Goal: Book appointment/travel/reservation

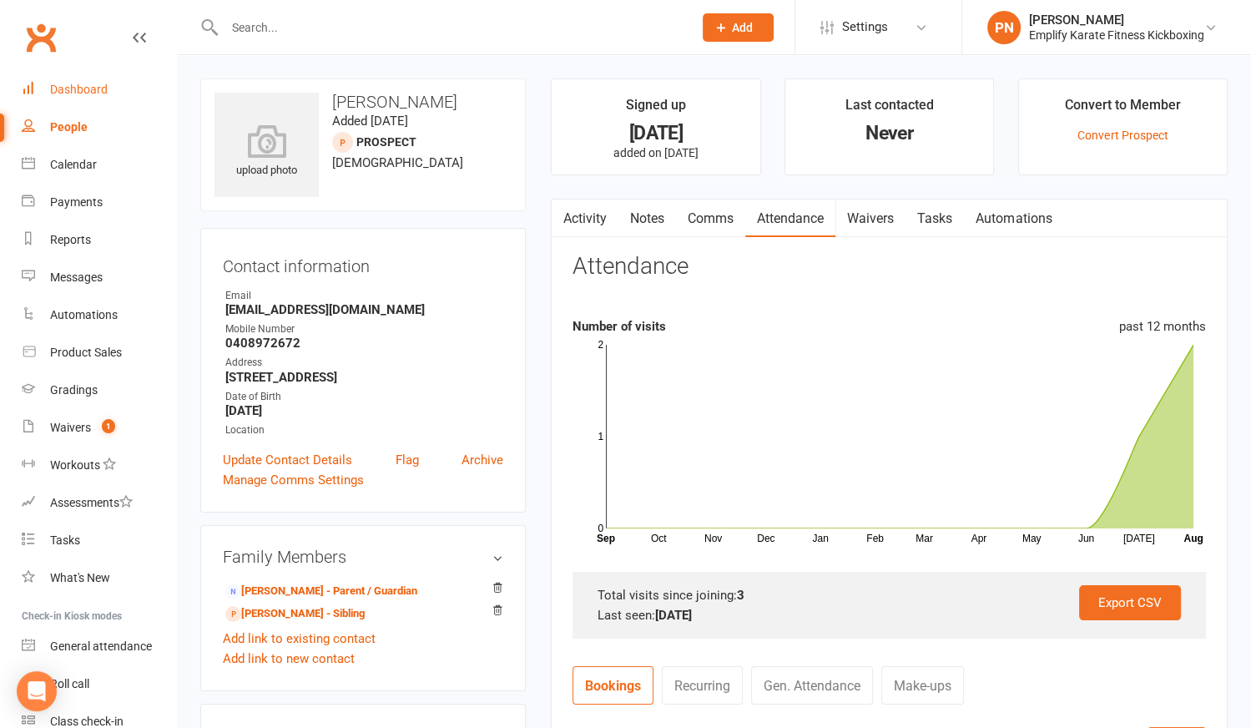
click at [82, 85] on div "Dashboard" at bounding box center [79, 89] width 58 height 13
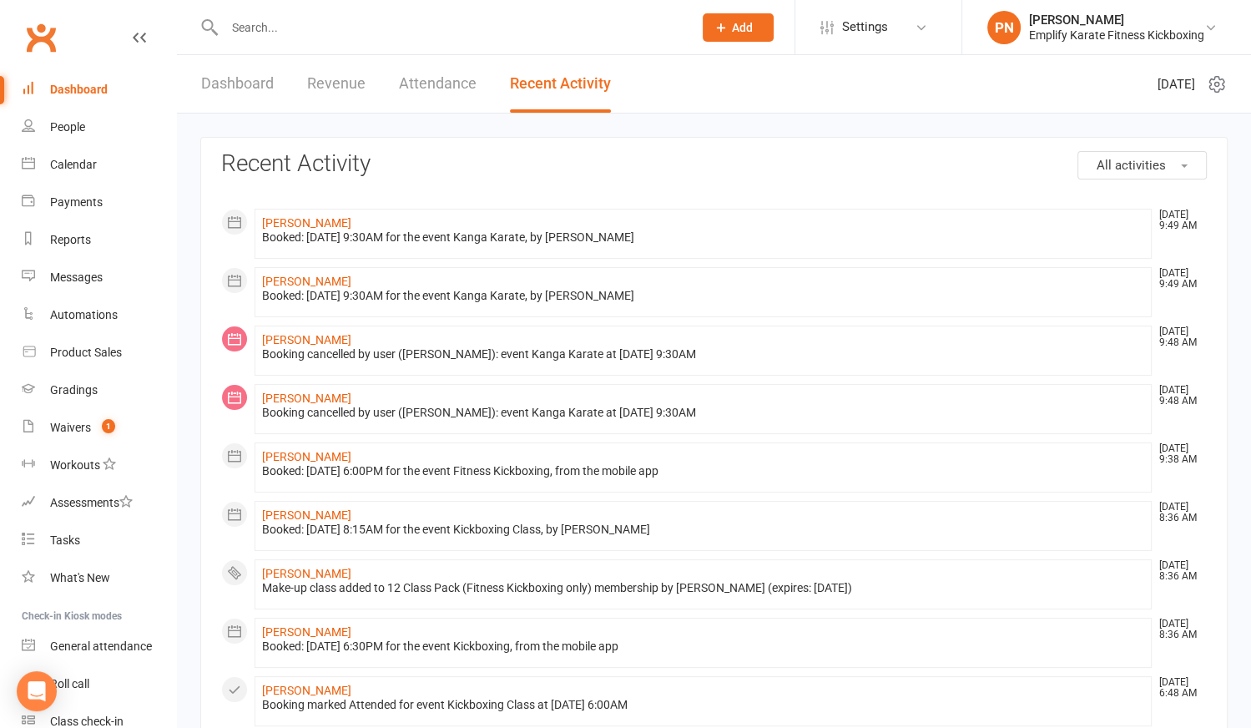
click at [250, 87] on link "Dashboard" at bounding box center [237, 84] width 73 height 58
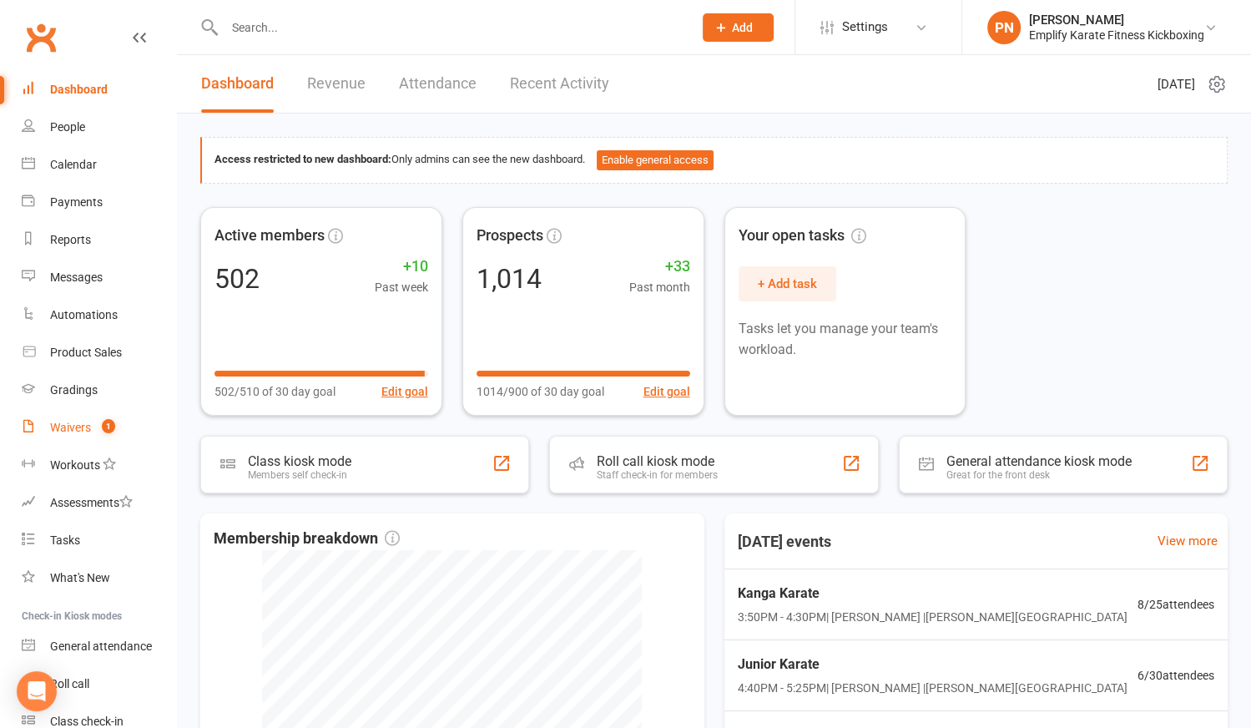
click at [56, 425] on div "Waivers" at bounding box center [70, 427] width 41 height 13
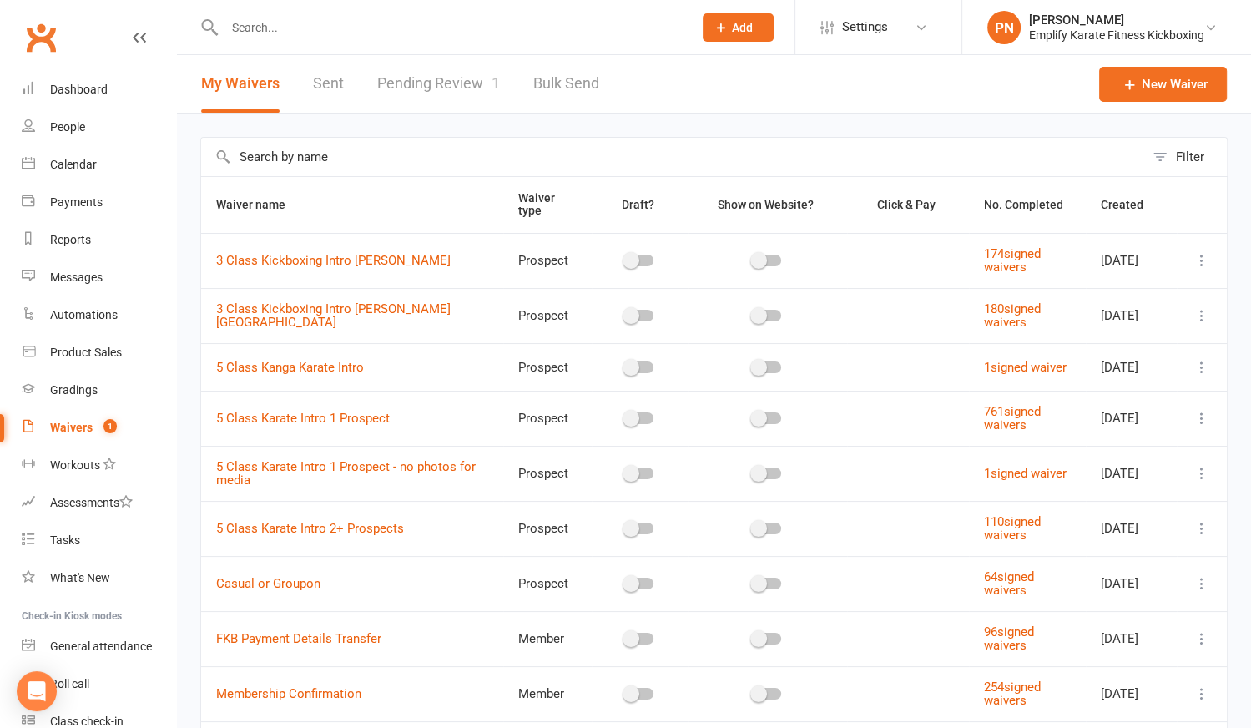
click at [483, 83] on link "Pending Review 1" at bounding box center [438, 84] width 123 height 58
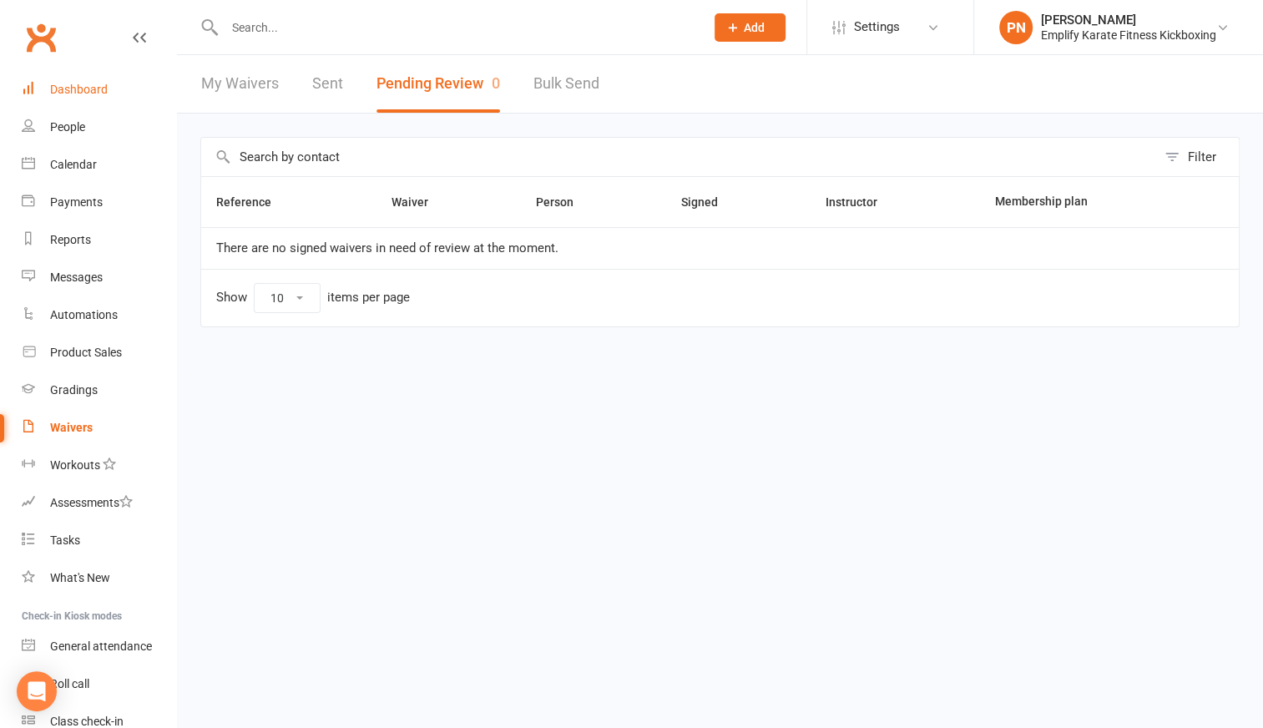
click at [75, 83] on div "Dashboard" at bounding box center [79, 89] width 58 height 13
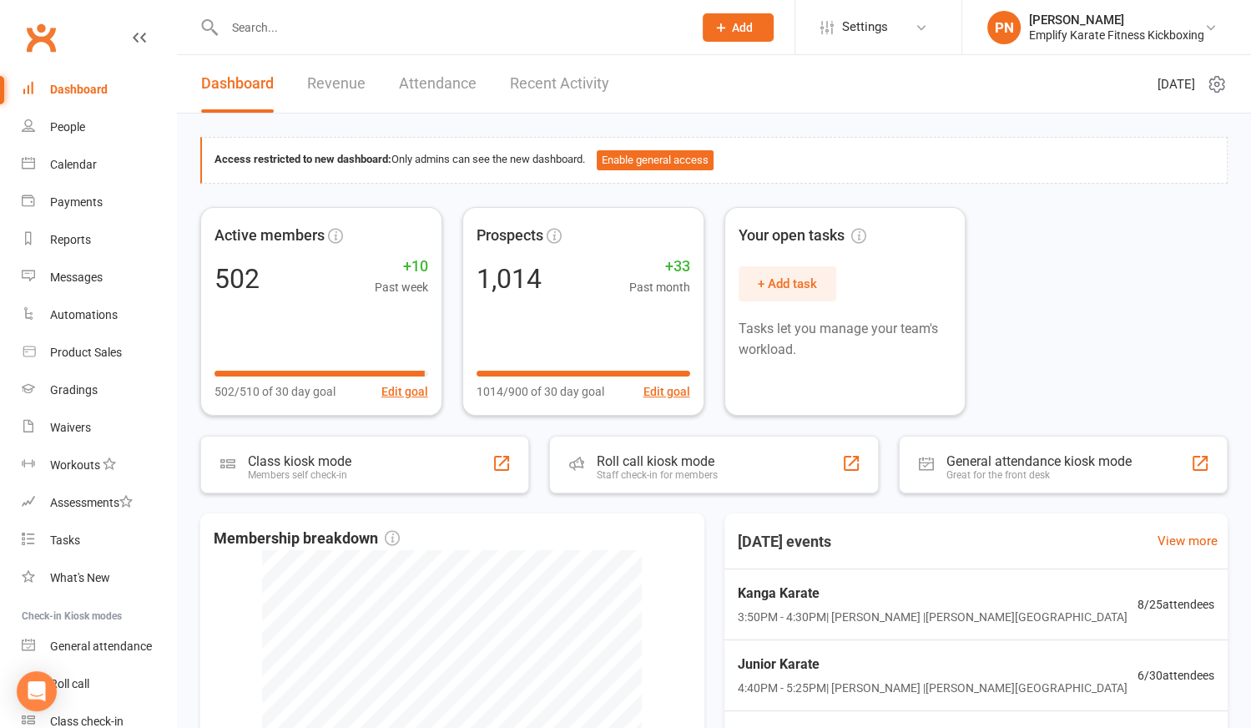
click at [315, 23] on input "text" at bounding box center [451, 27] width 462 height 23
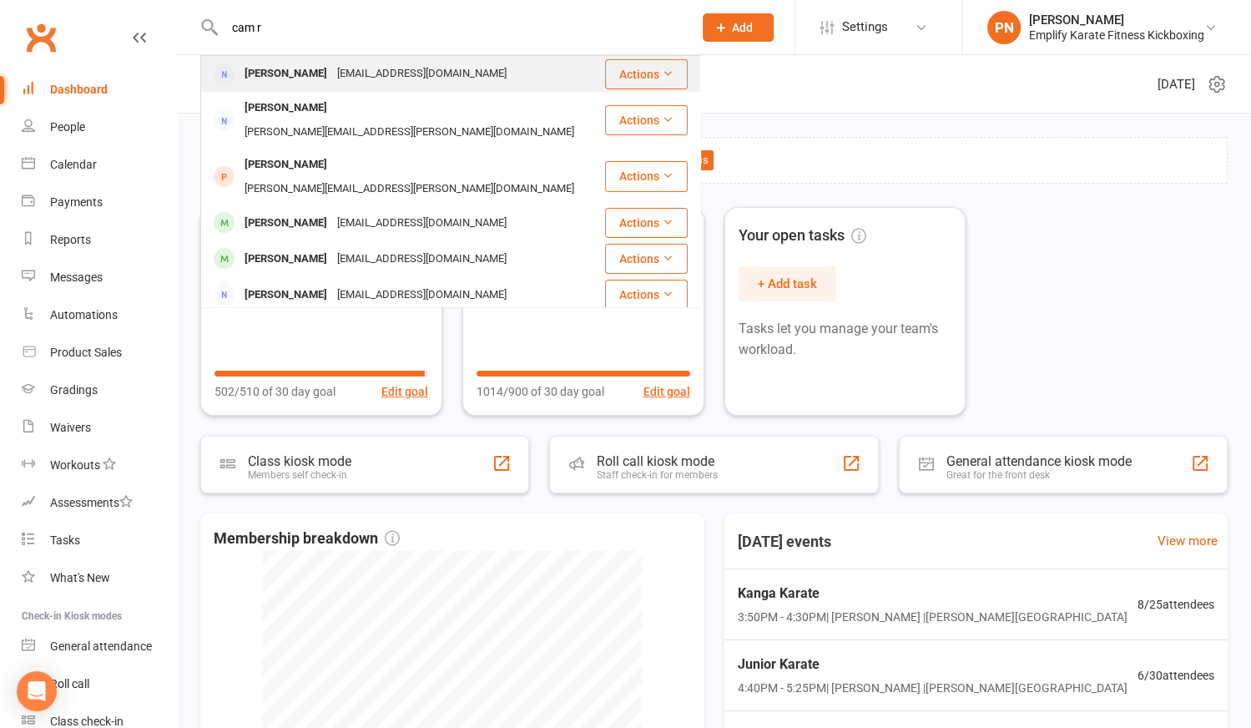
type input "cam r"
click at [332, 73] on div "[EMAIL_ADDRESS][DOMAIN_NAME]" at bounding box center [421, 74] width 179 height 24
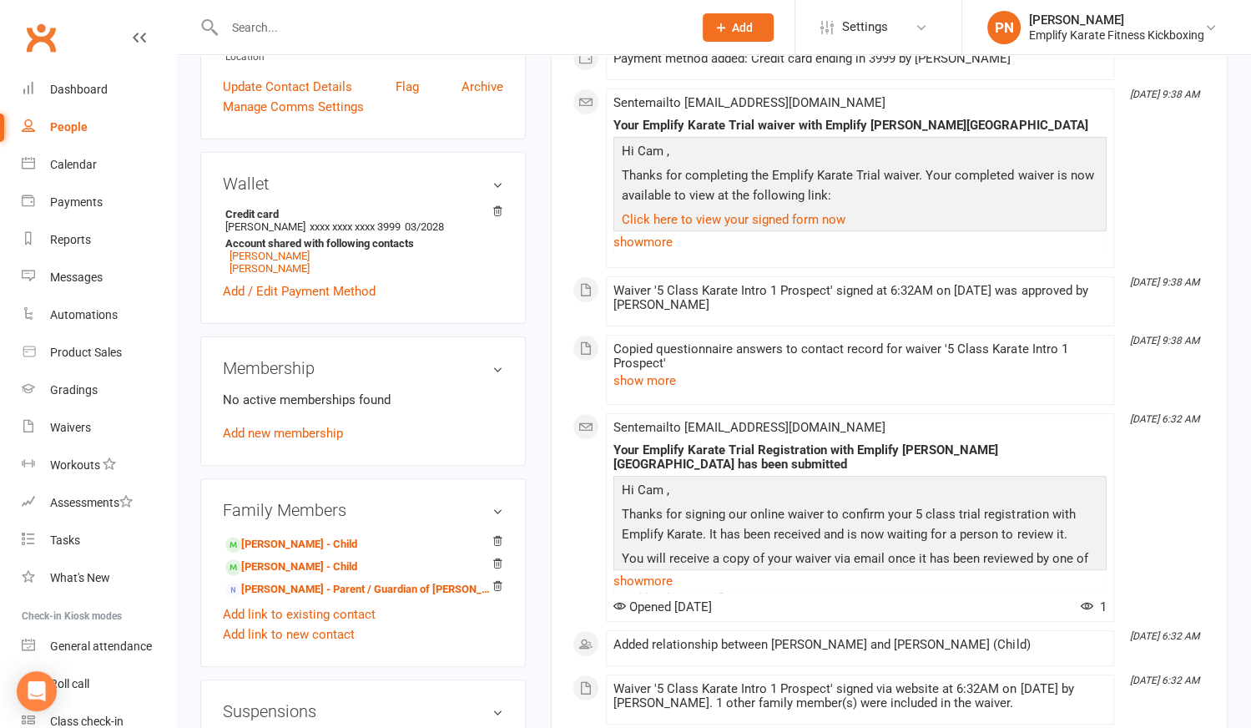
scroll to position [379, 0]
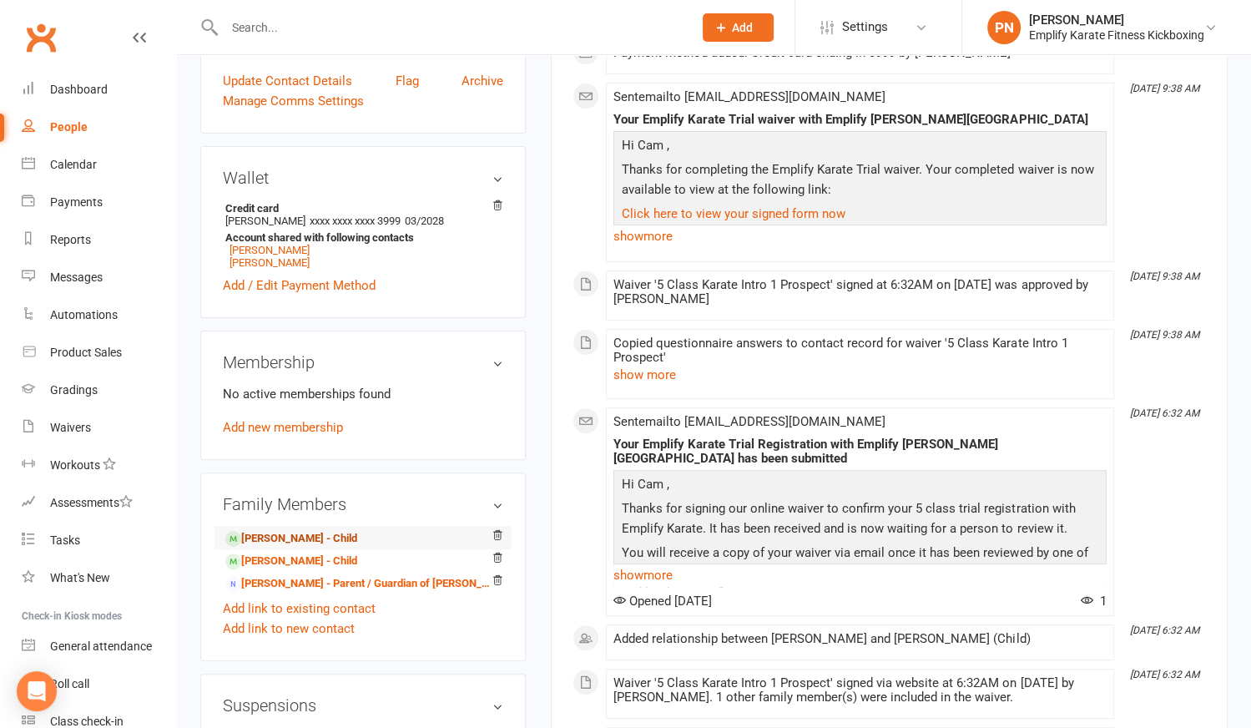
click at [273, 537] on link "[PERSON_NAME] - Child" at bounding box center [291, 539] width 132 height 18
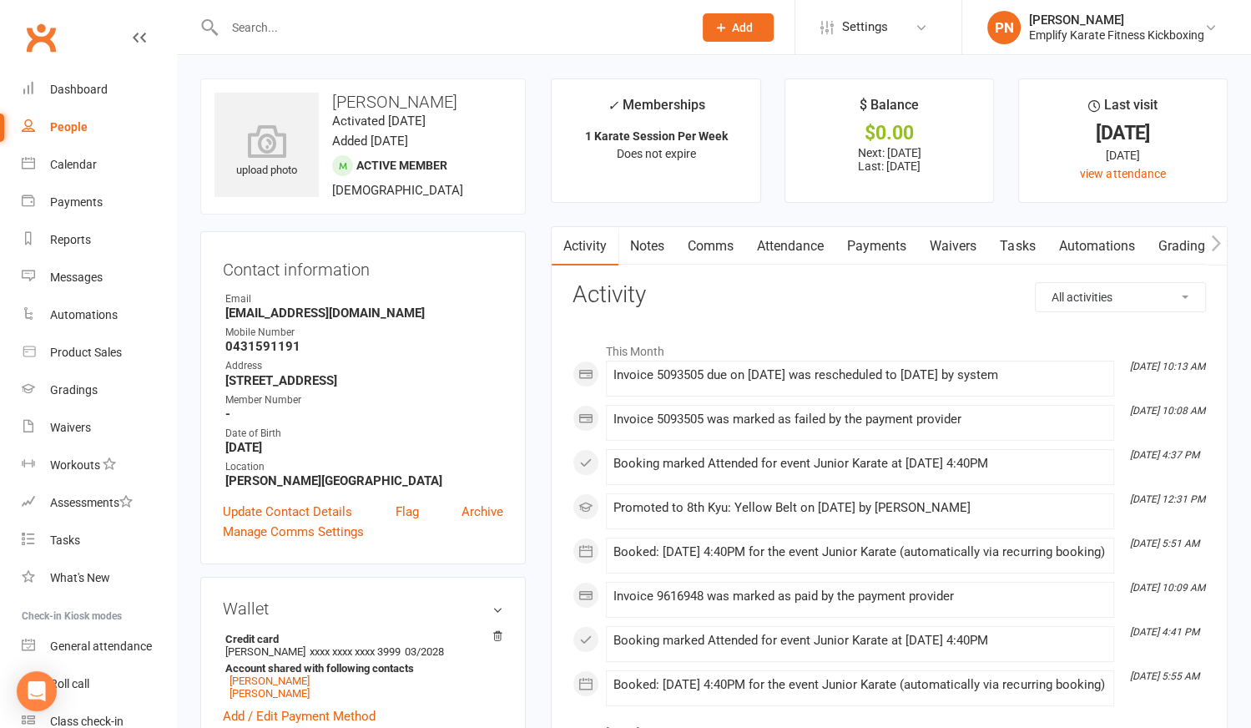
click at [871, 250] on link "Payments" at bounding box center [876, 246] width 83 height 38
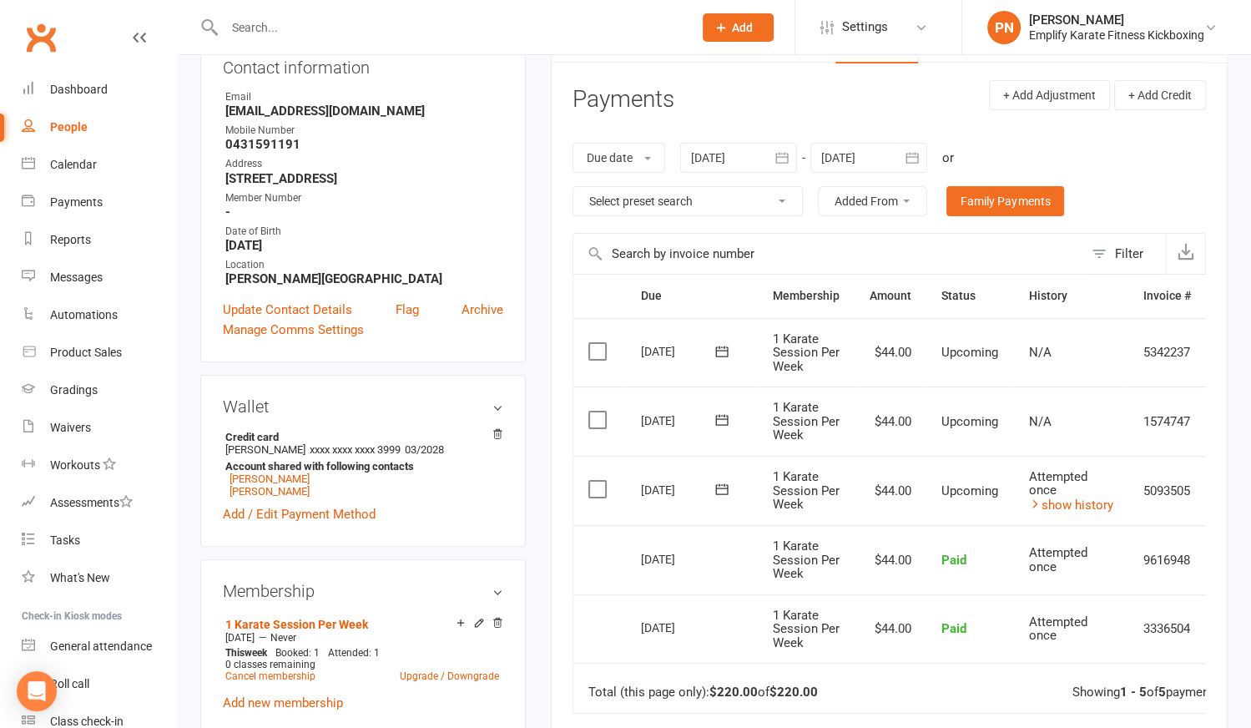
scroll to position [227, 0]
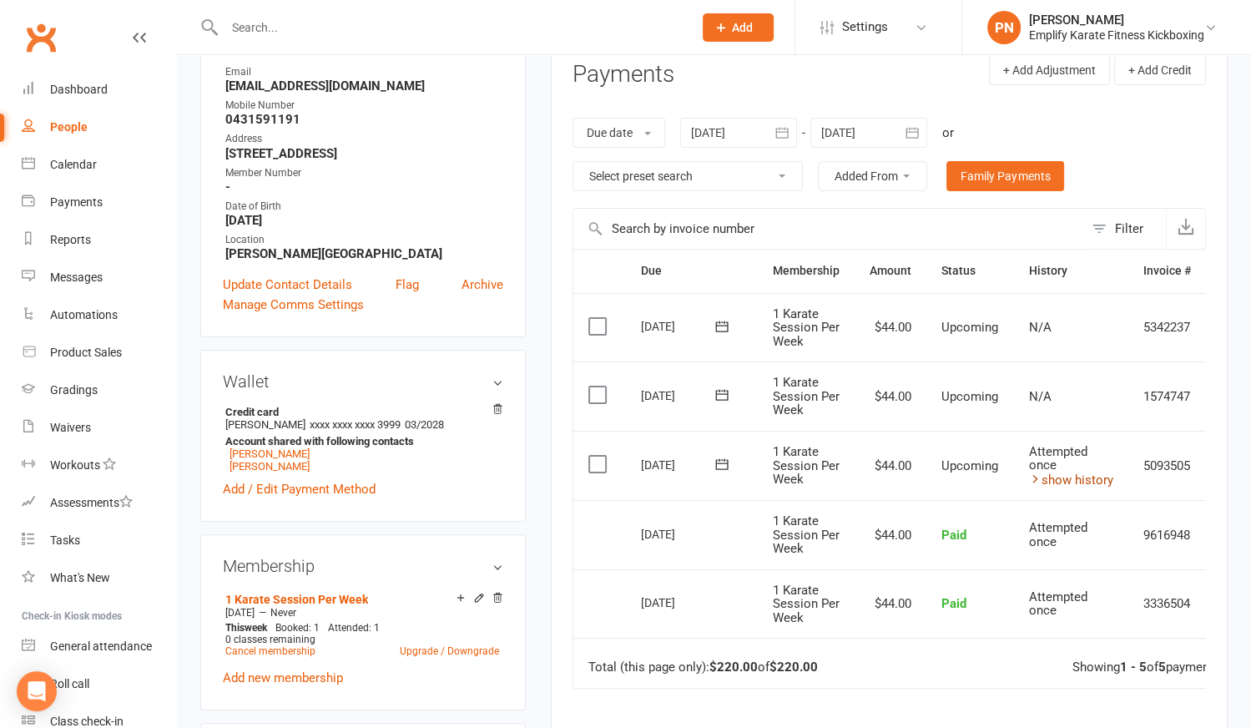
click at [1052, 474] on link "show history" at bounding box center [1070, 479] width 84 height 15
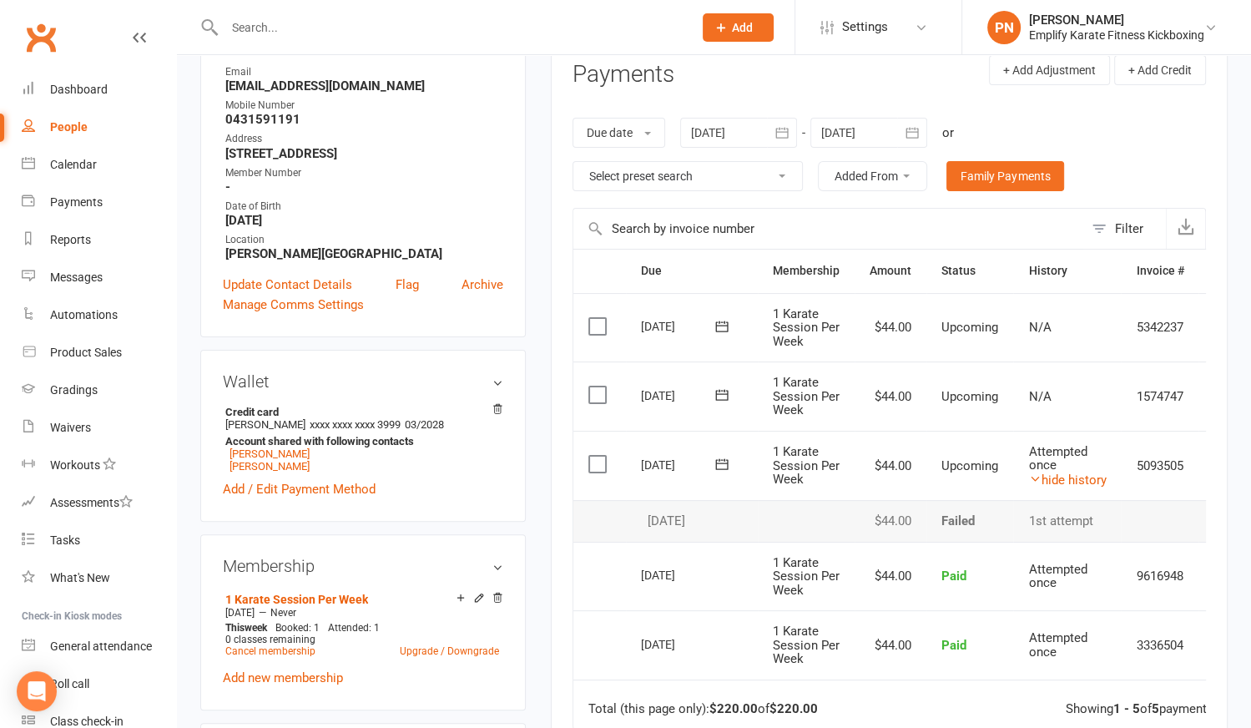
click at [669, 460] on div "[DATE]" at bounding box center [679, 465] width 77 height 26
click at [727, 461] on icon at bounding box center [722, 463] width 13 height 11
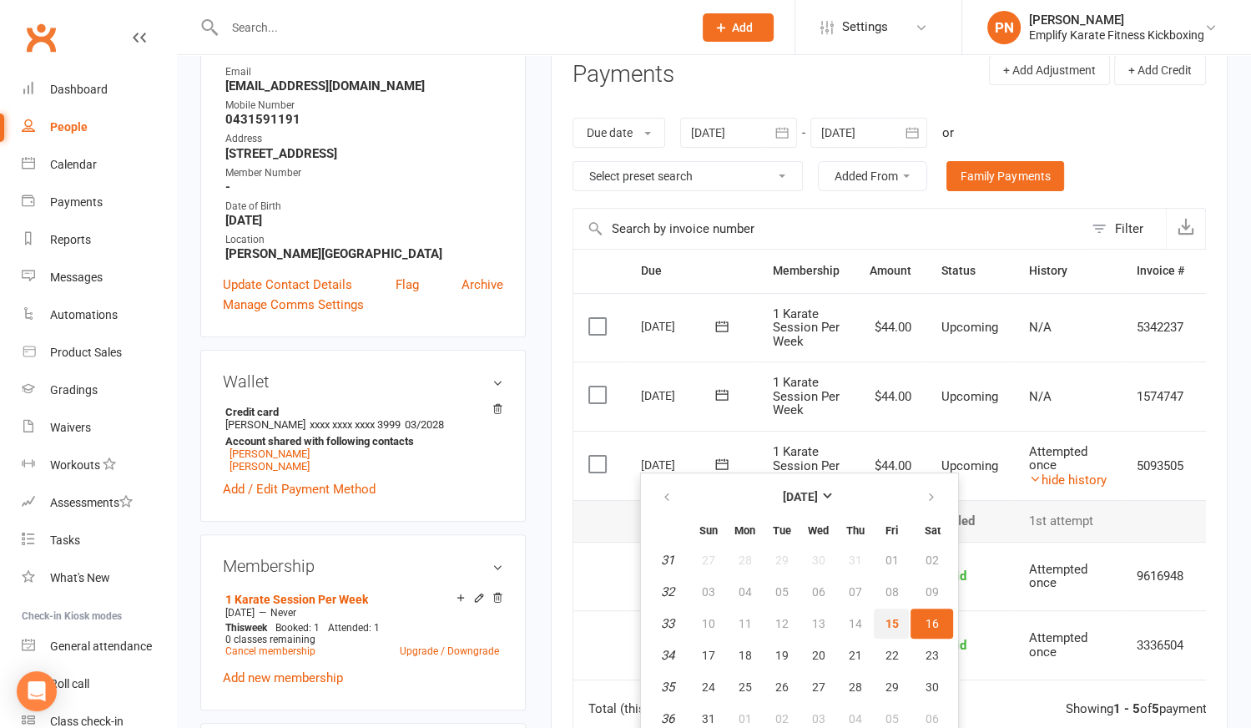
click at [886, 620] on span "15" at bounding box center [891, 623] width 13 height 13
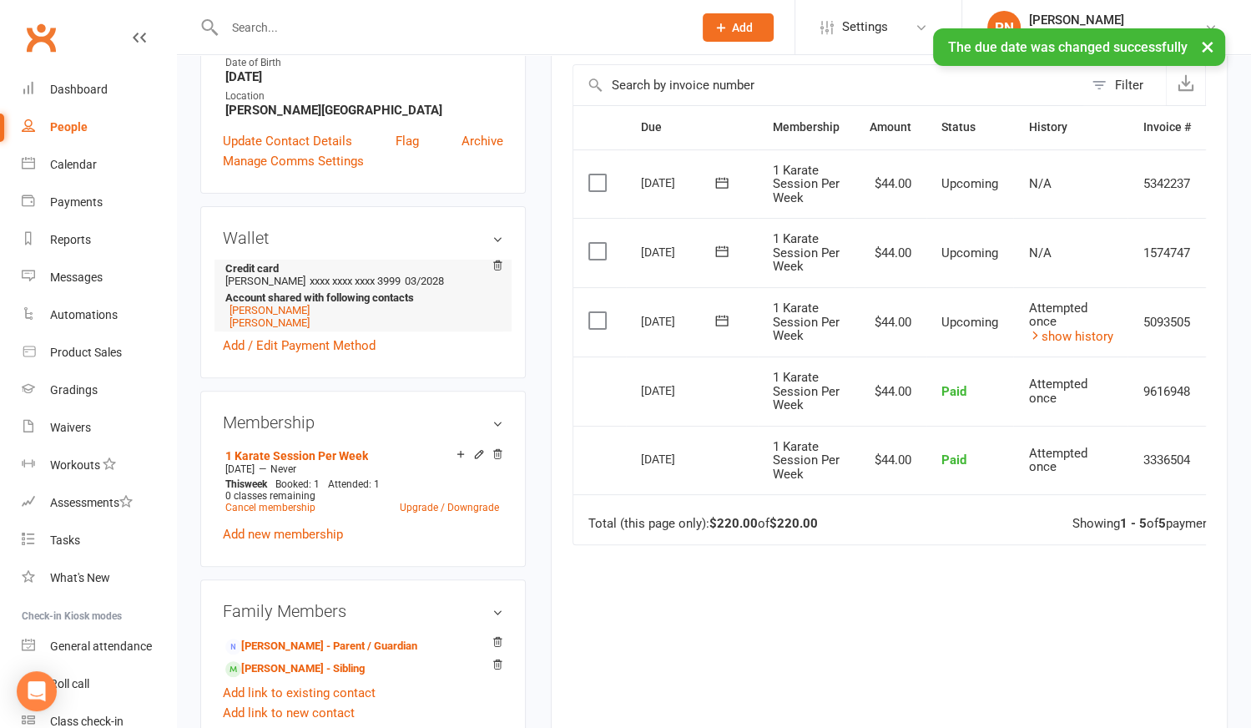
scroll to position [455, 0]
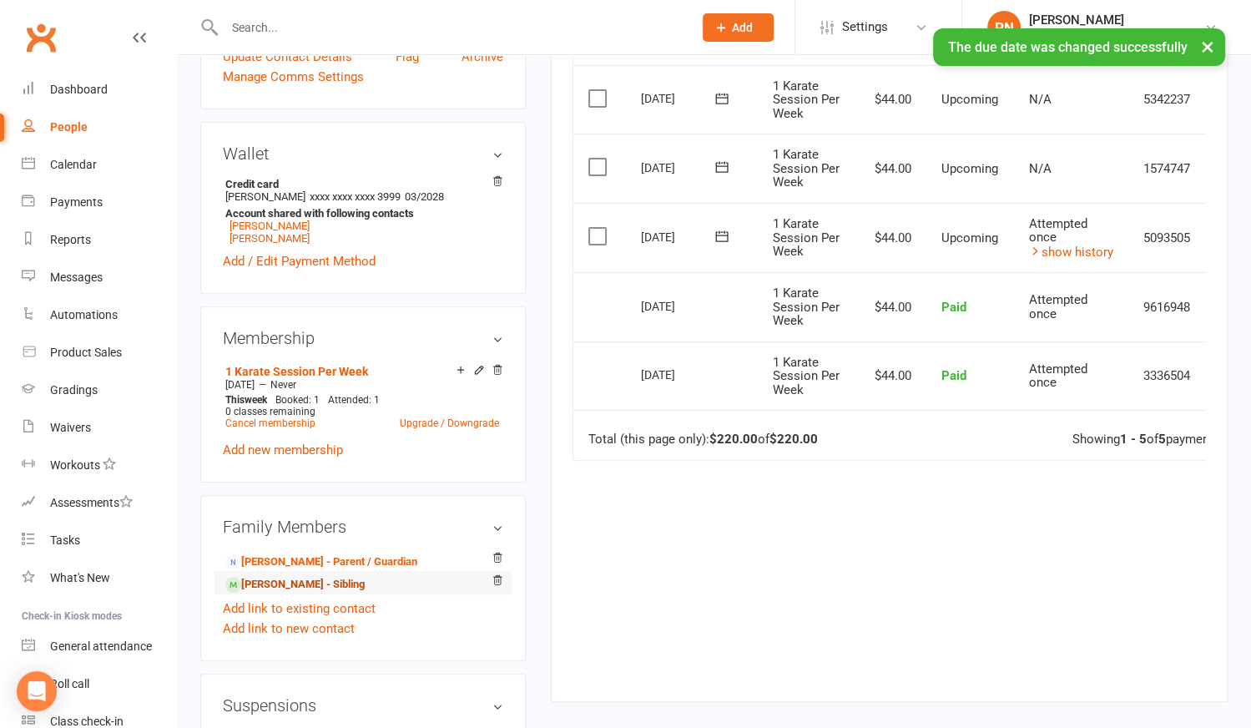
click at [271, 582] on link "[PERSON_NAME] - Sibling" at bounding box center [294, 585] width 139 height 18
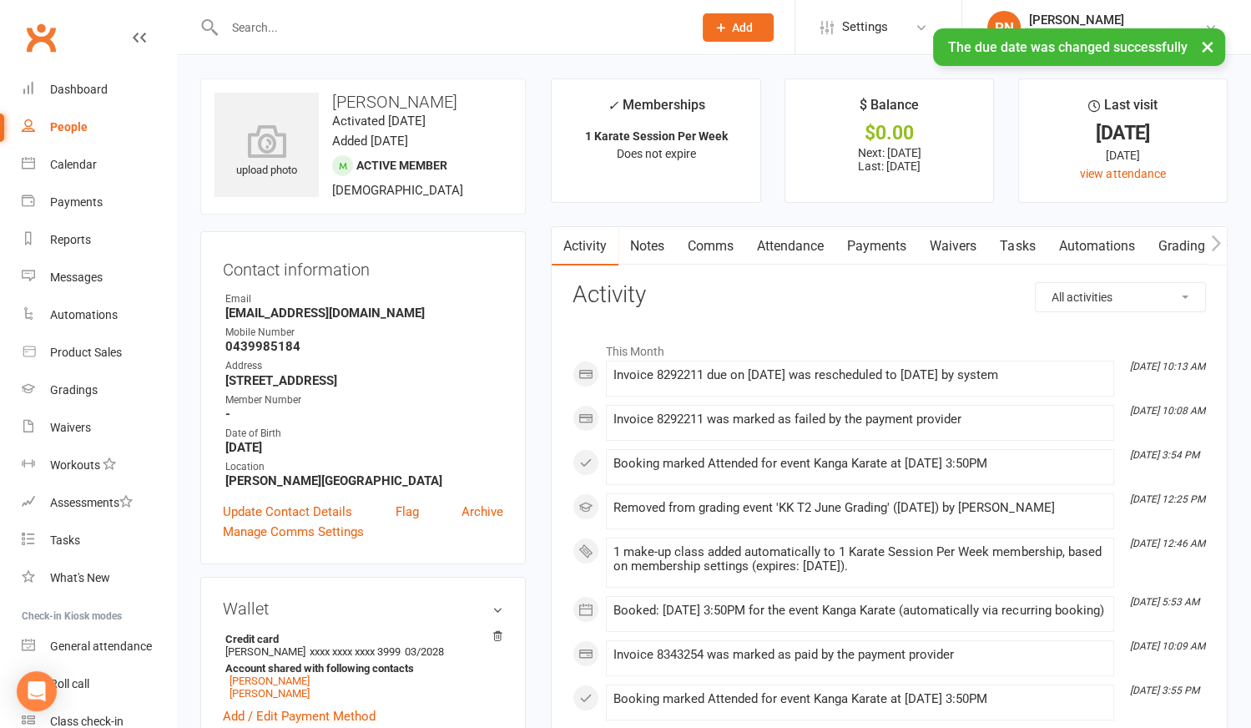
click at [886, 245] on link "Payments" at bounding box center [876, 246] width 83 height 38
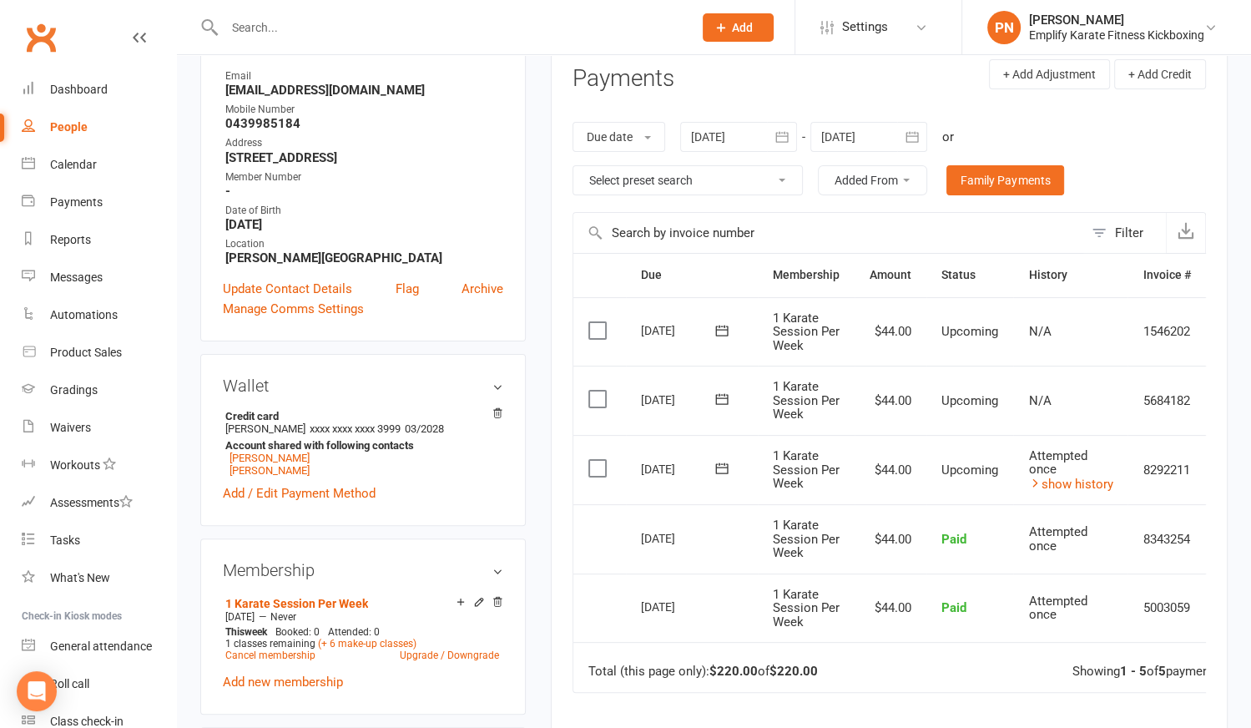
scroll to position [227, 0]
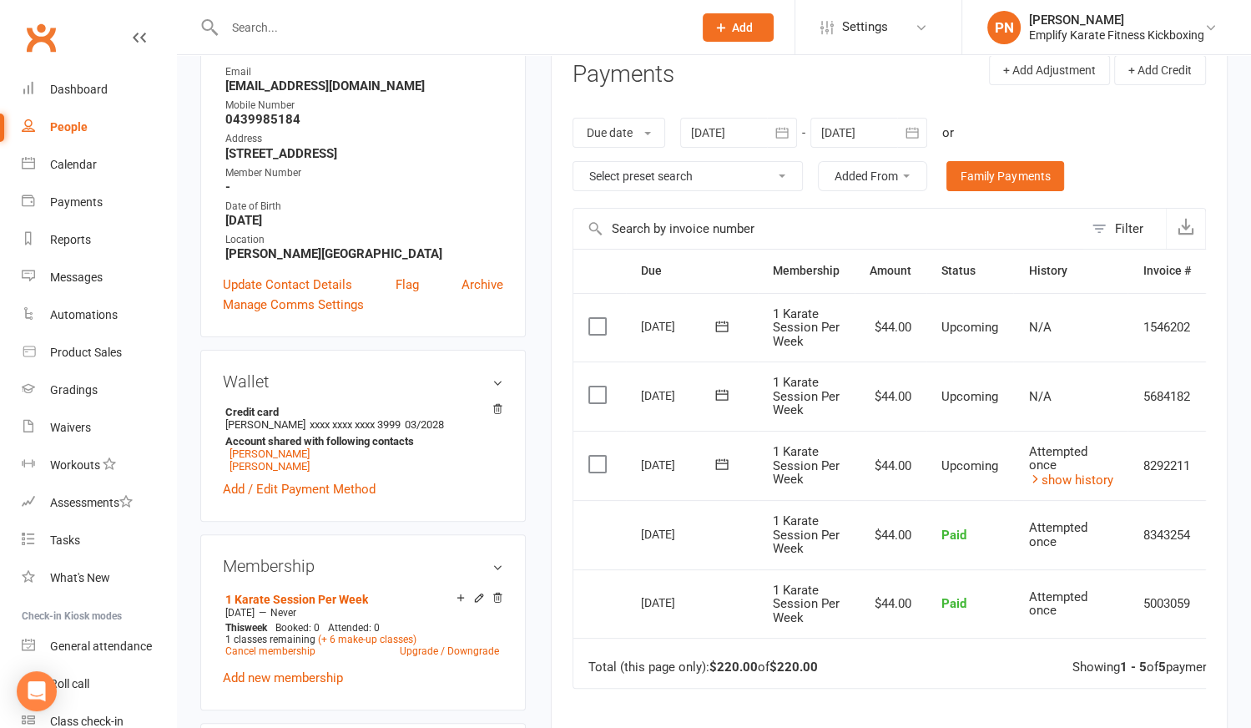
click at [719, 458] on icon at bounding box center [722, 464] width 17 height 17
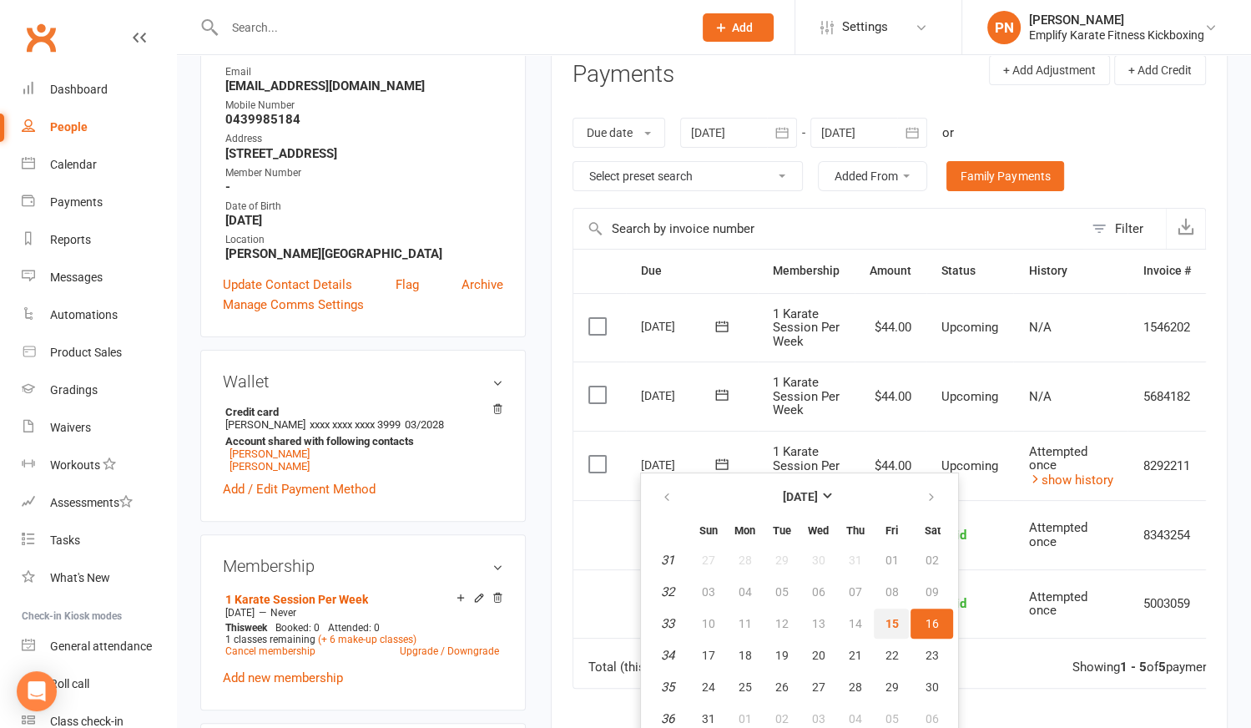
click at [890, 623] on span "15" at bounding box center [891, 623] width 13 height 13
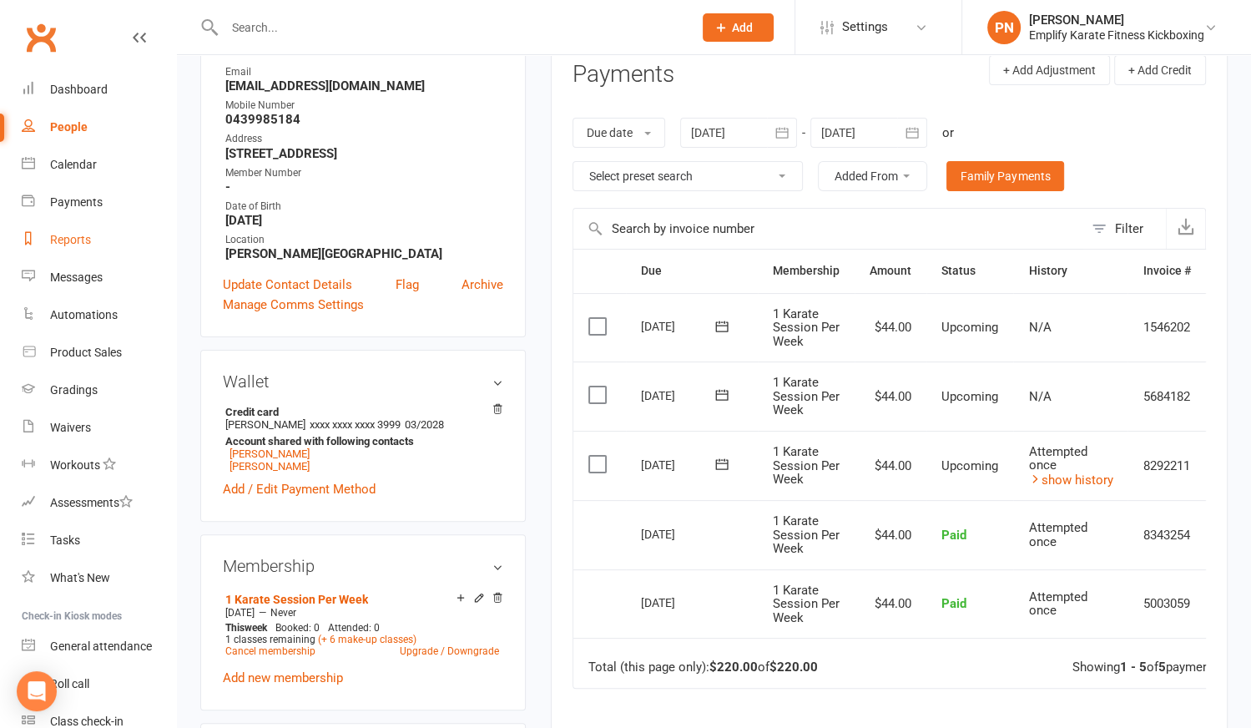
click at [73, 244] on div "Reports" at bounding box center [70, 239] width 41 height 13
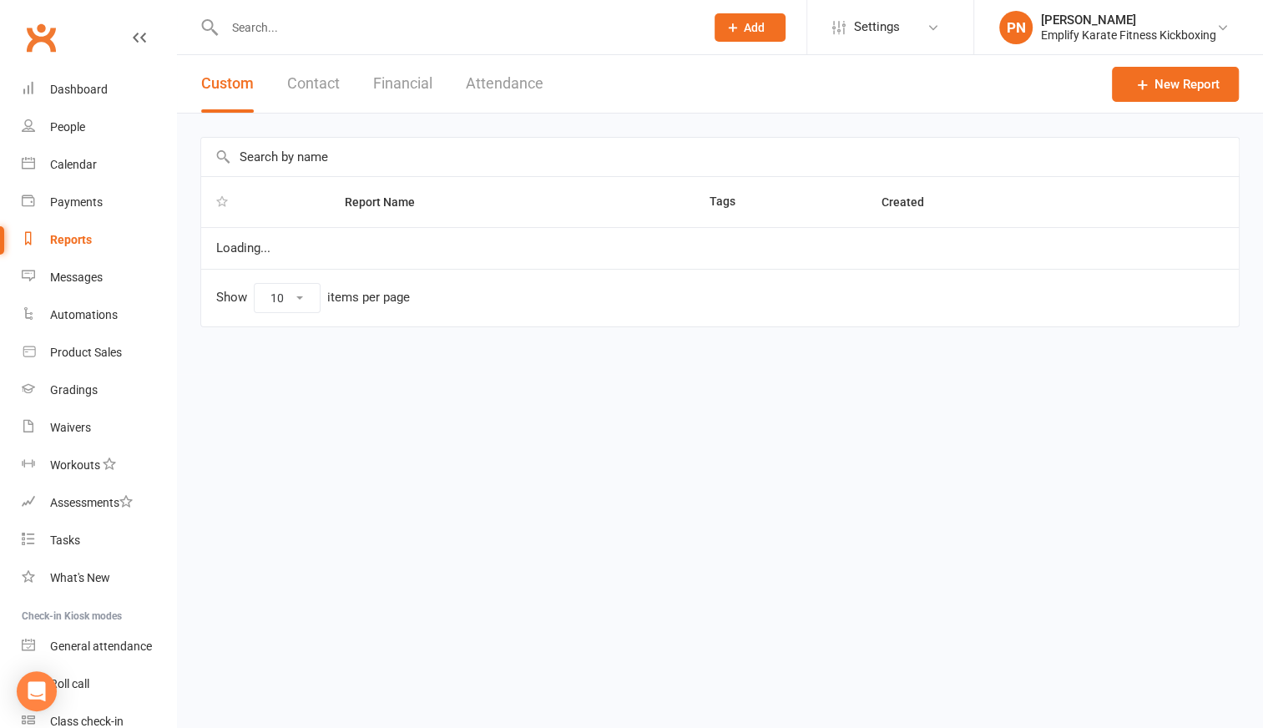
select select "100"
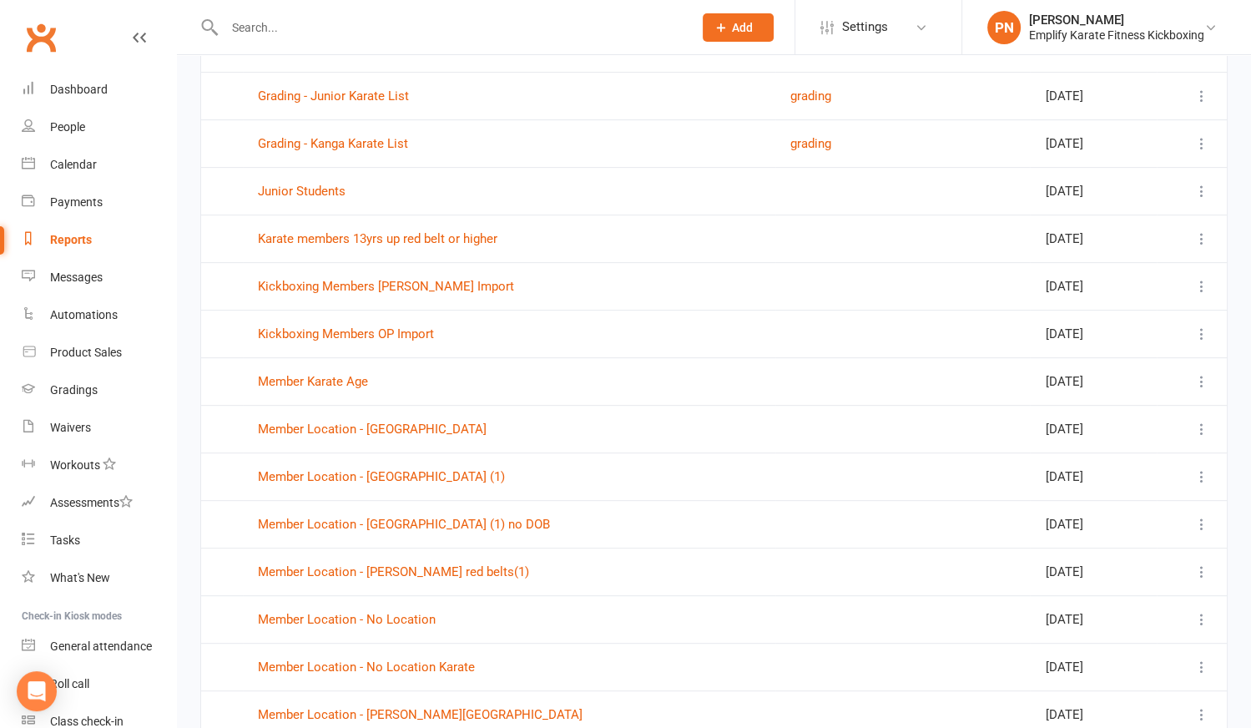
scroll to position [834, 0]
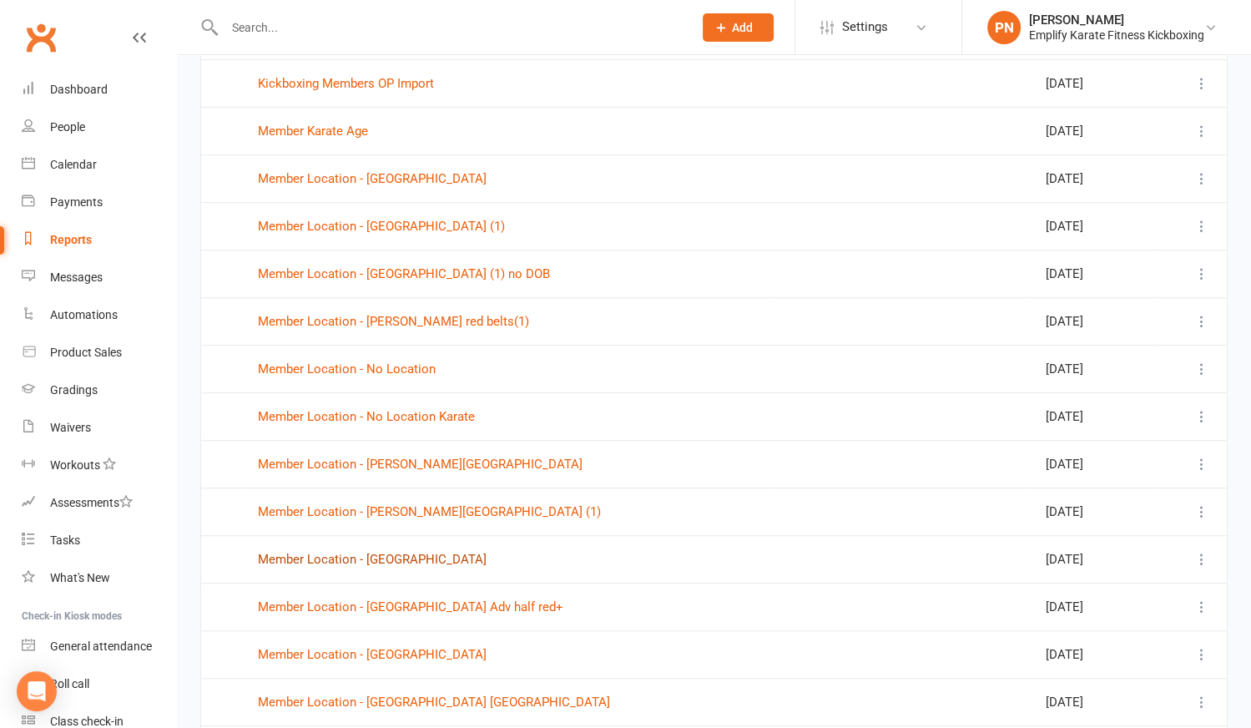
click at [336, 555] on link "Member Location - [GEOGRAPHIC_DATA]" at bounding box center [372, 559] width 229 height 15
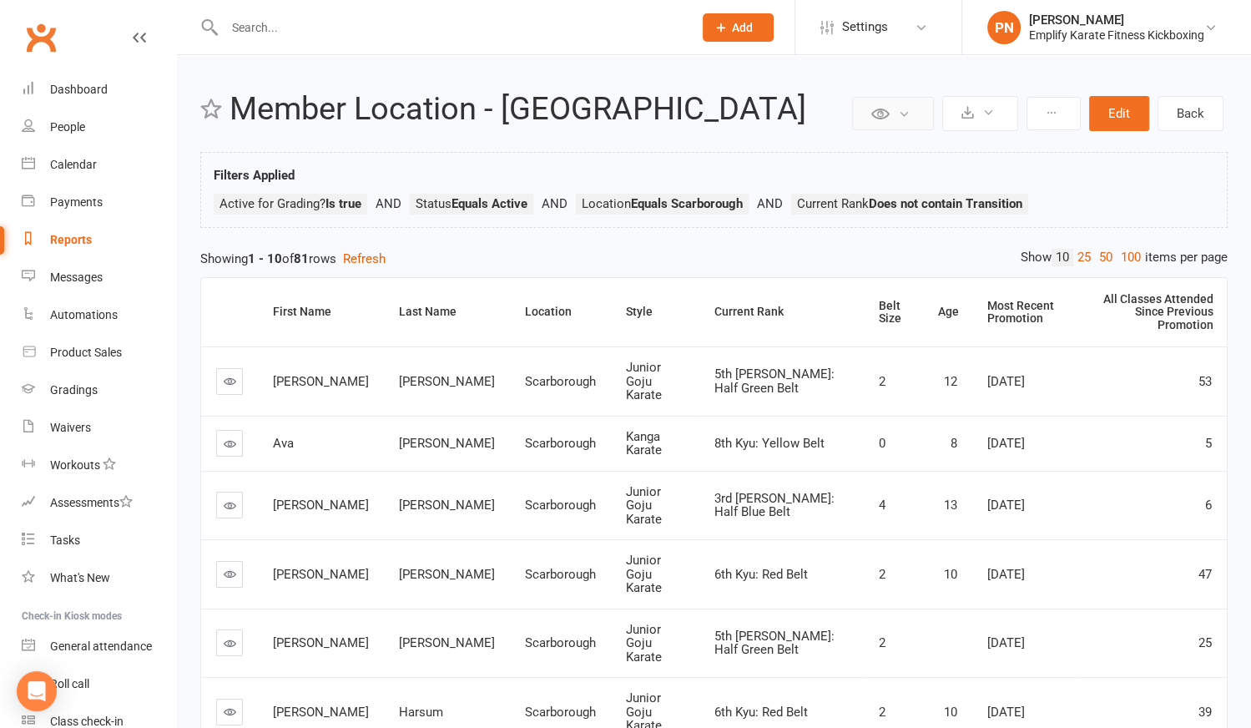
click at [911, 115] on icon at bounding box center [904, 114] width 13 height 13
drag, startPoint x: 1245, startPoint y: 214, endPoint x: 1146, endPoint y: 199, distance: 100.5
click at [1210, 212] on div "Private Report Only visible by me Public Report Visible to everyone at gym Expo…" at bounding box center [714, 592] width 1074 height 1075
click at [993, 114] on icon at bounding box center [988, 112] width 13 height 13
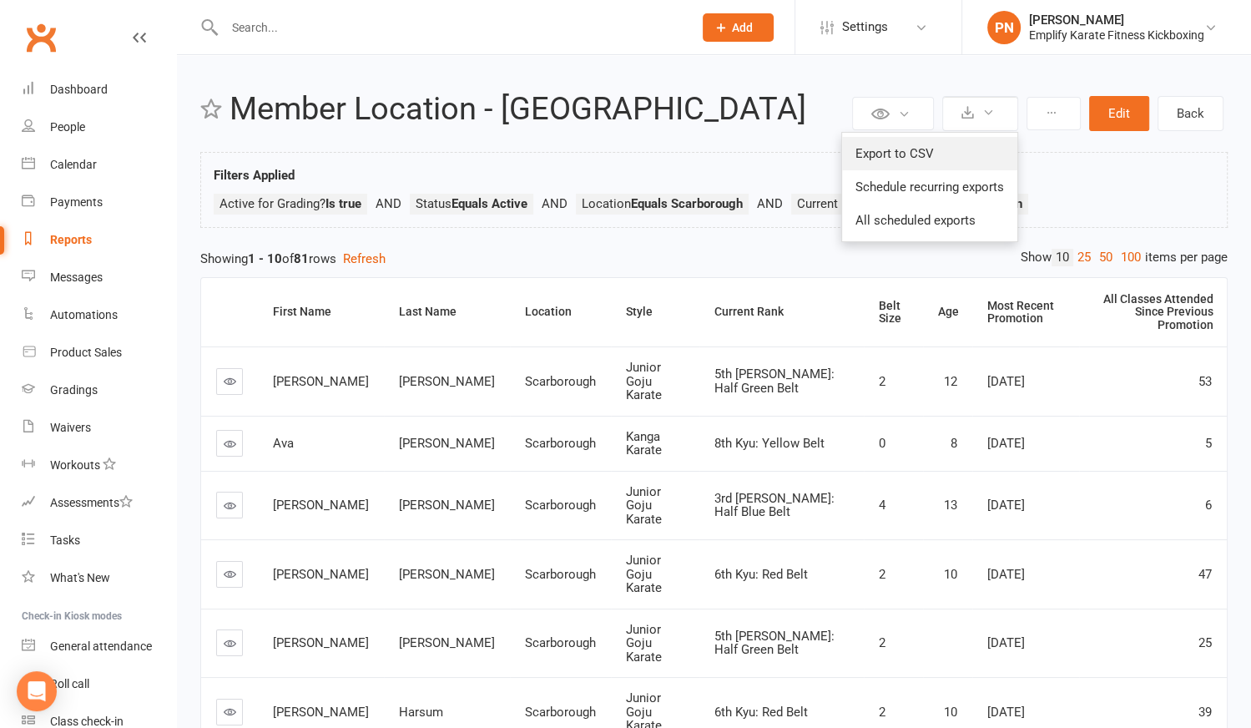
click at [921, 148] on link "Export to CSV" at bounding box center [929, 153] width 175 height 33
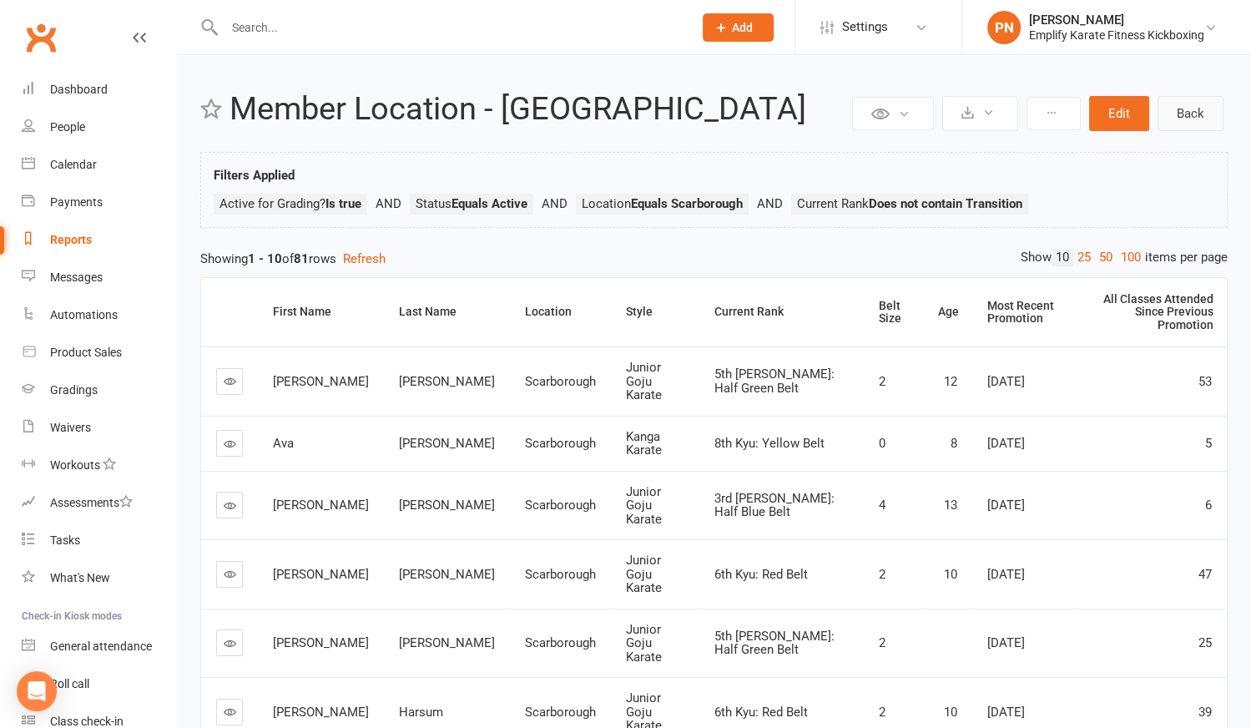
click at [1180, 117] on link "Back" at bounding box center [1191, 113] width 66 height 35
select select "100"
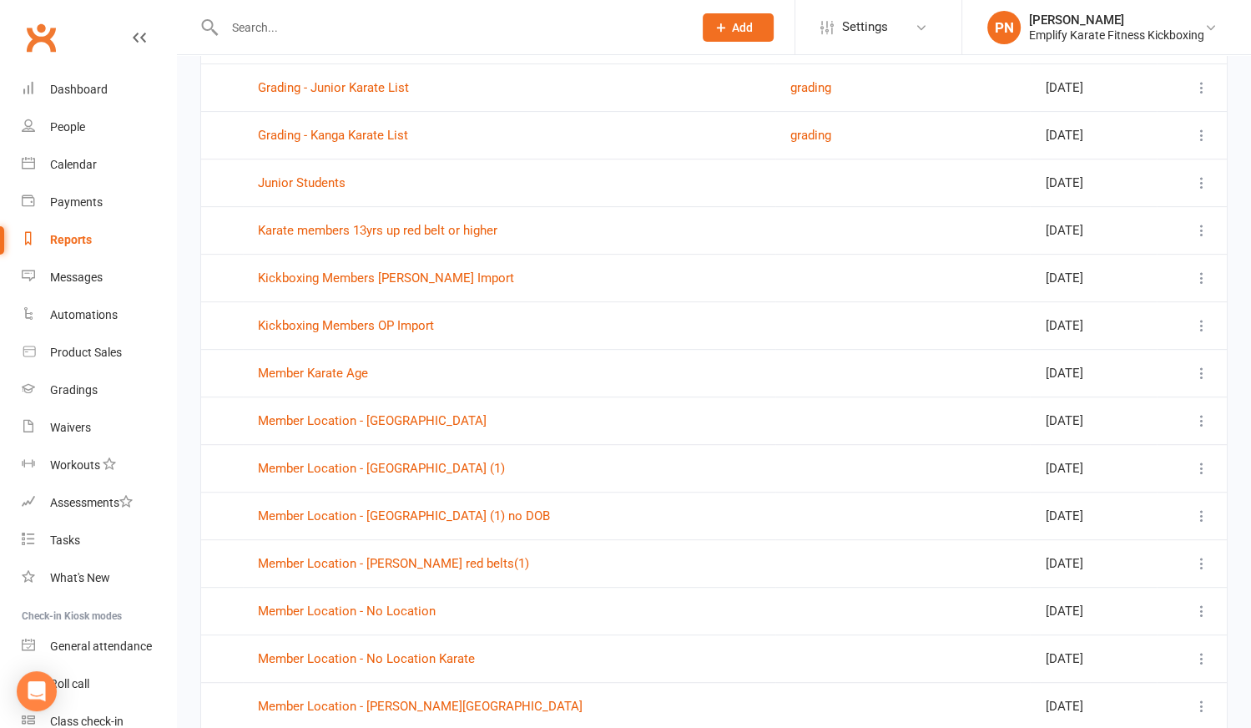
scroll to position [607, 0]
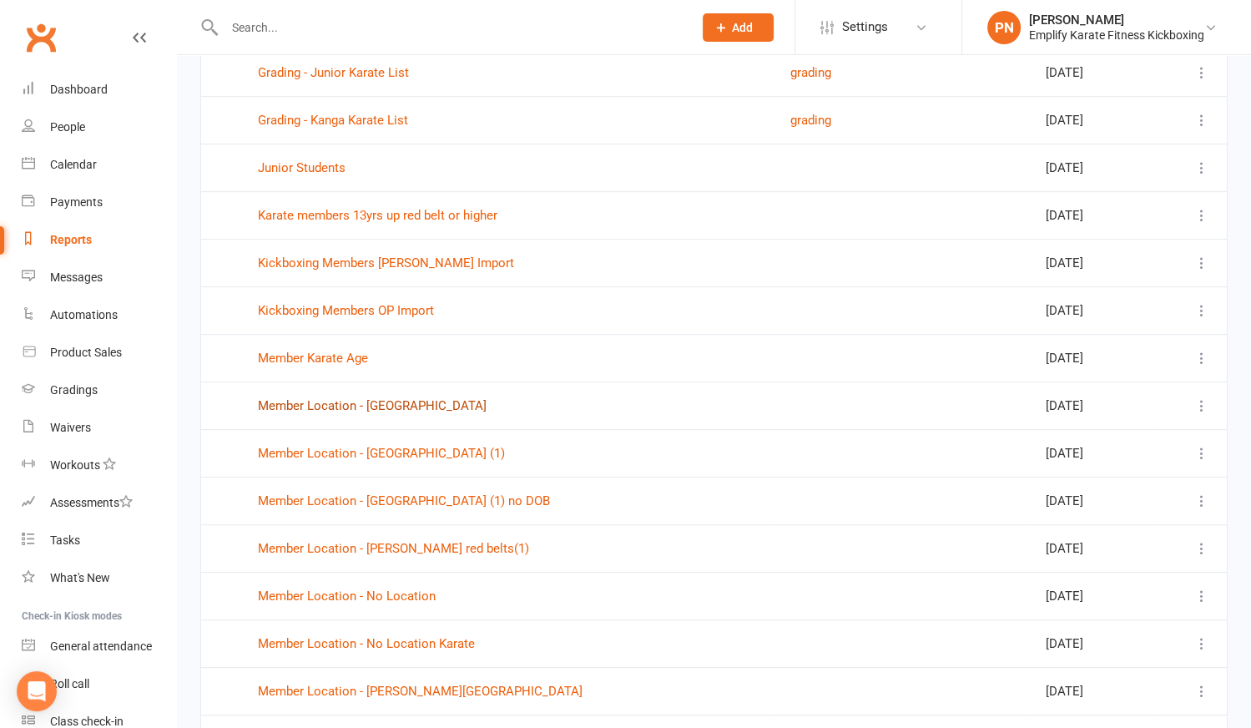
click at [340, 398] on link "Member Location - [GEOGRAPHIC_DATA]" at bounding box center [372, 405] width 229 height 15
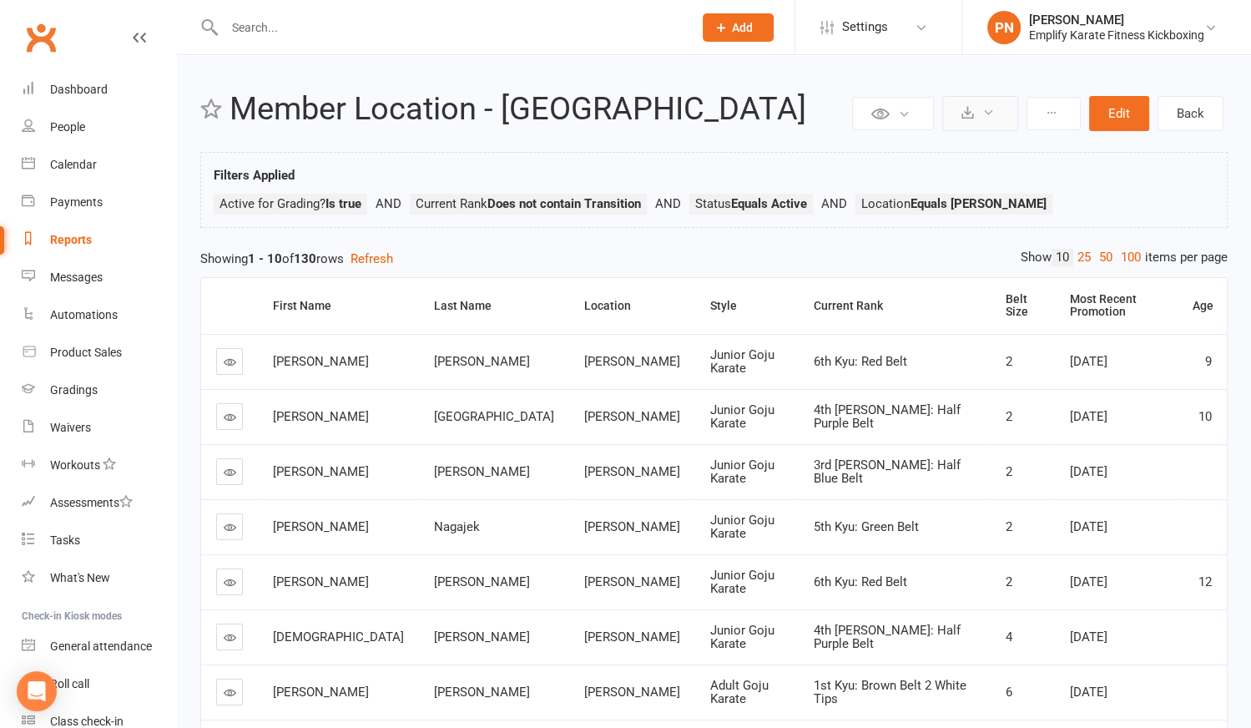
click at [983, 117] on button at bounding box center [980, 113] width 76 height 35
click at [966, 152] on link "Export to CSV" at bounding box center [929, 153] width 175 height 33
click at [1184, 119] on link "Back" at bounding box center [1191, 113] width 66 height 35
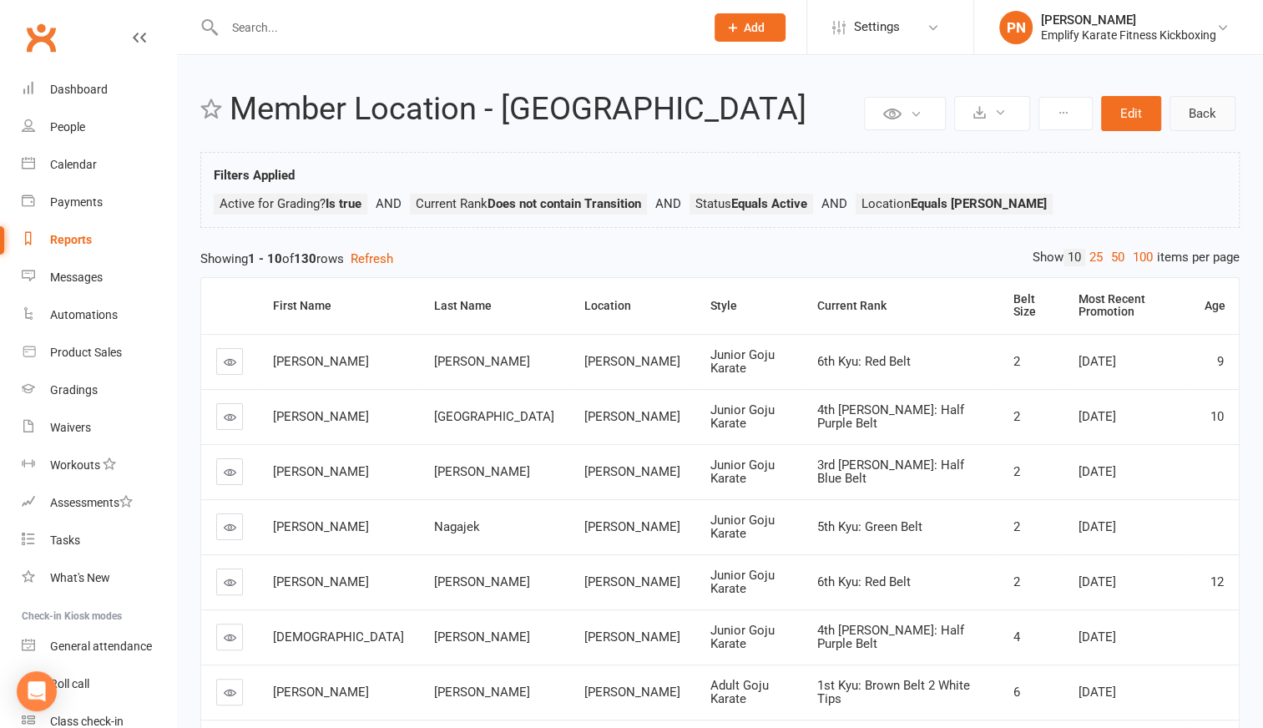
select select "100"
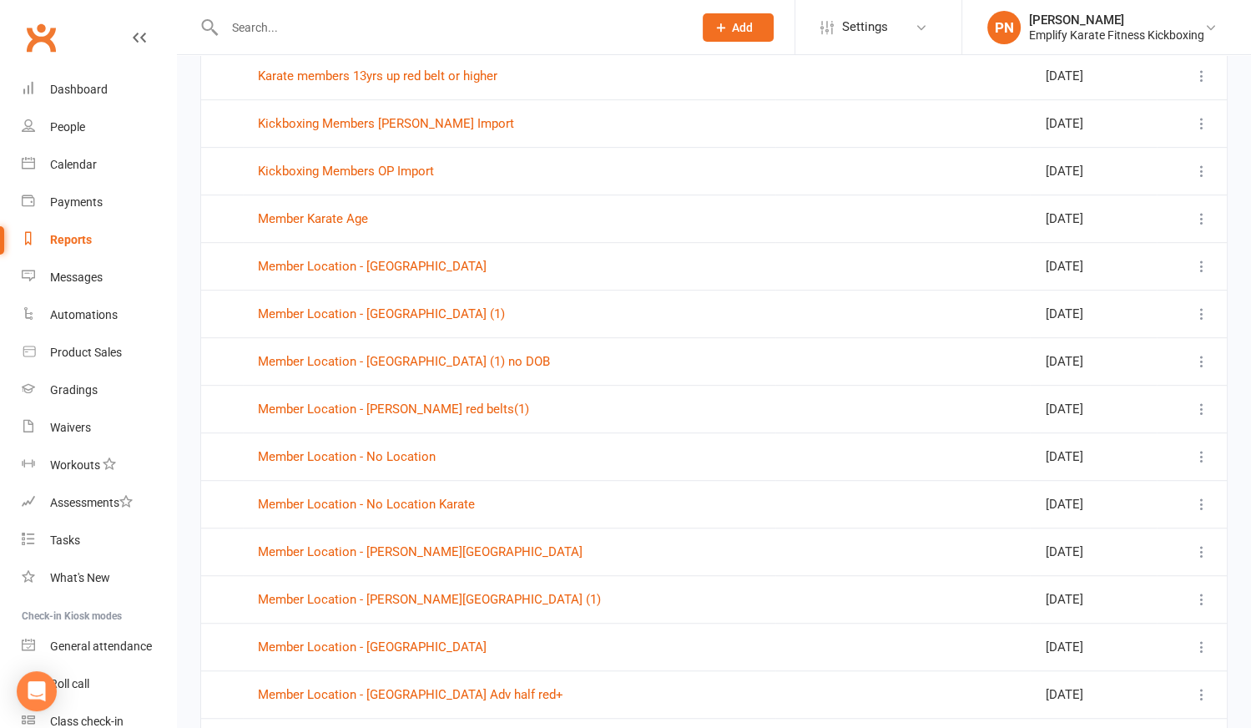
scroll to position [834, 0]
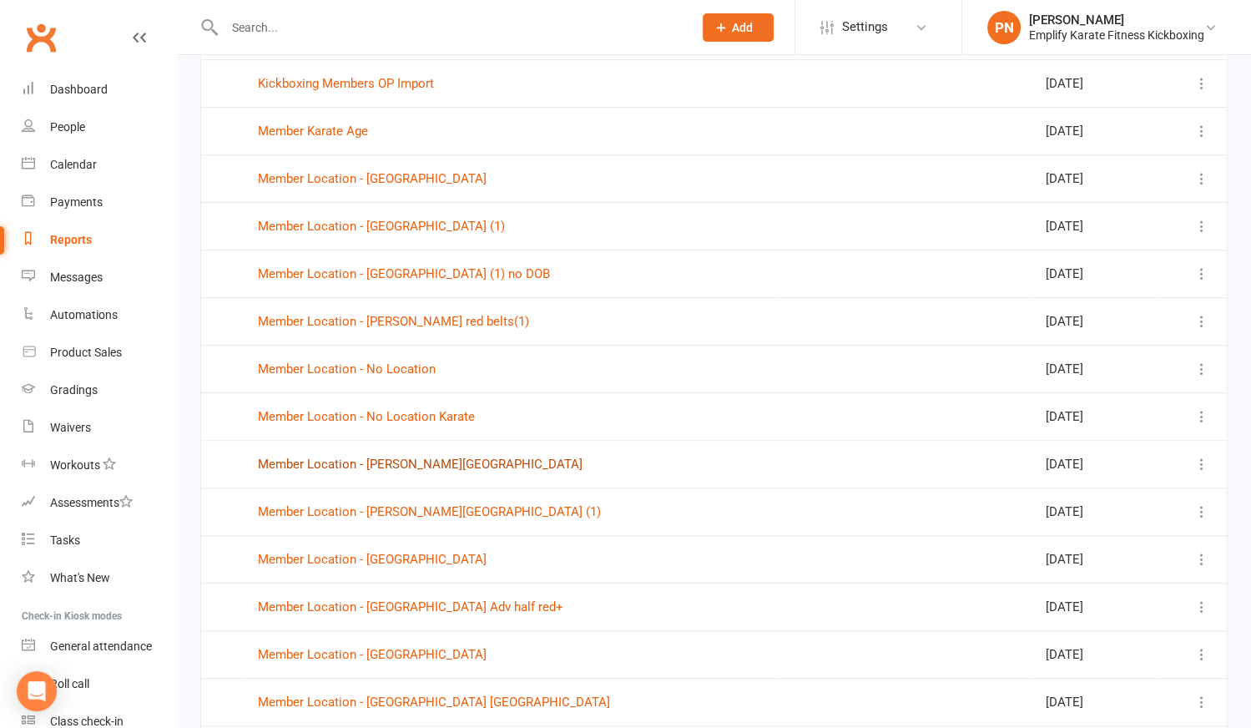
click at [340, 457] on link "Member Location - [PERSON_NAME][GEOGRAPHIC_DATA]" at bounding box center [420, 464] width 325 height 15
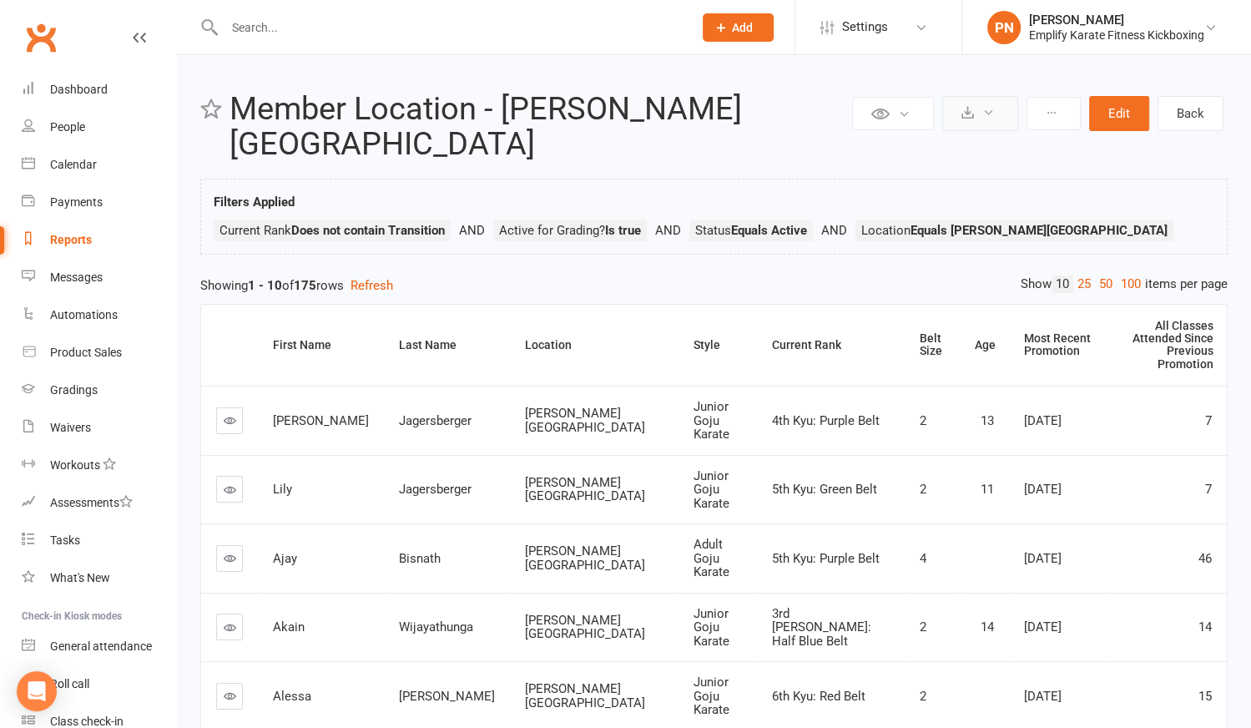
click at [978, 113] on button at bounding box center [980, 113] width 76 height 35
click at [912, 156] on link "Export to CSV" at bounding box center [929, 153] width 175 height 33
click at [340, 36] on input "text" at bounding box center [451, 27] width 462 height 23
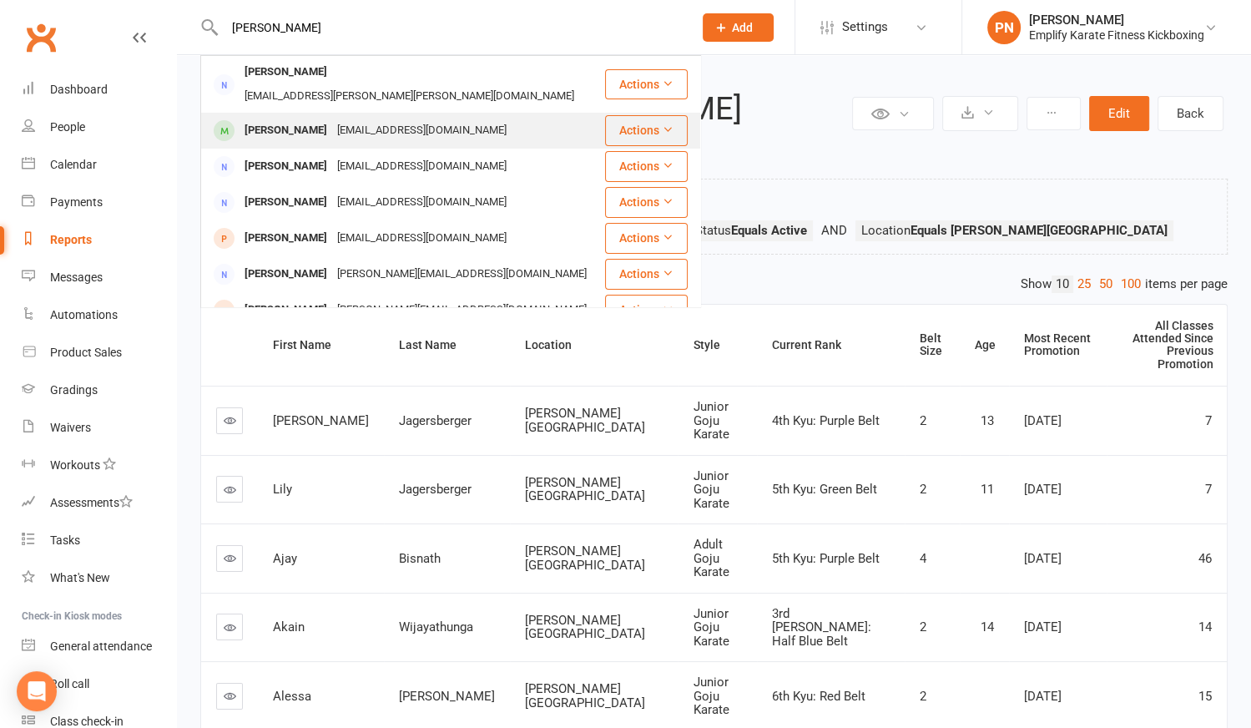
type input "[PERSON_NAME]"
click at [299, 119] on div "[PERSON_NAME]" at bounding box center [286, 131] width 93 height 24
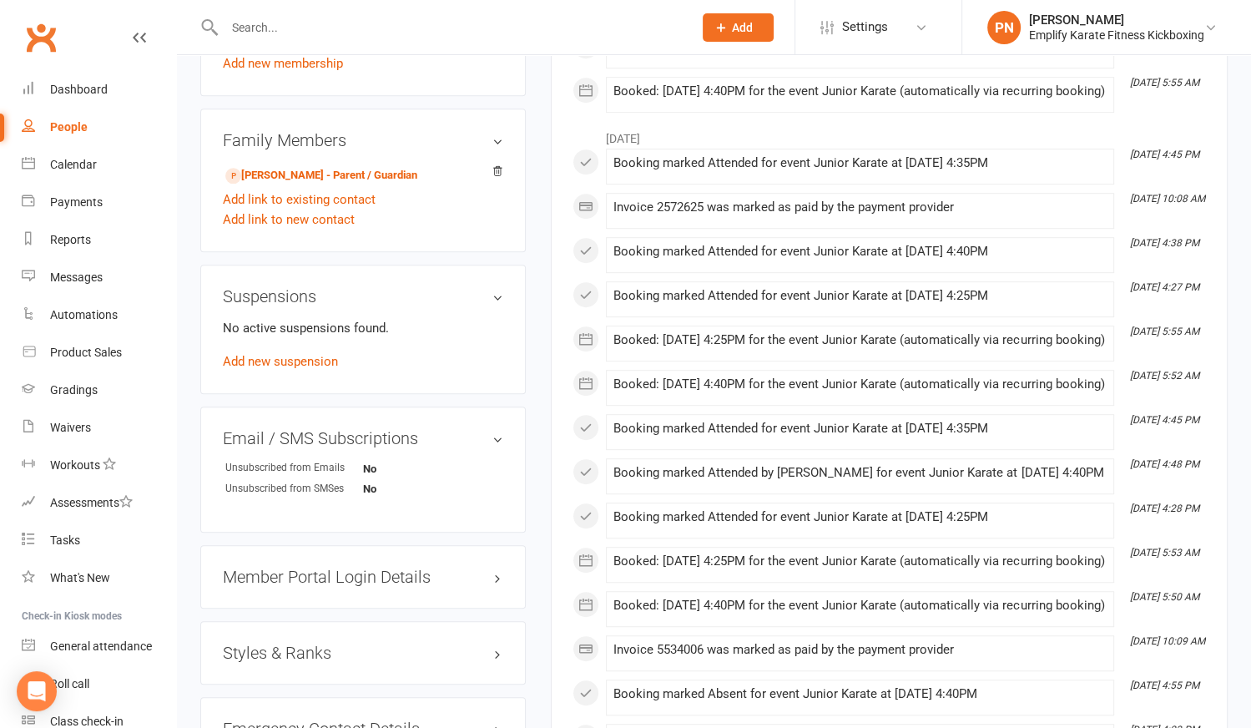
scroll to position [986, 0]
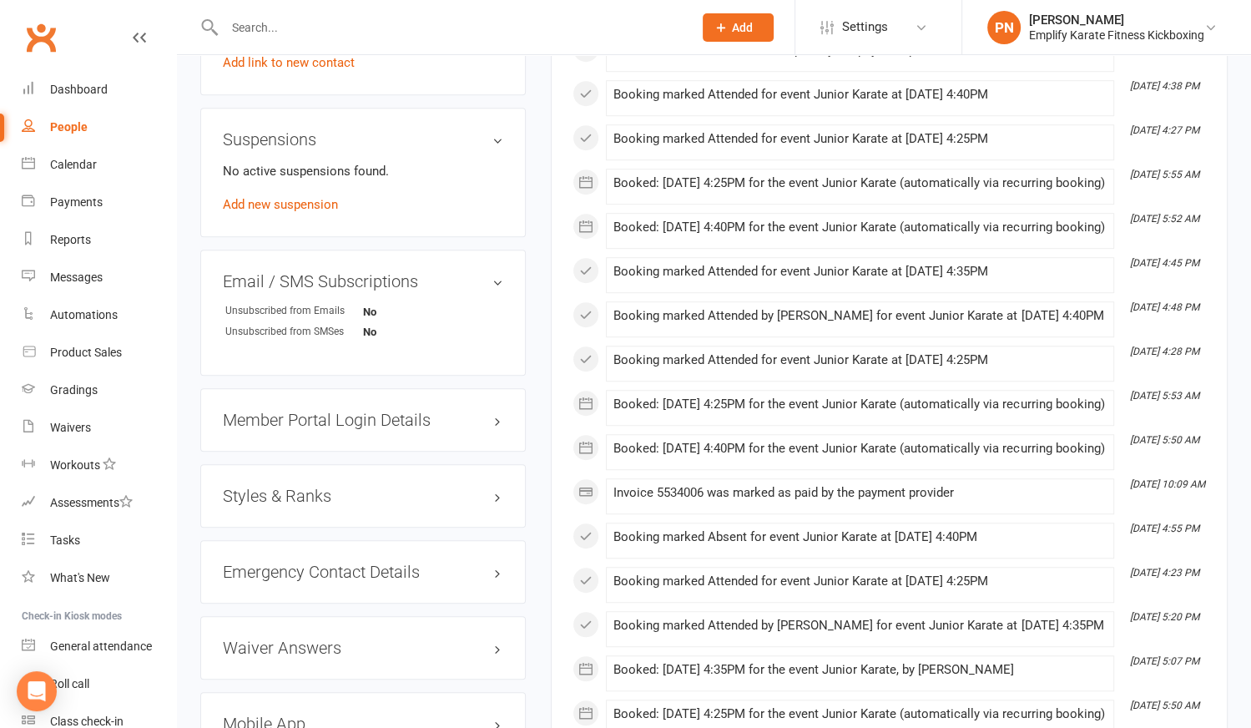
click at [298, 487] on h3 "Styles & Ranks" at bounding box center [363, 496] width 280 height 18
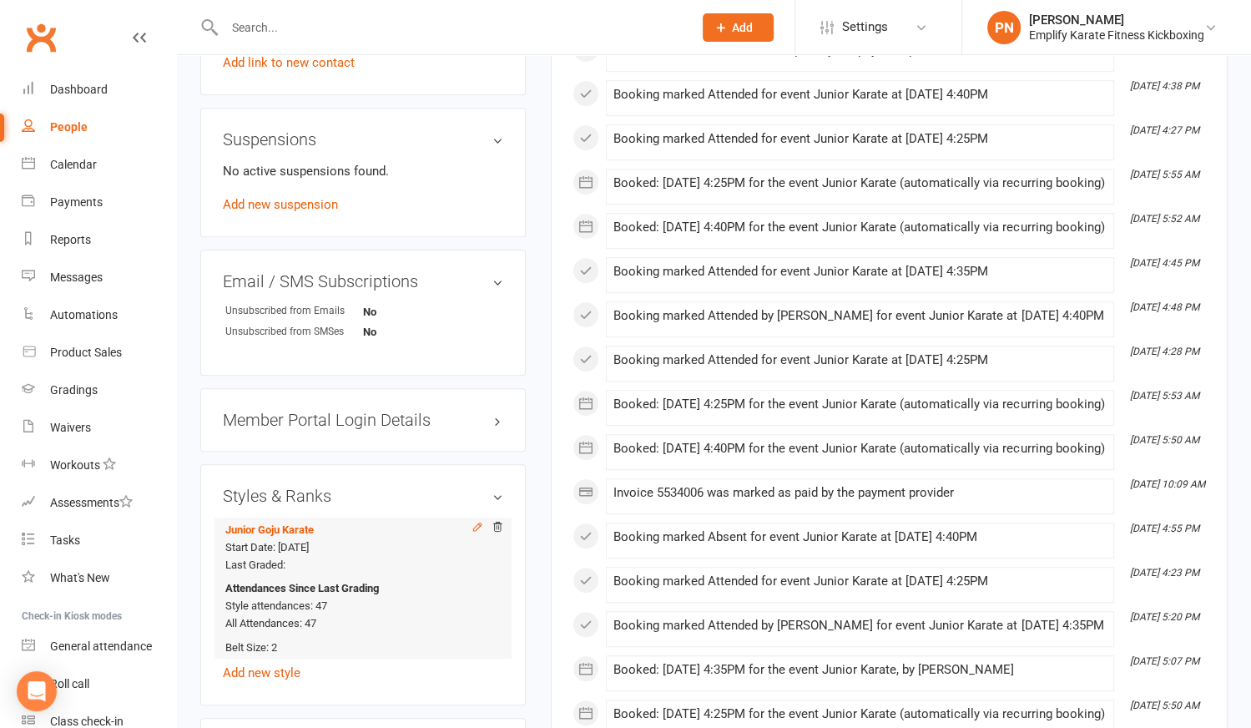
click at [473, 523] on icon at bounding box center [478, 527] width 12 height 12
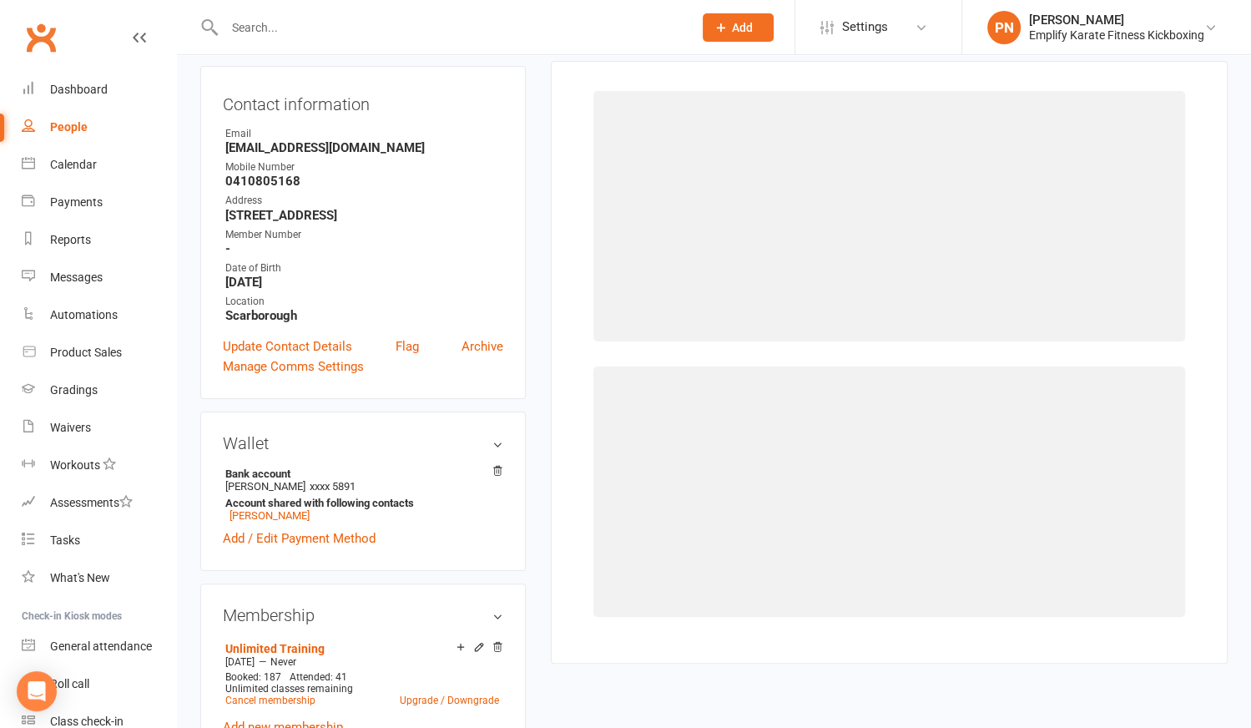
select select "2206"
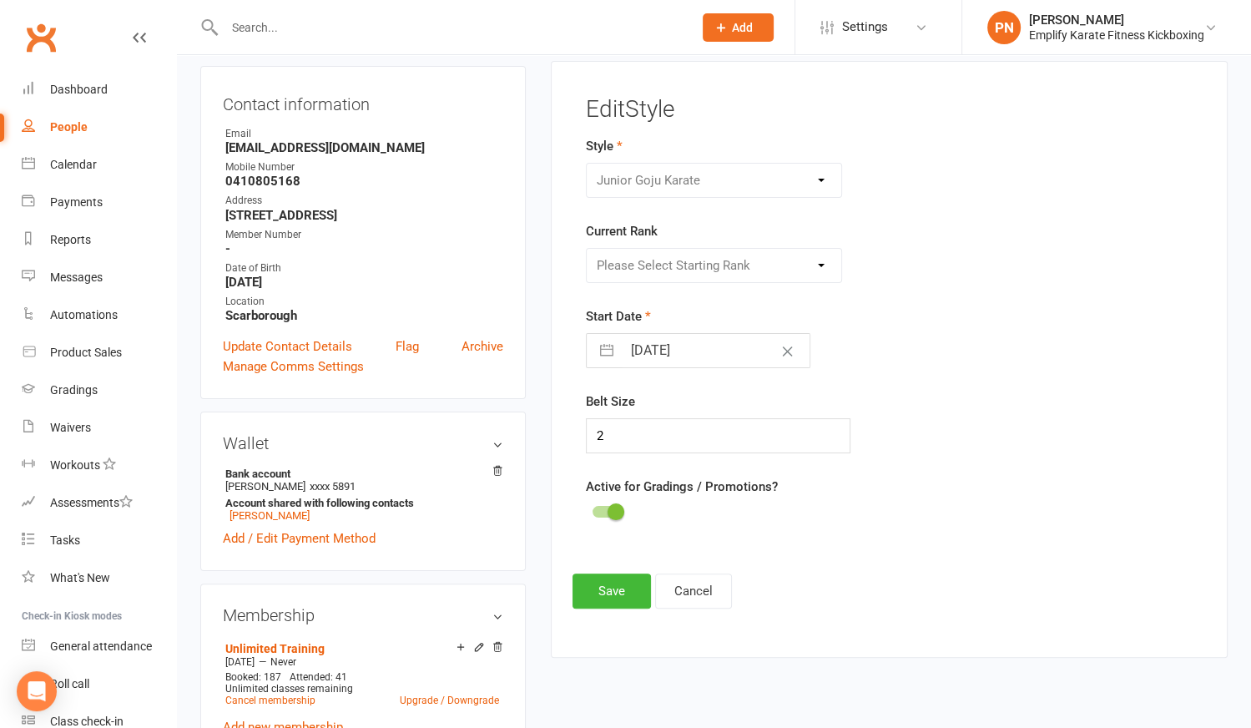
scroll to position [142, 0]
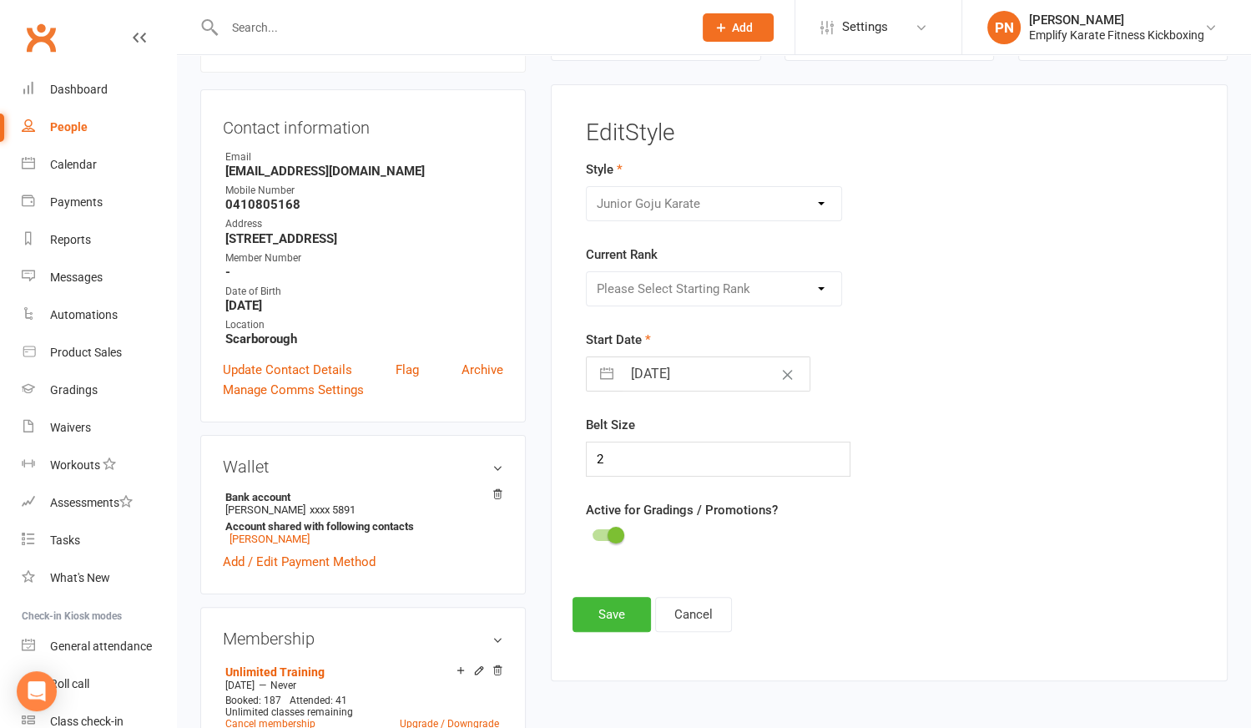
click at [679, 295] on div "Please Select Starting Rank 10th Kyu: White Belt 9th Kyu: Half Yellow Belt 8th …" at bounding box center [713, 288] width 255 height 35
click at [820, 286] on div "Please Select Starting Rank 10th Kyu: White Belt 9th Kyu: Half Yellow Belt 8th …" at bounding box center [713, 288] width 255 height 35
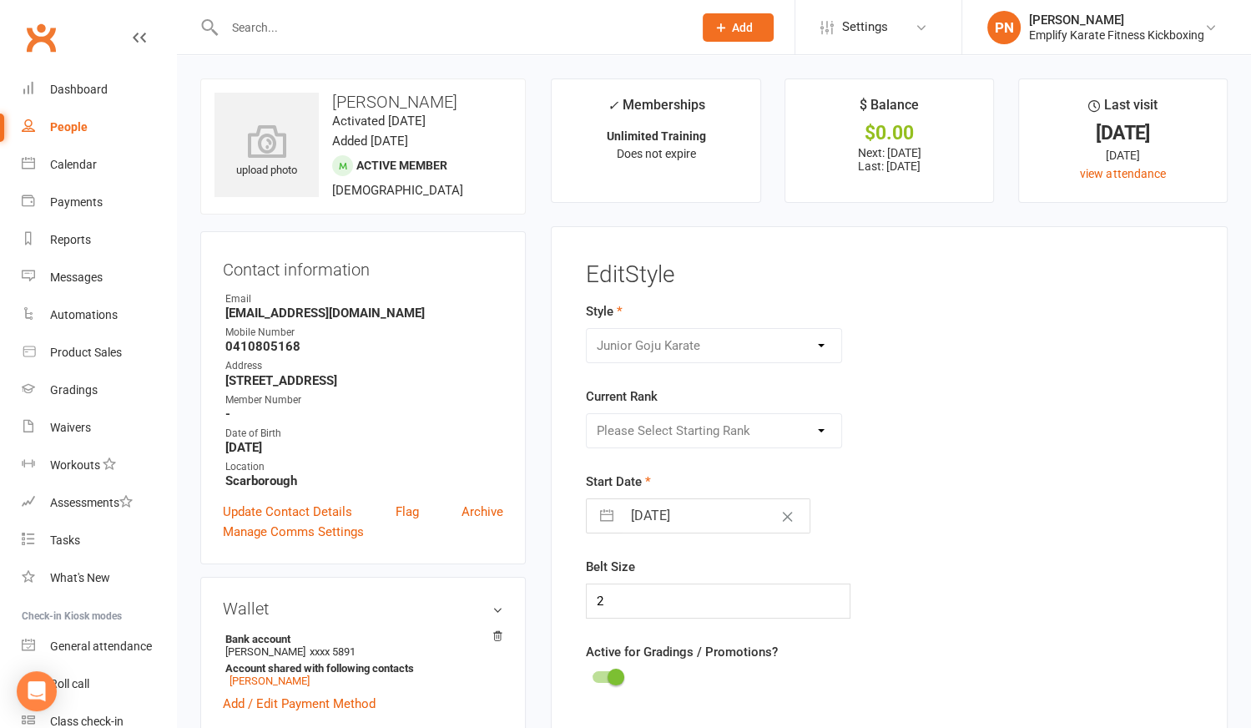
click at [817, 423] on div "Please Select Starting Rank 10th Kyu: White Belt 9th Kyu: Half Yellow Belt 8th …" at bounding box center [713, 430] width 255 height 35
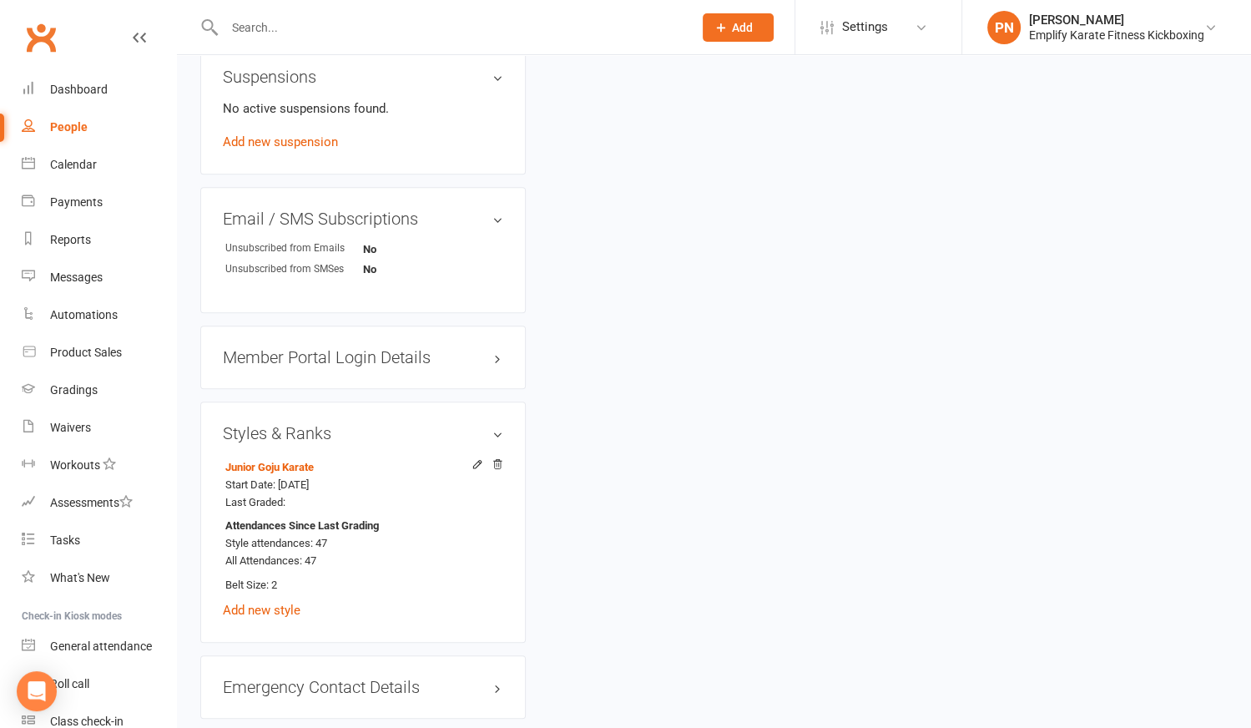
scroll to position [1062, 0]
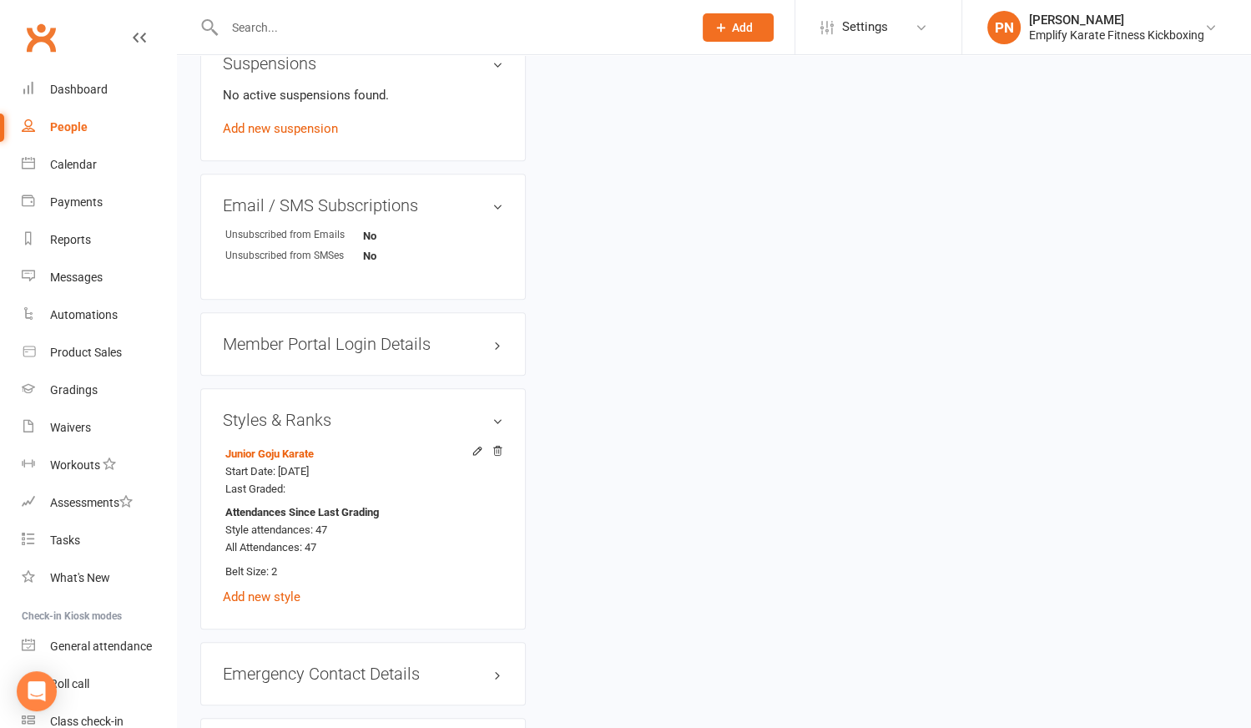
click at [401, 414] on h3 "Styles & Ranks" at bounding box center [363, 420] width 280 height 18
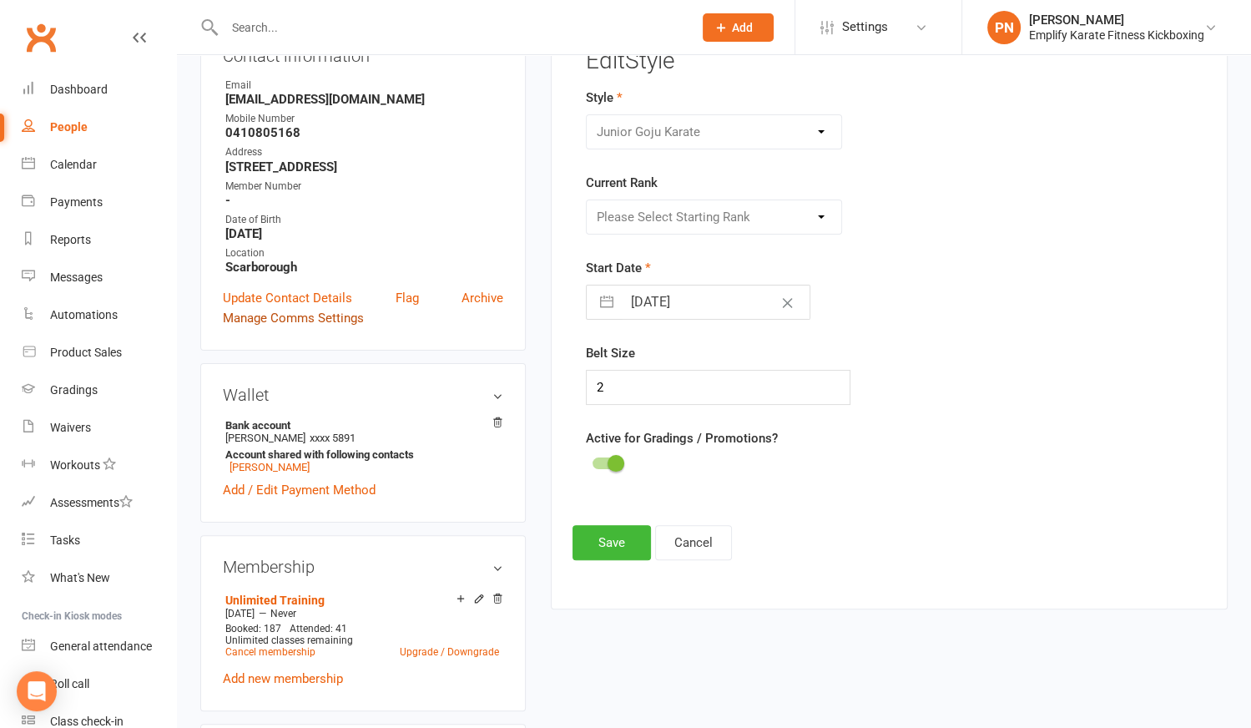
scroll to position [0, 0]
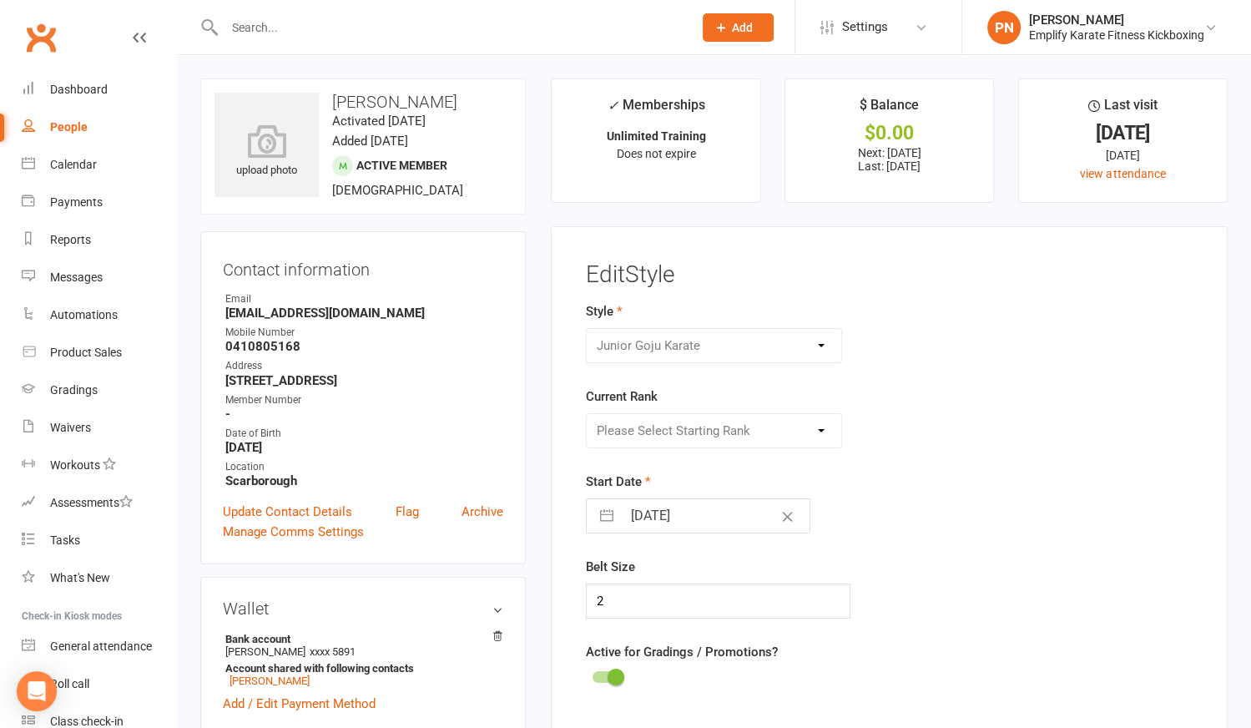
click at [474, 257] on h3 "Contact information" at bounding box center [363, 266] width 280 height 25
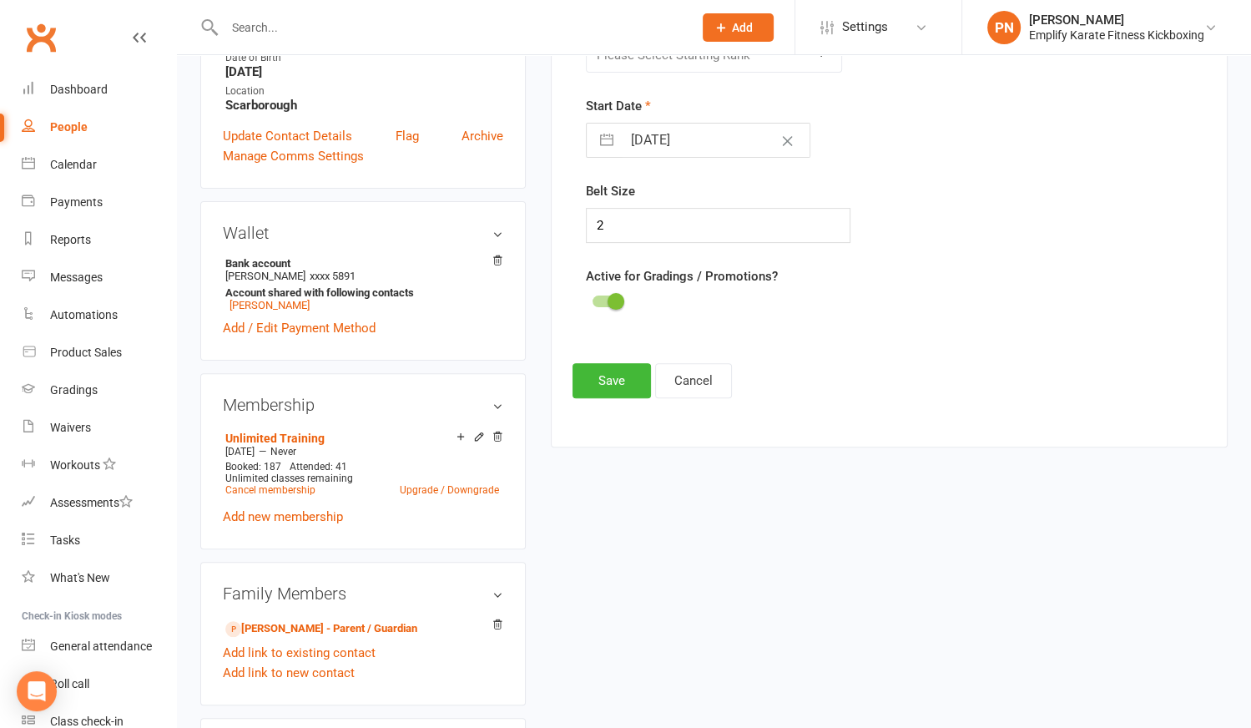
scroll to position [607, 0]
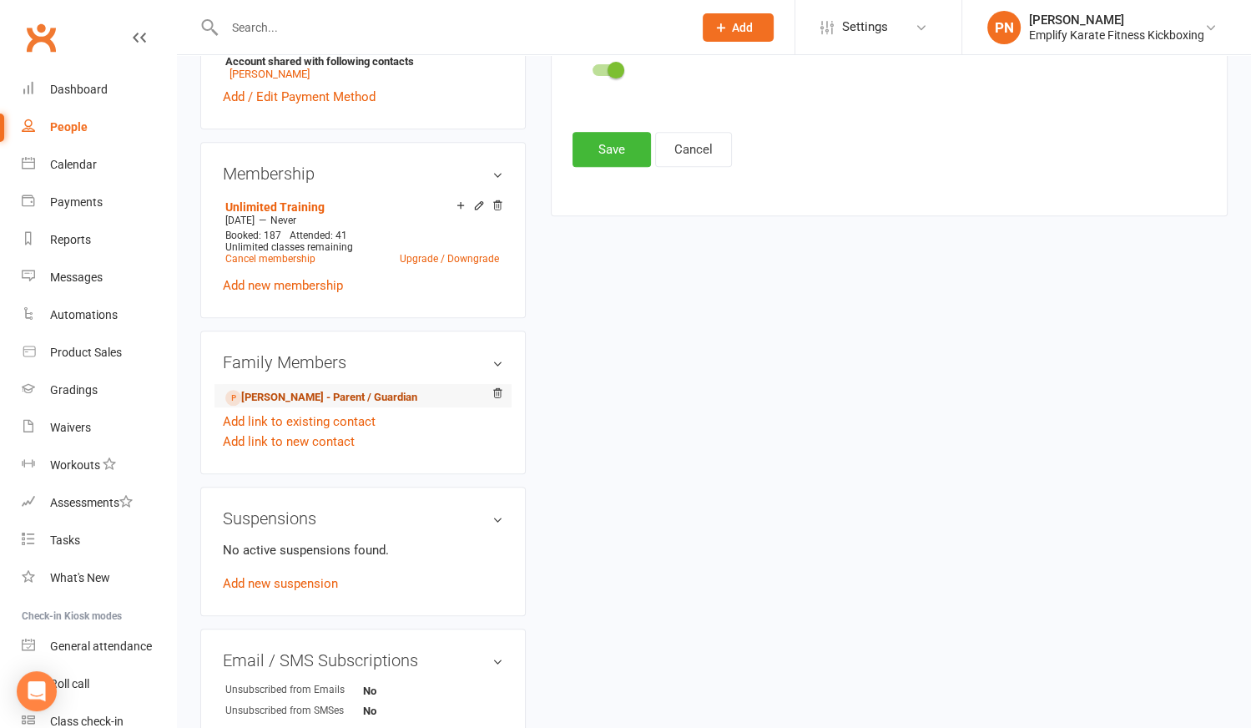
click at [330, 391] on link "[PERSON_NAME] - Parent / Guardian" at bounding box center [321, 398] width 192 height 18
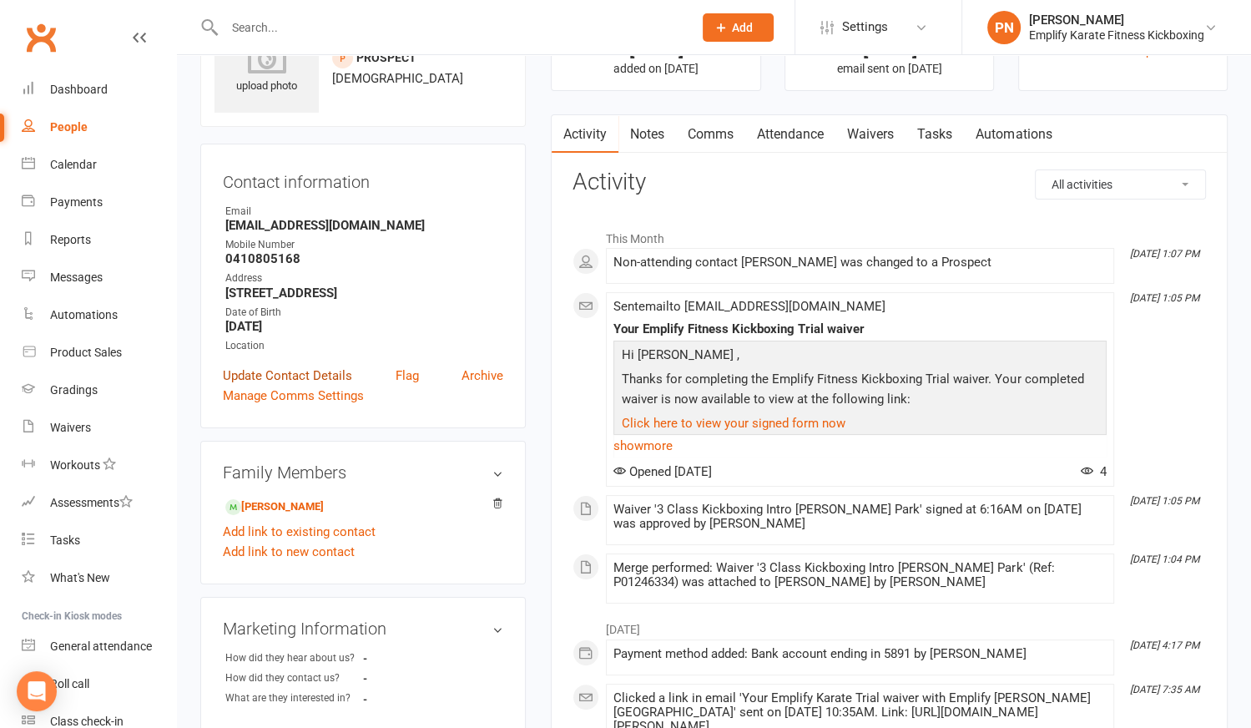
scroll to position [227, 0]
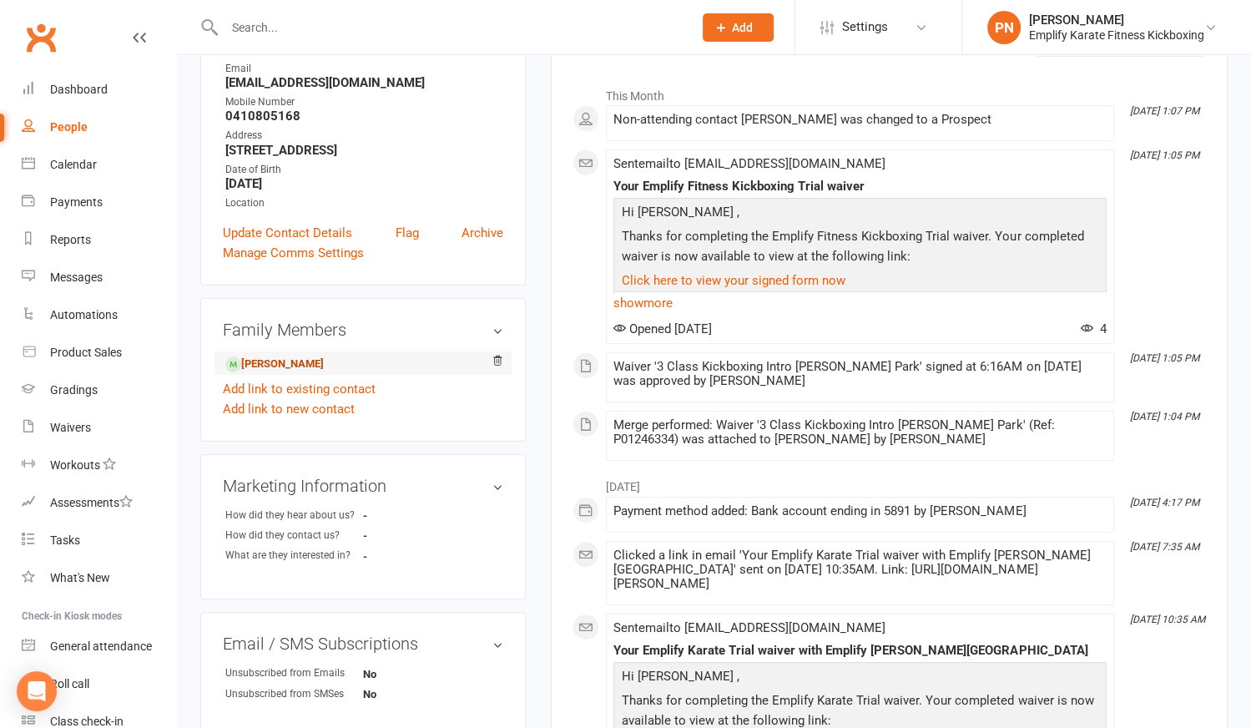
click at [310, 361] on link "[PERSON_NAME]" at bounding box center [274, 365] width 98 height 18
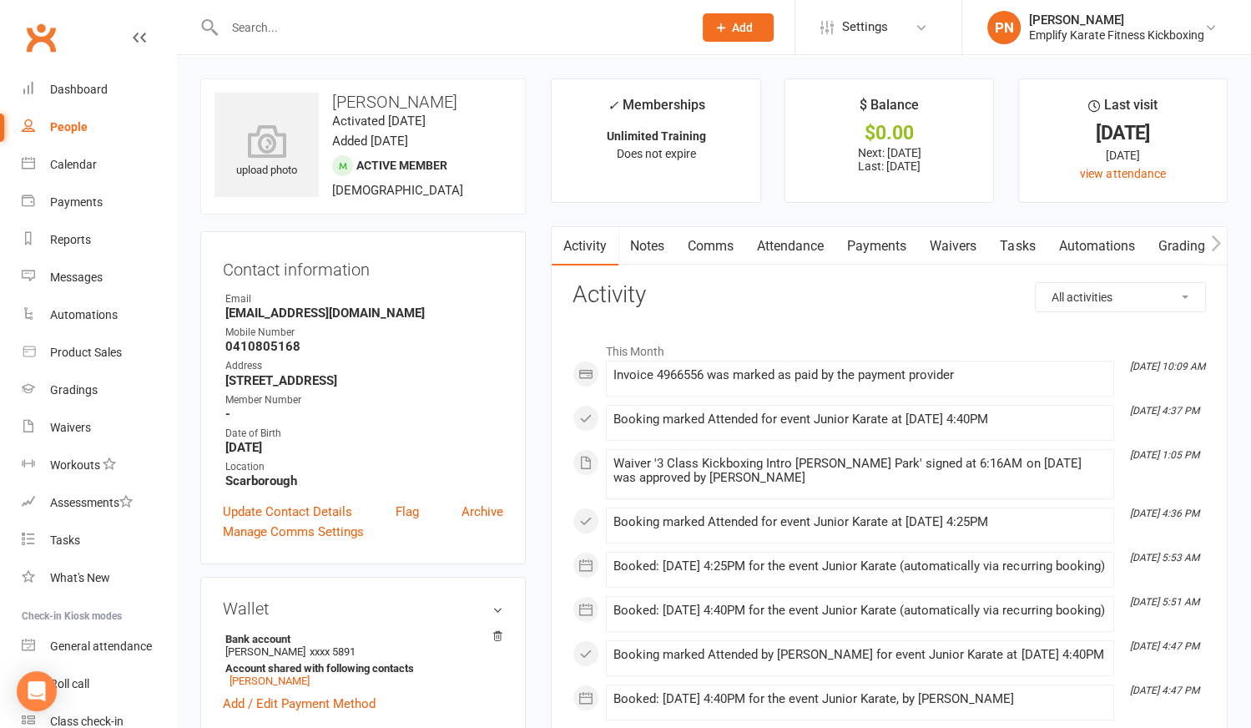
click at [1216, 240] on icon "button" at bounding box center [1216, 244] width 10 height 18
click at [1061, 245] on link "Gradings / Promotions" at bounding box center [1100, 246] width 158 height 38
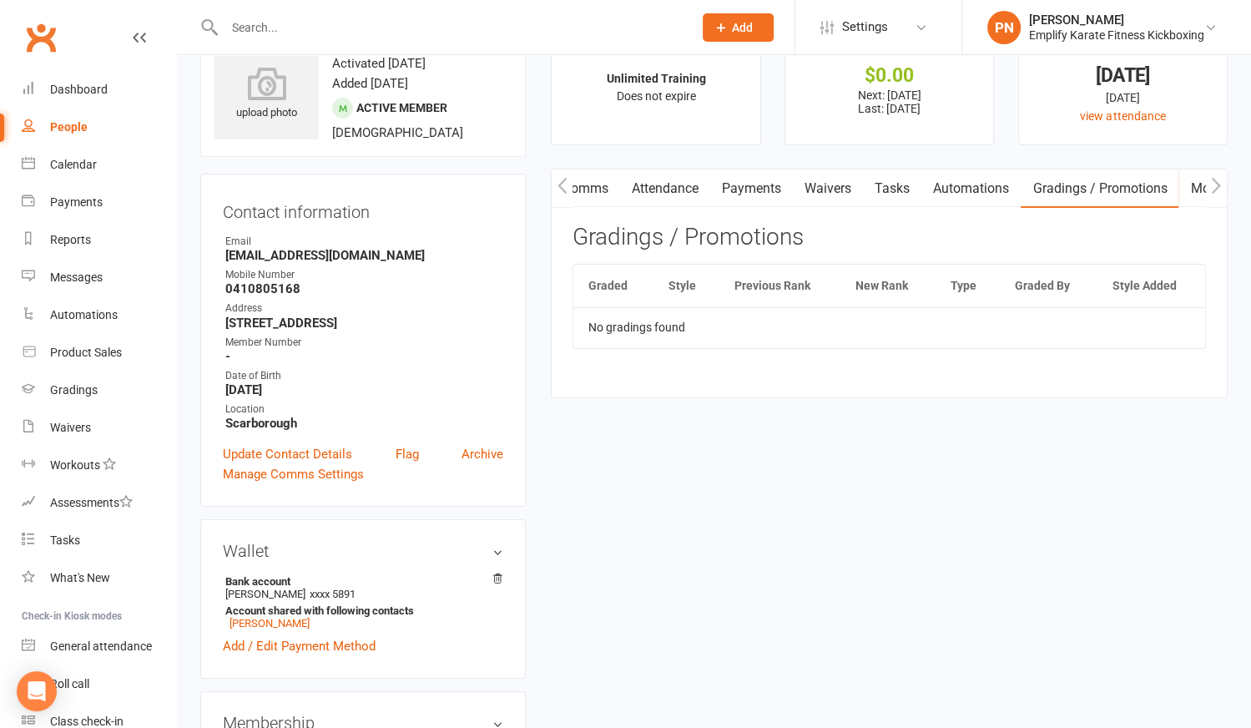
scroll to position [151, 0]
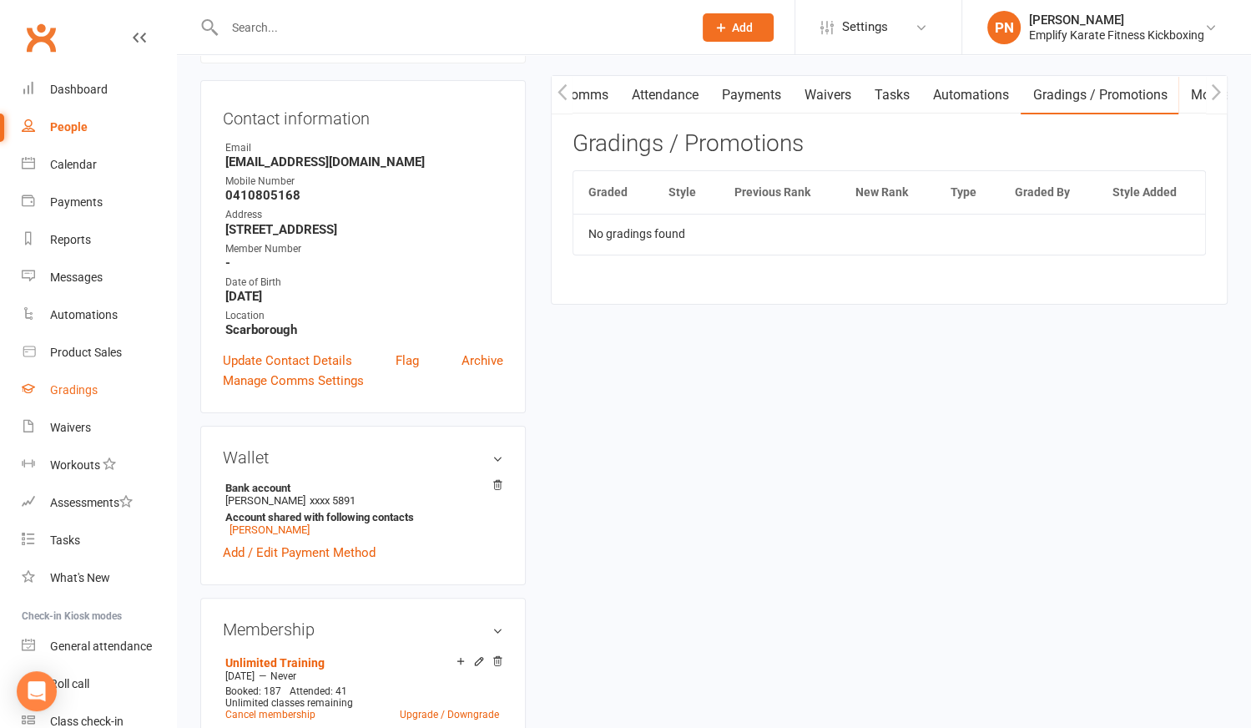
click at [81, 391] on div "Gradings" at bounding box center [74, 389] width 48 height 13
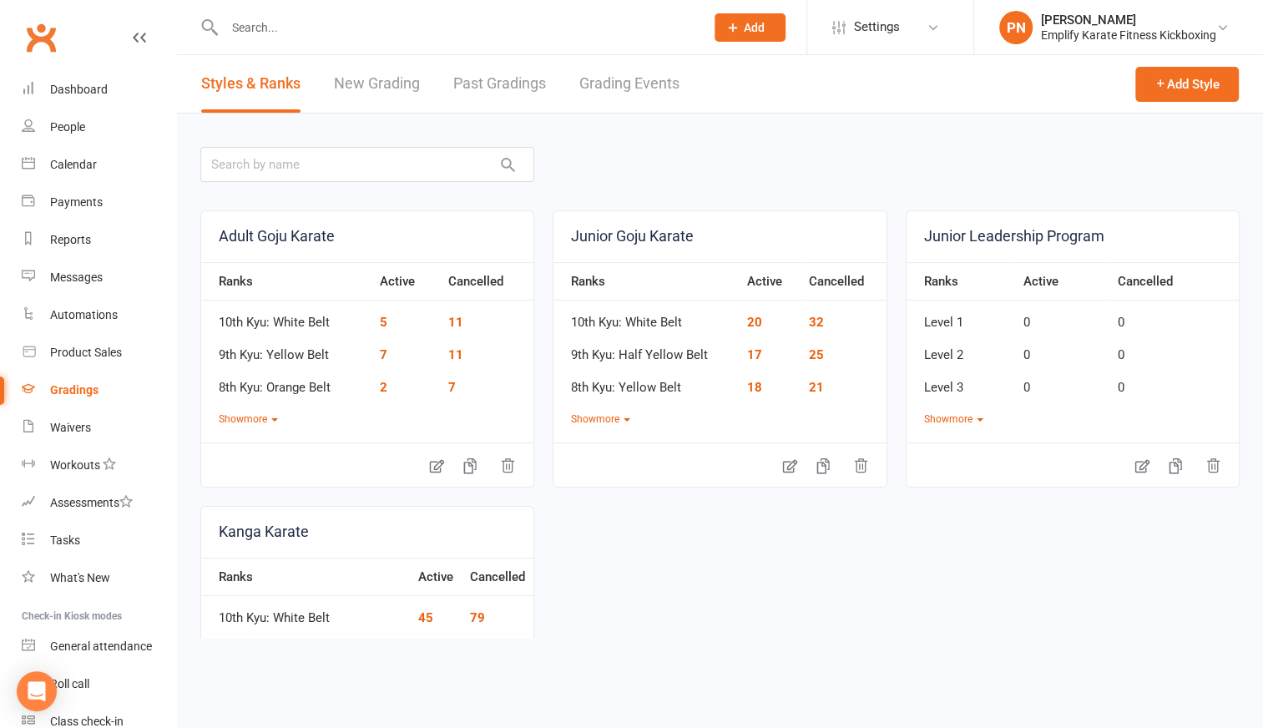
click at [504, 87] on link "Past Gradings" at bounding box center [499, 84] width 93 height 58
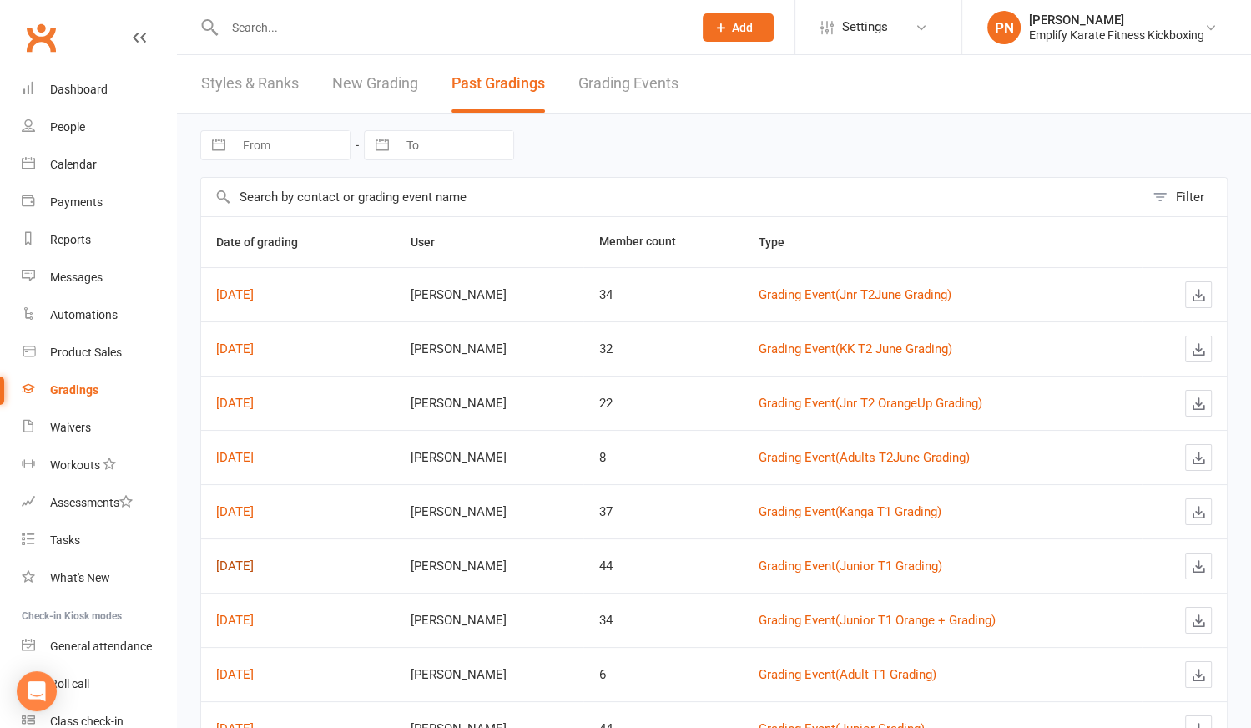
click at [254, 560] on link "[DATE]" at bounding box center [235, 565] width 38 height 15
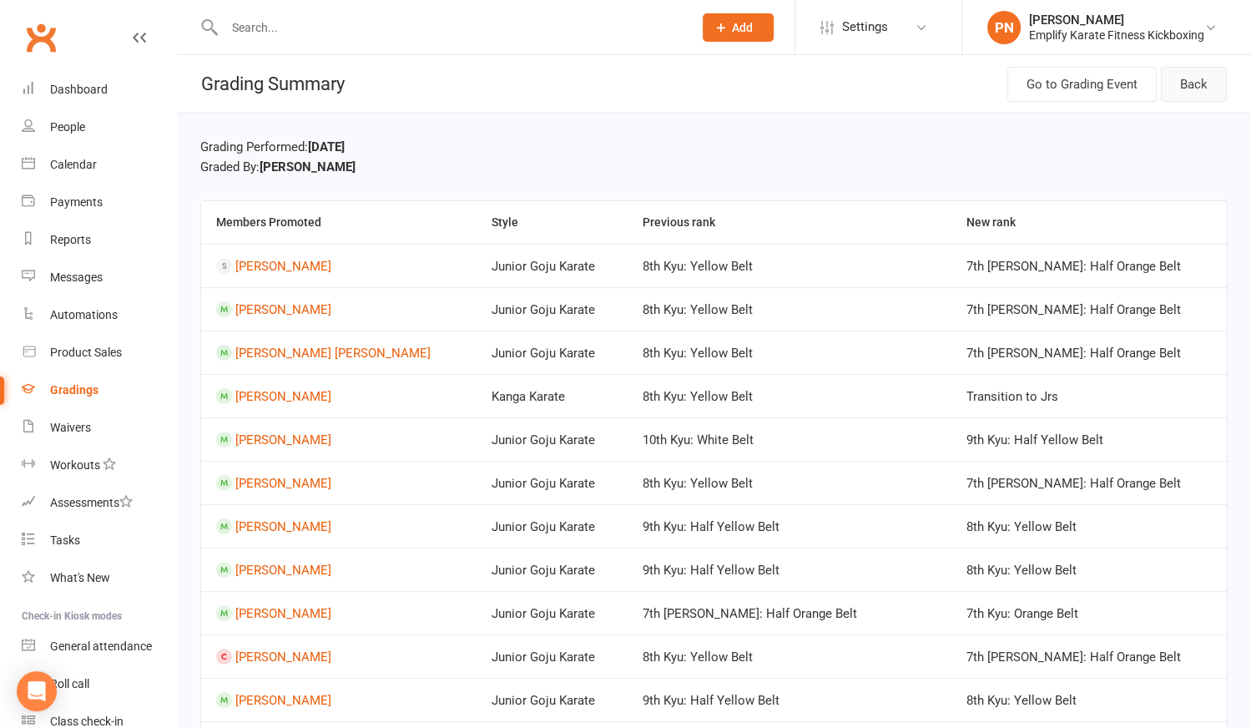
click at [1204, 85] on link "Back" at bounding box center [1194, 84] width 66 height 35
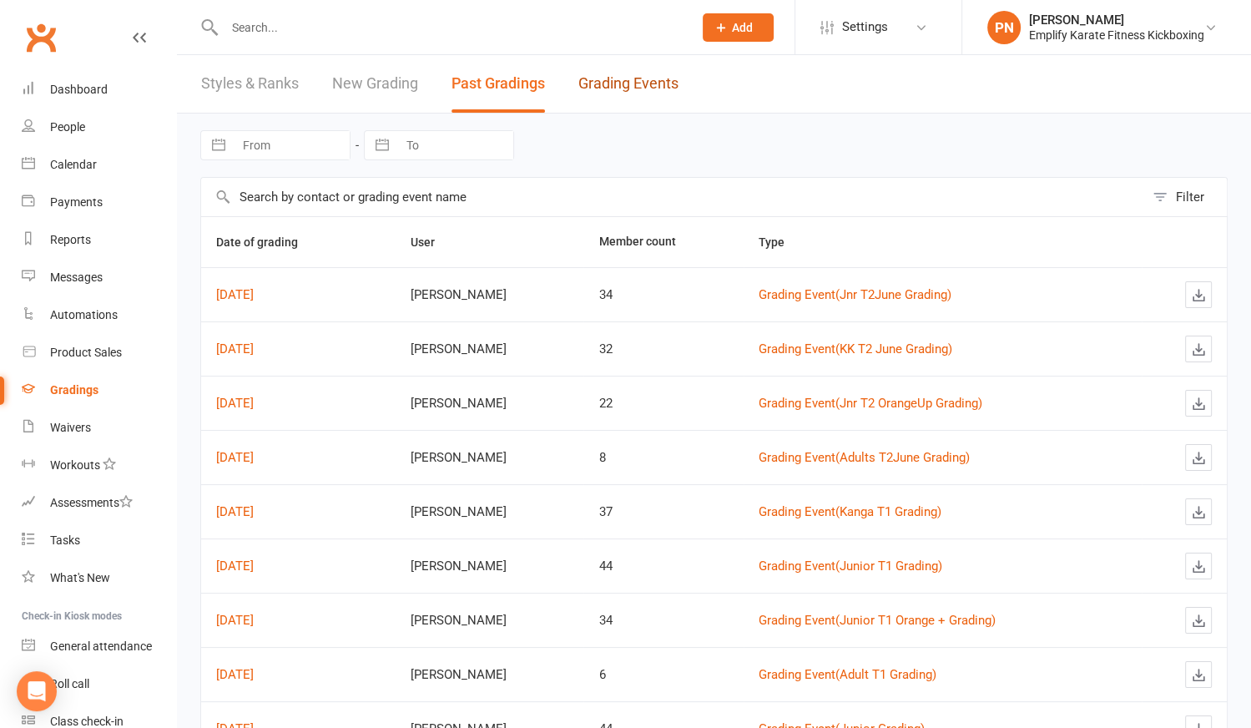
click at [638, 81] on link "Grading Events" at bounding box center [628, 84] width 100 height 58
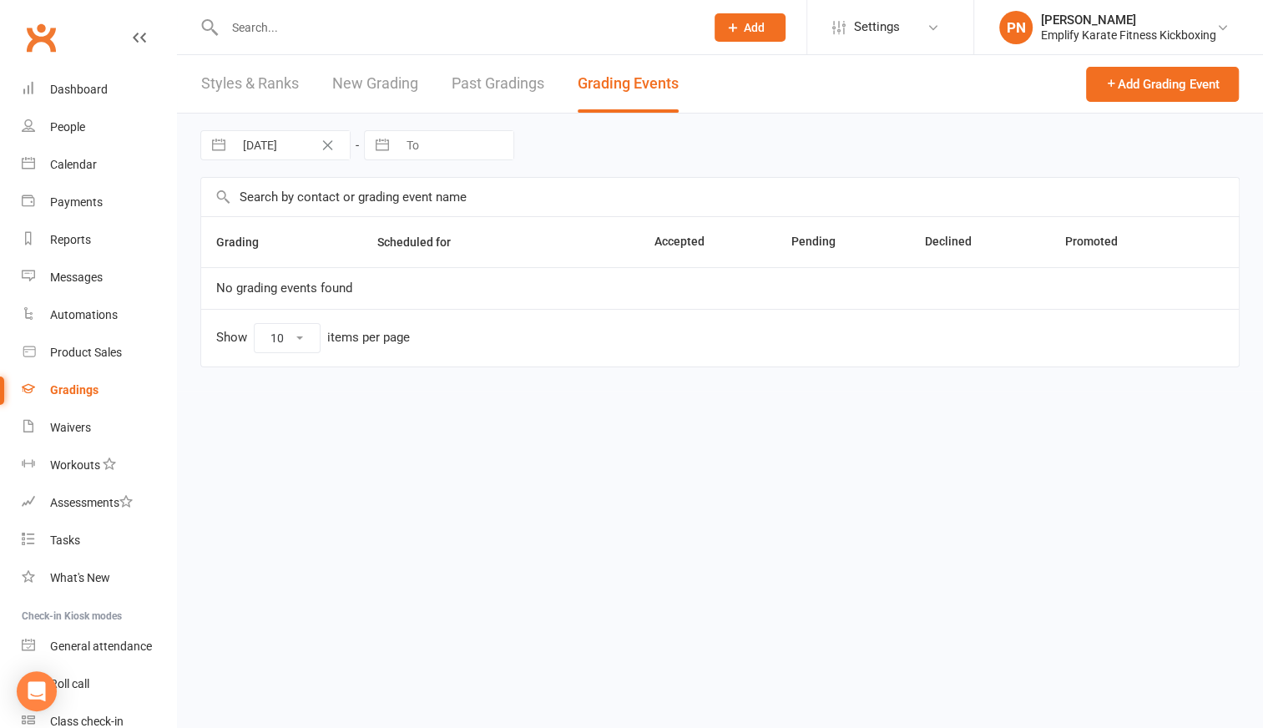
click at [385, 145] on button "button" at bounding box center [382, 145] width 30 height 28
select select "6"
select select "2025"
select select "7"
select select "2025"
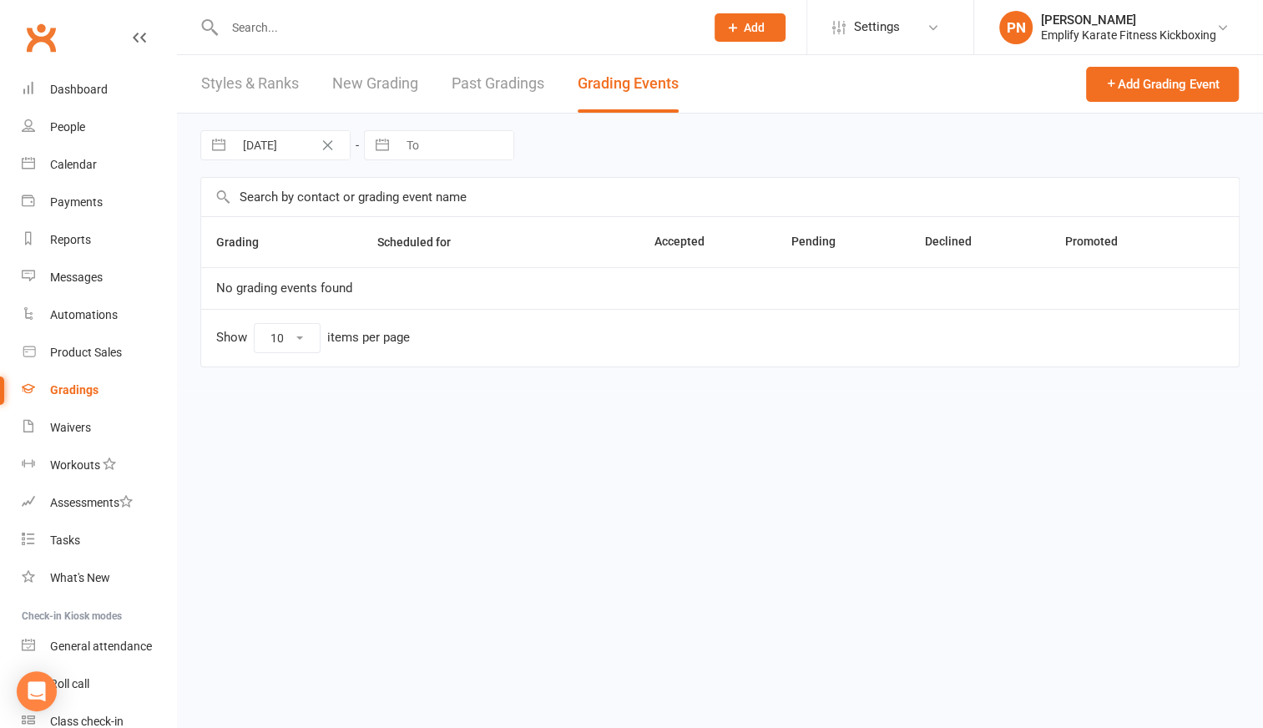
select select "8"
select select "2025"
select select "6"
select select "2025"
select select "7"
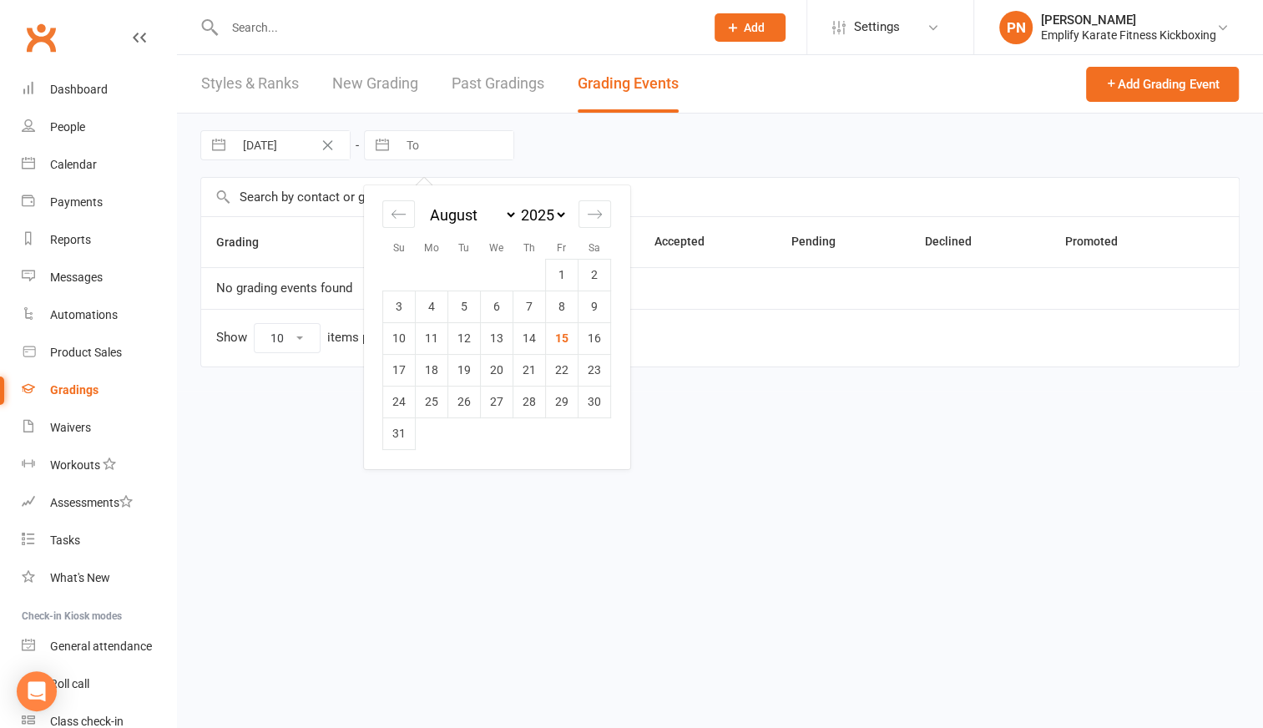
select select "2025"
select select "8"
select select "2025"
click at [260, 145] on input "[DATE]" at bounding box center [292, 145] width 116 height 28
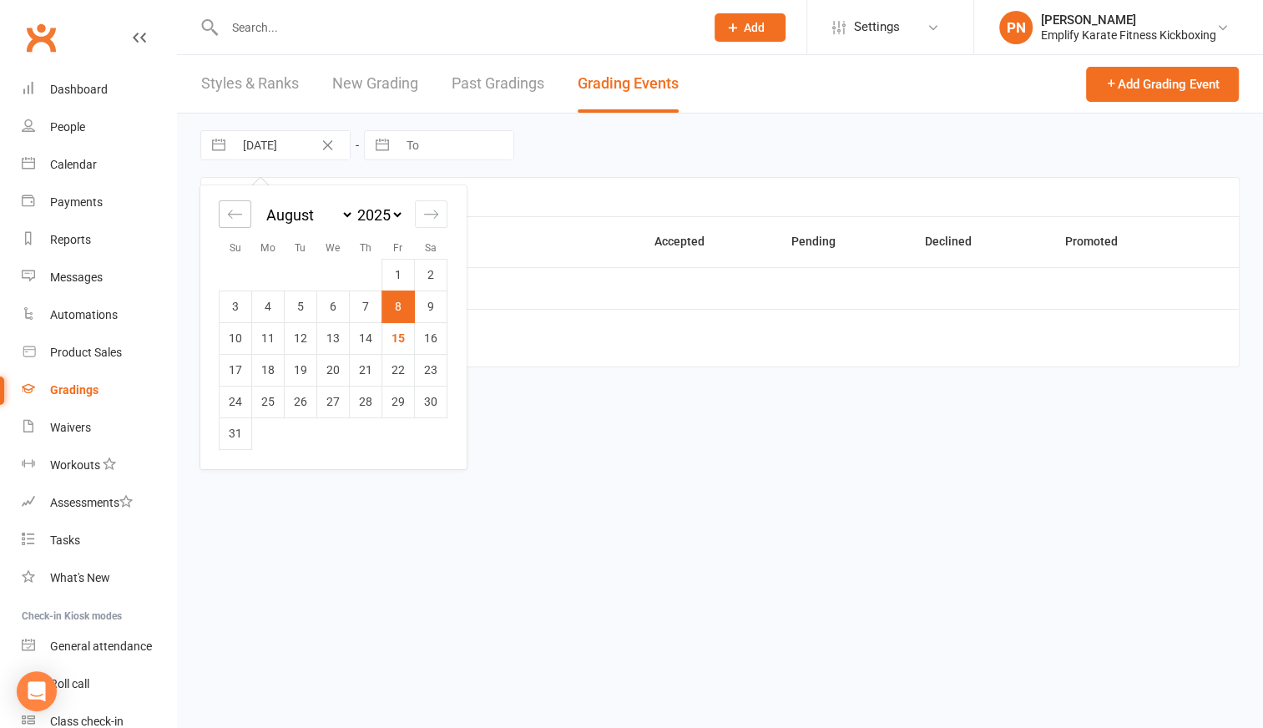
click at [241, 214] on icon "Move backward to switch to the previous month." at bounding box center [235, 214] width 16 height 16
select select "5"
select select "2025"
click at [241, 214] on icon "Move backward to switch to the previous month." at bounding box center [235, 214] width 16 height 16
select select "4"
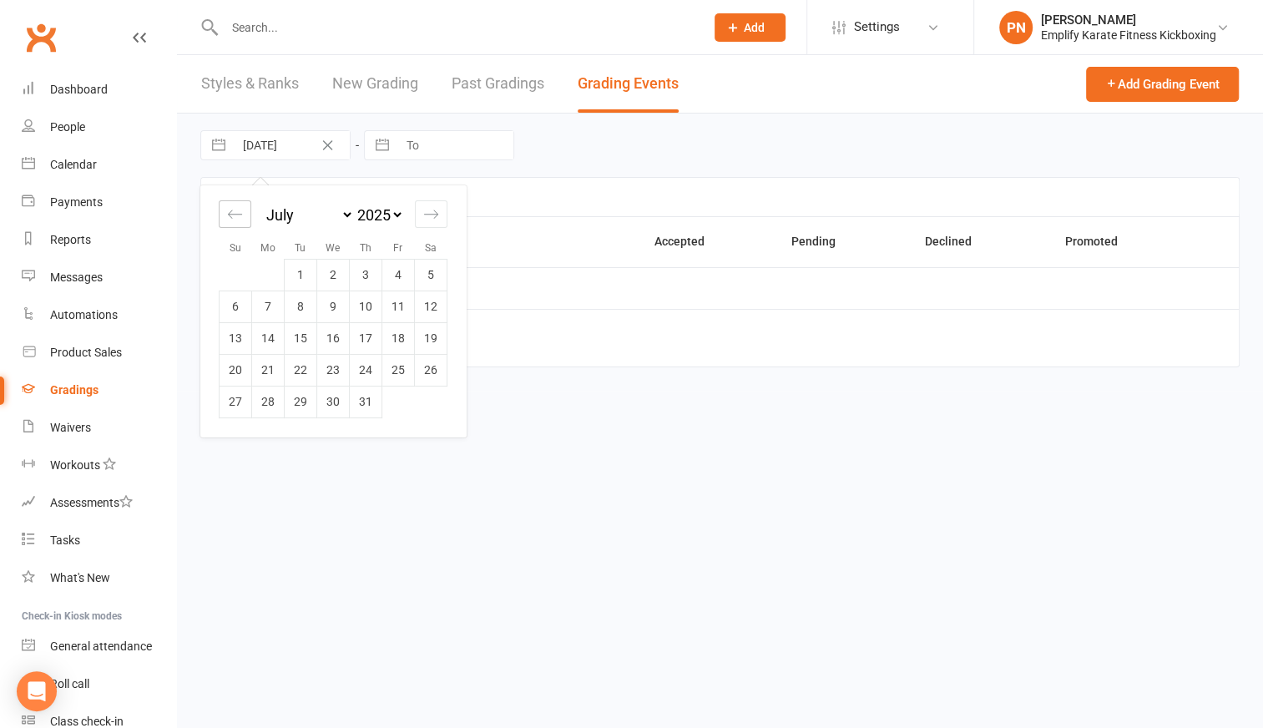
select select "2025"
click at [241, 214] on icon "Move backward to switch to the previous month." at bounding box center [235, 214] width 16 height 16
select select "3"
select select "2025"
click at [241, 214] on icon "Move backward to switch to the previous month." at bounding box center [235, 214] width 16 height 16
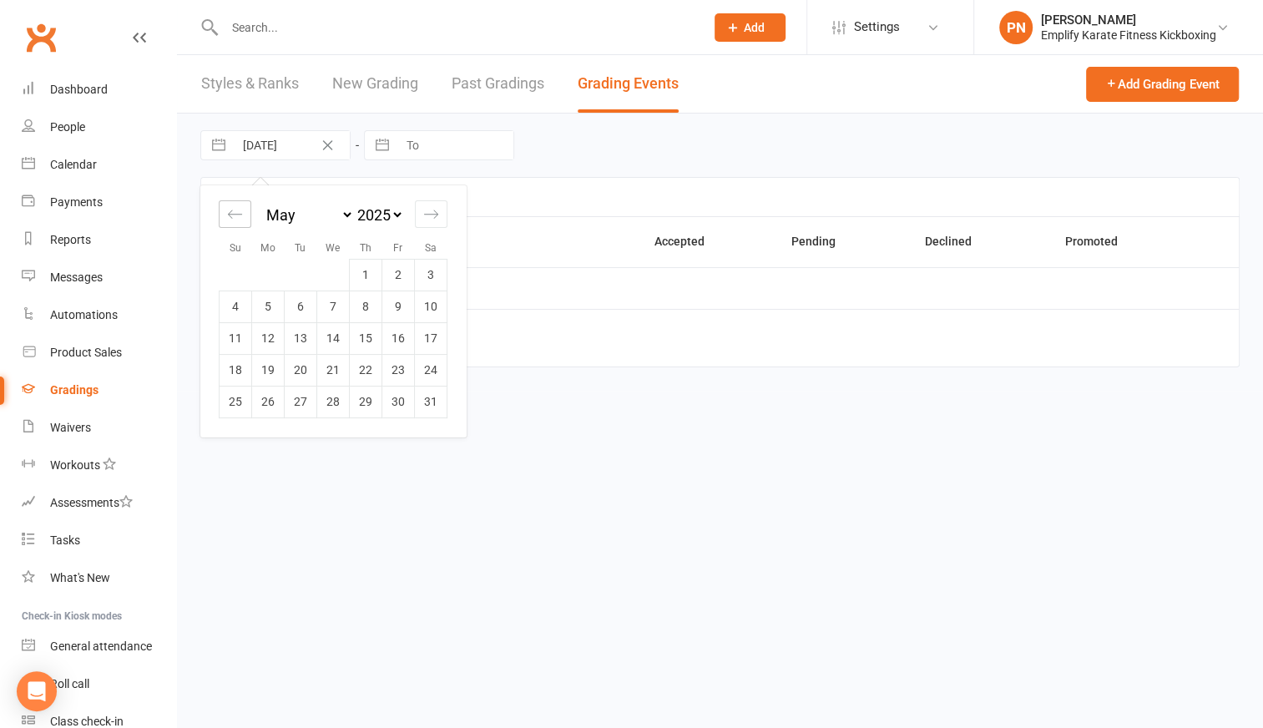
select select "2"
select select "2025"
click at [356, 315] on td "10" at bounding box center [366, 306] width 33 height 32
type input "[DATE]"
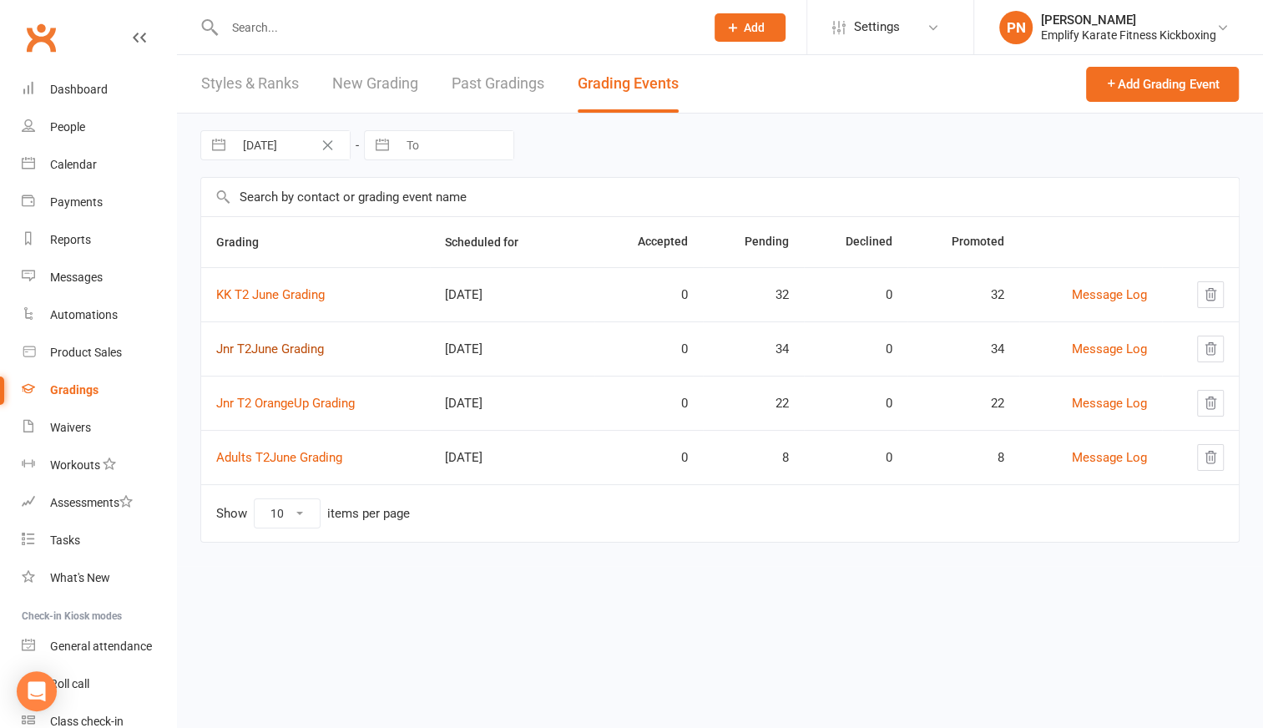
click at [278, 343] on link "Jnr T2June Grading" at bounding box center [270, 348] width 108 height 15
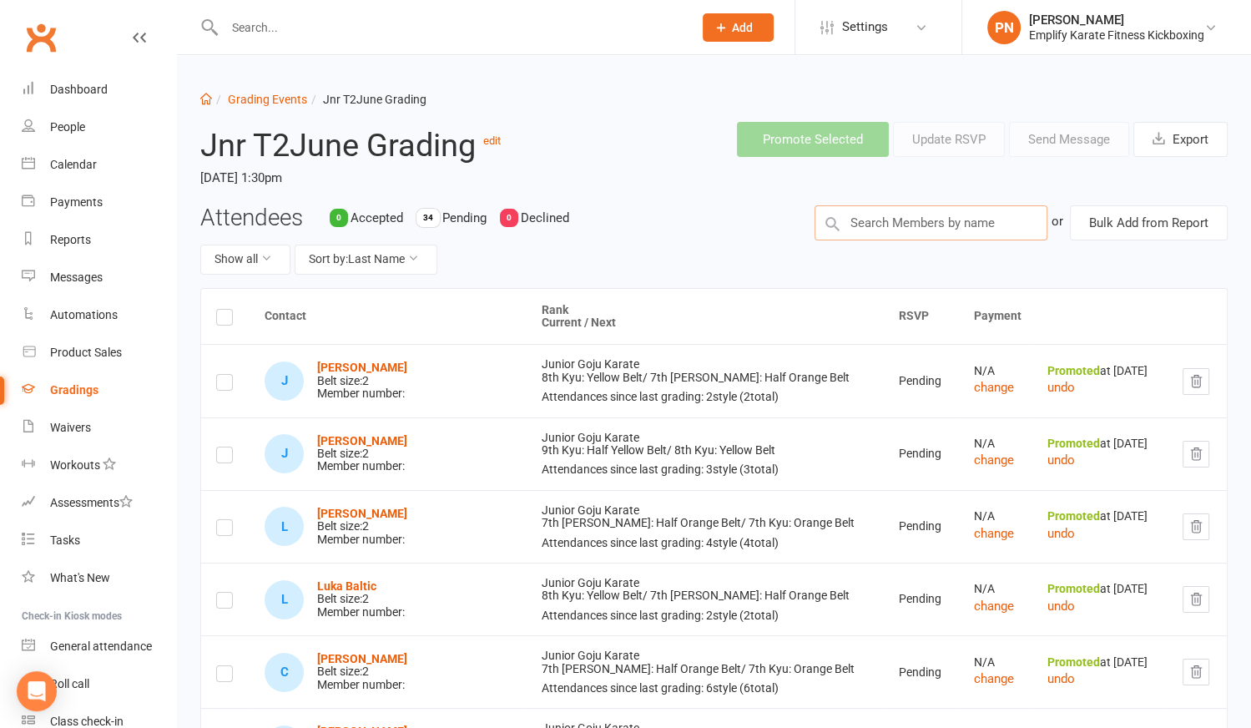
click at [912, 222] on input "text" at bounding box center [931, 222] width 233 height 35
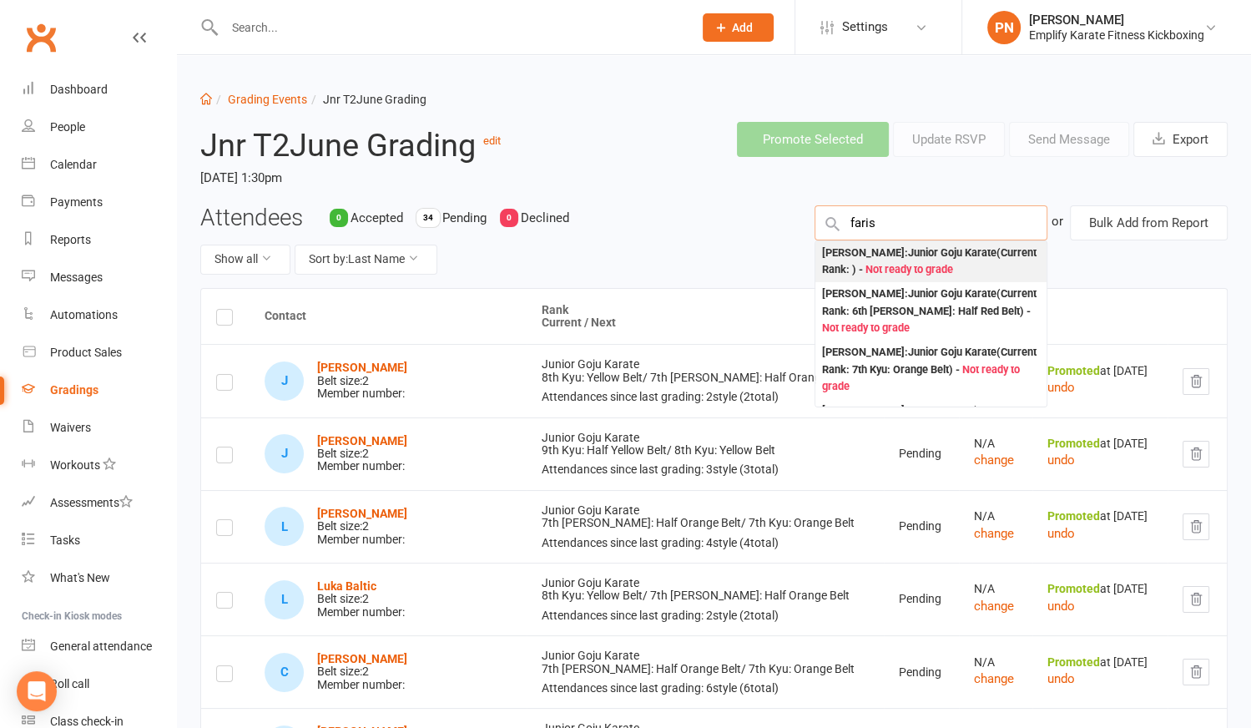
type input "faris"
click at [916, 256] on div "[PERSON_NAME] : Junior Goju Karate (Current Rank: ) - Not ready to grade" at bounding box center [931, 262] width 218 height 34
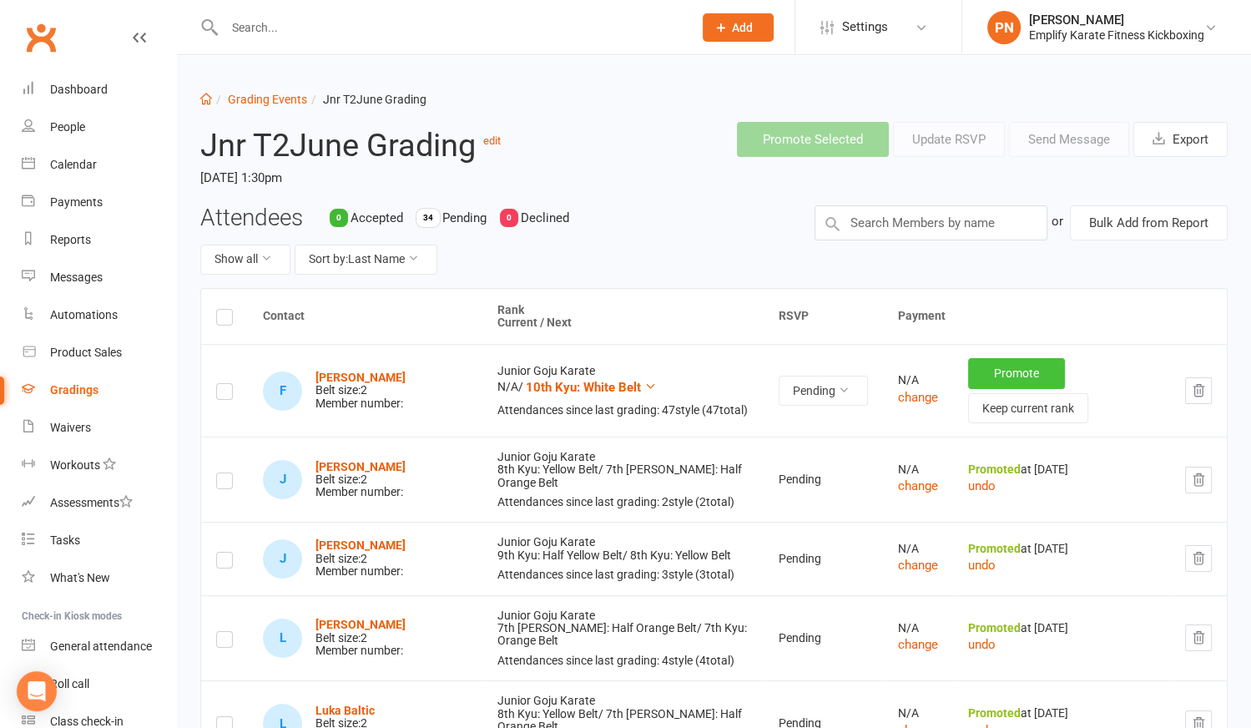
click at [979, 371] on button "Promote" at bounding box center [1016, 373] width 97 height 30
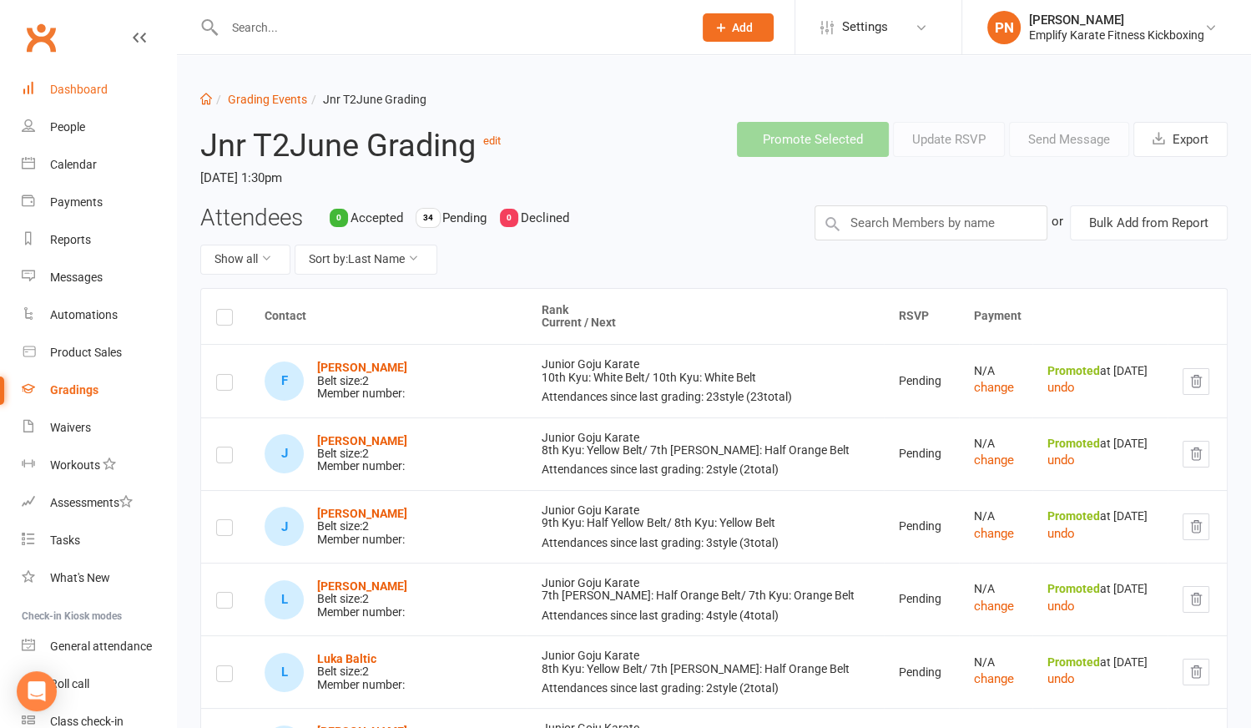
click at [103, 91] on div "Dashboard" at bounding box center [79, 89] width 58 height 13
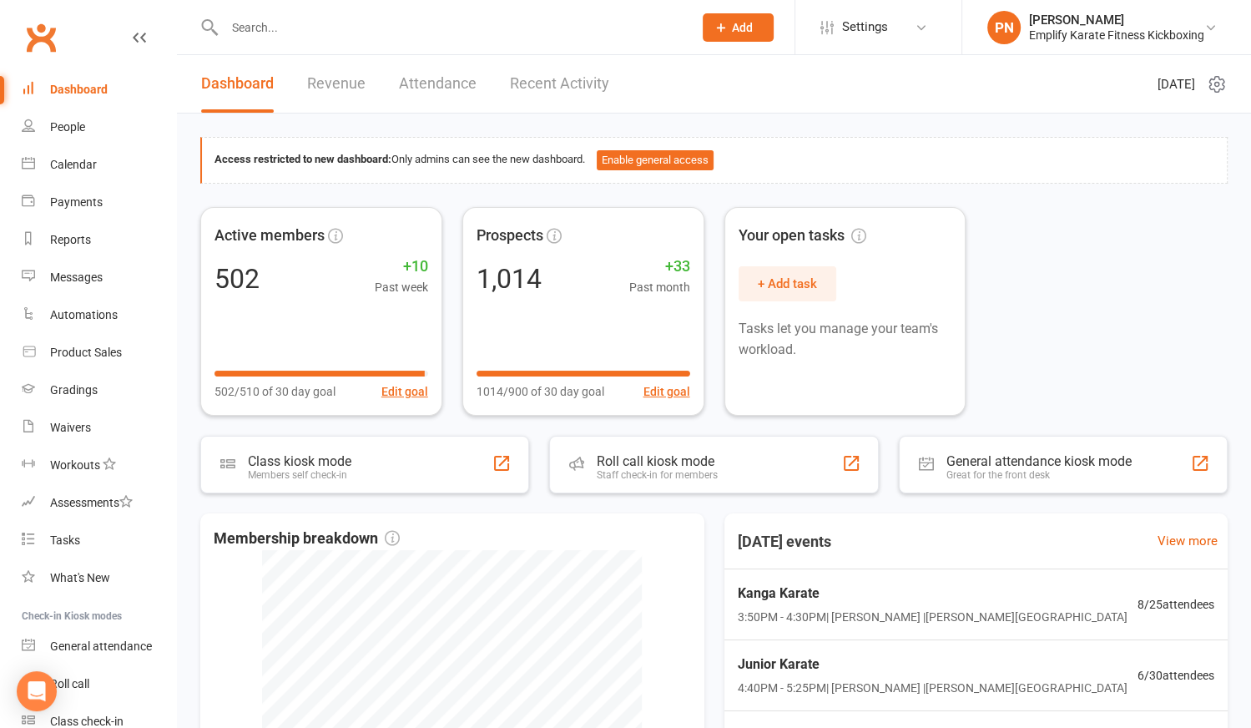
click at [547, 91] on link "Recent Activity" at bounding box center [559, 84] width 99 height 58
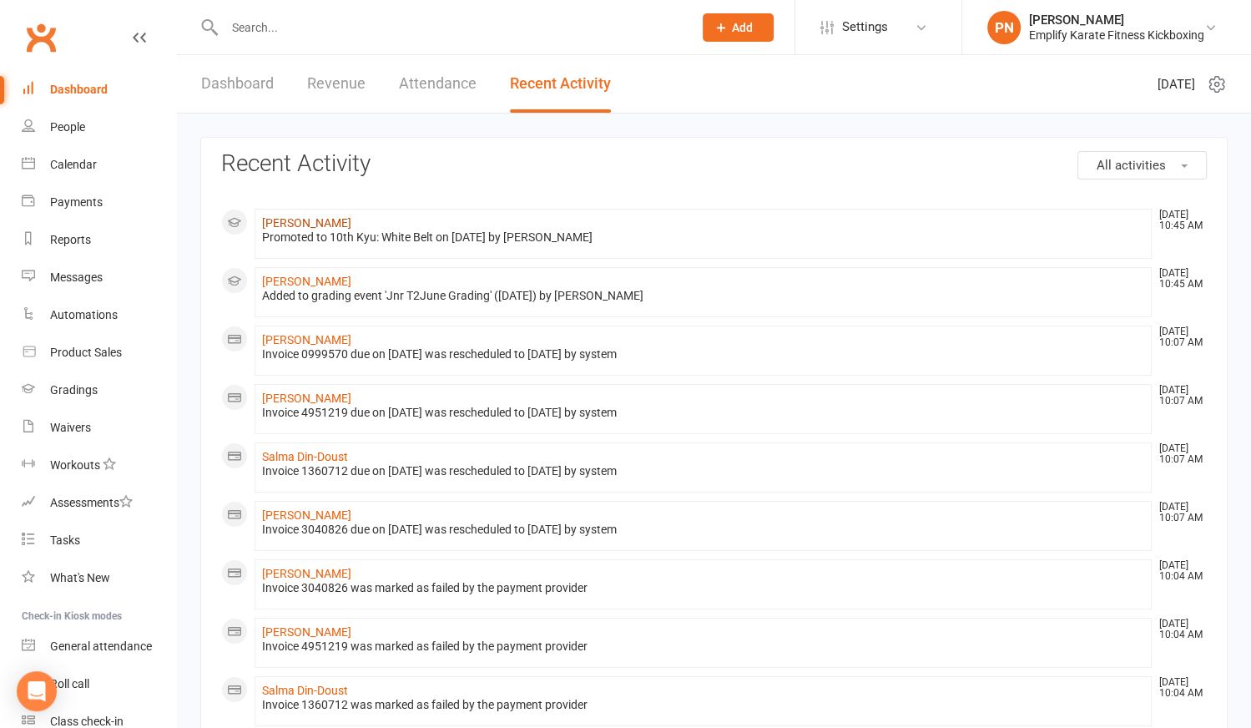
click at [332, 221] on link "[PERSON_NAME]" at bounding box center [306, 222] width 89 height 13
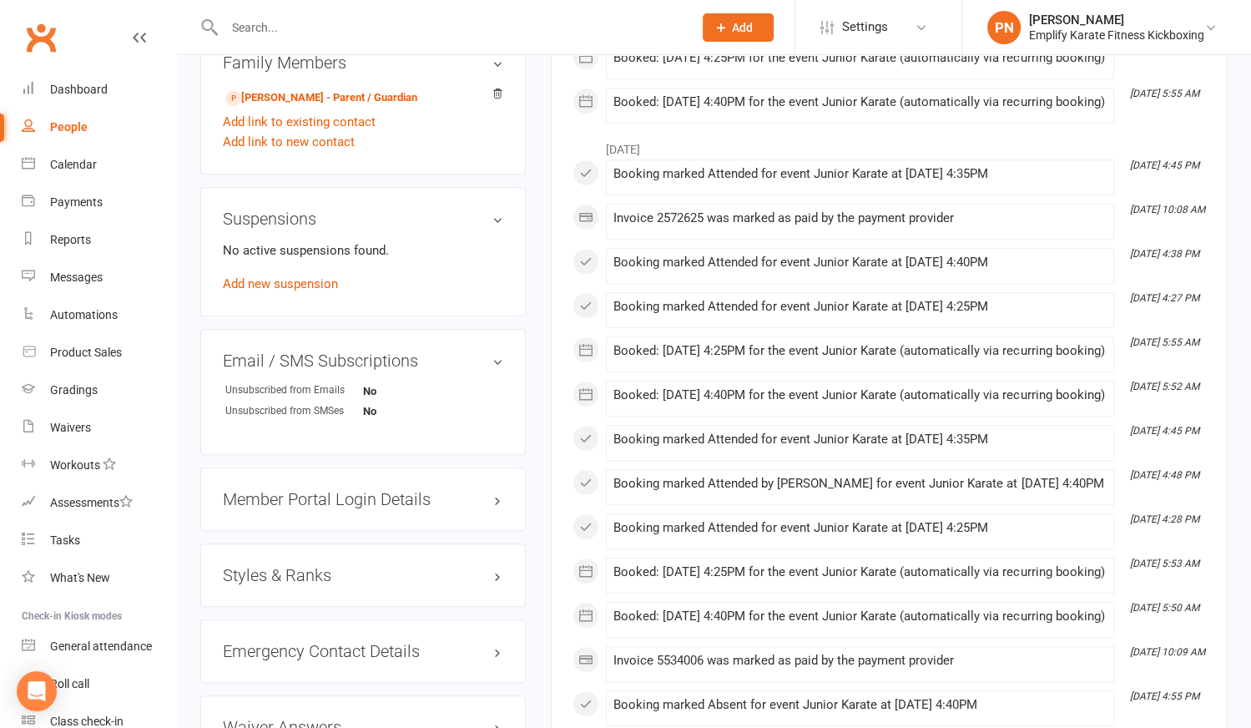
scroll to position [1138, 0]
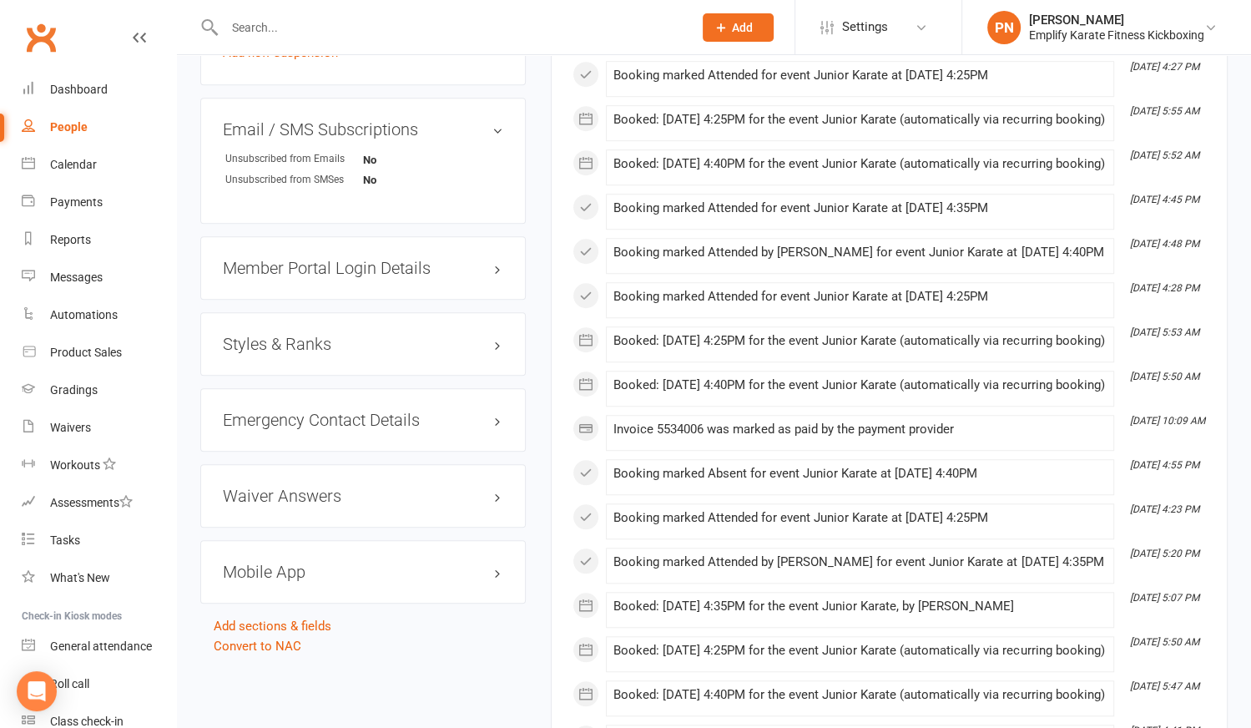
click at [320, 346] on h3 "Styles & Ranks" at bounding box center [363, 344] width 280 height 18
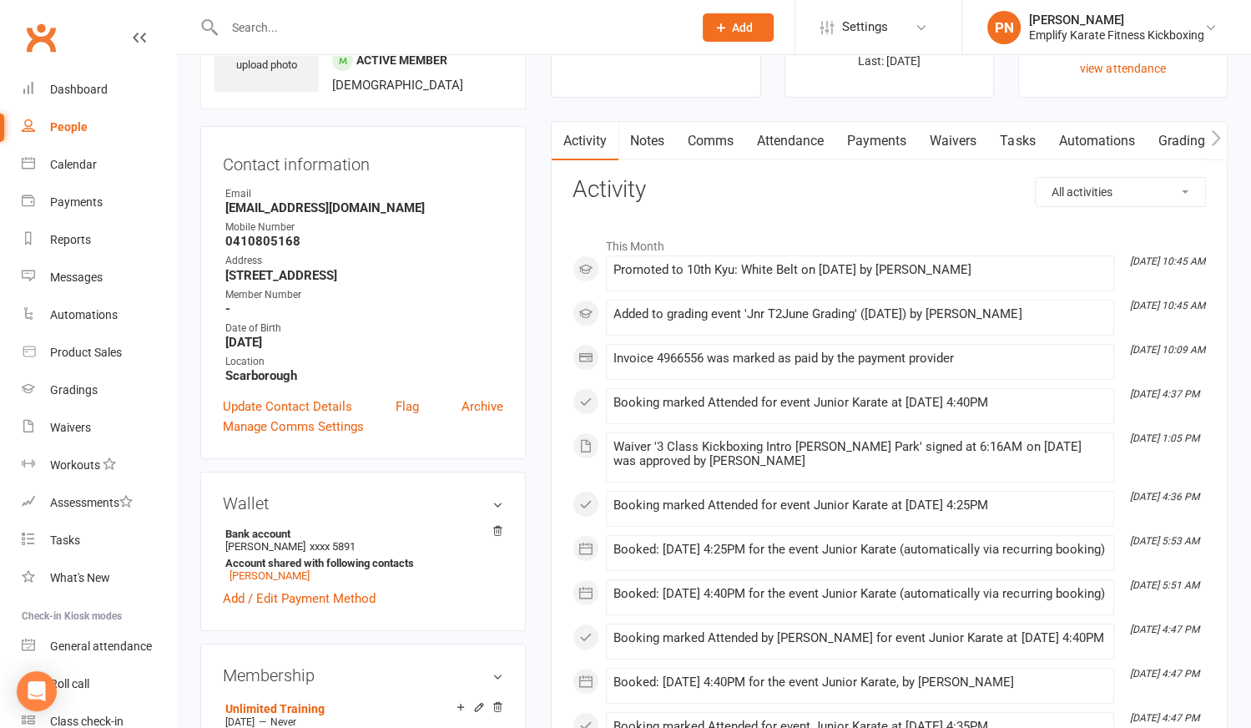
scroll to position [0, 0]
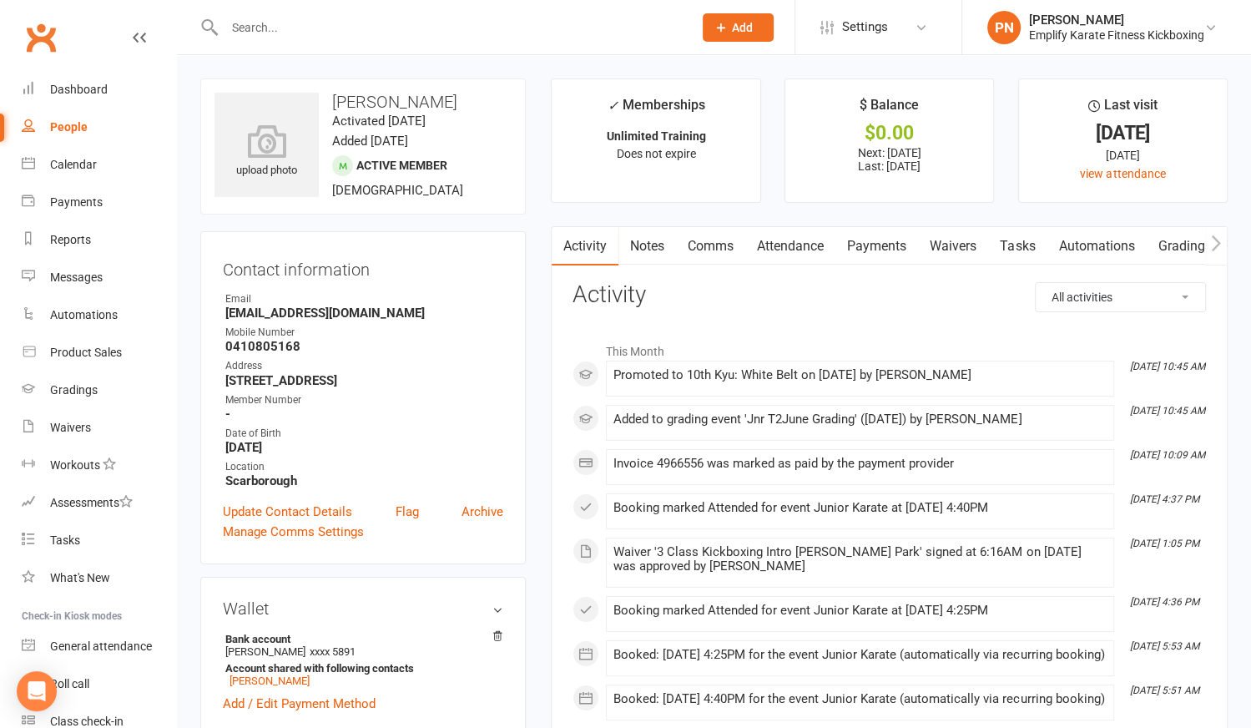
click at [790, 251] on link "Attendance" at bounding box center [790, 246] width 90 height 38
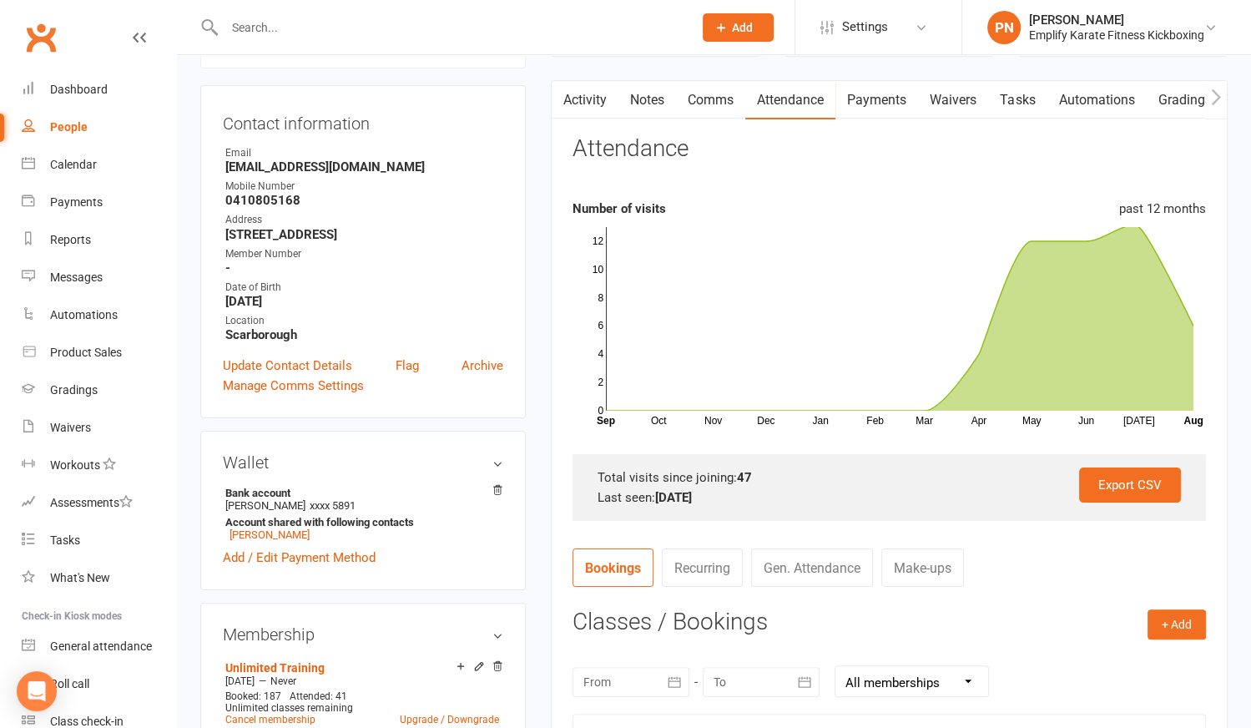
scroll to position [151, 0]
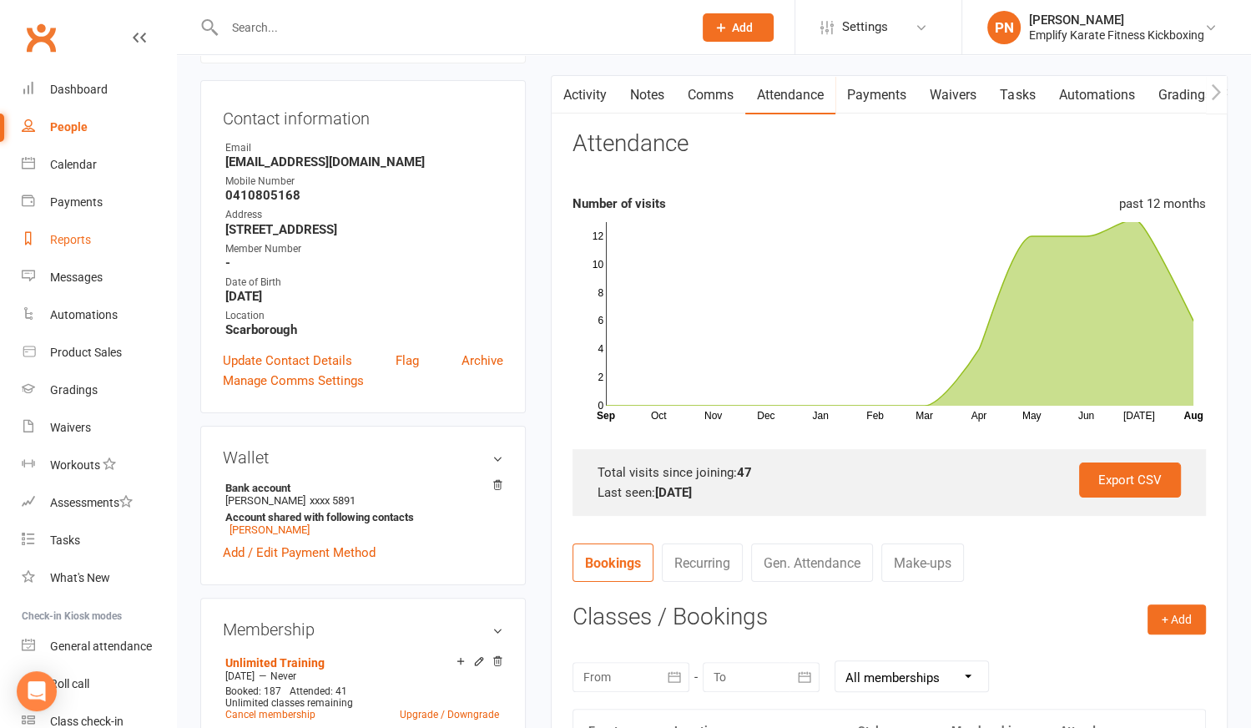
click at [73, 238] on div "Reports" at bounding box center [70, 239] width 41 height 13
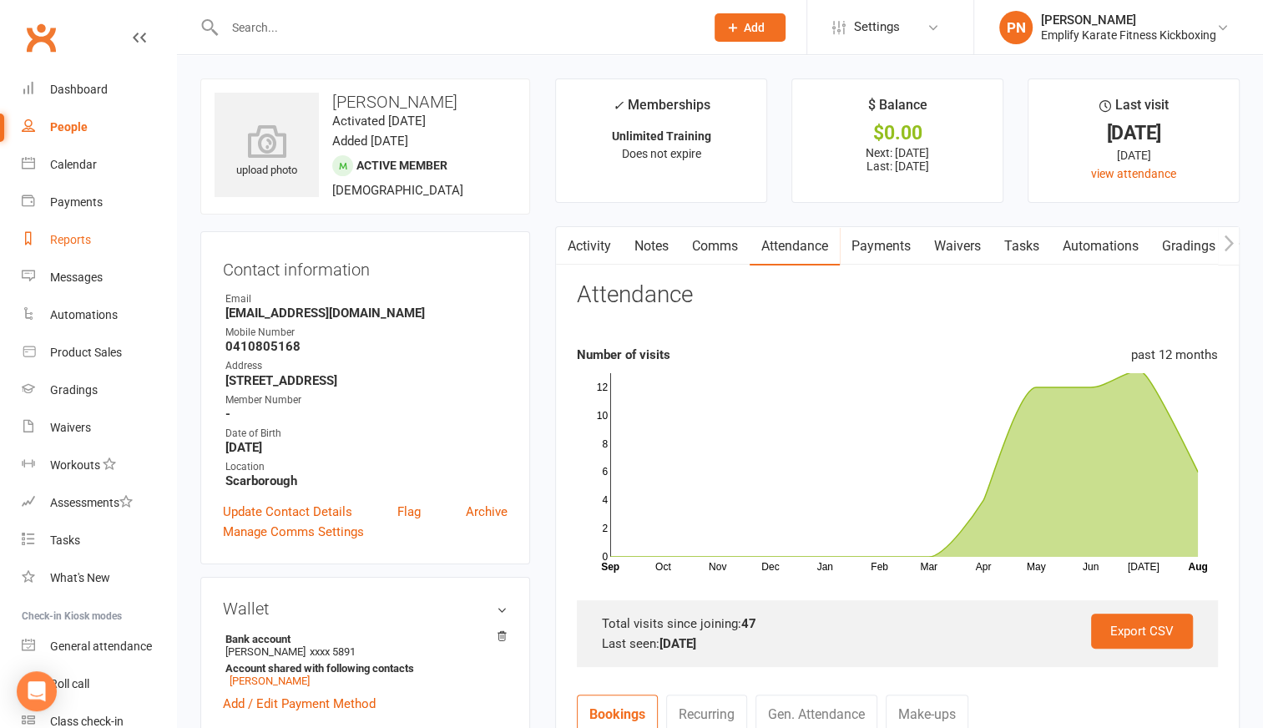
select select "100"
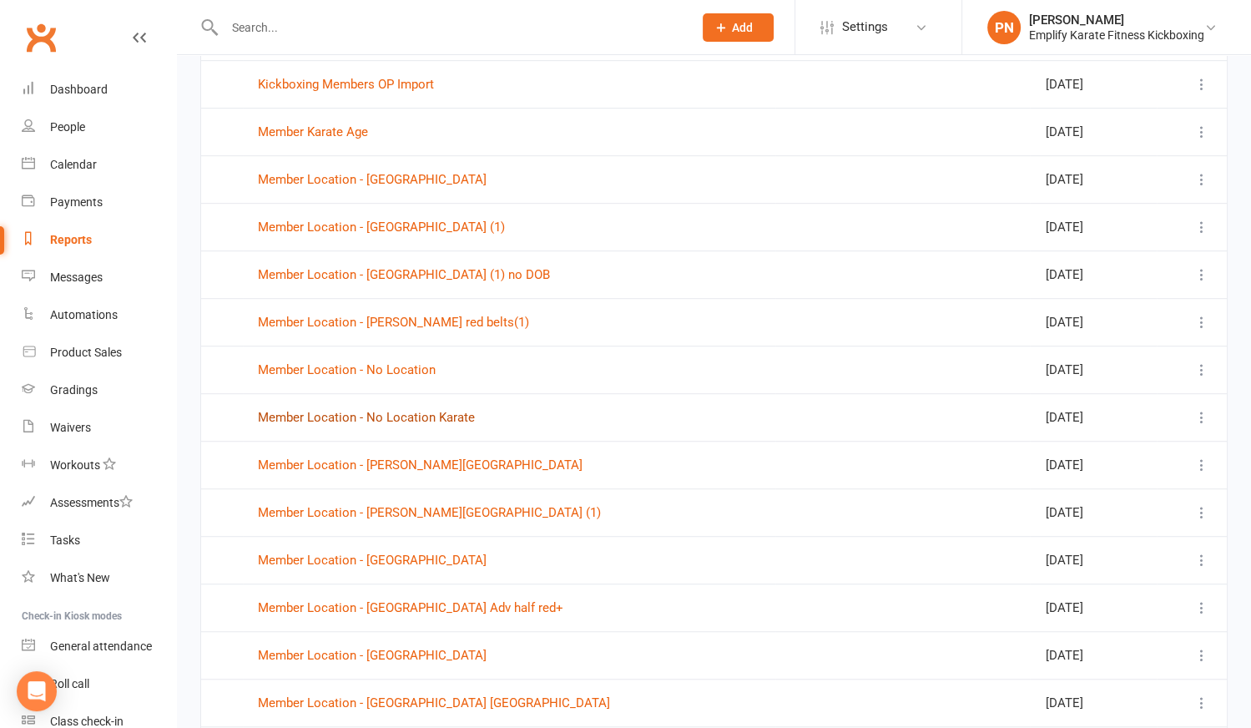
scroll to position [834, 0]
click at [371, 552] on link "Member Location - [GEOGRAPHIC_DATA]" at bounding box center [372, 559] width 229 height 15
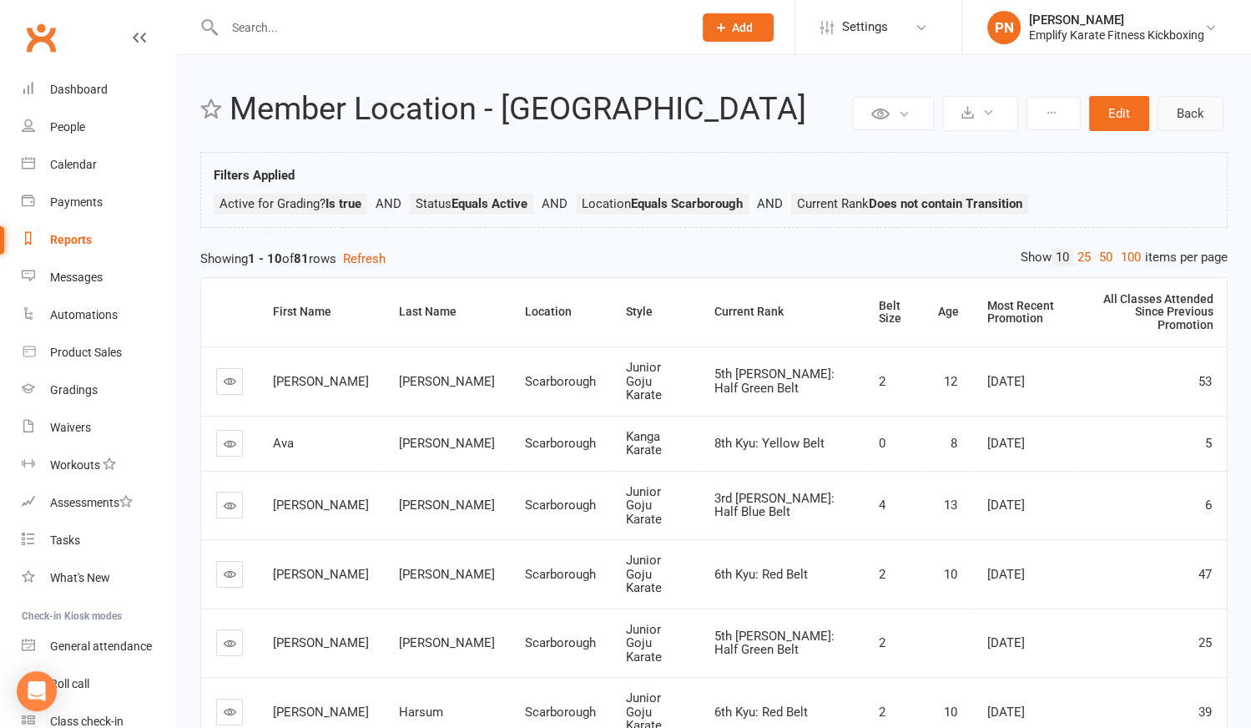
click at [1204, 111] on link "Back" at bounding box center [1191, 113] width 66 height 35
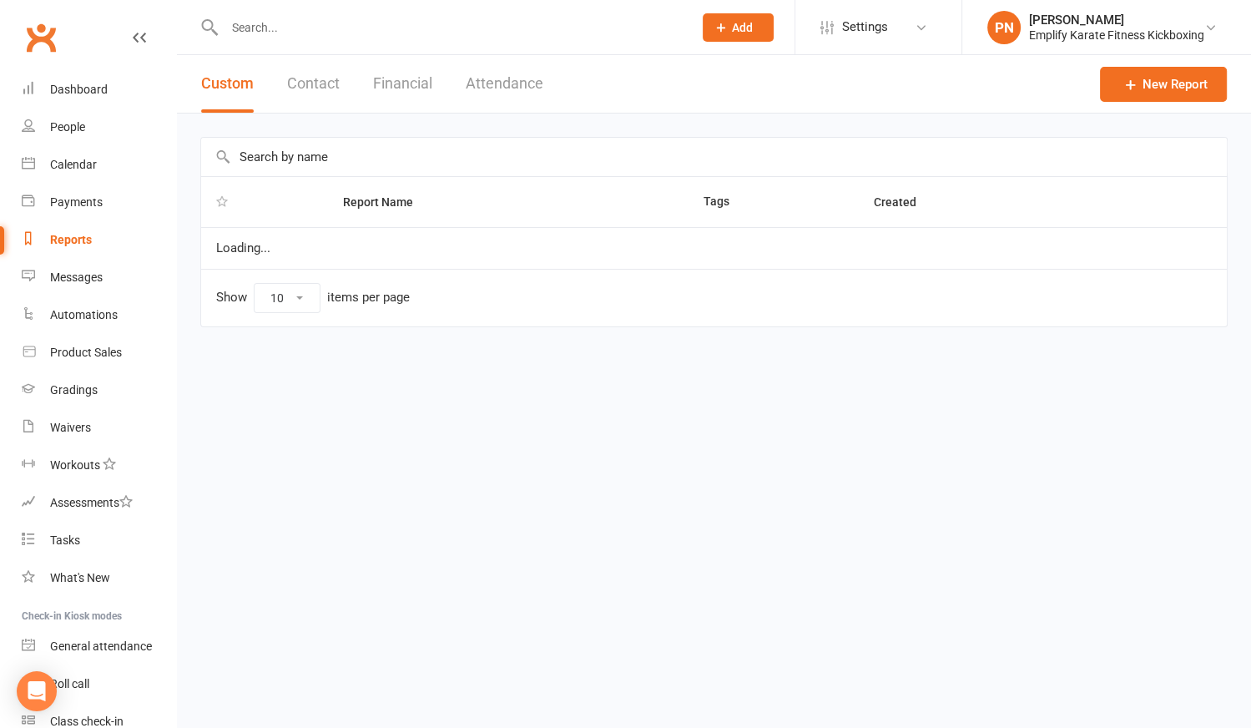
select select "100"
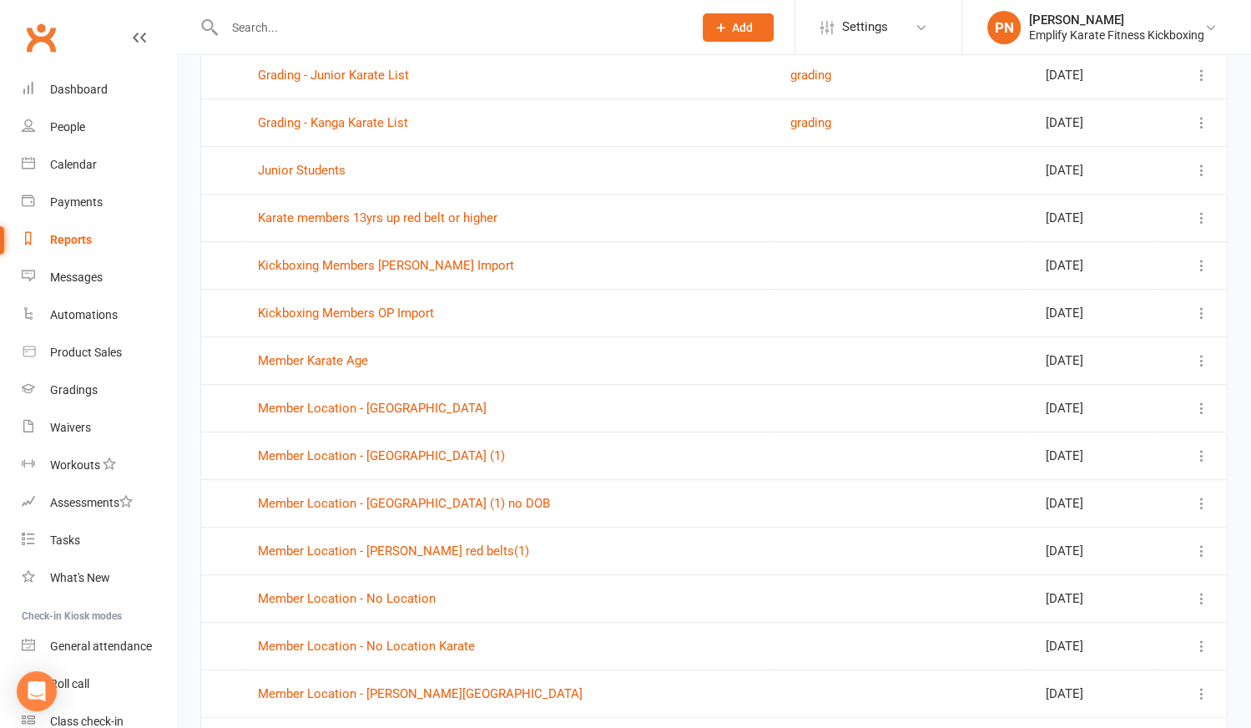
scroll to position [607, 0]
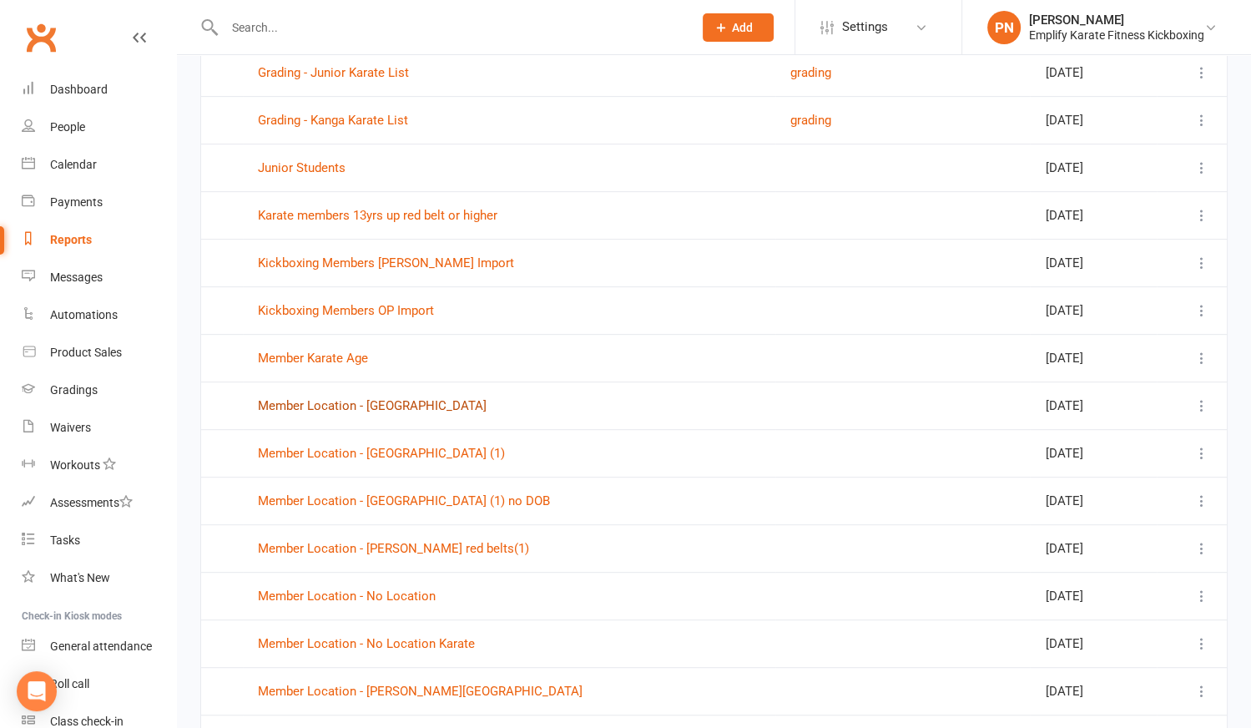
click at [361, 398] on link "Member Location - [GEOGRAPHIC_DATA]" at bounding box center [372, 405] width 229 height 15
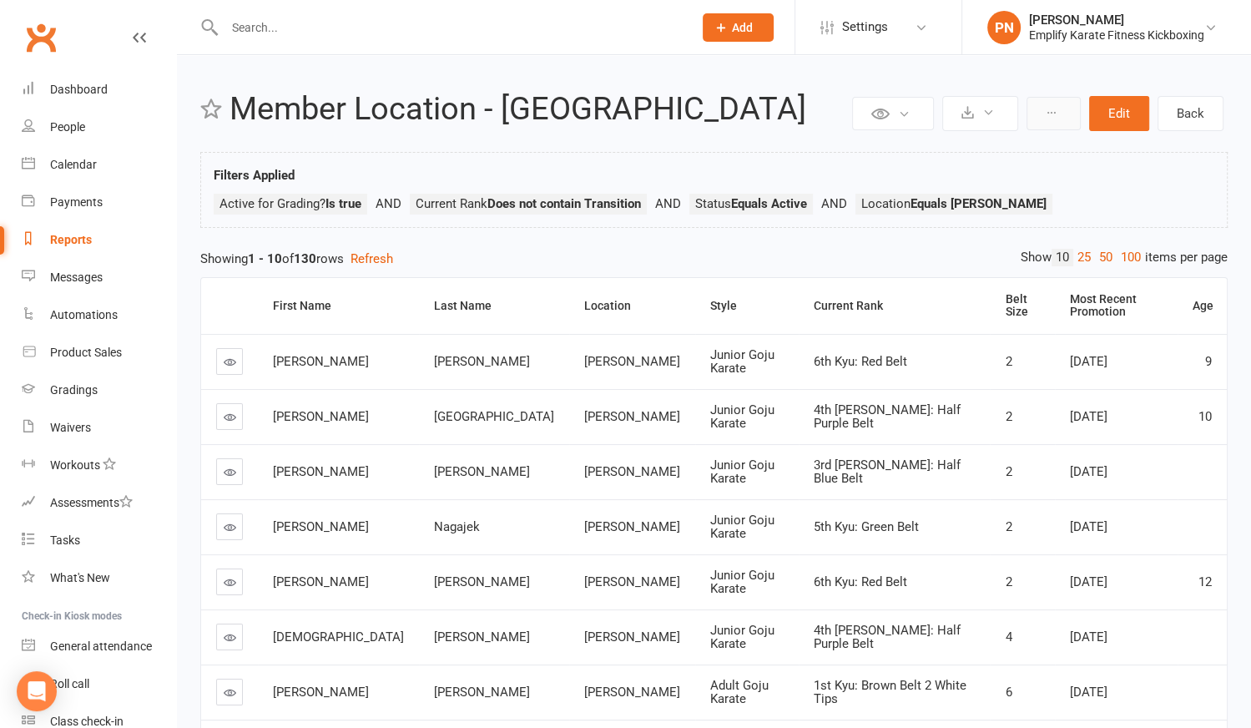
click at [1056, 112] on icon at bounding box center [1052, 113] width 12 height 12
click at [1157, 166] on div "Filters Applied Active for Grading? Is true Current Rank Does not contain Trans…" at bounding box center [714, 194] width 1001 height 58
click at [1126, 114] on button "Edit" at bounding box center [1119, 113] width 60 height 35
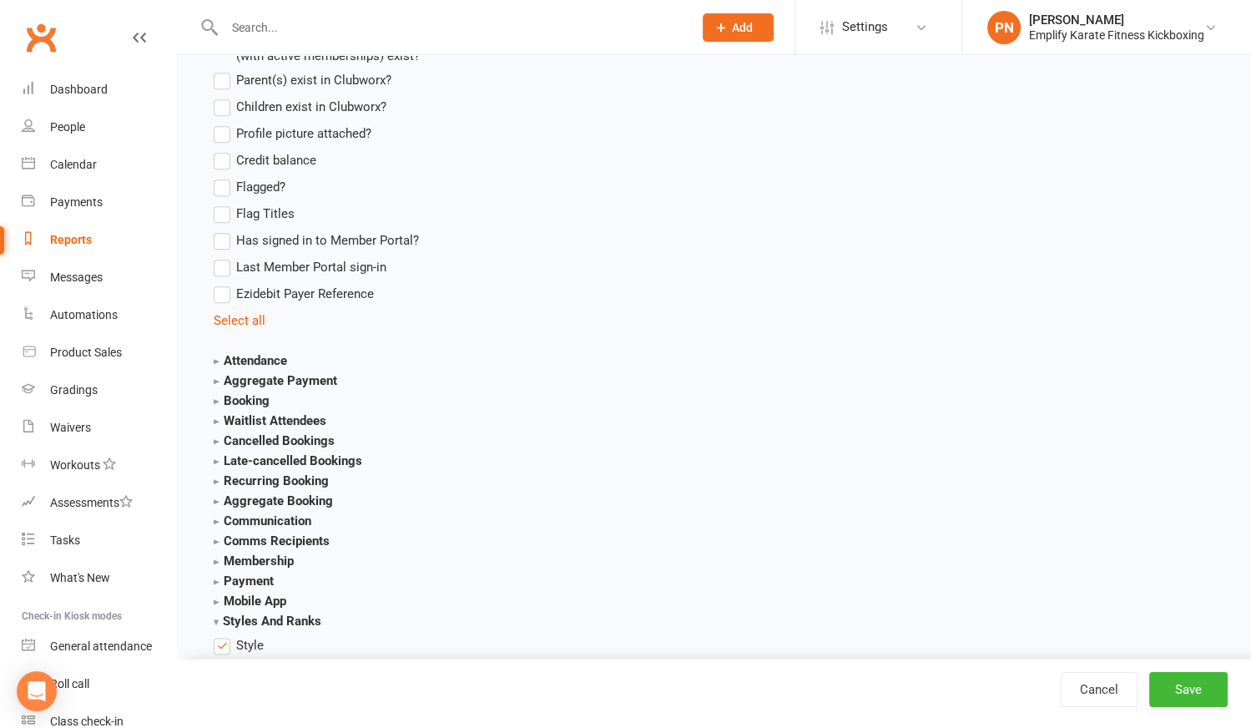
scroll to position [1668, 0]
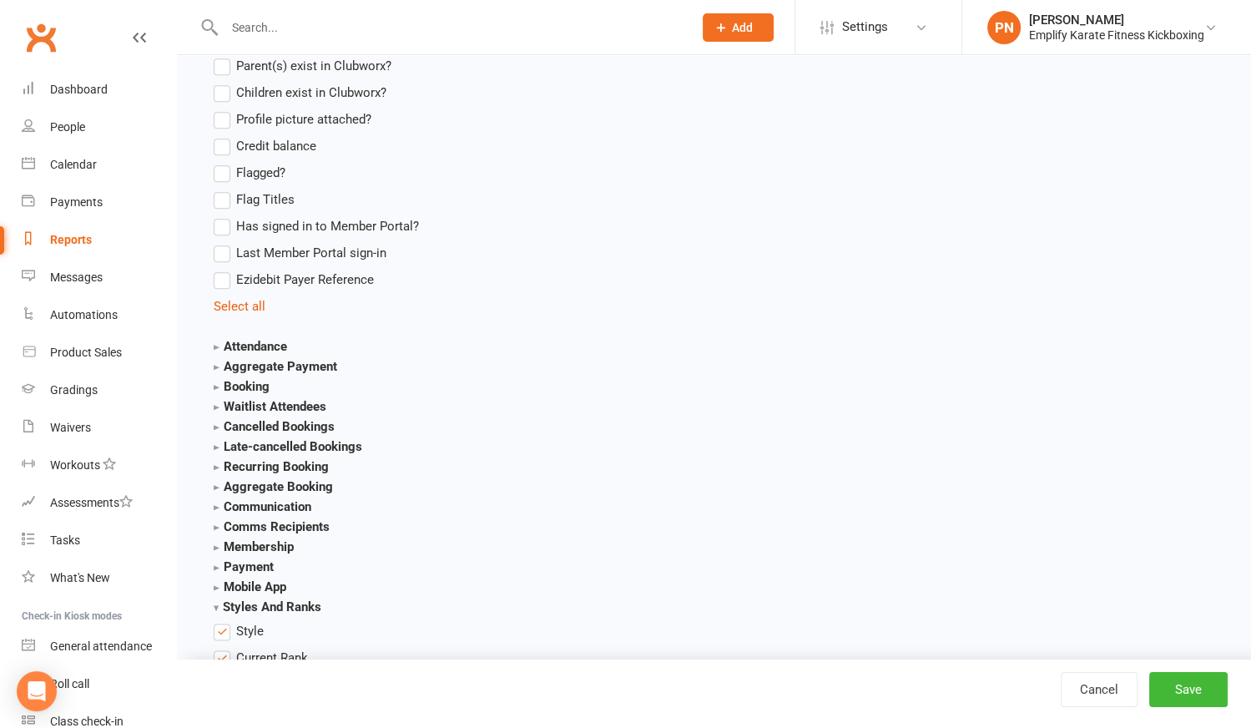
click at [272, 341] on strong "Attendance" at bounding box center [250, 346] width 73 height 15
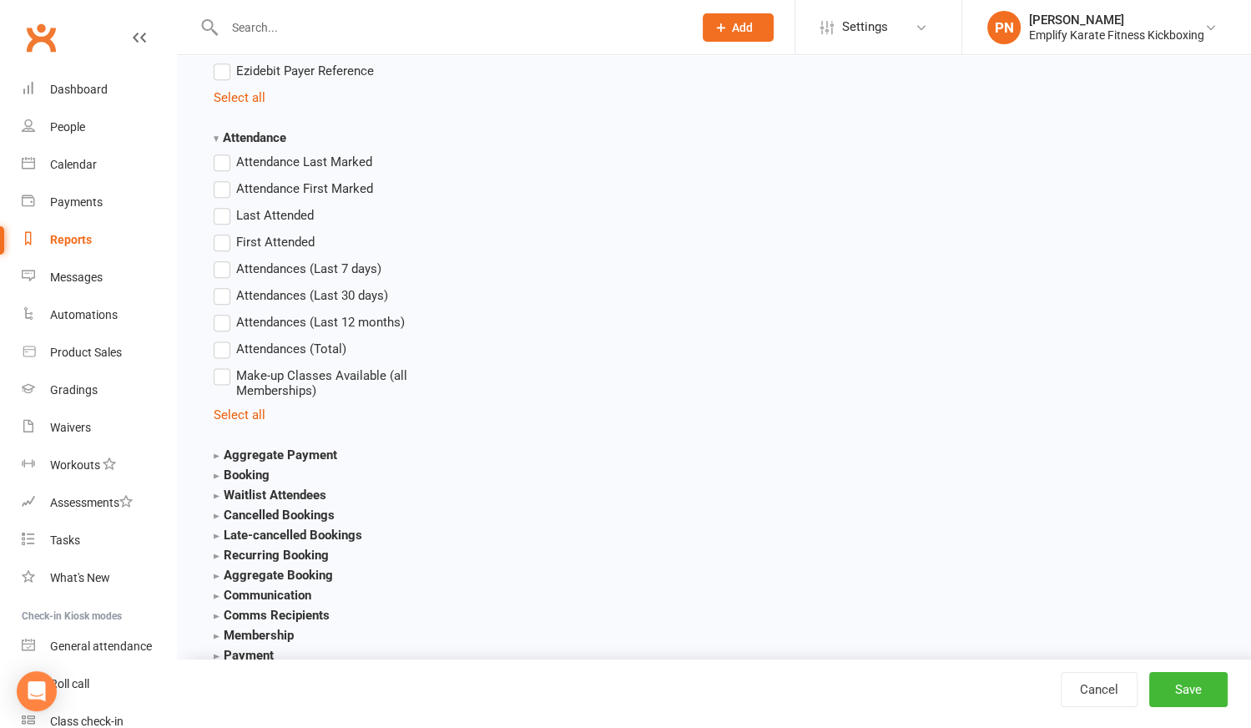
scroll to position [1896, 0]
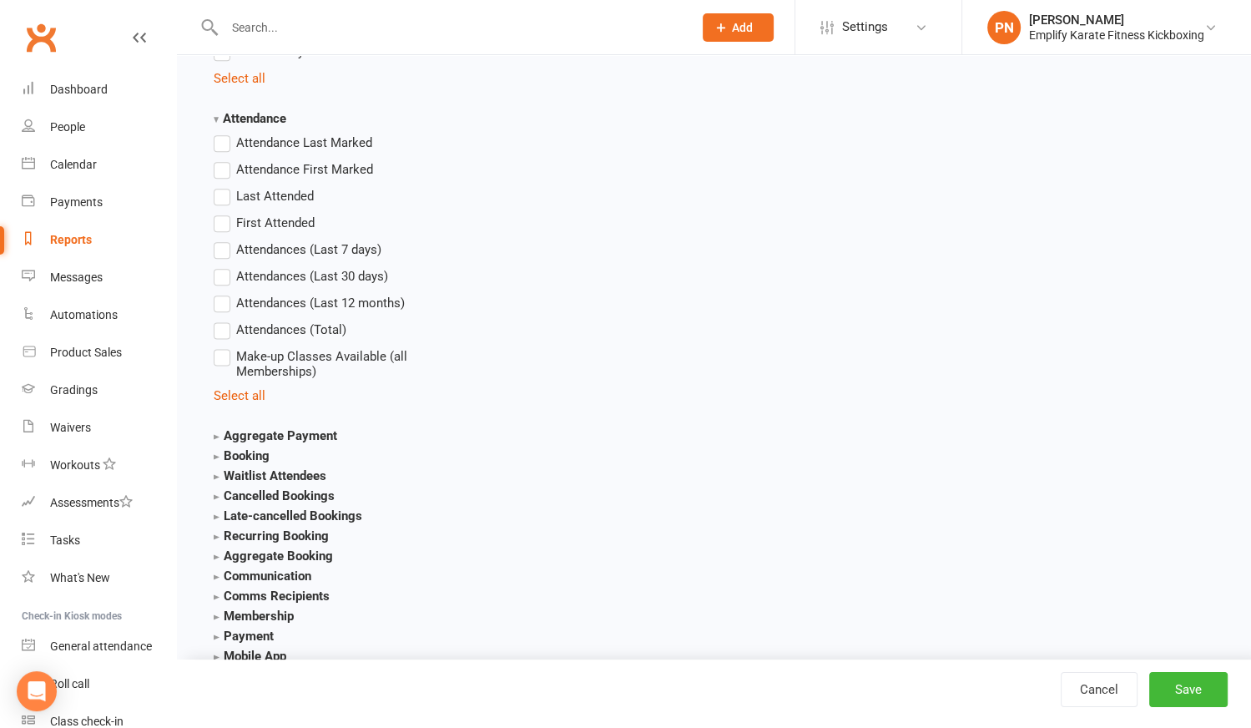
click at [220, 113] on strong "Attendance" at bounding box center [250, 118] width 73 height 15
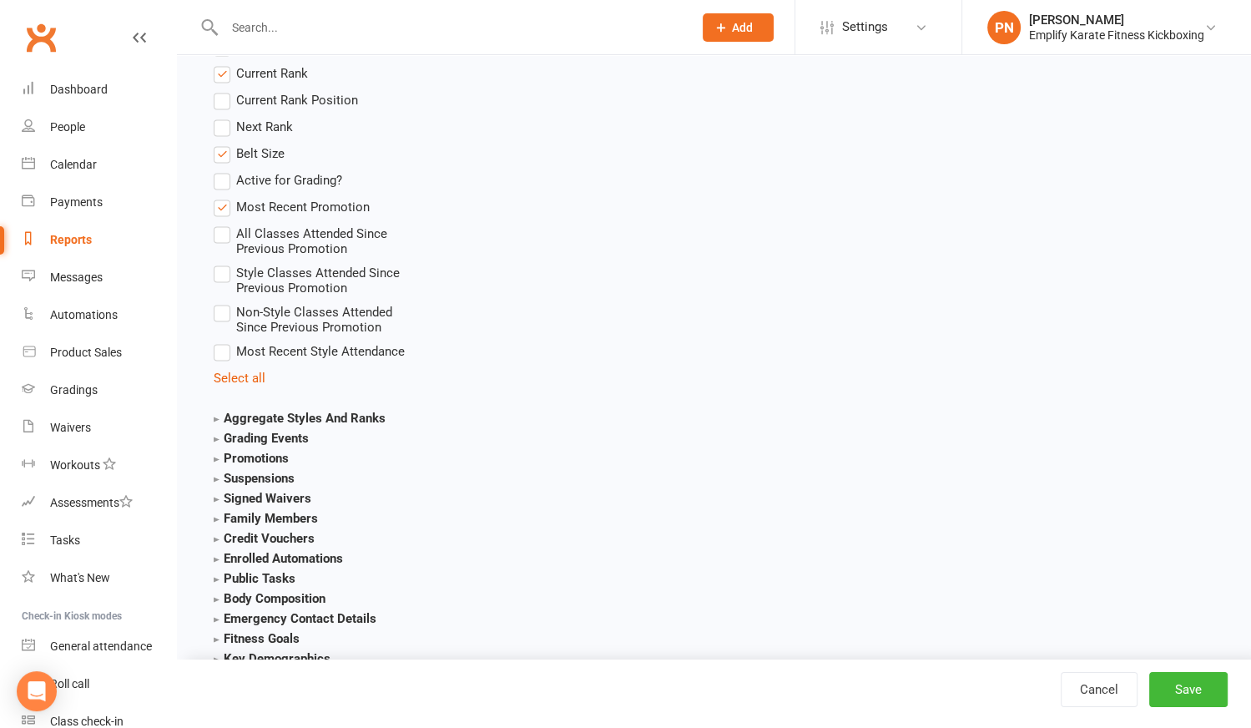
scroll to position [2334, 0]
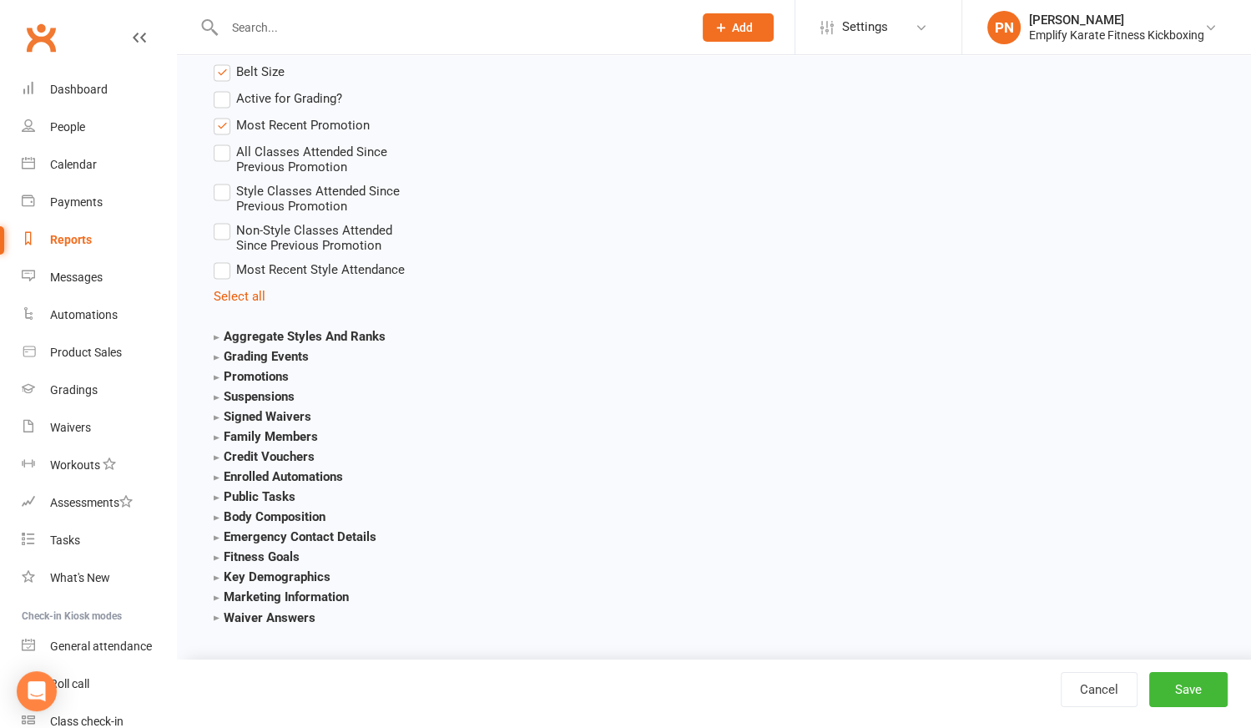
click at [258, 351] on strong "Grading Events" at bounding box center [261, 356] width 95 height 15
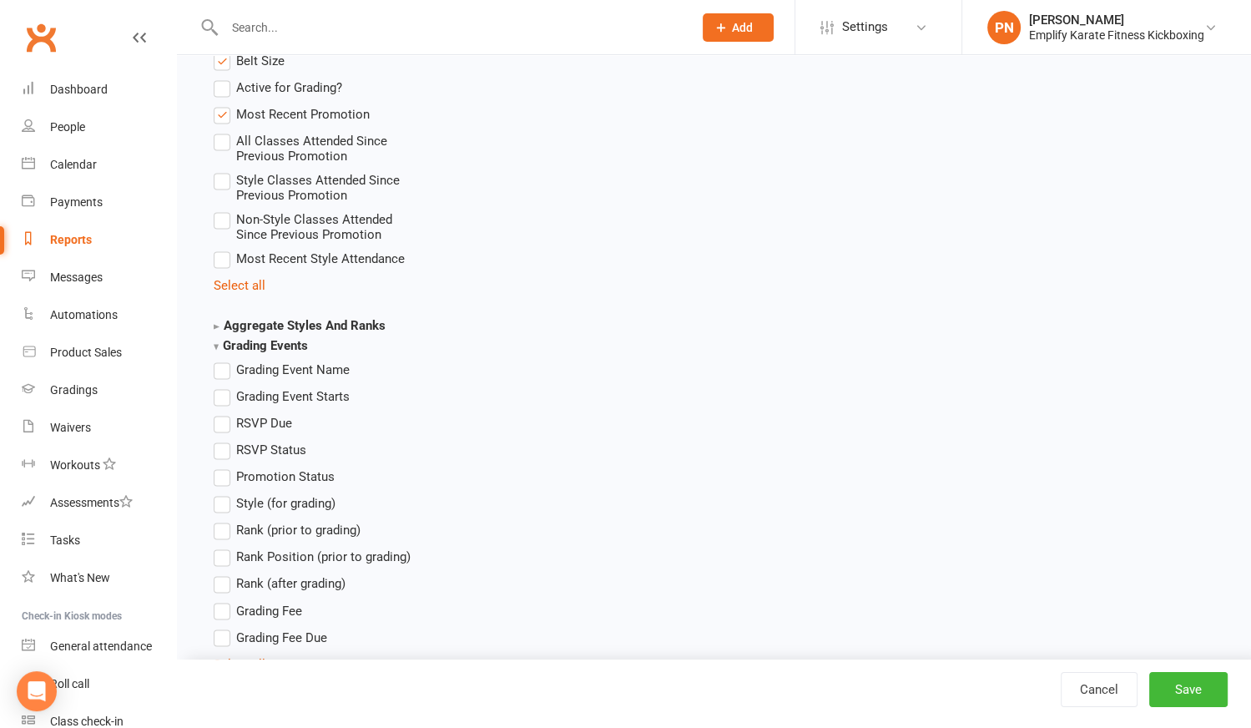
scroll to position [2410, 0]
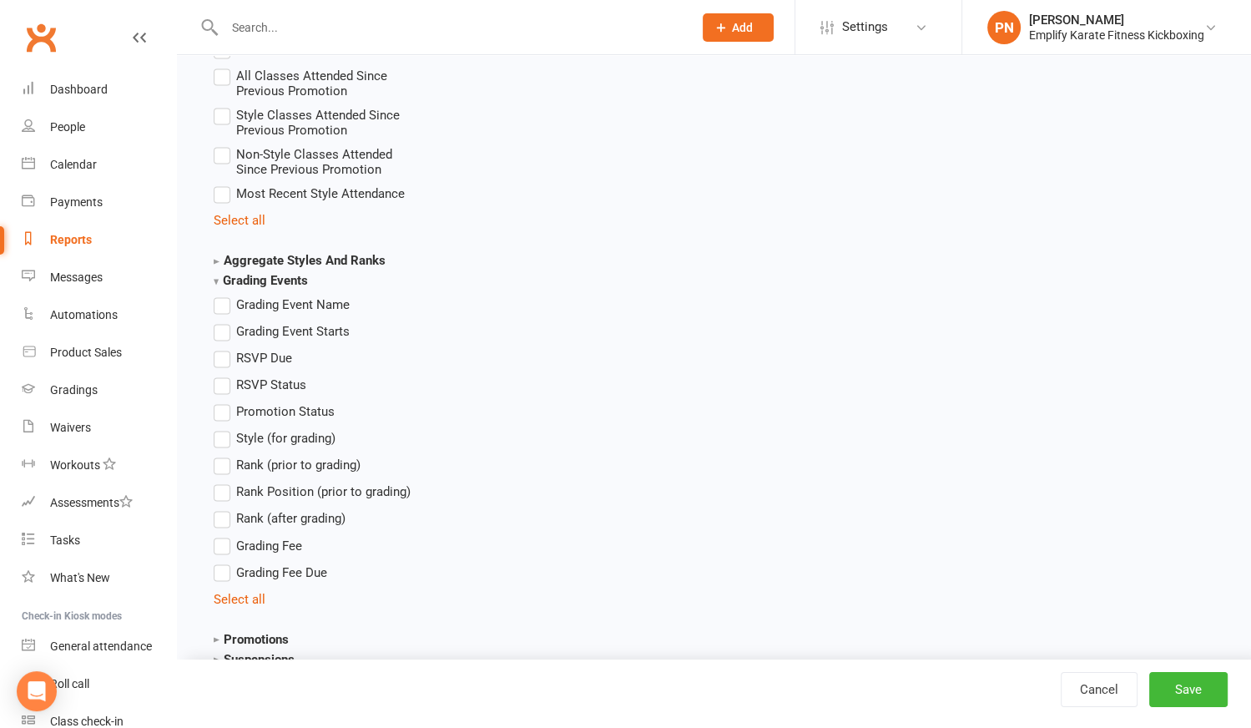
click at [240, 276] on strong "Grading Events" at bounding box center [261, 280] width 94 height 15
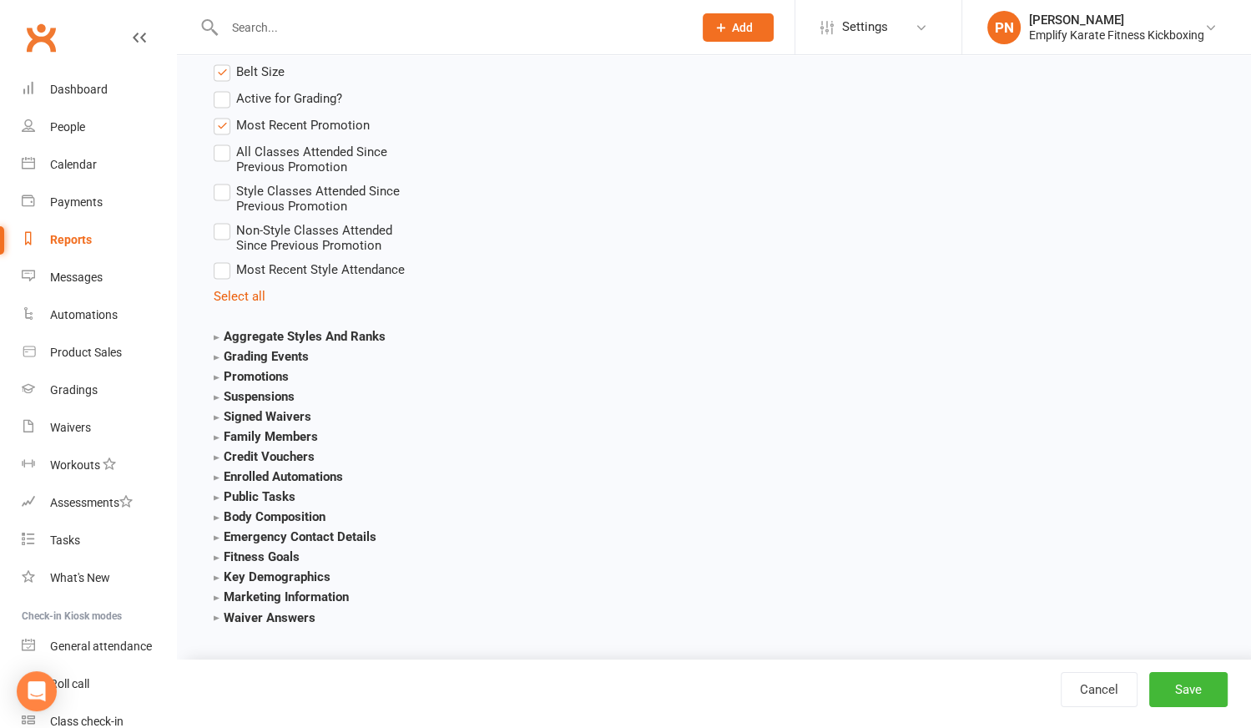
click at [216, 336] on strong "Aggregate Styles And Ranks" at bounding box center [300, 336] width 172 height 15
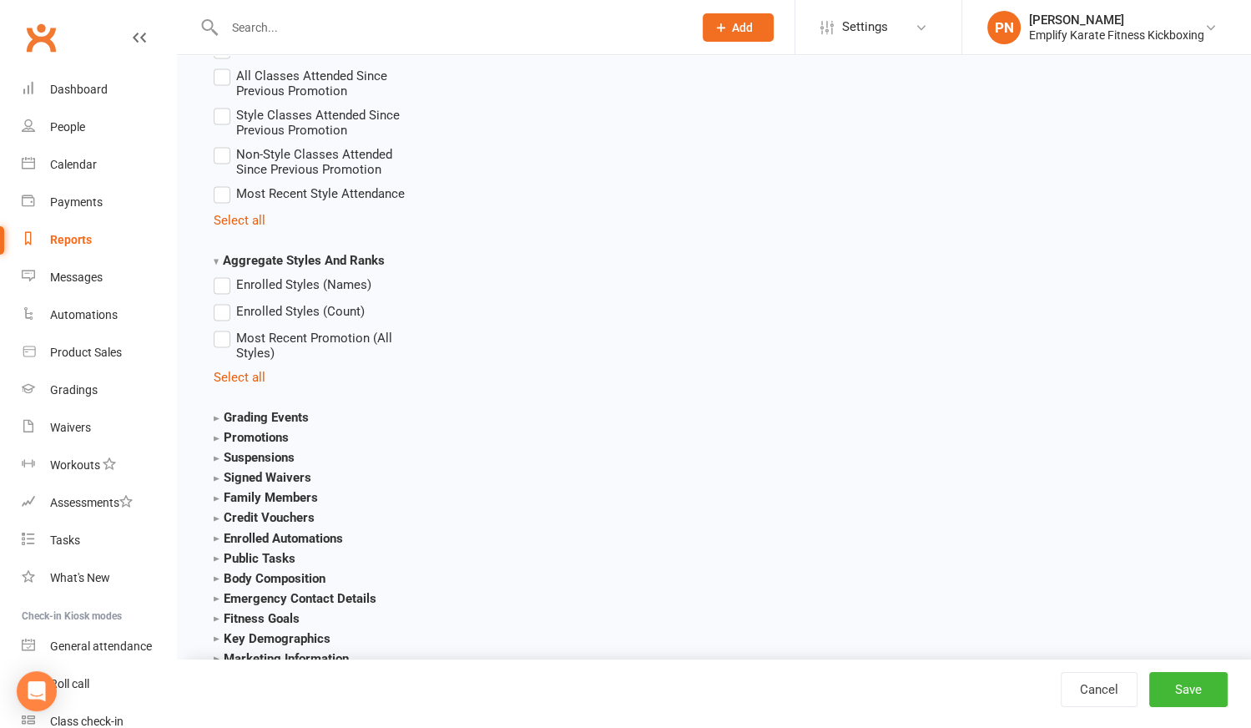
click at [227, 257] on strong "Aggregate Styles And Ranks" at bounding box center [299, 260] width 171 height 15
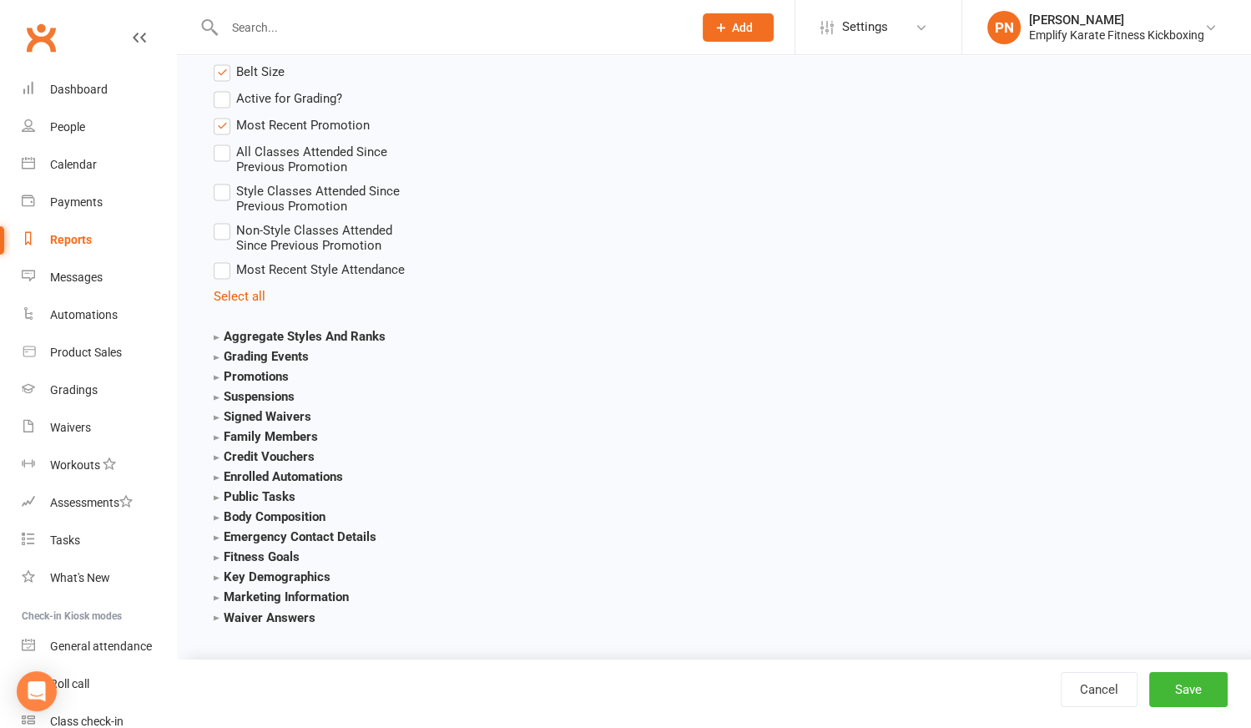
scroll to position [2259, 0]
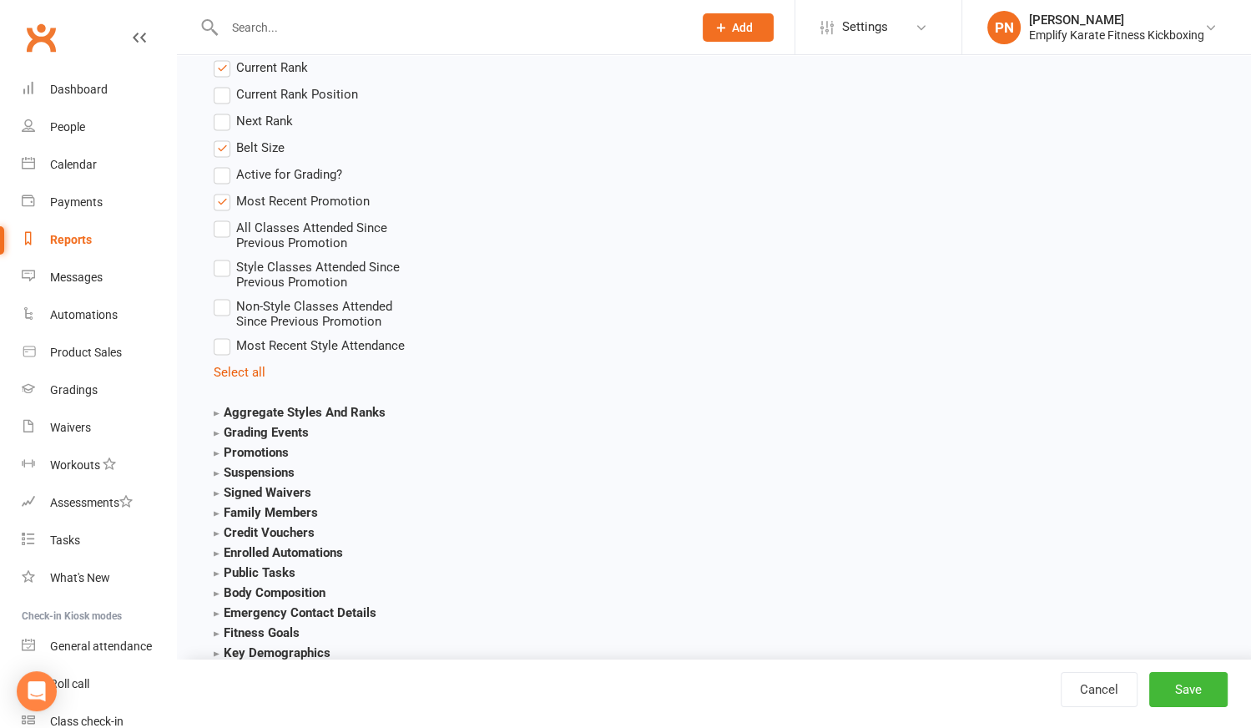
click at [223, 225] on label "All Classes Attended Since Previous Promotion" at bounding box center [319, 234] width 211 height 33
click at [223, 218] on input "All Classes Attended Since Previous Promotion" at bounding box center [219, 218] width 11 height 0
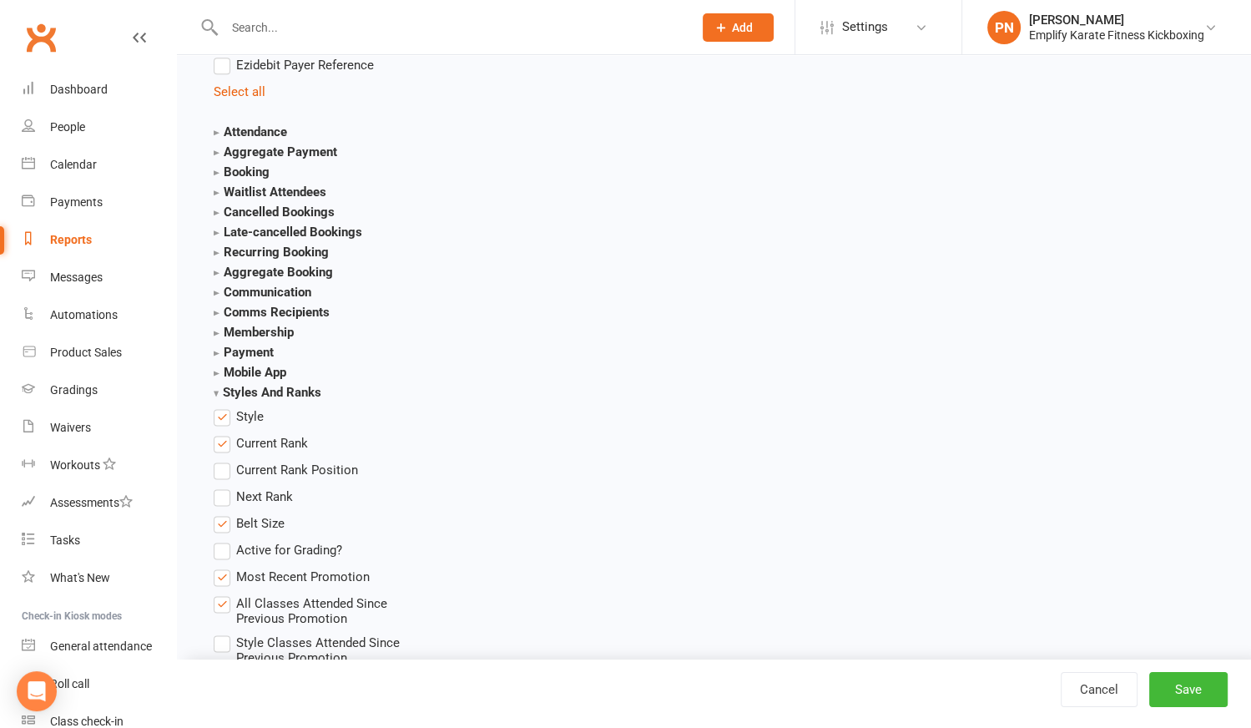
scroll to position [1880, 0]
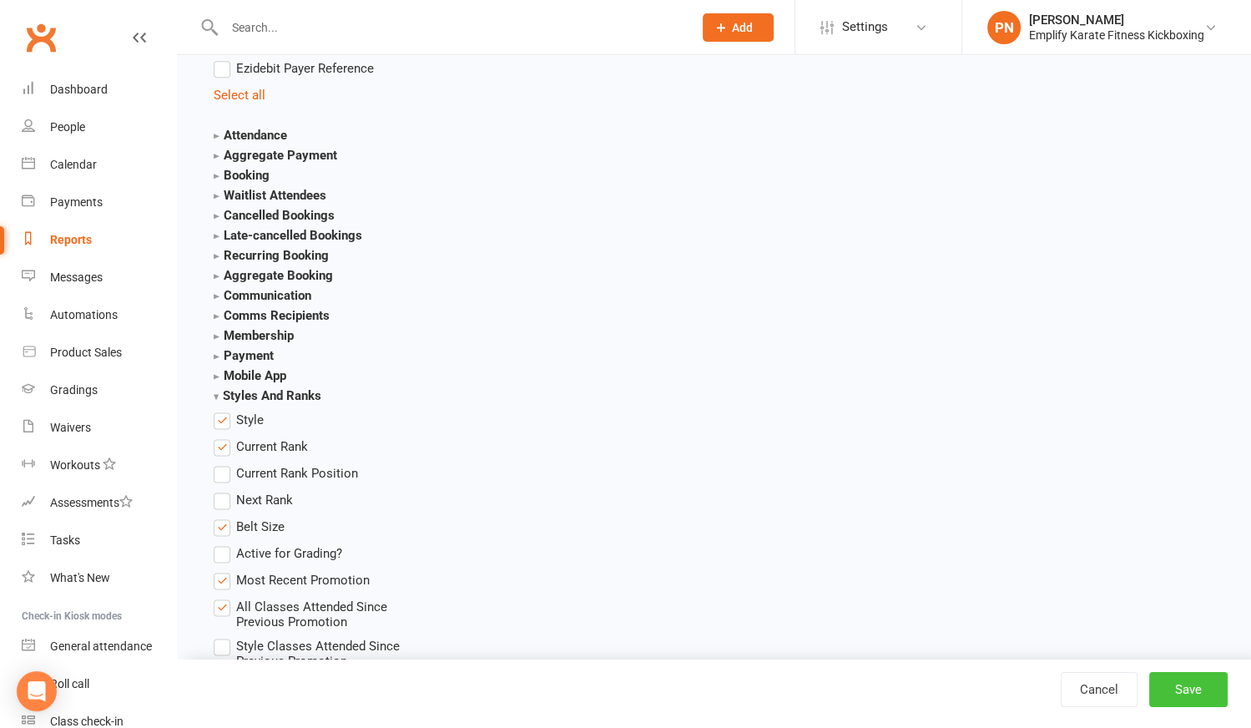
click at [1194, 694] on button "Save" at bounding box center [1188, 689] width 78 height 35
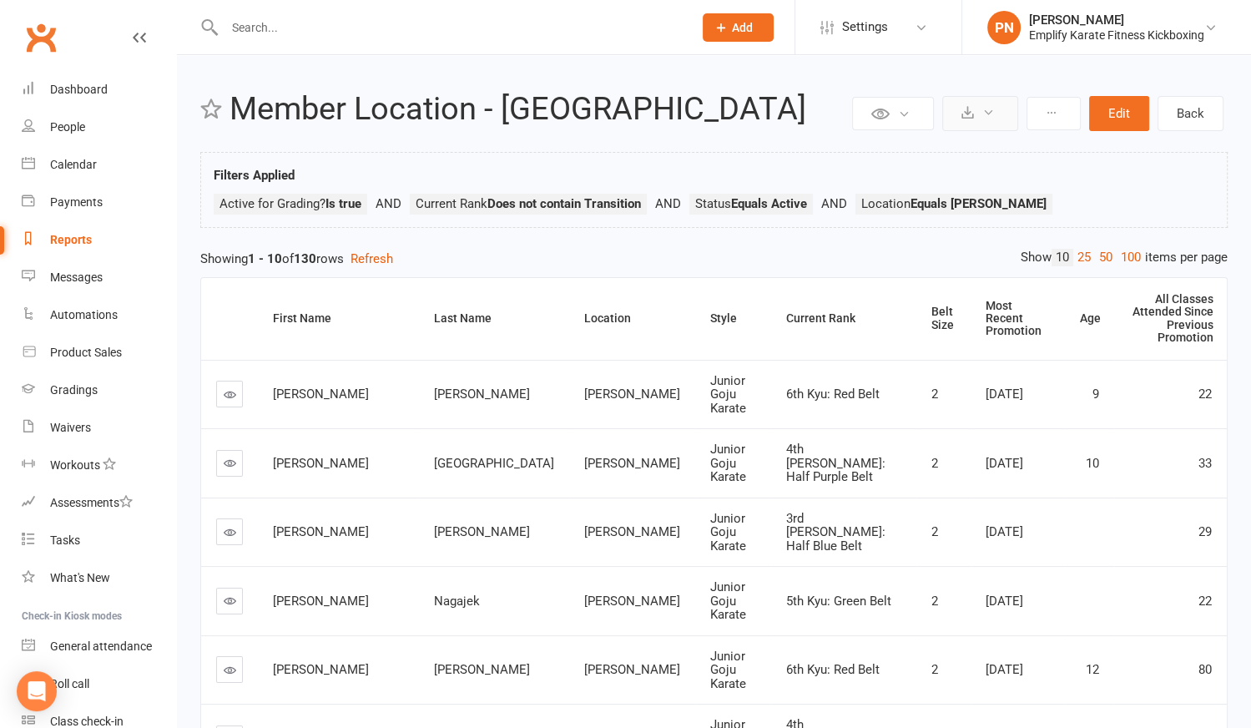
click at [966, 117] on icon at bounding box center [967, 112] width 13 height 13
click at [929, 154] on link "Export to CSV" at bounding box center [929, 153] width 175 height 33
click at [77, 164] on div "Calendar" at bounding box center [73, 164] width 47 height 13
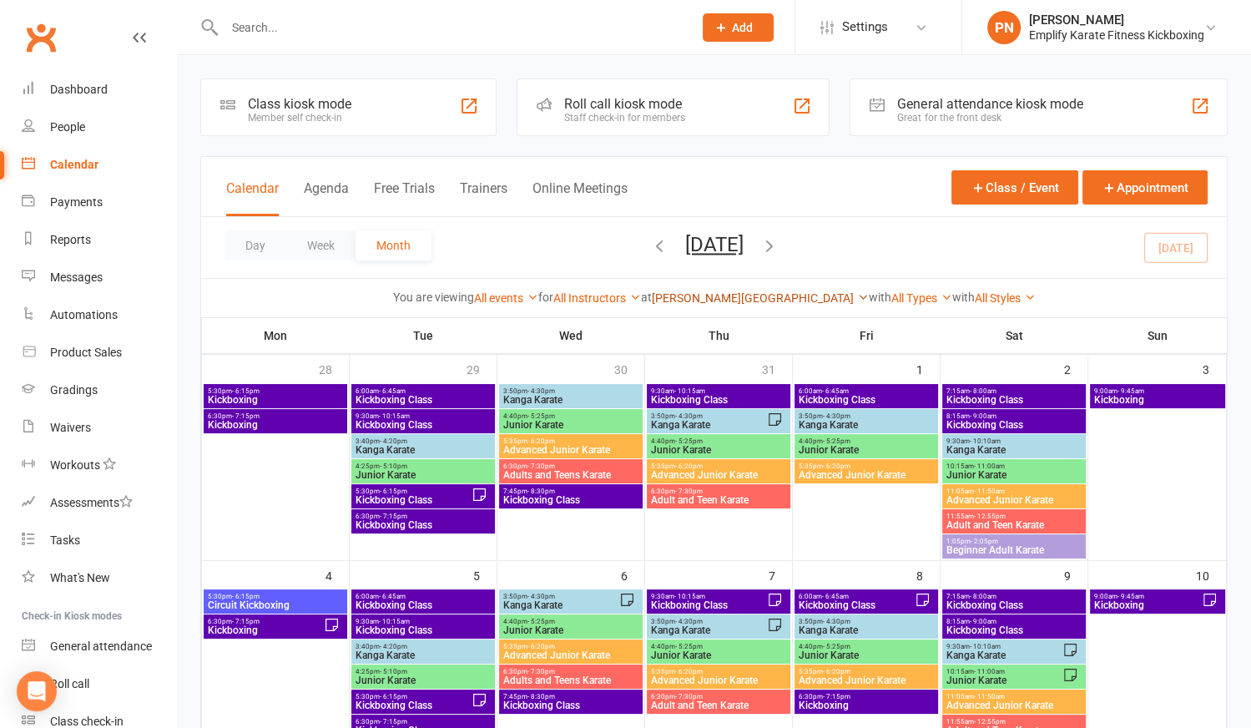
click at [752, 295] on link "[PERSON_NAME][GEOGRAPHIC_DATA]" at bounding box center [760, 297] width 217 height 13
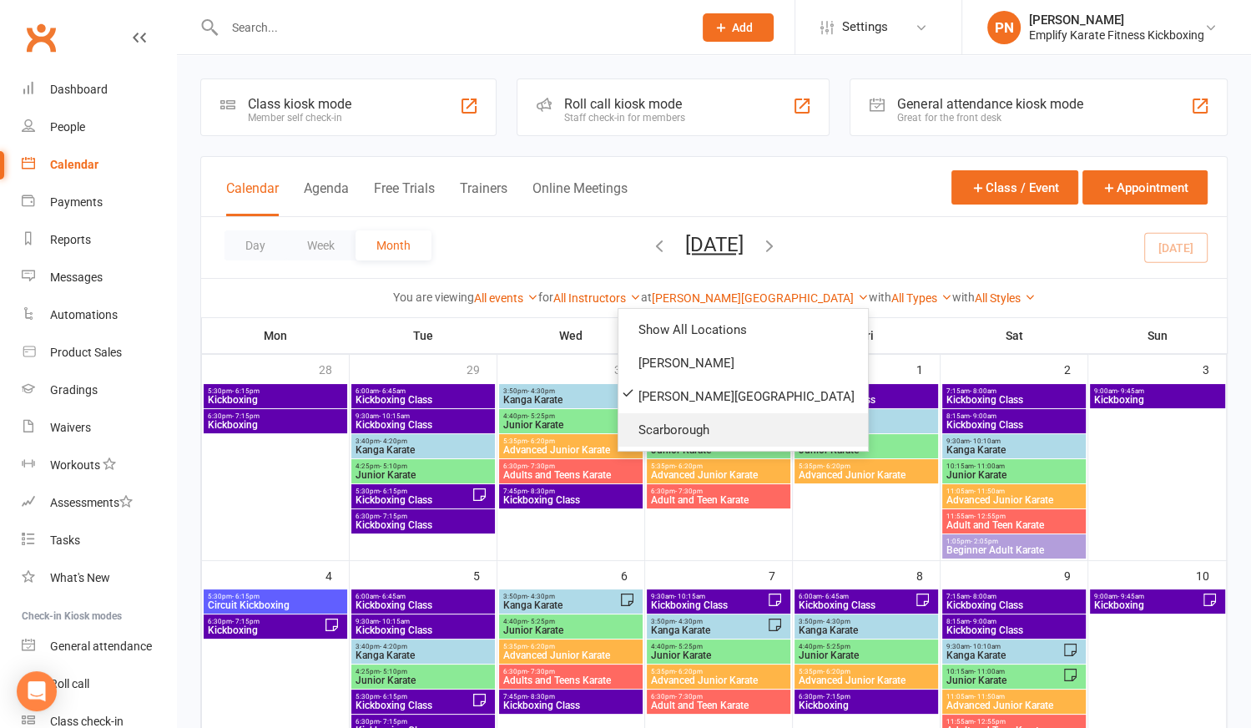
click at [693, 424] on link "Scarborough" at bounding box center [743, 429] width 250 height 33
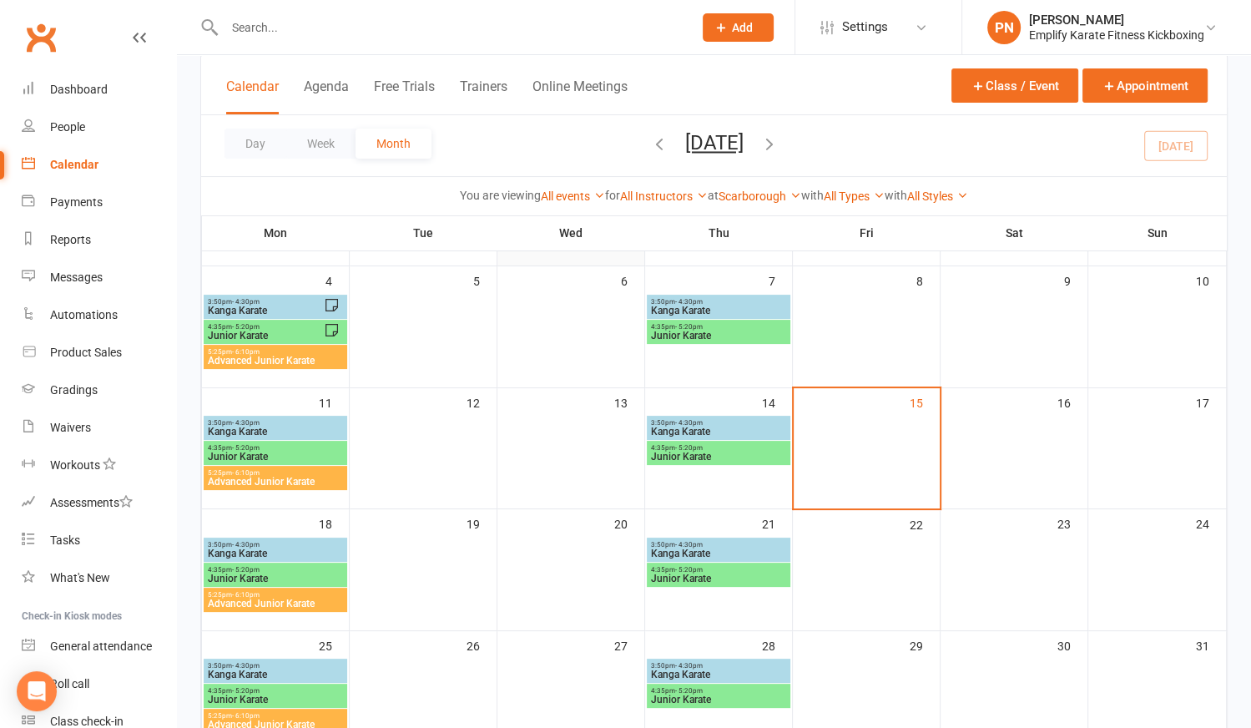
scroll to position [227, 0]
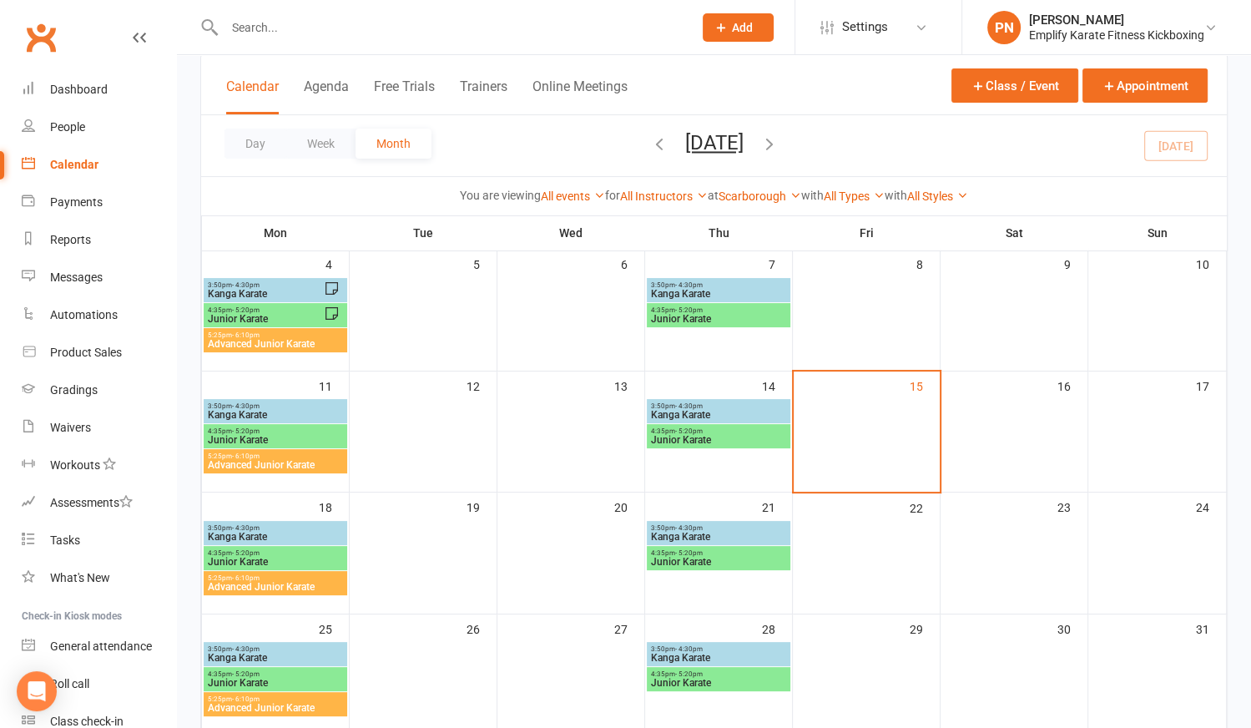
click at [694, 410] on span "Kanga Karate" at bounding box center [718, 415] width 137 height 10
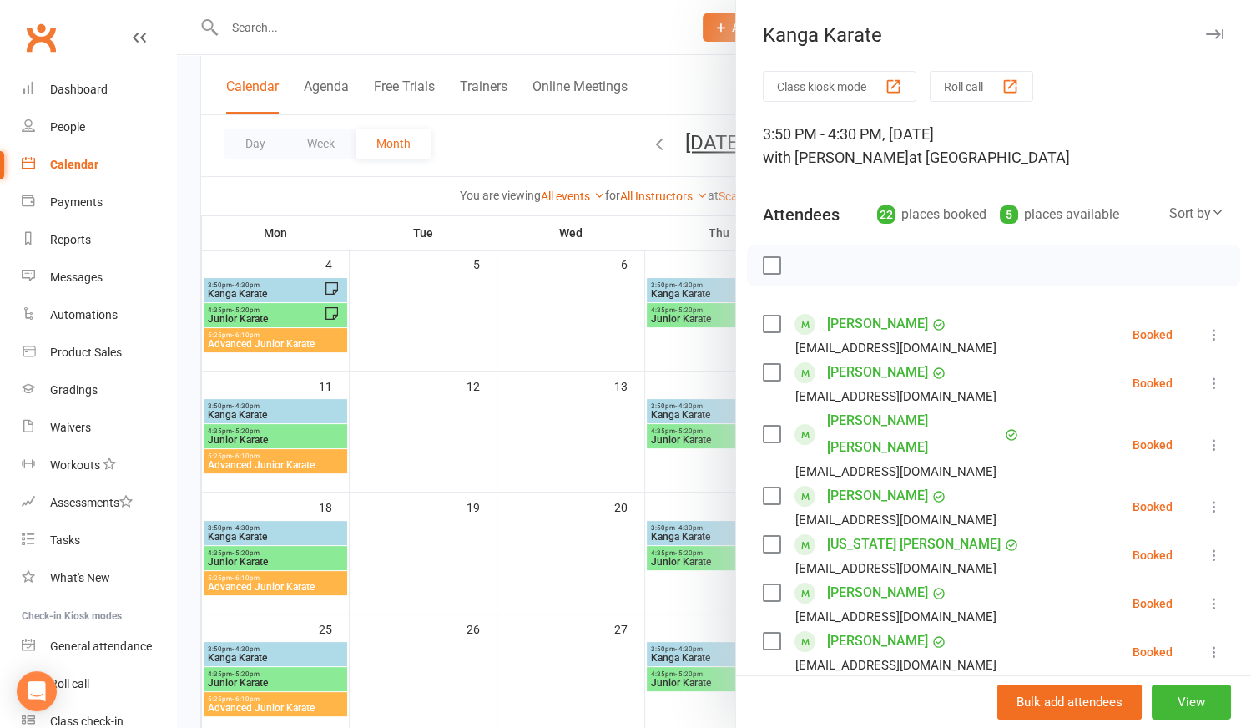
click at [768, 268] on label at bounding box center [771, 265] width 17 height 17
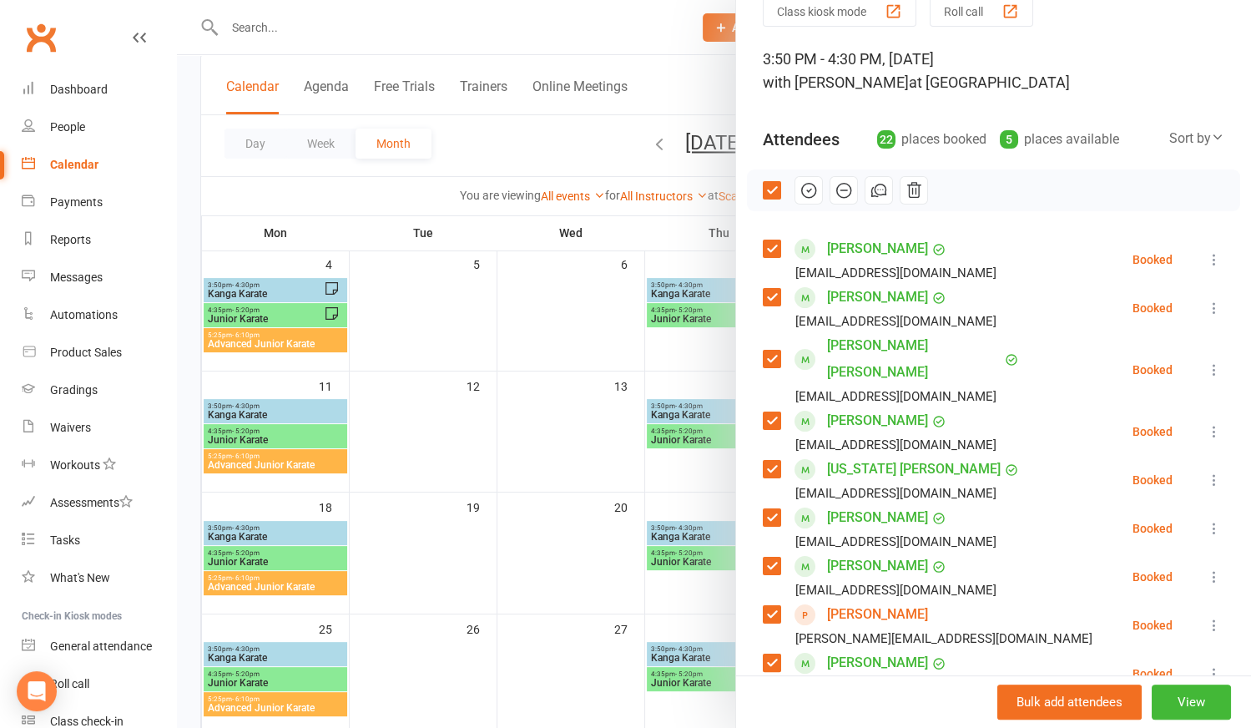
click at [764, 509] on label at bounding box center [771, 517] width 17 height 17
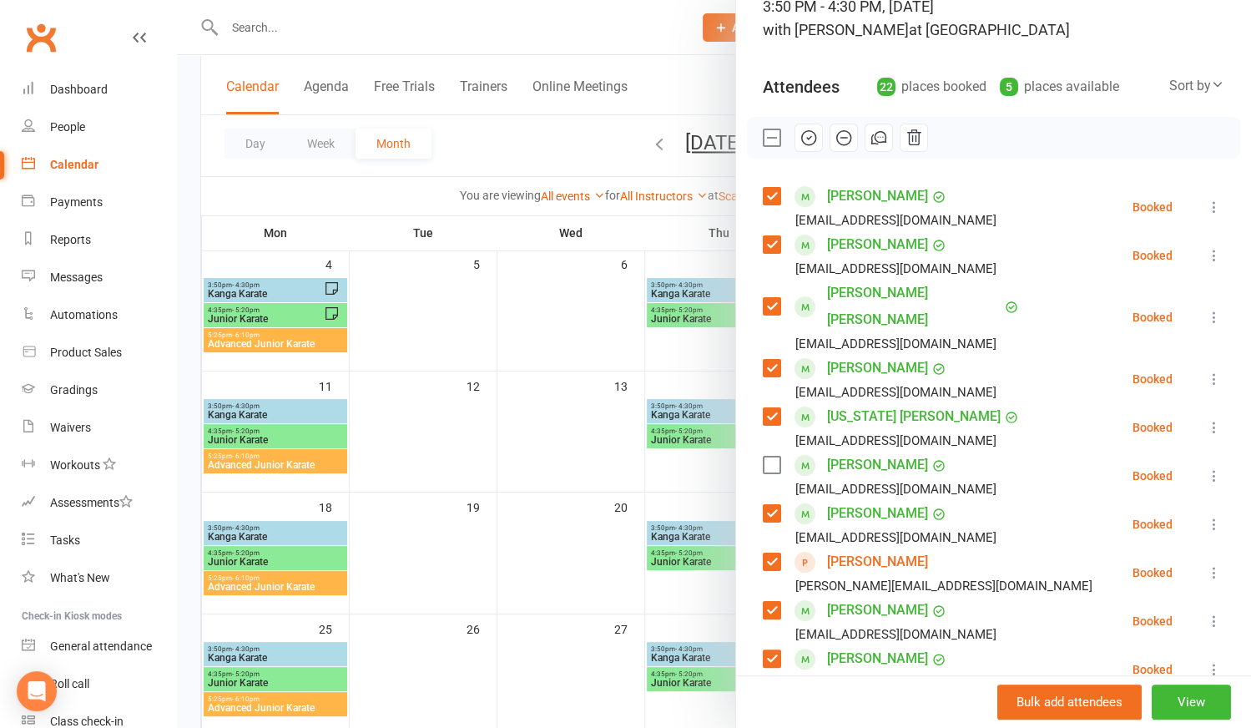
scroll to position [151, 0]
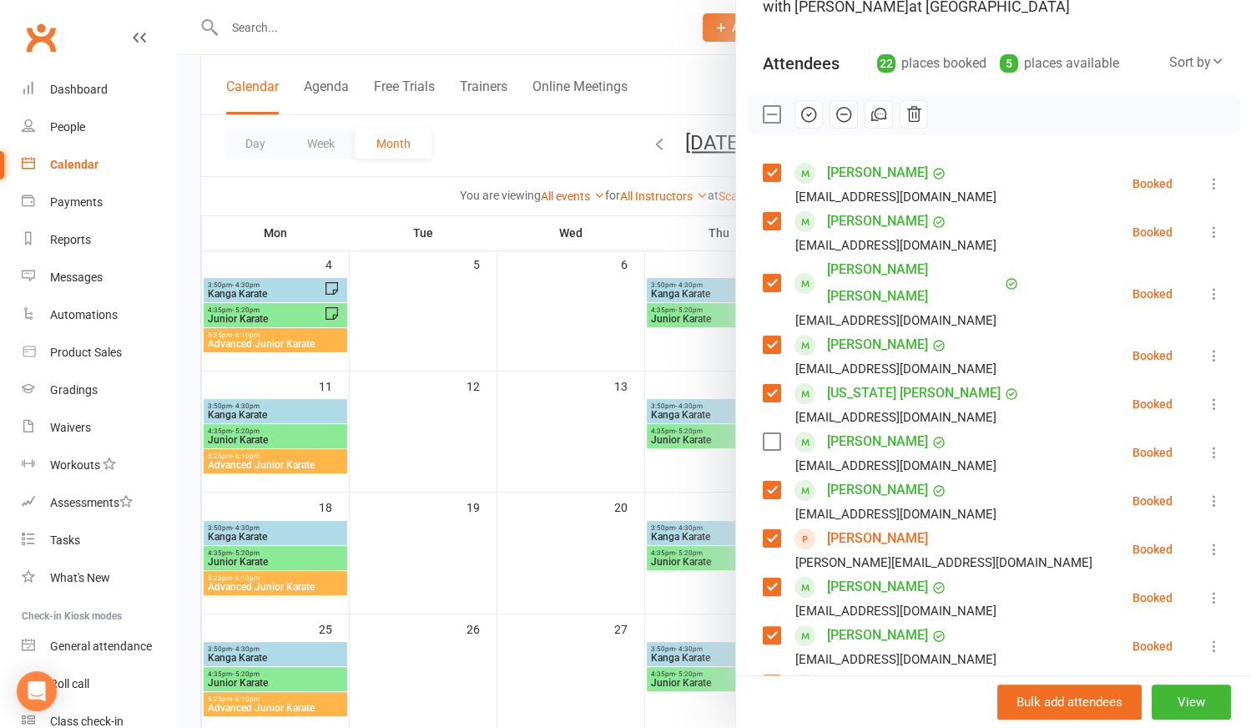
click at [766, 482] on label at bounding box center [771, 490] width 17 height 17
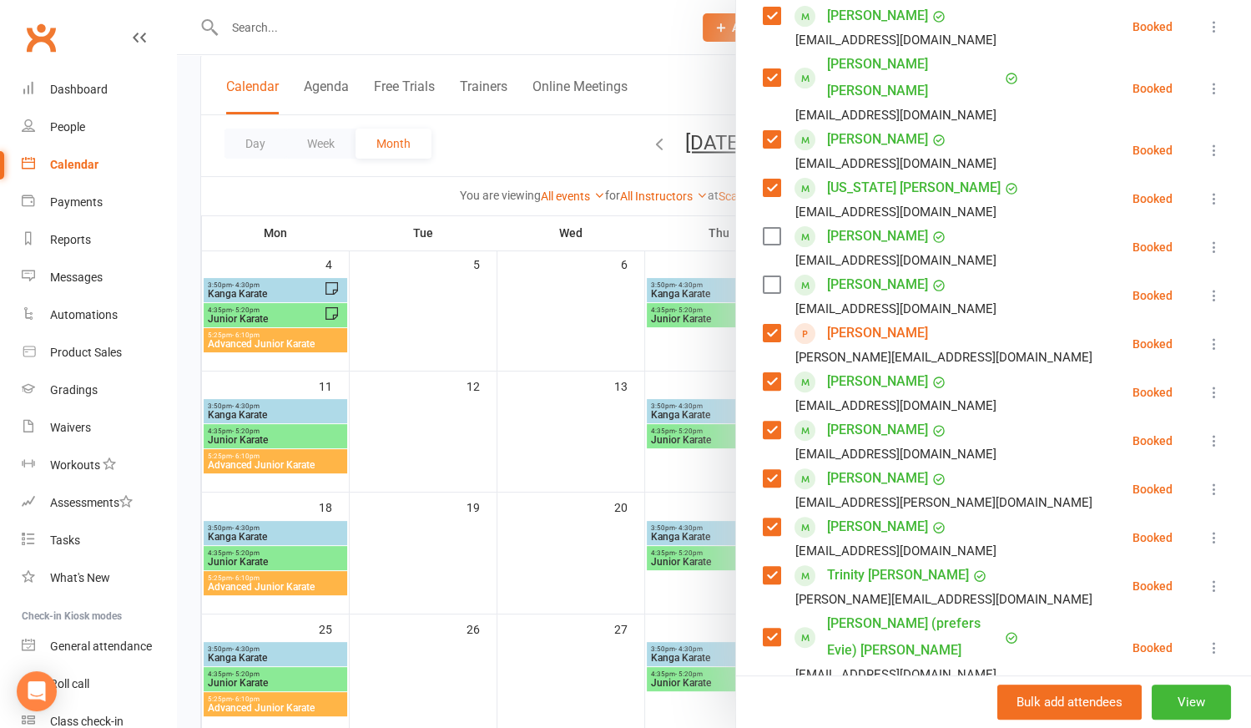
scroll to position [379, 0]
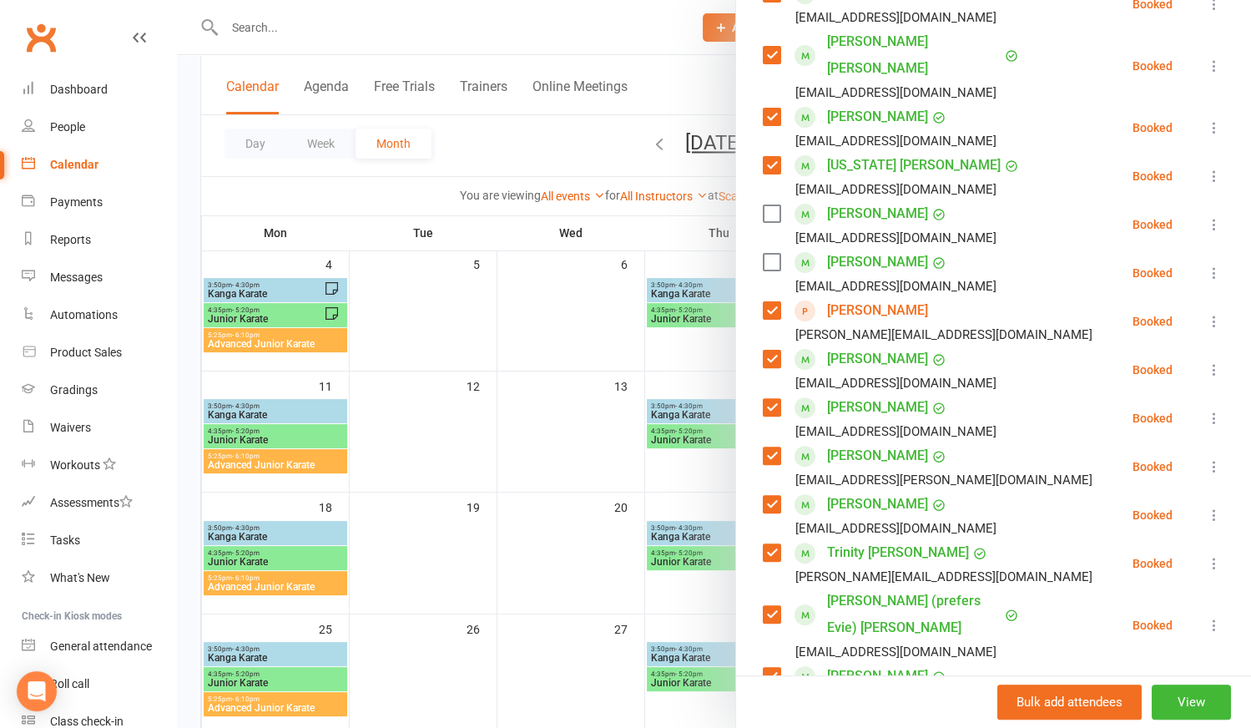
click at [763, 399] on label at bounding box center [771, 407] width 17 height 17
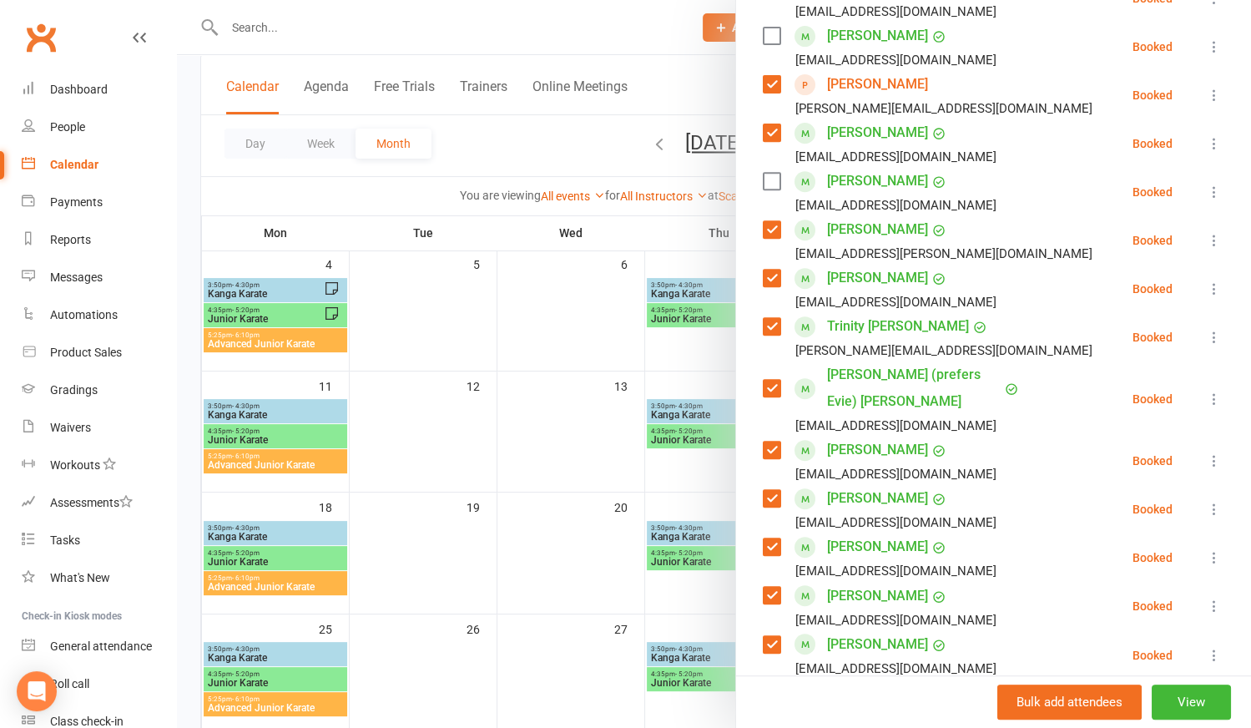
scroll to position [607, 0]
click at [768, 316] on label at bounding box center [771, 324] width 17 height 17
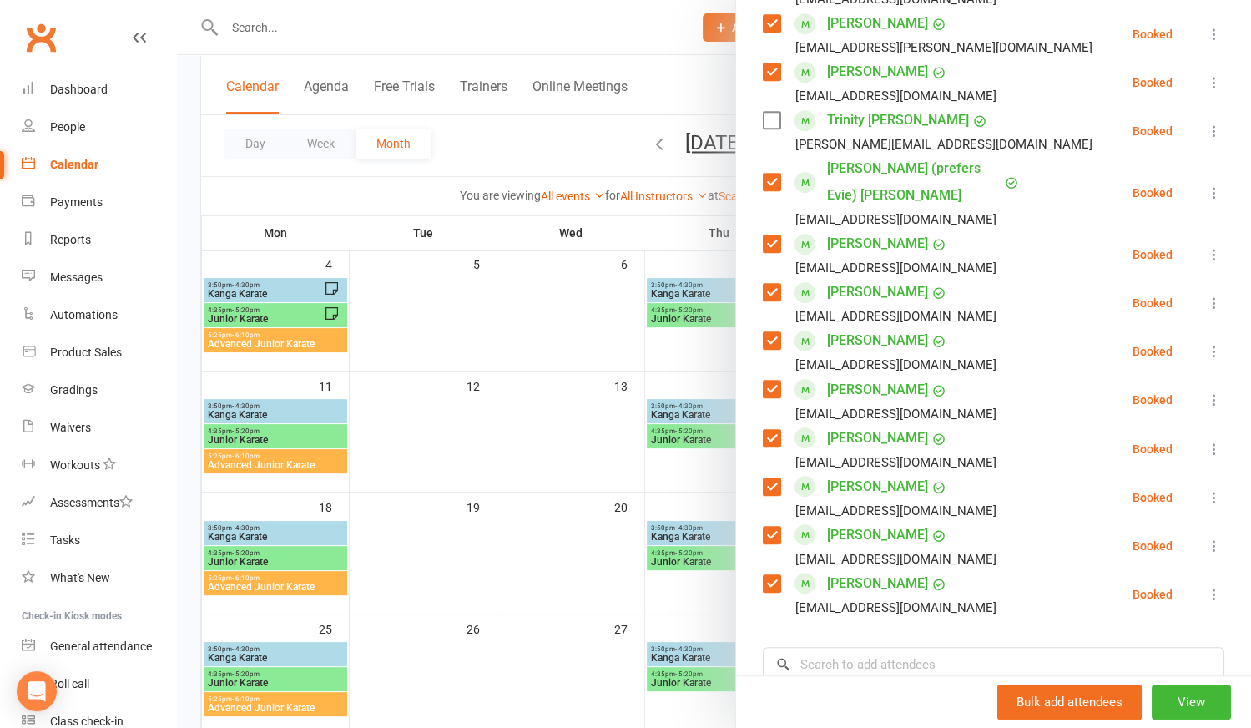
scroll to position [834, 0]
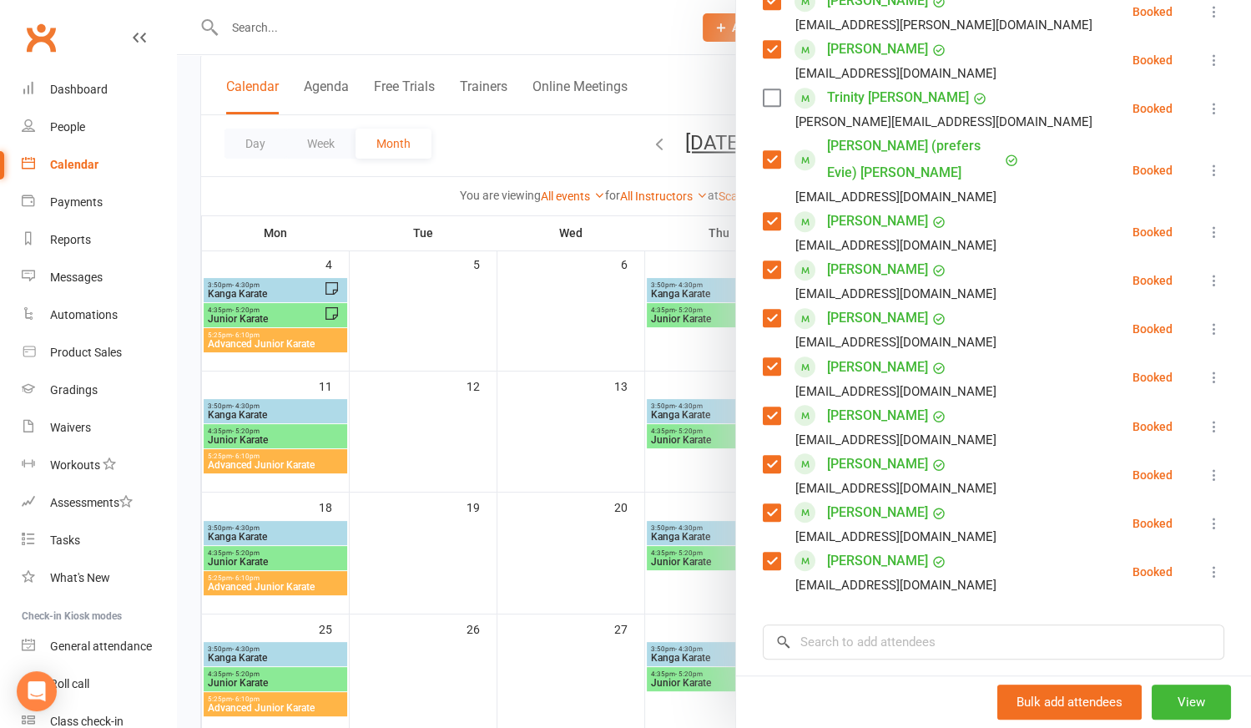
click at [770, 213] on label at bounding box center [771, 221] width 17 height 17
click at [763, 261] on label at bounding box center [771, 269] width 17 height 17
click at [767, 504] on label at bounding box center [771, 512] width 17 height 17
click at [890, 624] on input "search" at bounding box center [994, 641] width 462 height 35
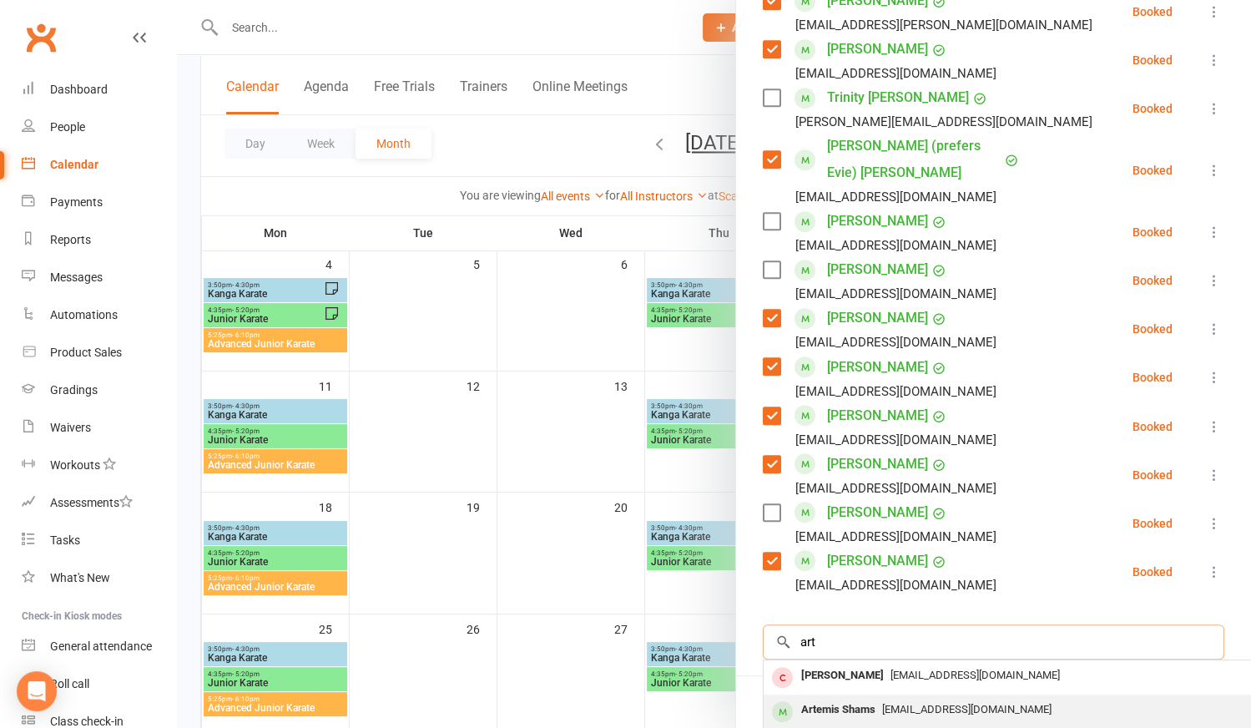
scroll to position [910, 0]
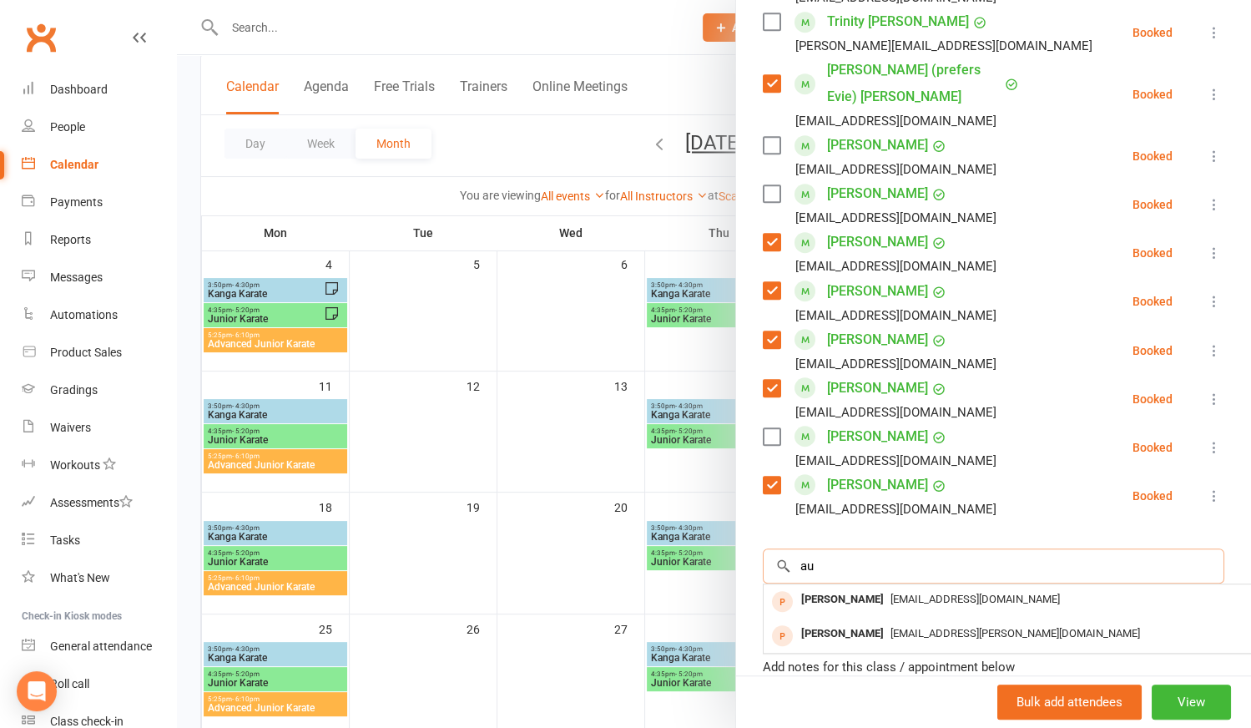
type input "a"
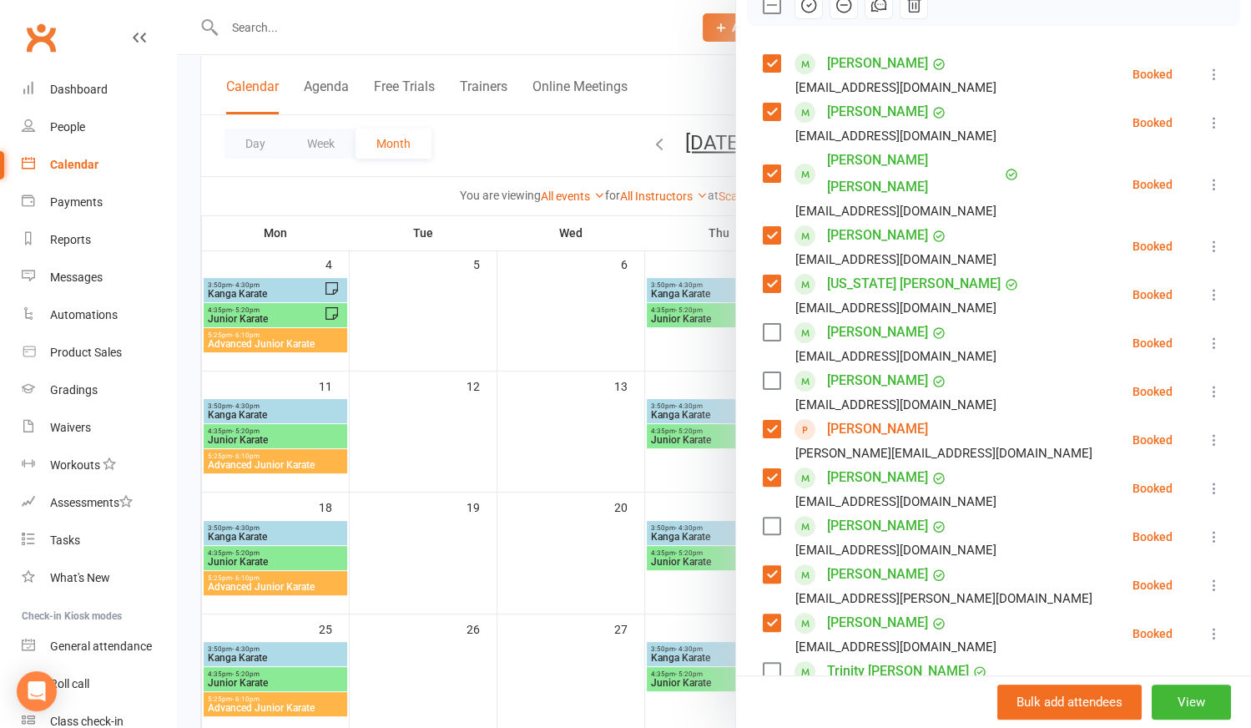
scroll to position [0, 0]
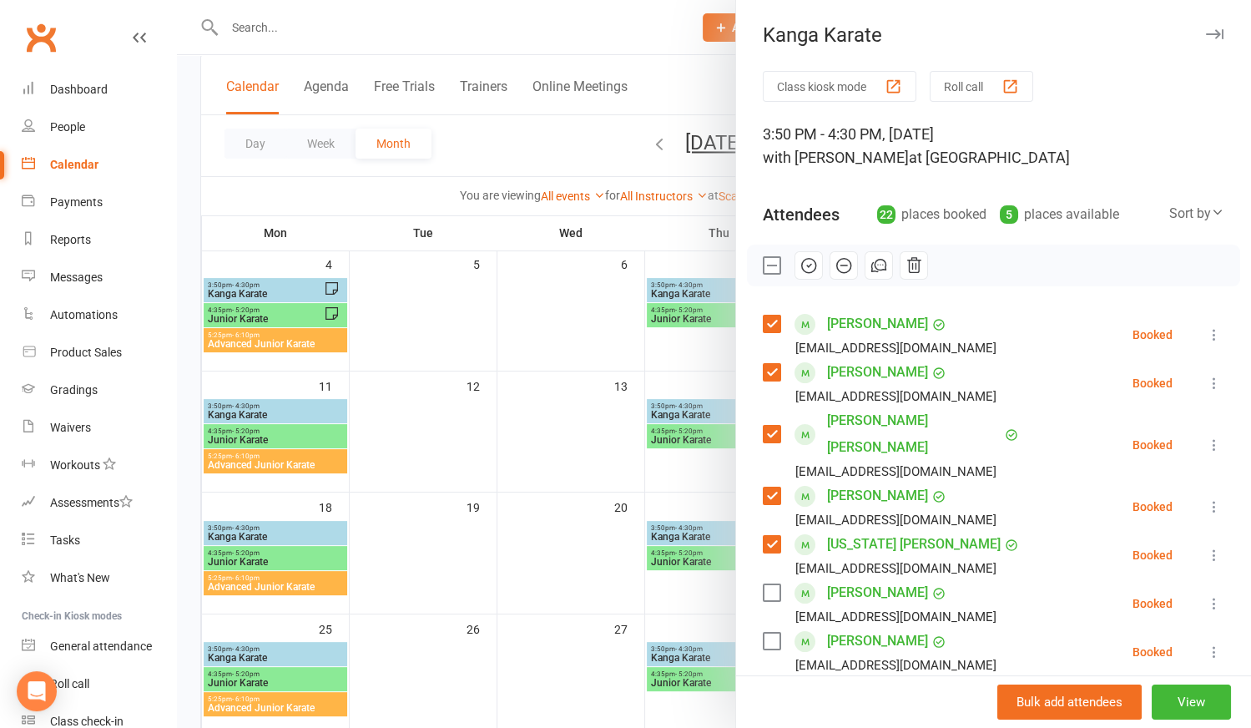
drag, startPoint x: 806, startPoint y: 262, endPoint x: 712, endPoint y: 50, distance: 232.0
click at [806, 262] on icon "button" at bounding box center [809, 265] width 18 height 18
click at [549, 479] on div at bounding box center [714, 364] width 1074 height 728
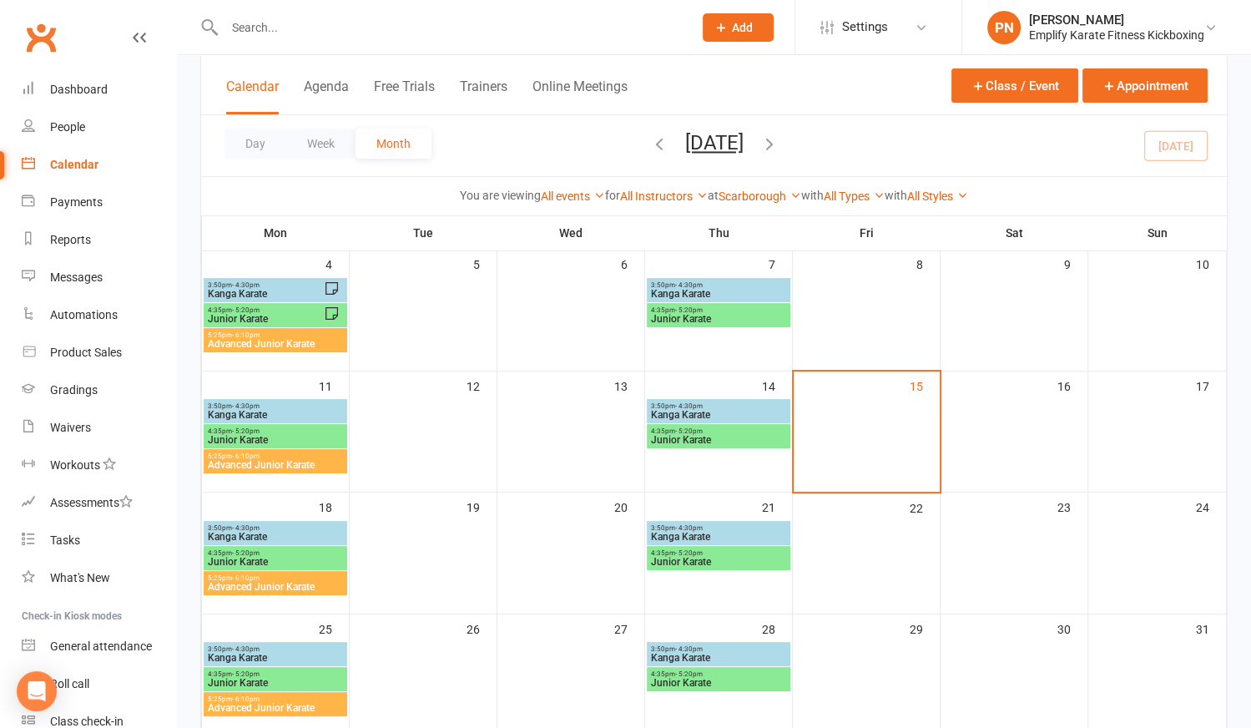
click at [694, 435] on span "Junior Karate" at bounding box center [718, 440] width 137 height 10
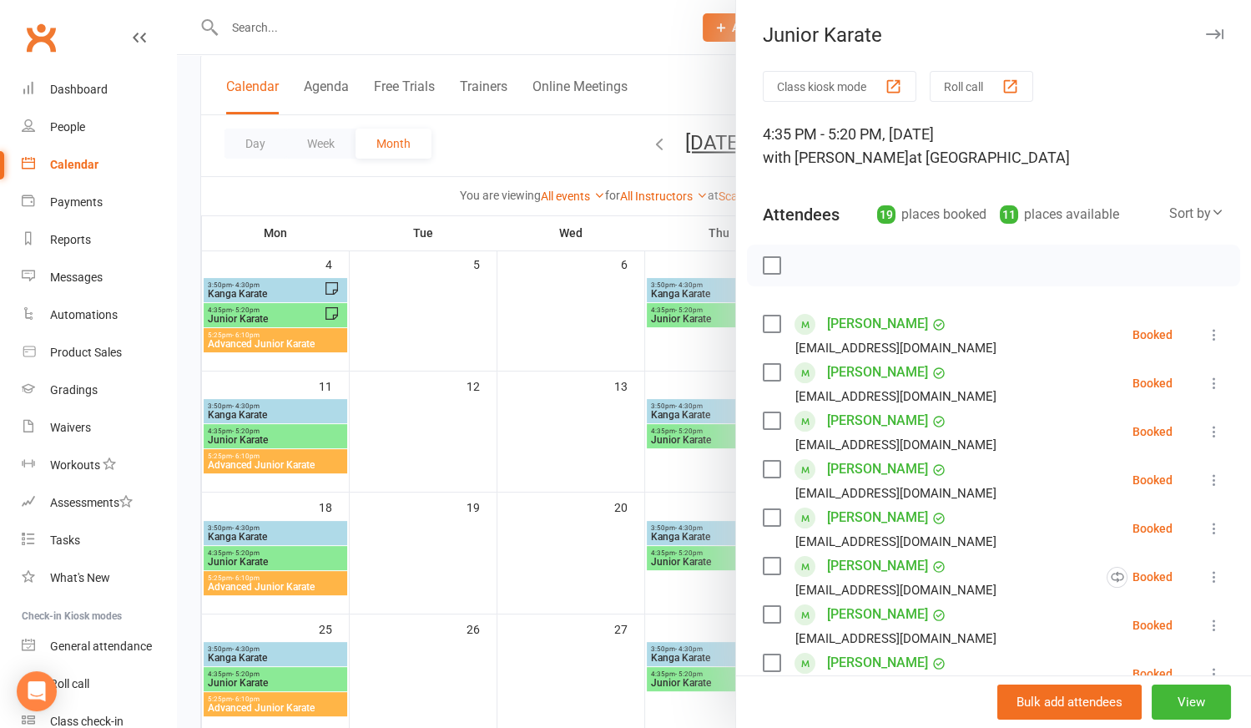
click at [772, 270] on label at bounding box center [771, 265] width 17 height 17
click at [763, 374] on label at bounding box center [771, 372] width 17 height 17
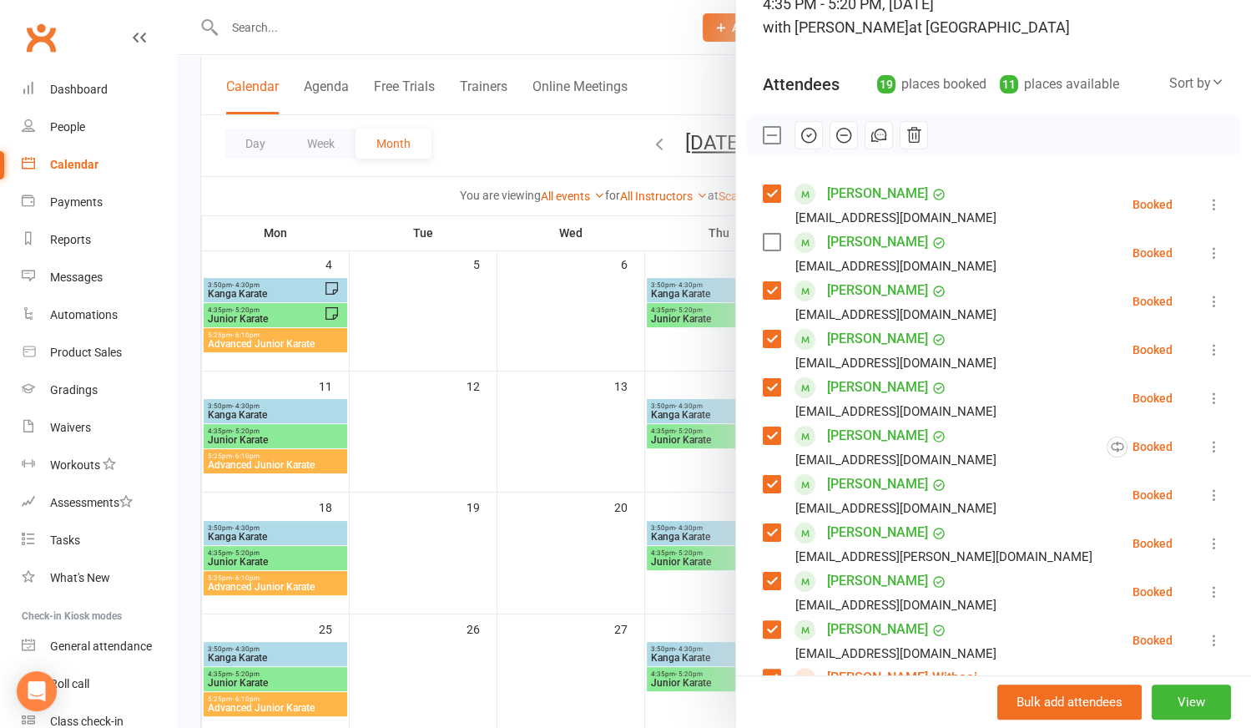
scroll to position [151, 0]
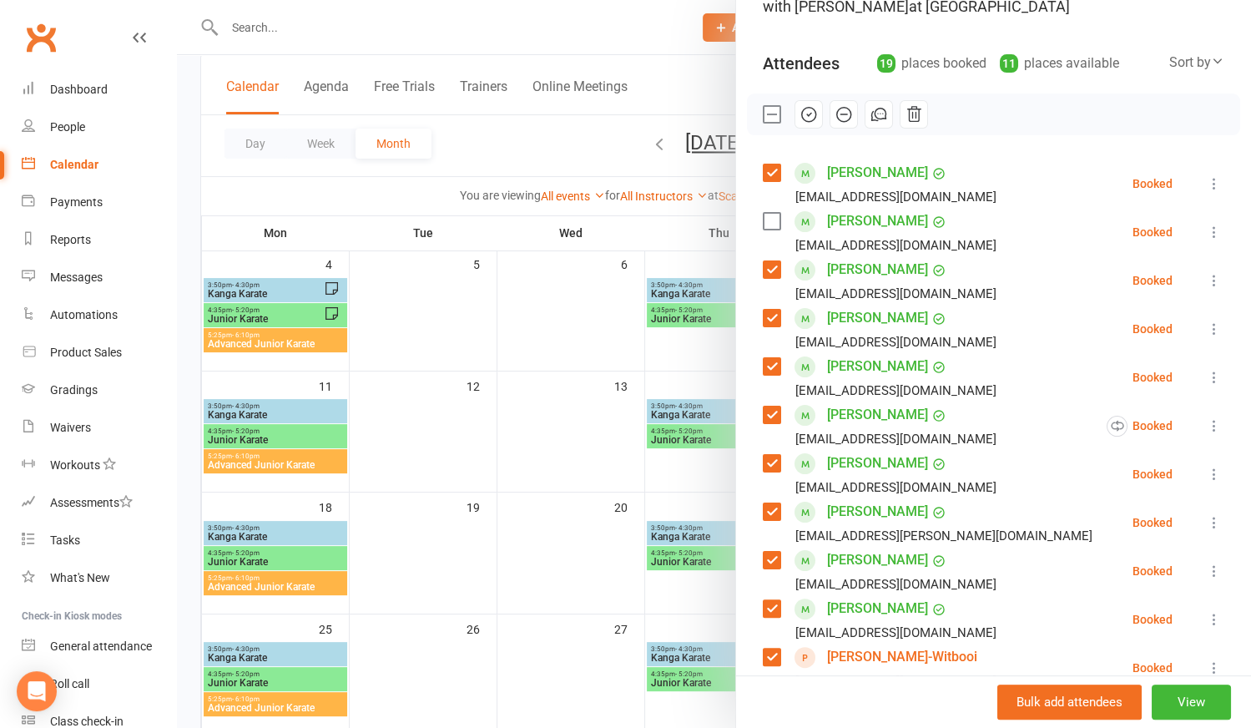
click at [763, 512] on label at bounding box center [771, 511] width 17 height 17
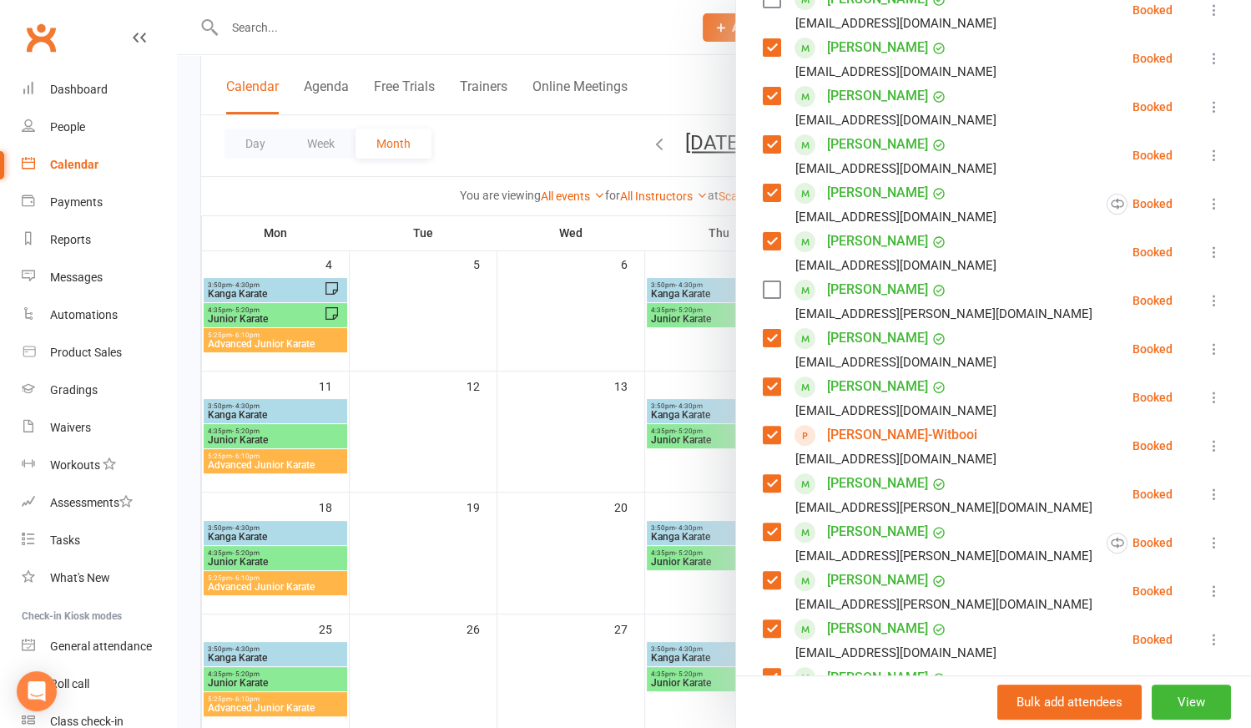
scroll to position [379, 0]
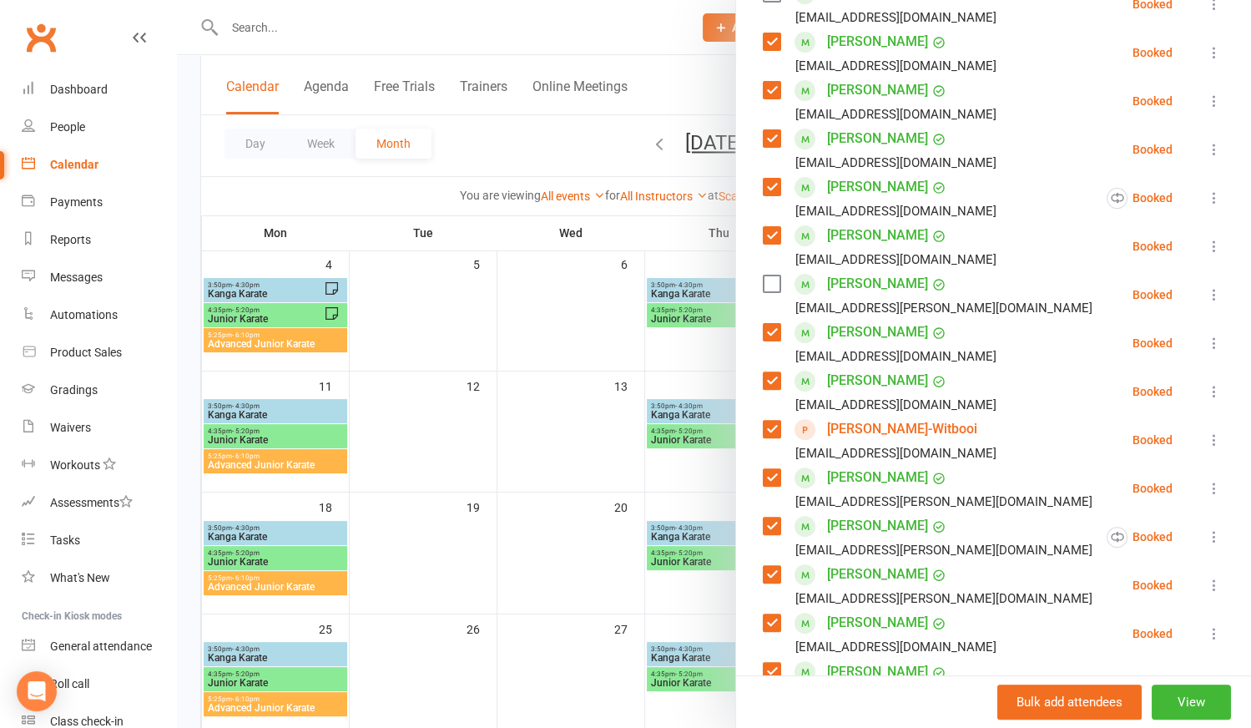
click at [1206, 438] on icon at bounding box center [1214, 440] width 17 height 17
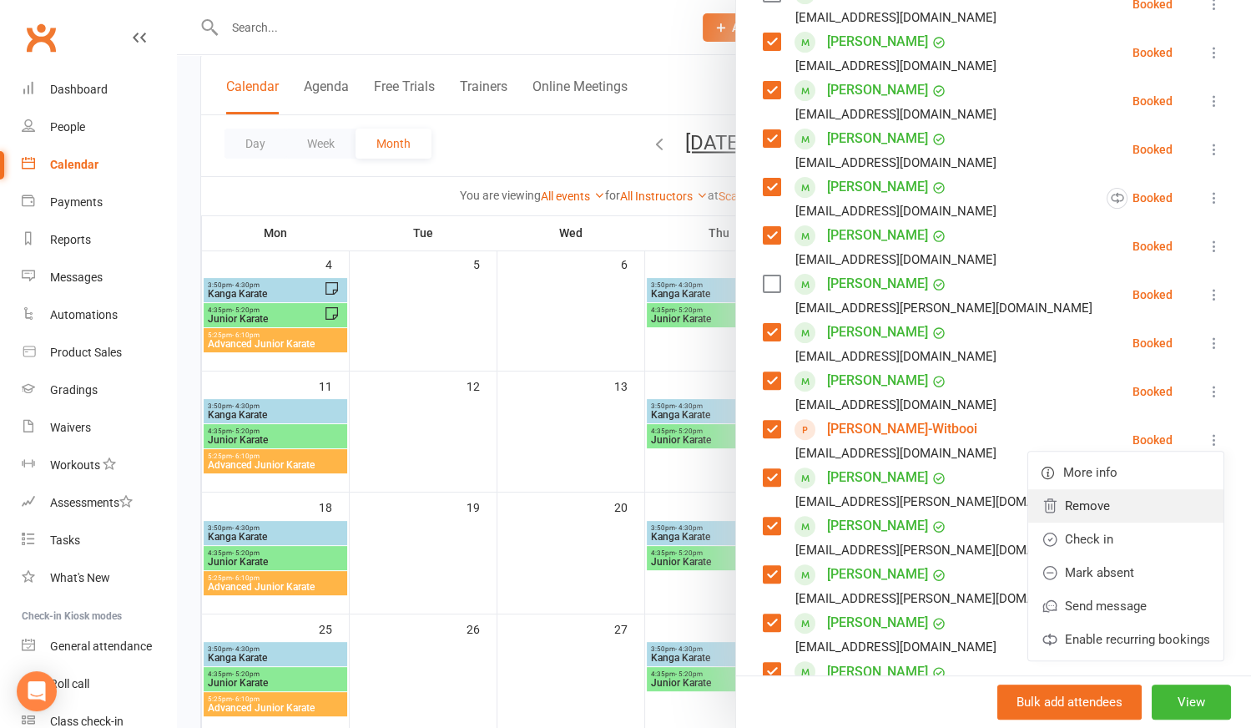
click at [1083, 500] on link "Remove" at bounding box center [1125, 505] width 195 height 33
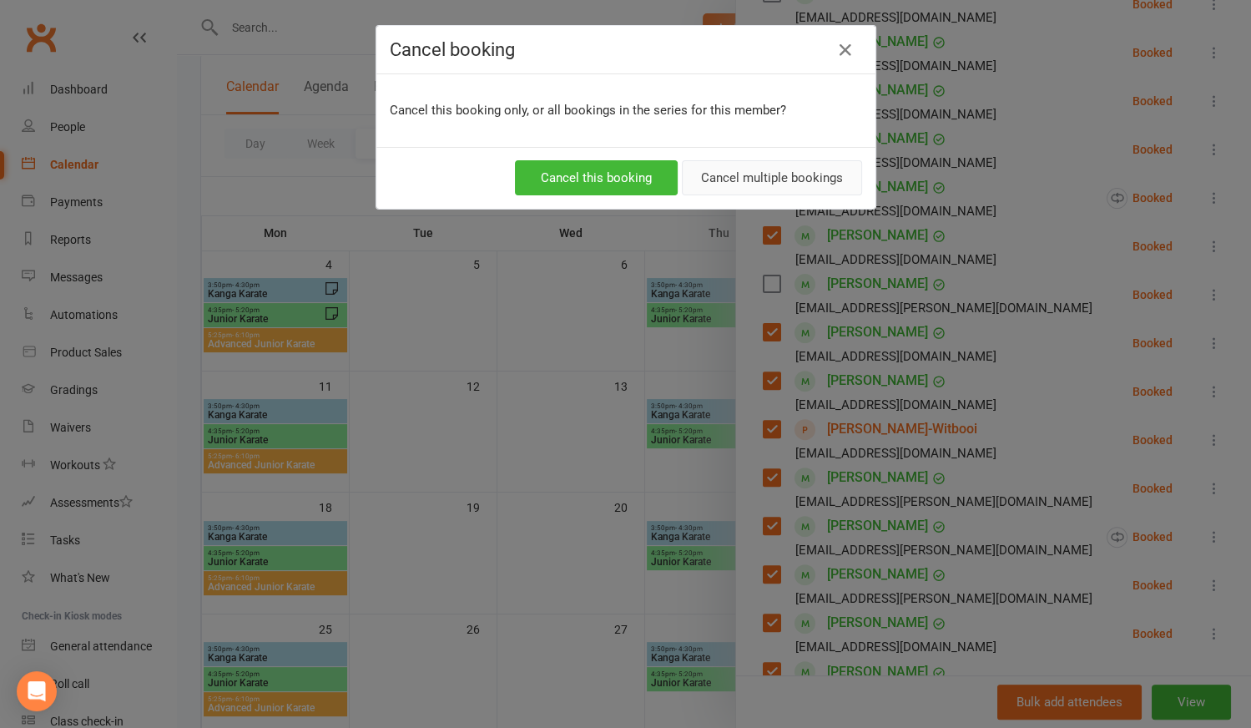
click at [821, 184] on button "Cancel multiple bookings" at bounding box center [772, 177] width 180 height 35
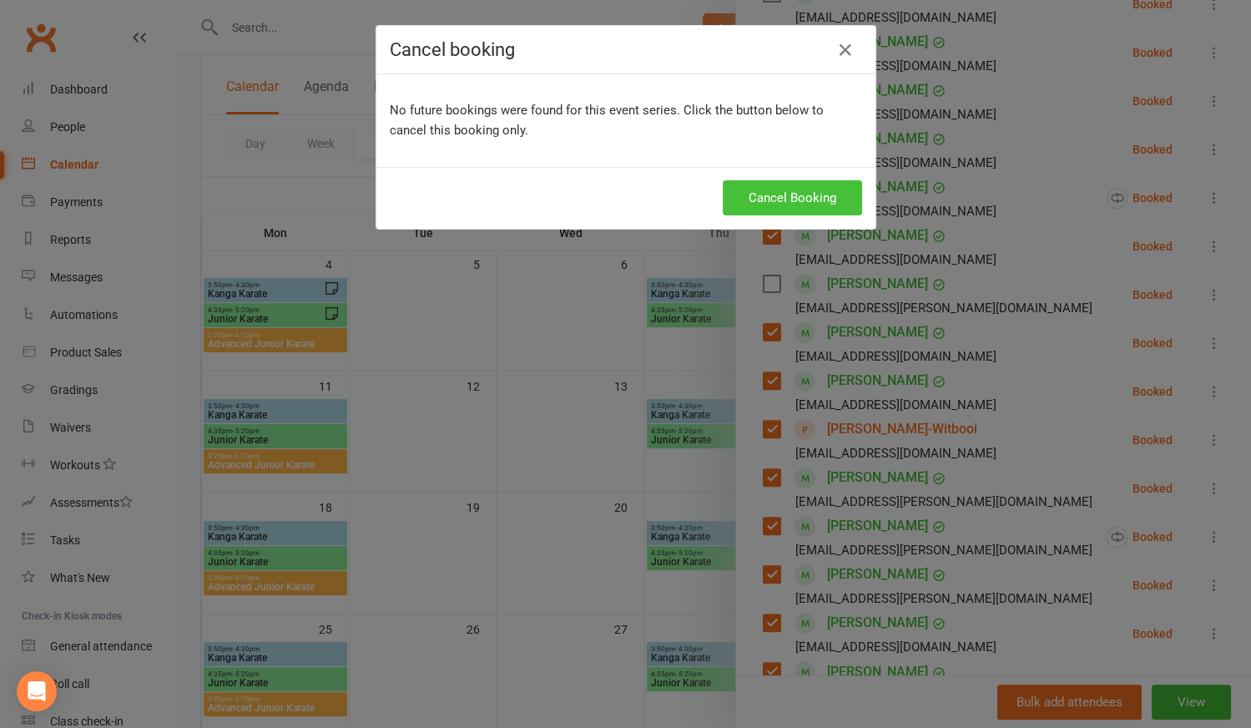
click at [821, 184] on button "Cancel Booking" at bounding box center [792, 197] width 139 height 35
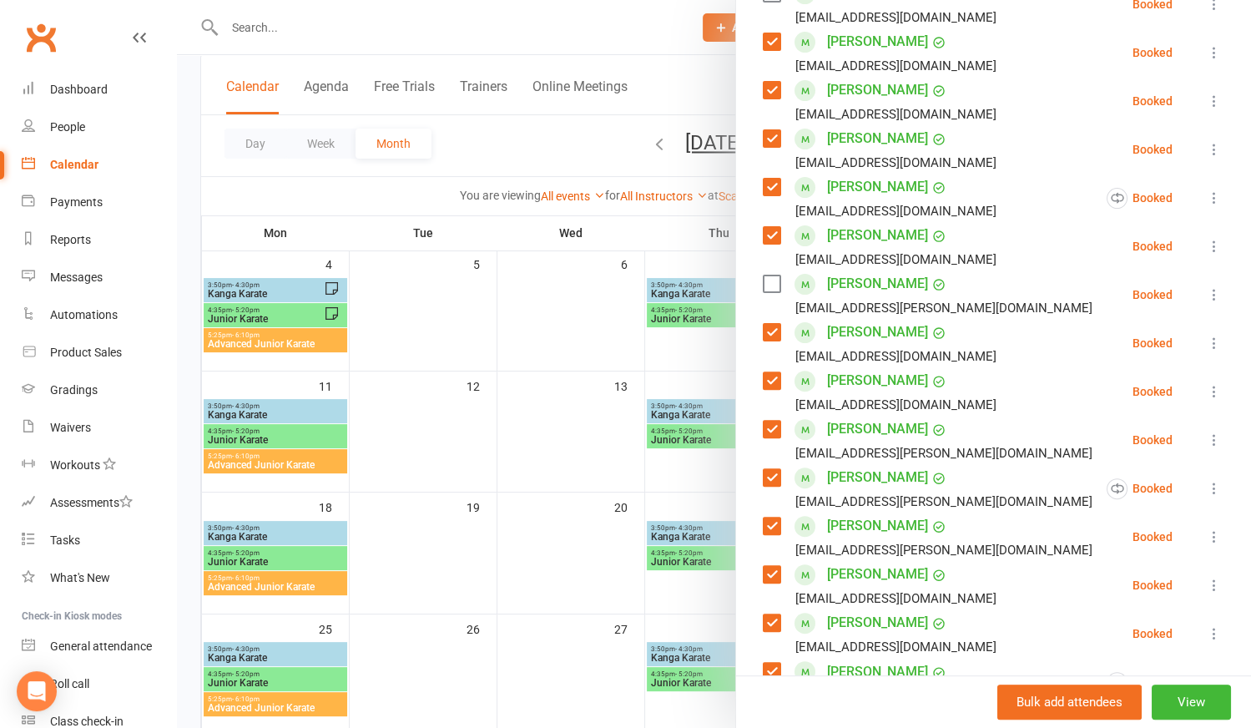
click at [770, 380] on label at bounding box center [771, 380] width 17 height 17
click at [770, 573] on label at bounding box center [771, 574] width 17 height 17
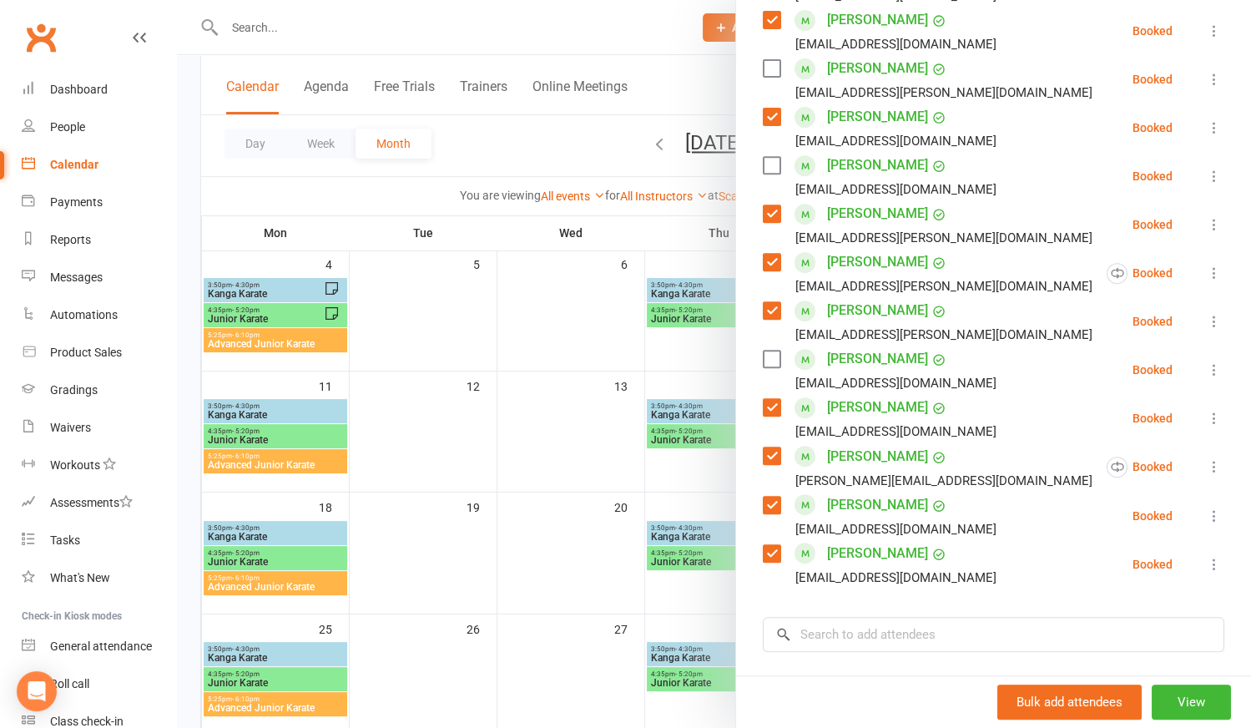
scroll to position [607, 0]
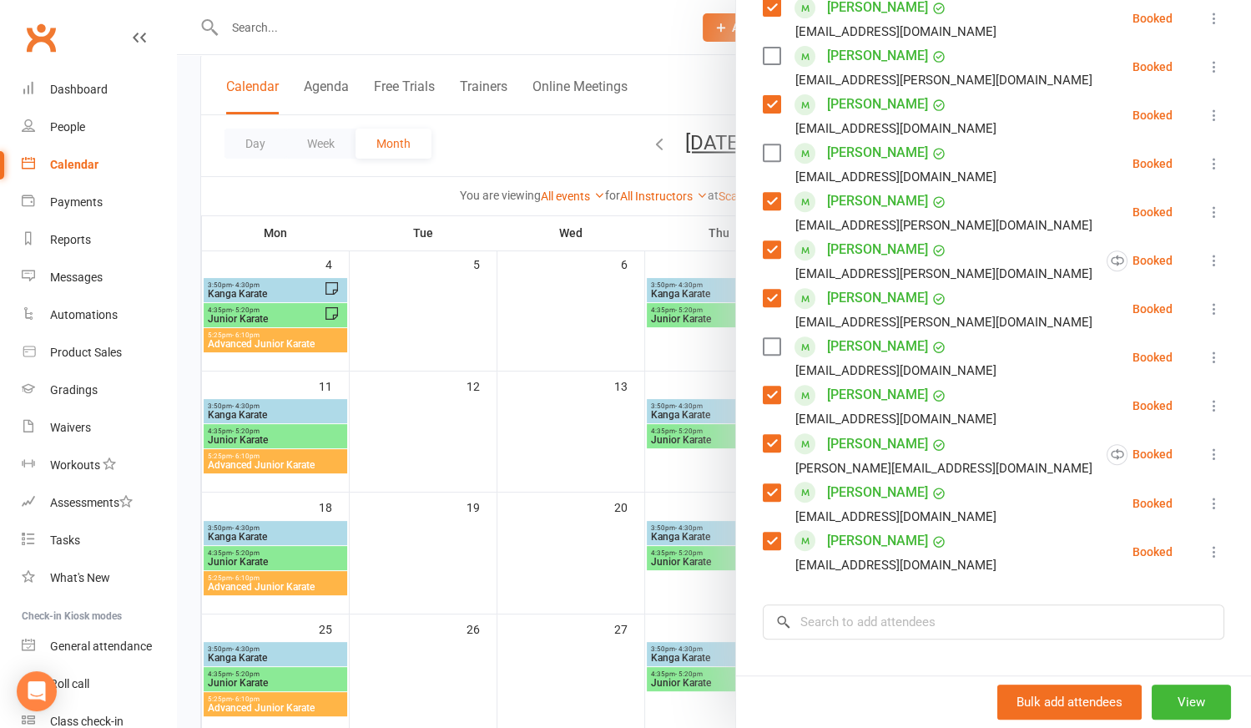
click at [763, 442] on label at bounding box center [771, 443] width 17 height 17
click at [772, 488] on label at bounding box center [771, 492] width 17 height 17
drag, startPoint x: 881, startPoint y: 615, endPoint x: 871, endPoint y: 609, distance: 12.3
click at [881, 615] on input "search" at bounding box center [994, 621] width 462 height 35
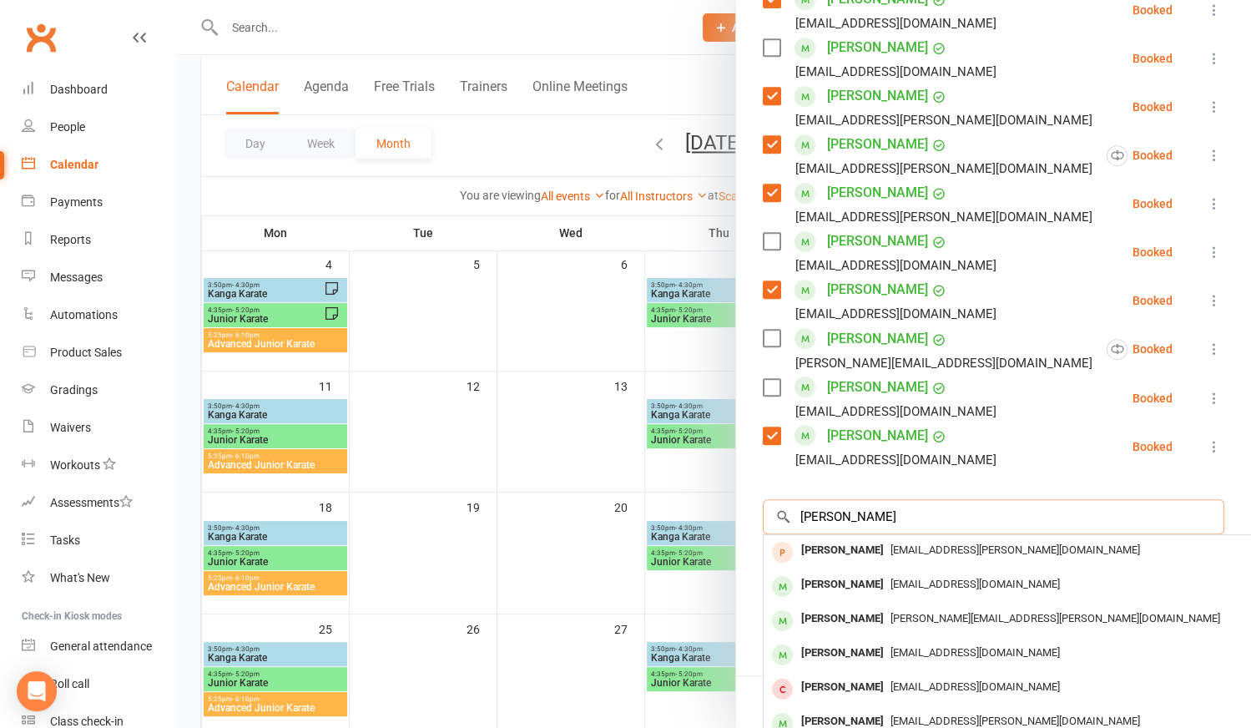
scroll to position [759, 0]
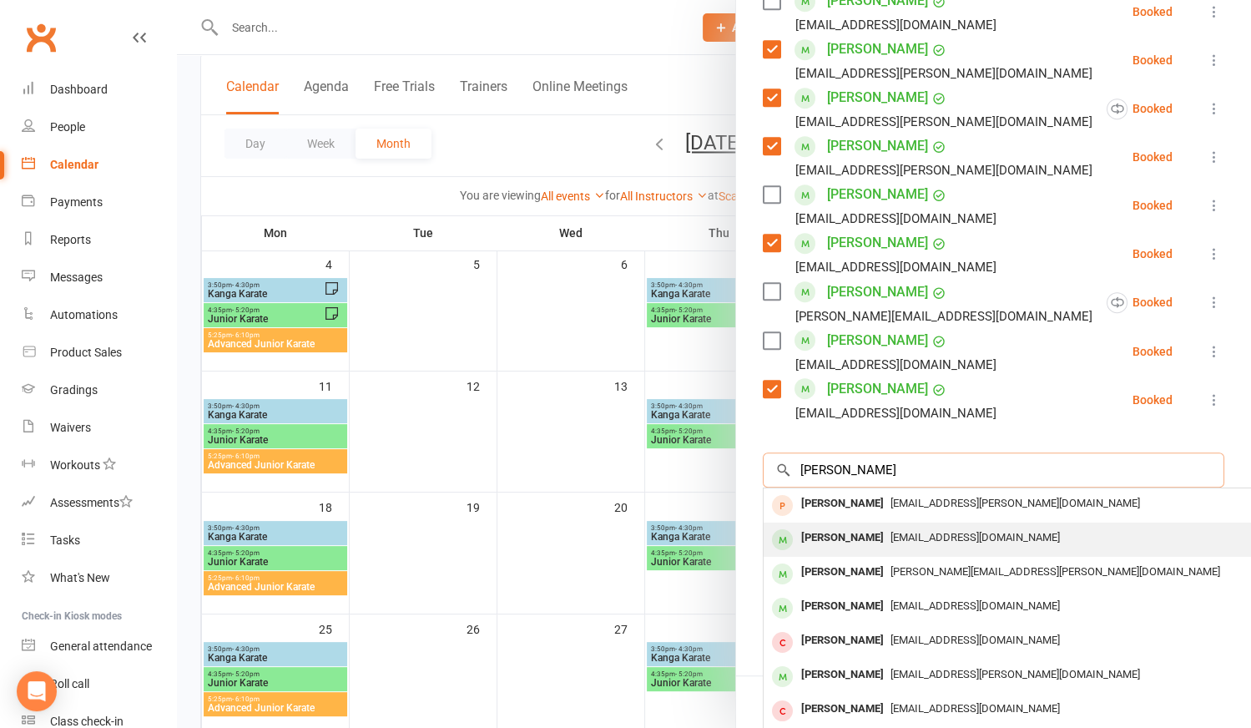
type input "[PERSON_NAME]"
click at [811, 533] on div "[PERSON_NAME]" at bounding box center [843, 538] width 96 height 24
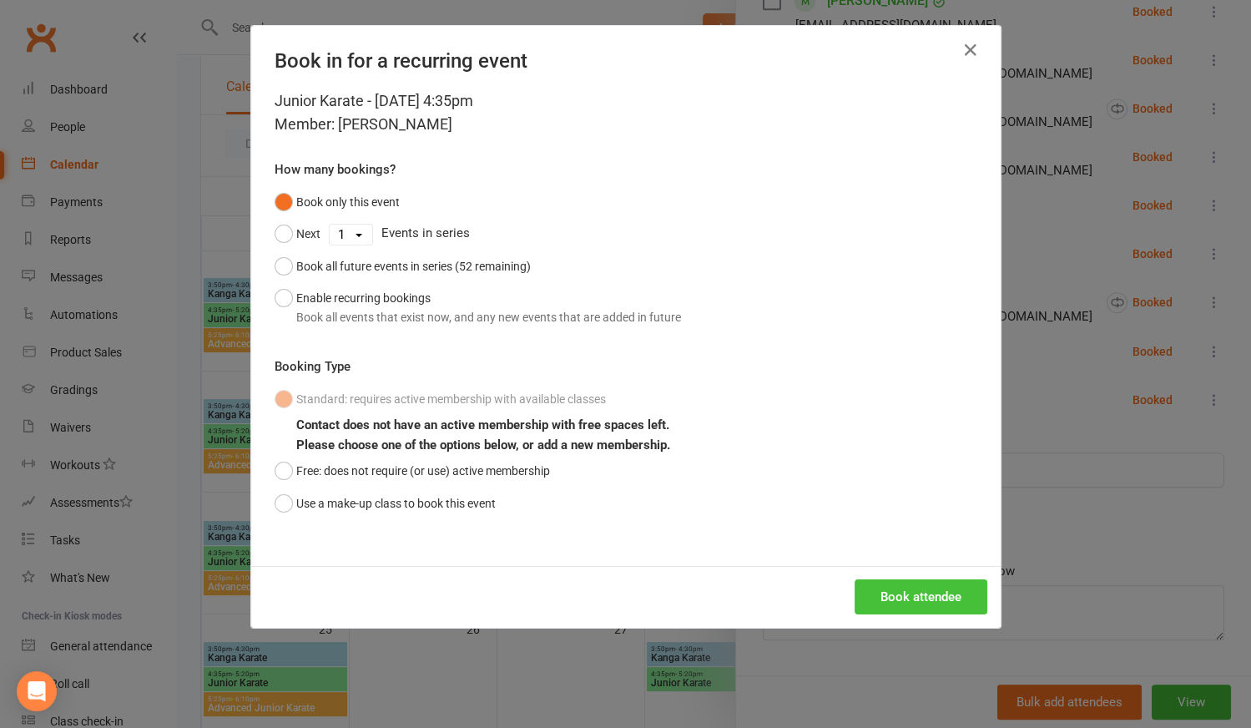
click at [900, 599] on button "Book attendee" at bounding box center [921, 596] width 133 height 35
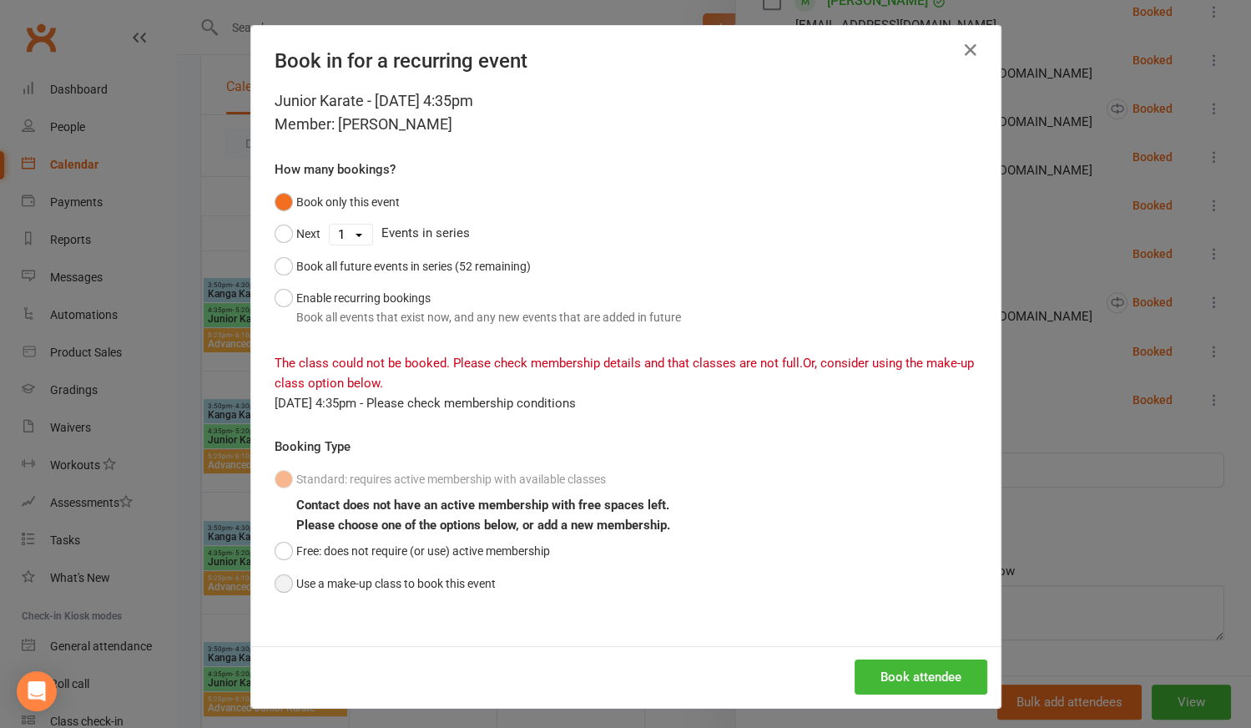
click at [278, 579] on button "Use a make-up class to book this event" at bounding box center [385, 584] width 221 height 32
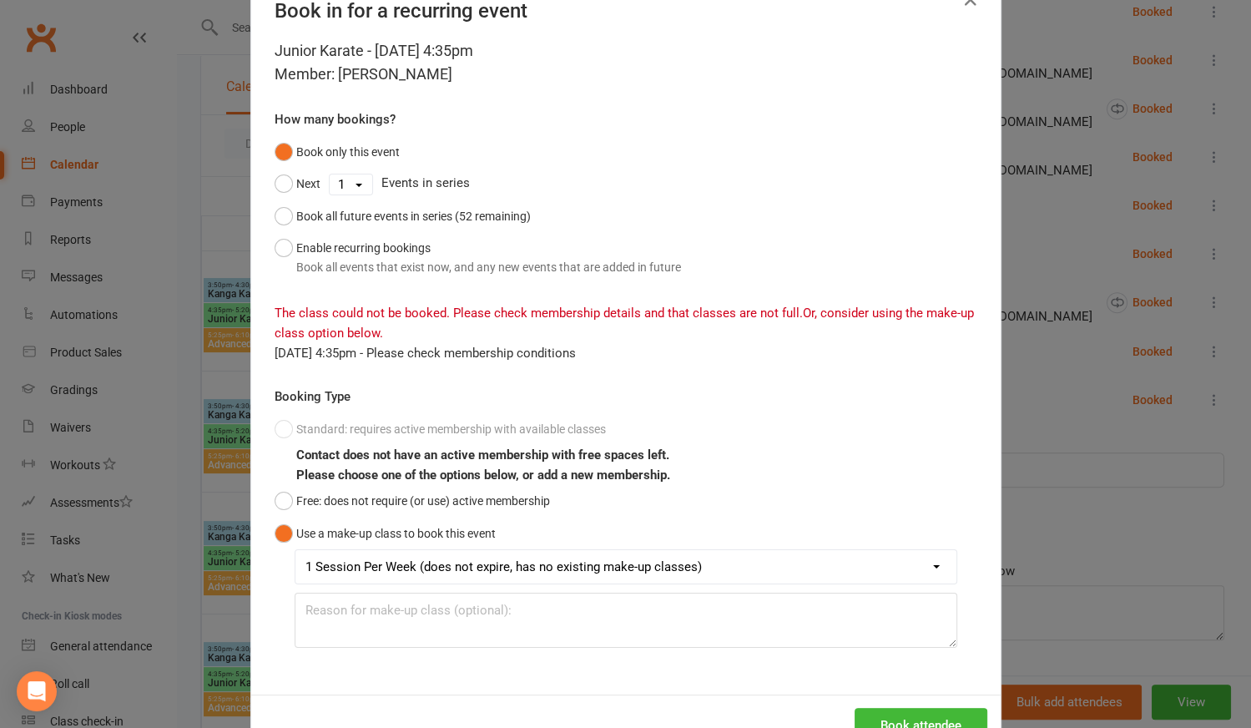
scroll to position [101, 0]
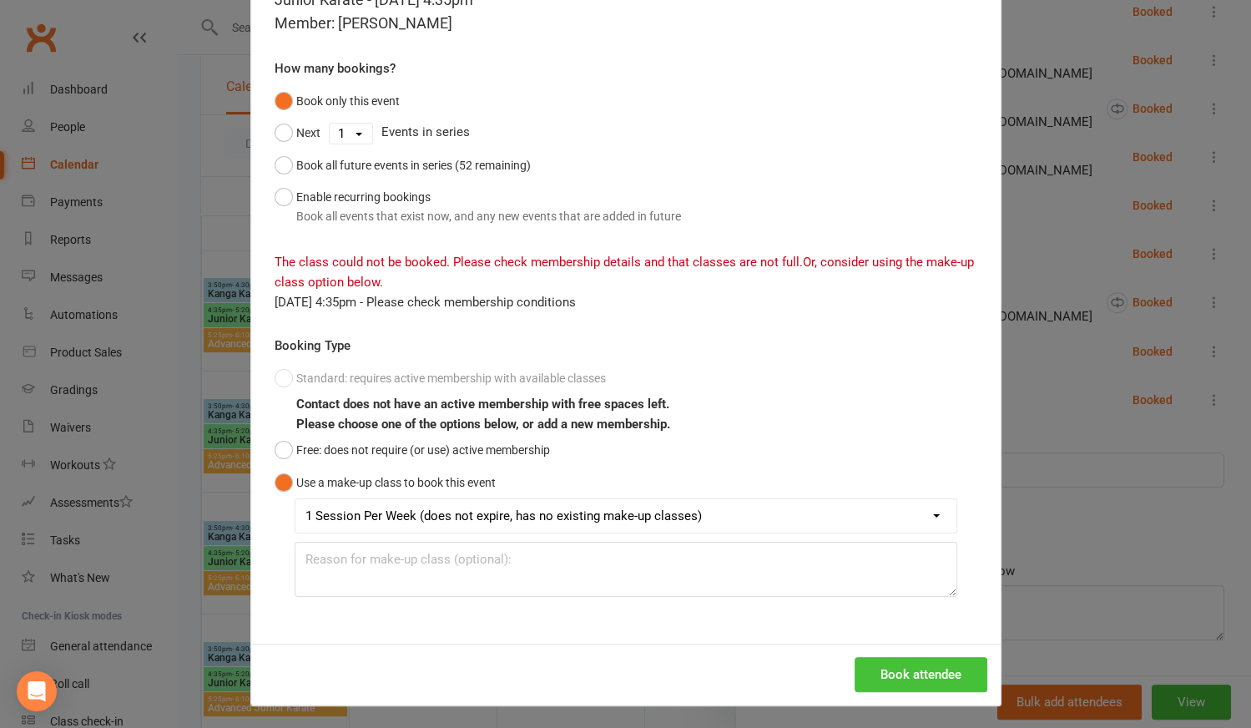
click at [890, 672] on button "Book attendee" at bounding box center [921, 674] width 133 height 35
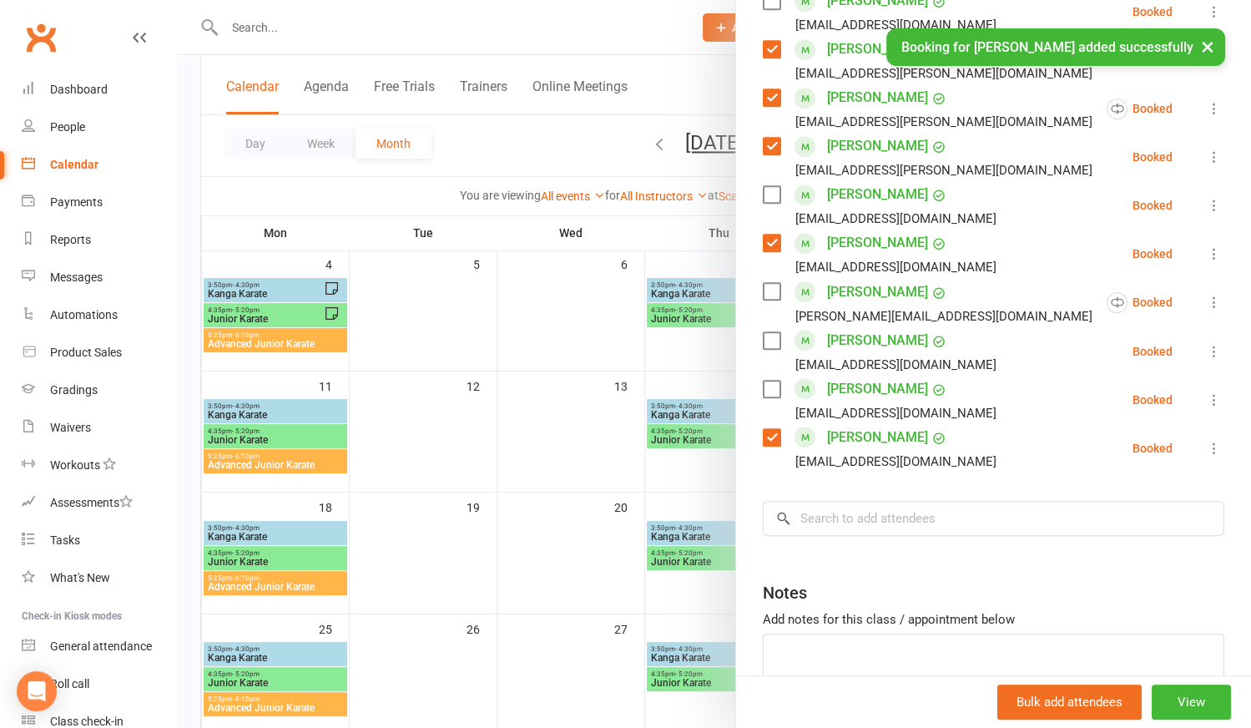
click at [770, 389] on label at bounding box center [771, 389] width 17 height 17
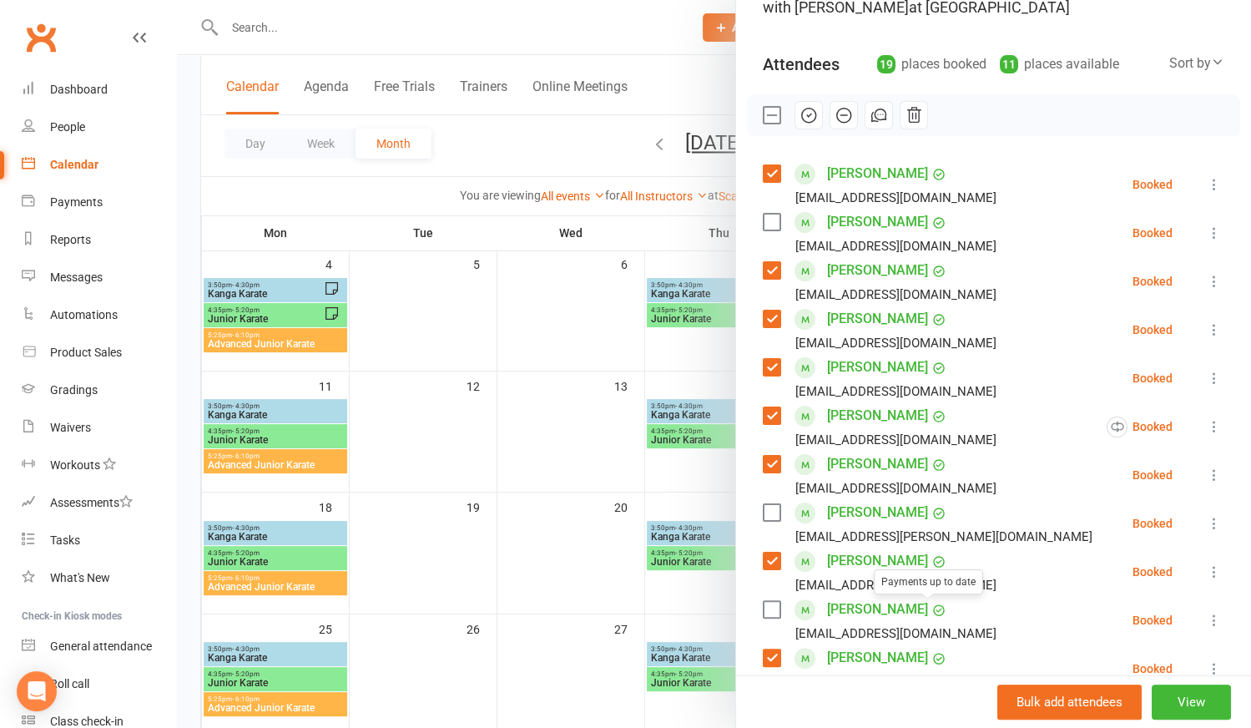
scroll to position [0, 0]
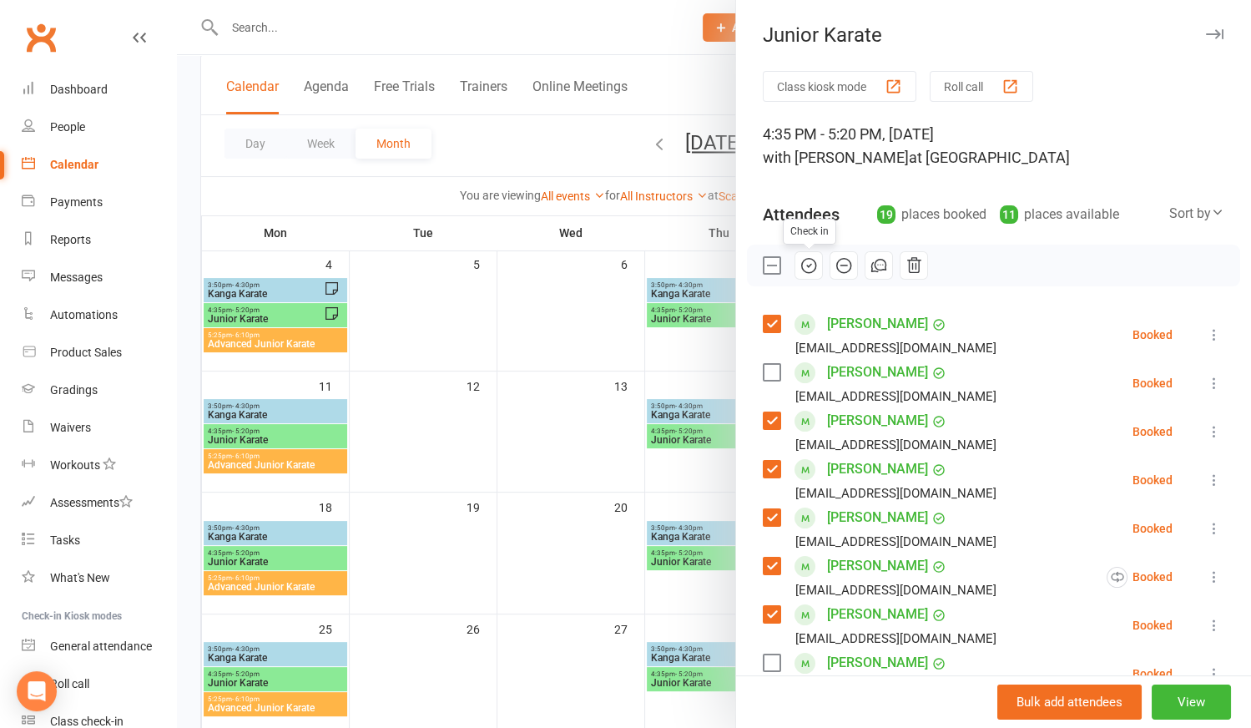
click at [804, 266] on icon "button" at bounding box center [809, 265] width 18 height 18
click at [543, 360] on div at bounding box center [714, 364] width 1074 height 728
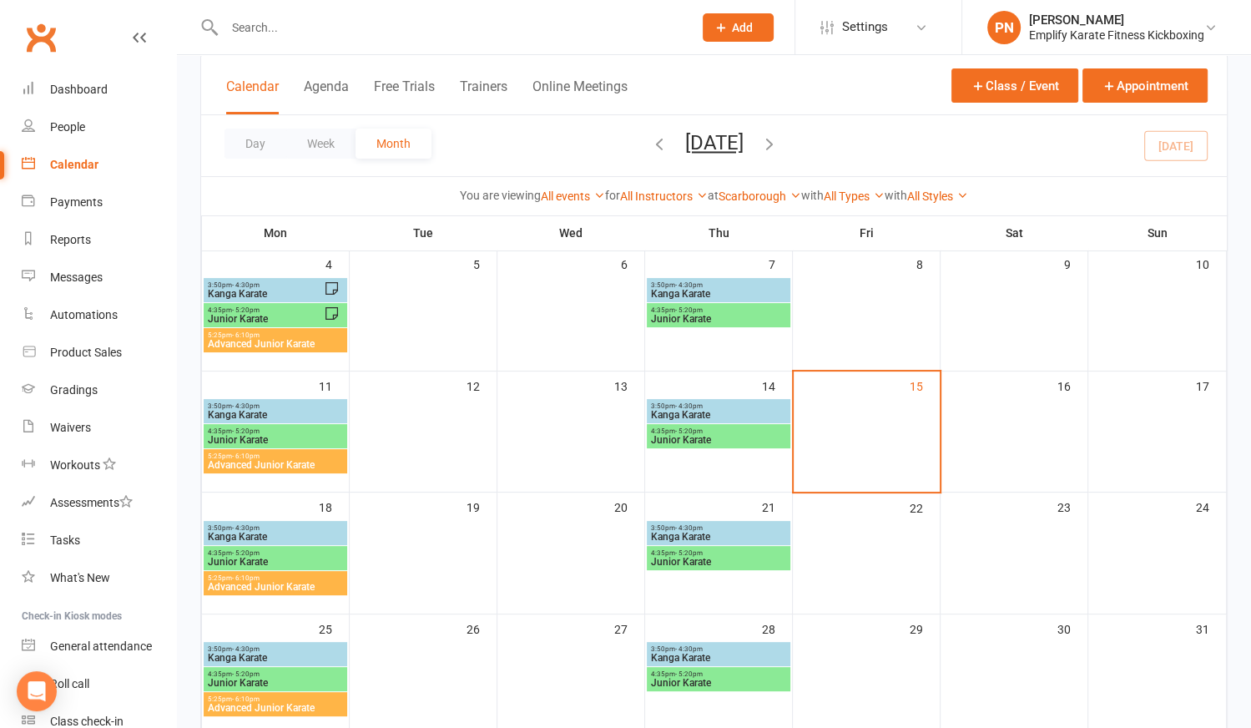
click at [691, 410] on span "Kanga Karate" at bounding box center [718, 415] width 137 height 10
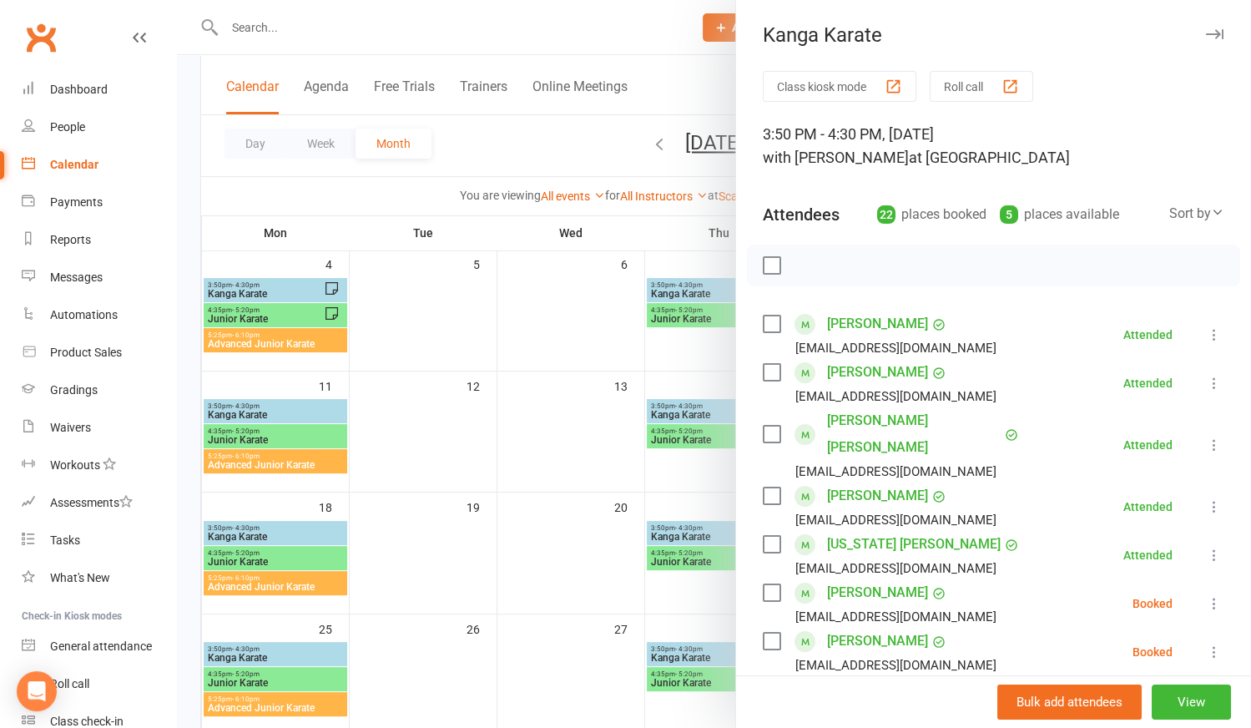
click at [275, 407] on div at bounding box center [714, 364] width 1074 height 728
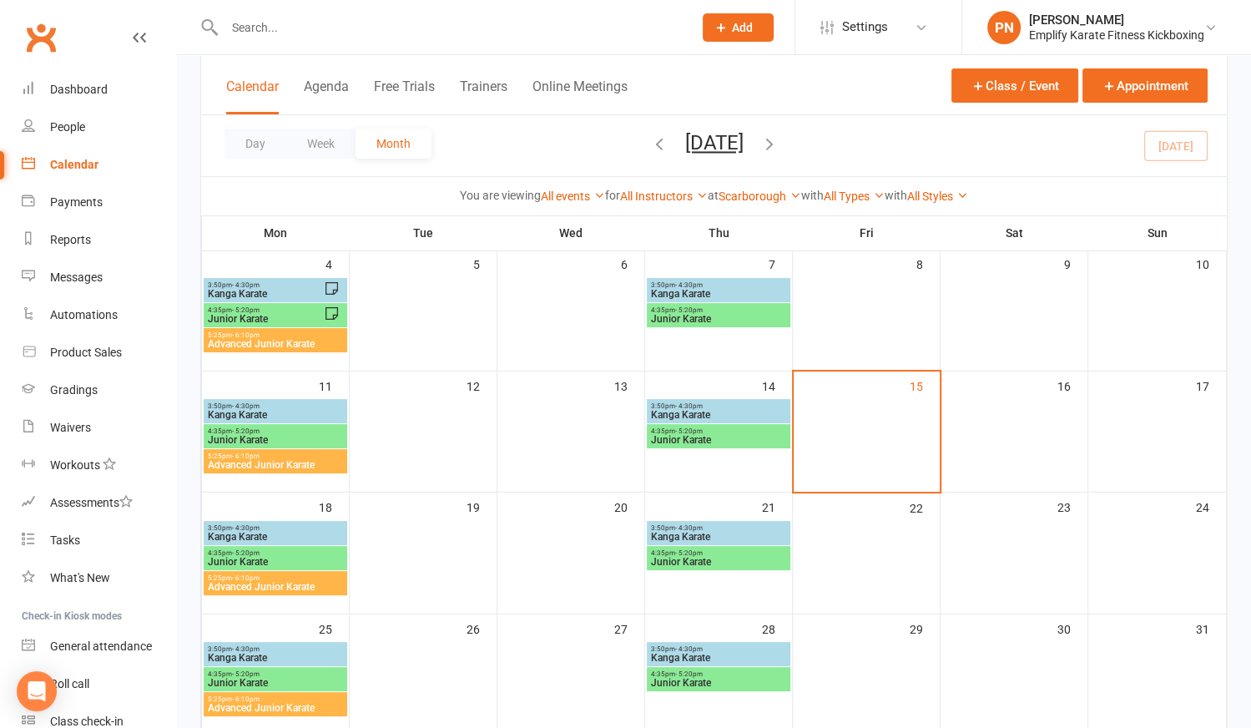
click at [275, 407] on span "3:50pm - 4:30pm" at bounding box center [275, 406] width 137 height 8
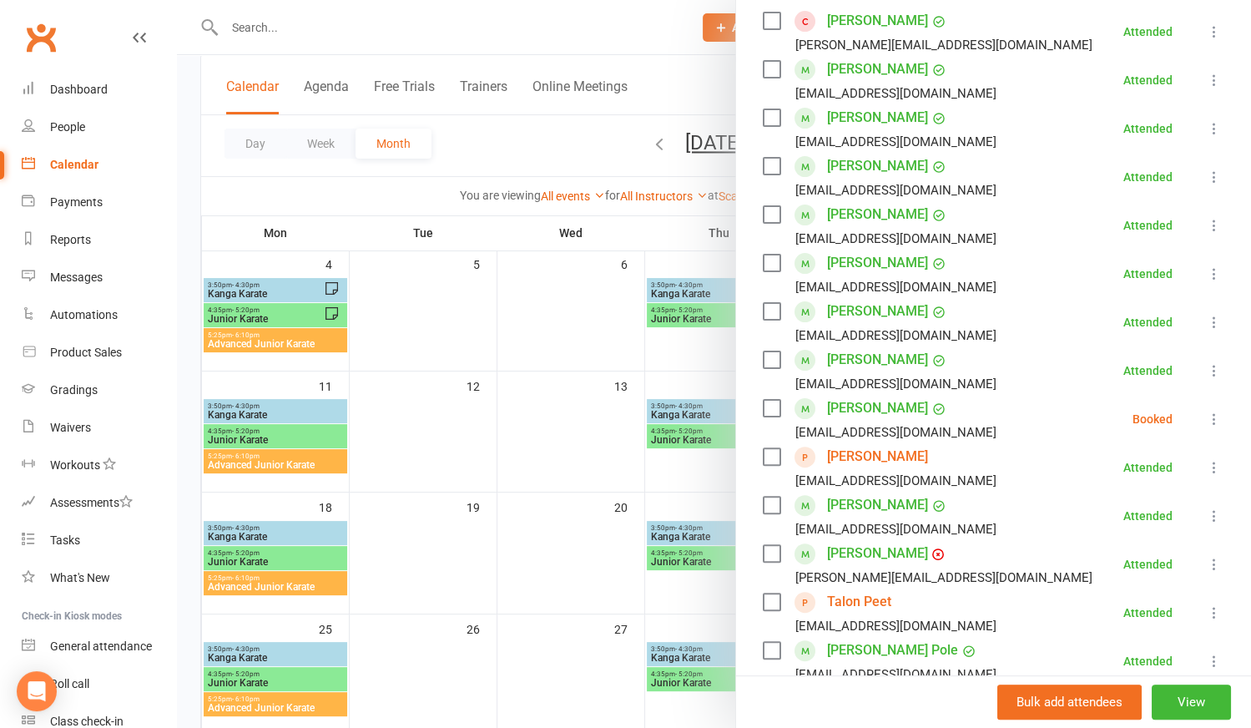
scroll to position [759, 0]
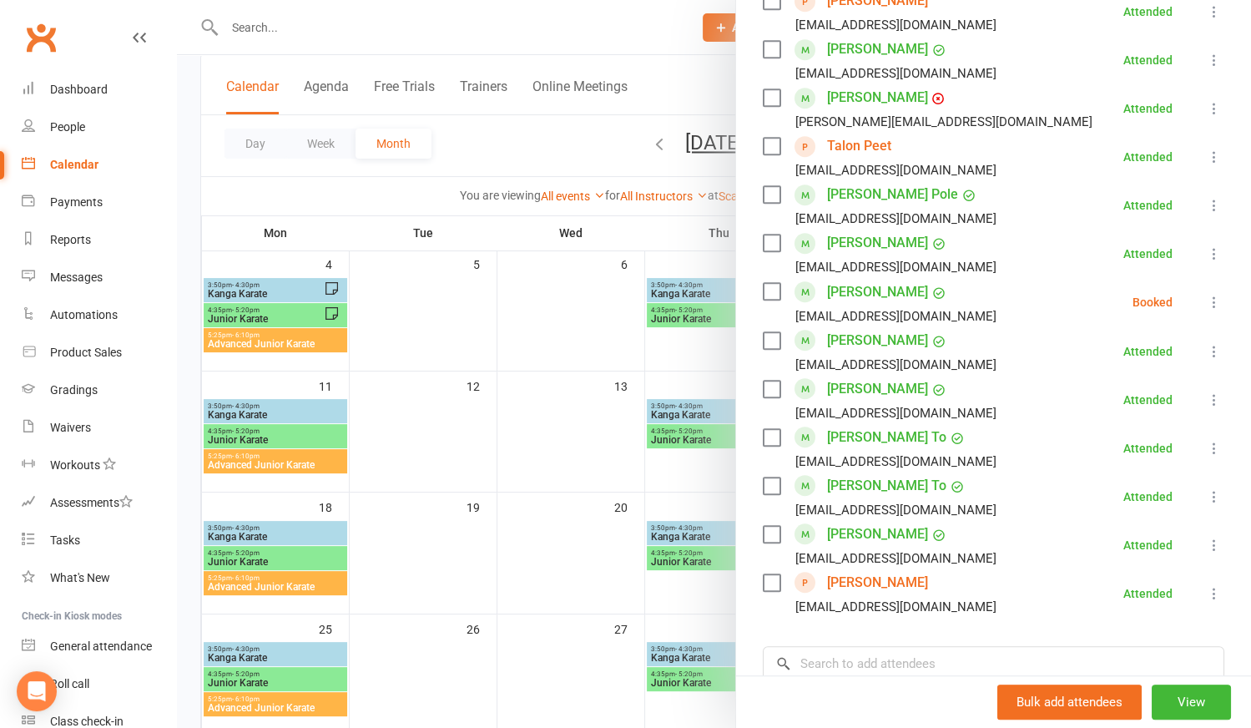
click at [548, 600] on div at bounding box center [714, 364] width 1074 height 728
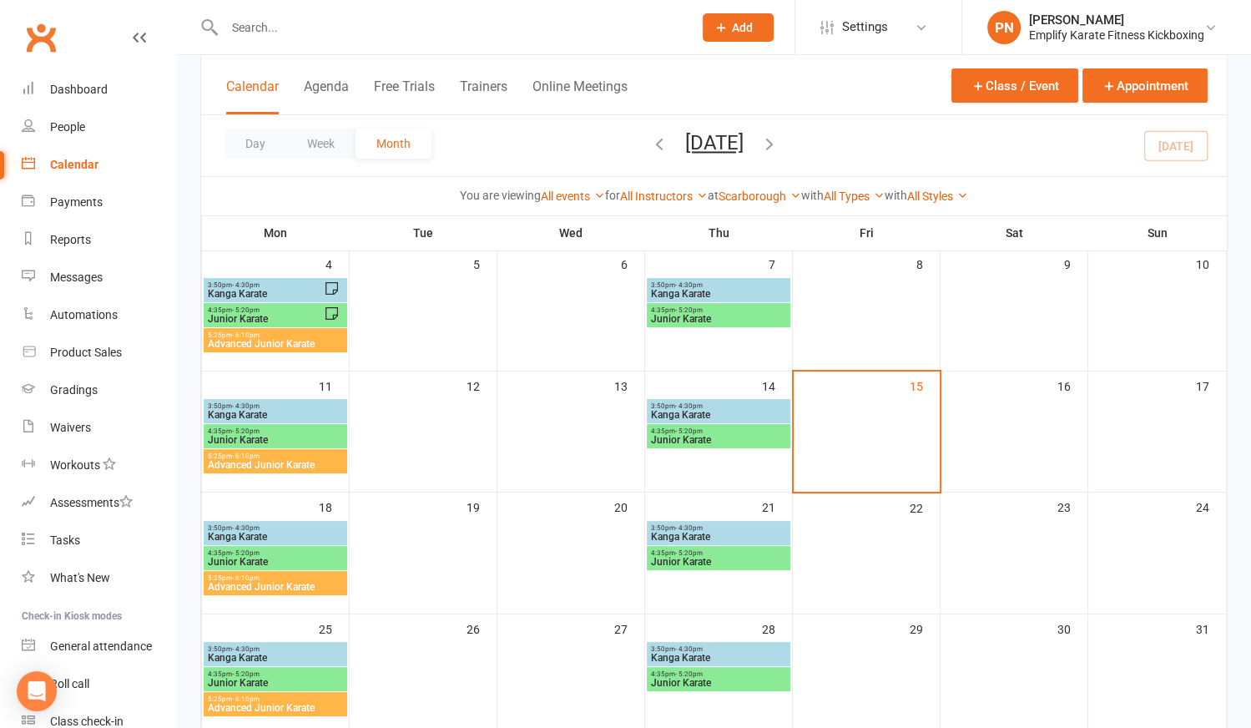
click at [738, 410] on span "Kanga Karate" at bounding box center [718, 415] width 137 height 10
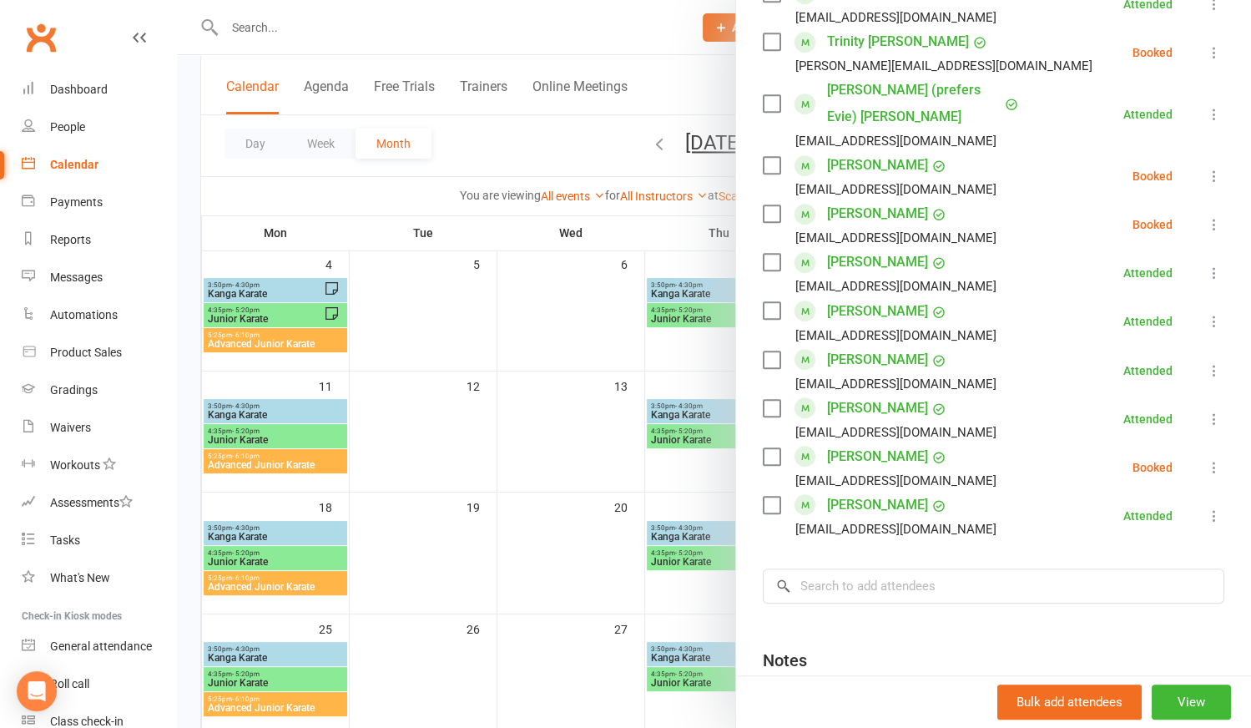
scroll to position [986, 0]
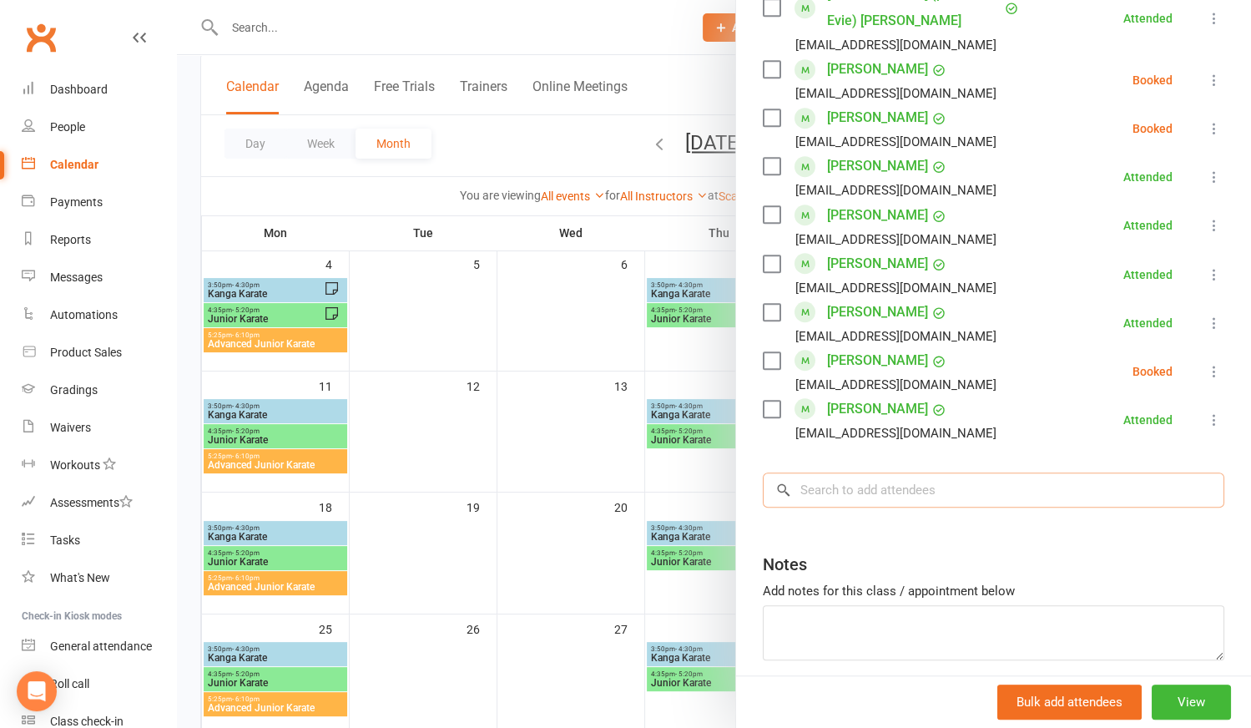
click at [810, 472] on input "search" at bounding box center [994, 489] width 462 height 35
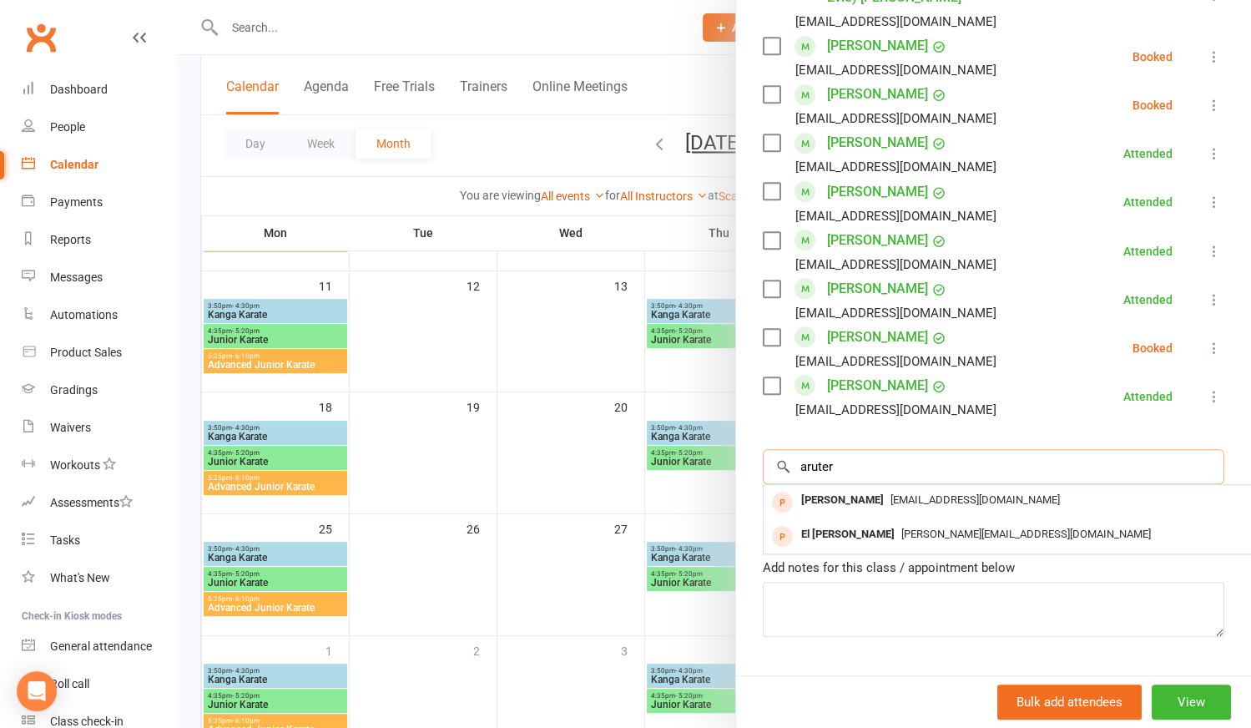
scroll to position [0, 0]
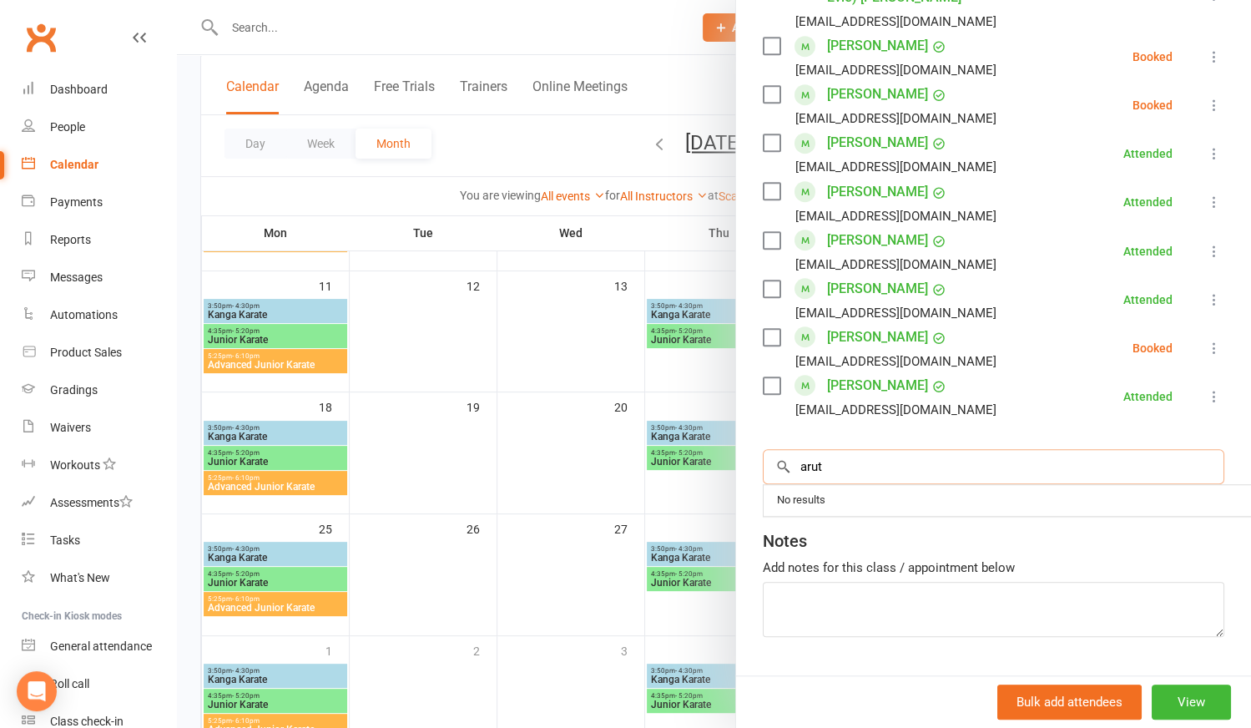
type input "arut"
click at [340, 314] on div at bounding box center [714, 364] width 1074 height 728
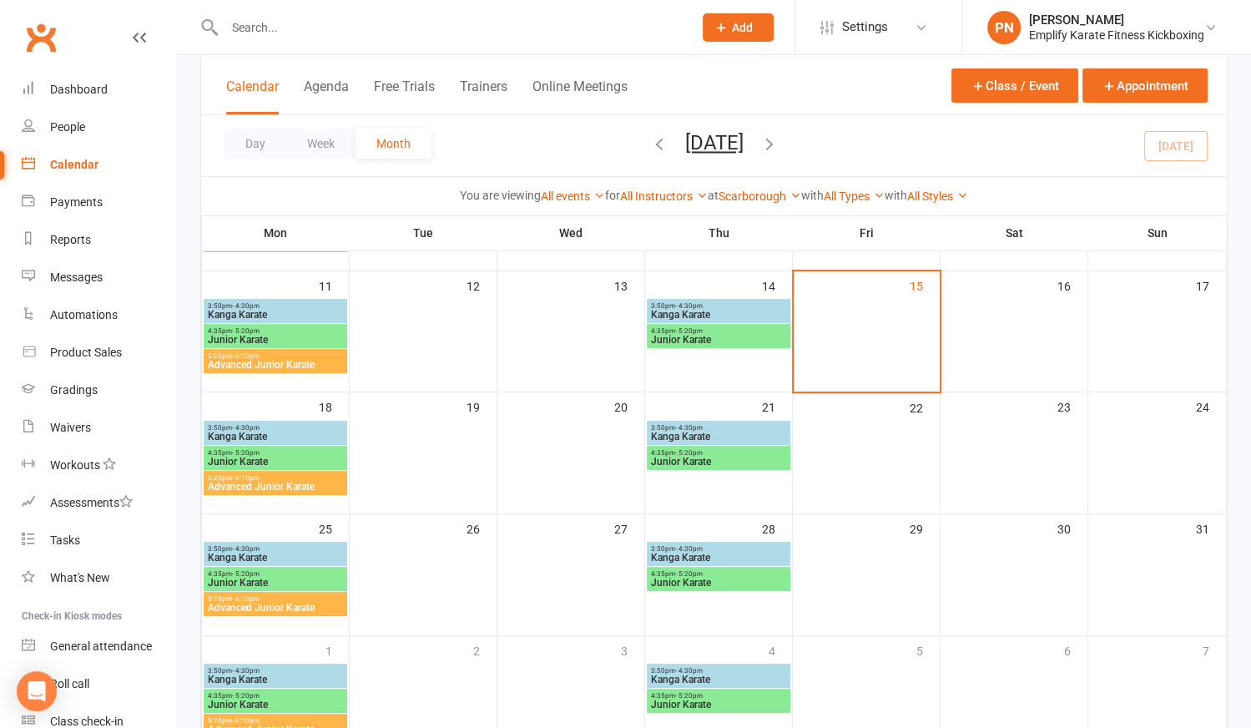
click at [340, 314] on span "Kanga Karate" at bounding box center [275, 315] width 137 height 10
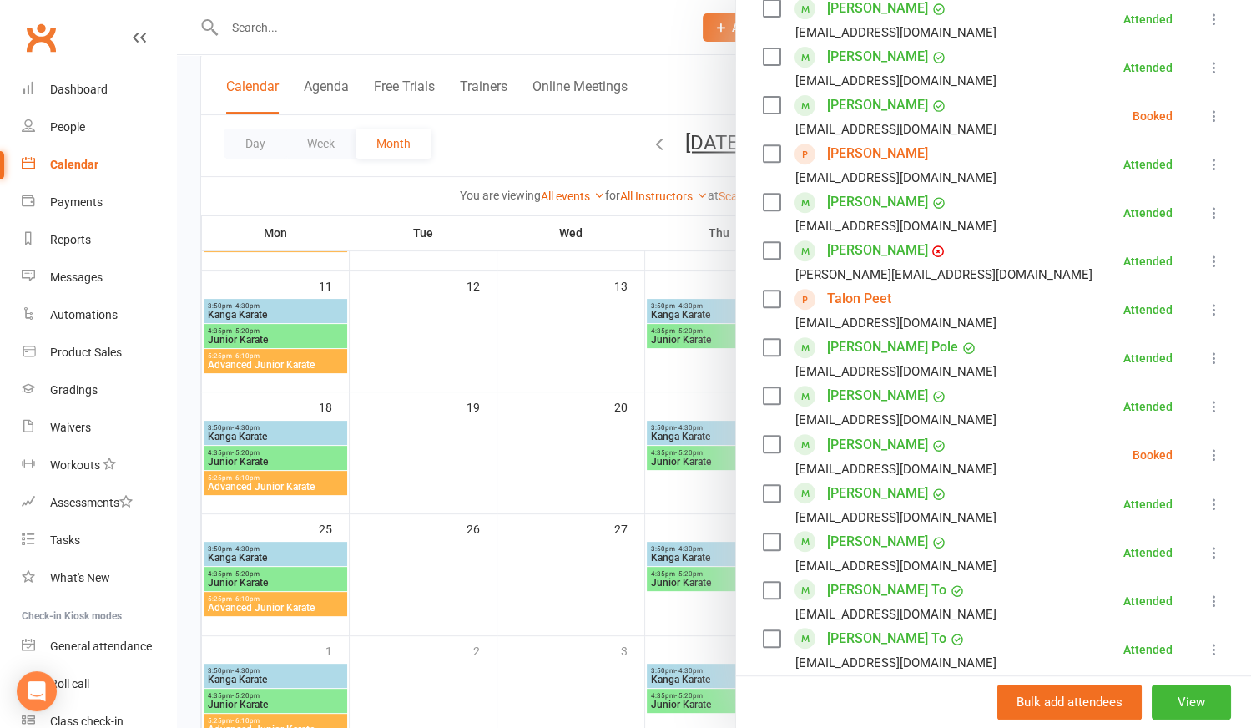
scroll to position [607, 0]
click at [543, 483] on div at bounding box center [714, 364] width 1074 height 728
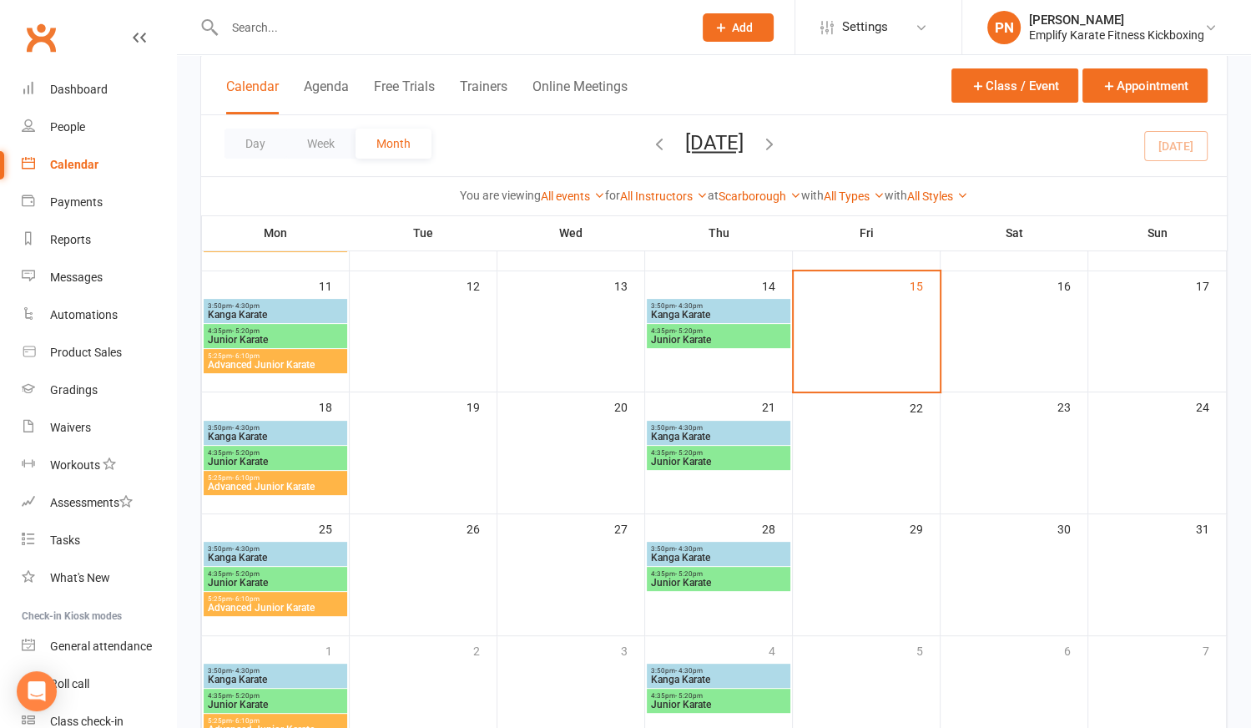
click at [706, 314] on span "Kanga Karate" at bounding box center [718, 315] width 137 height 10
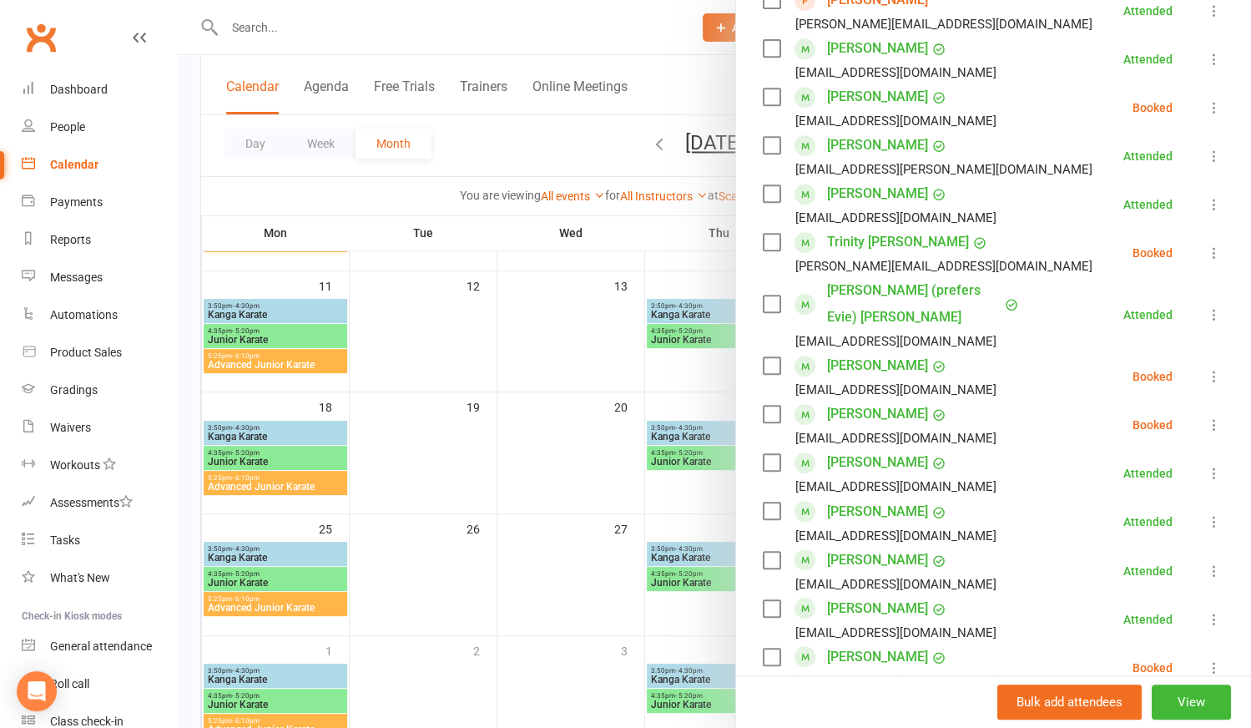
scroll to position [834, 0]
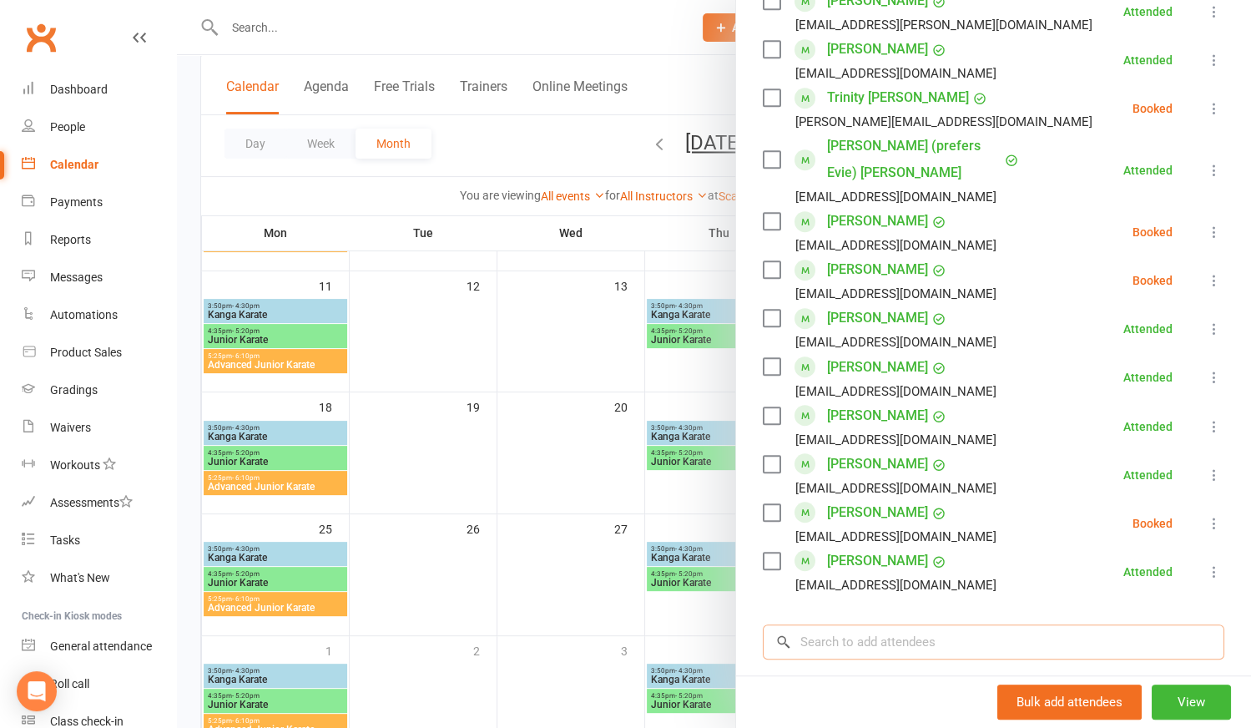
click at [833, 624] on input "search" at bounding box center [994, 641] width 462 height 35
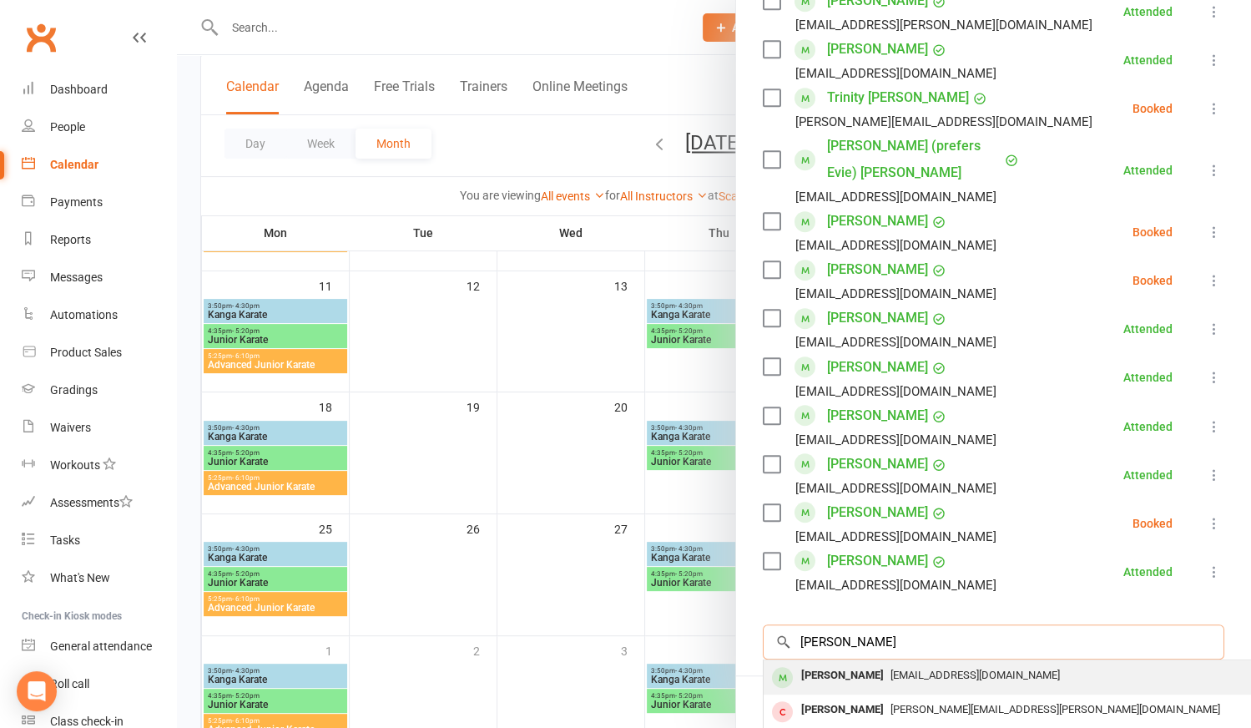
type input "[PERSON_NAME]"
click at [834, 664] on div "[PERSON_NAME]" at bounding box center [843, 676] width 96 height 24
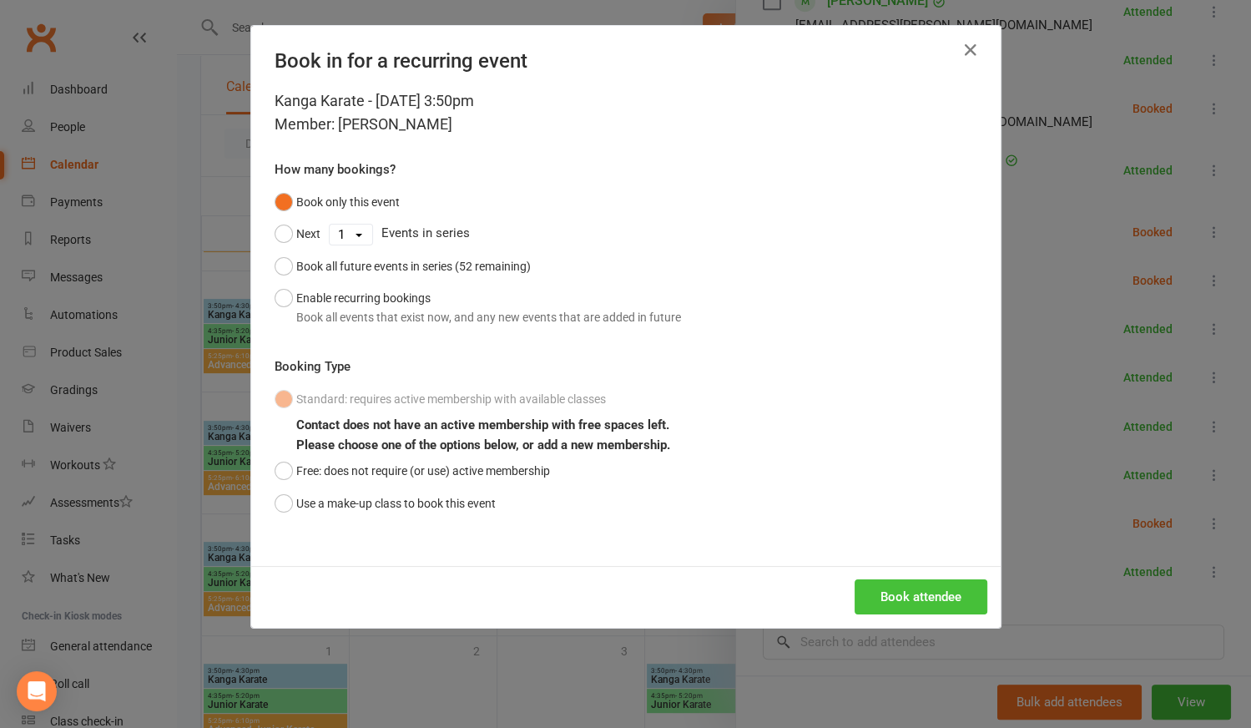
click at [899, 596] on button "Book attendee" at bounding box center [921, 596] width 133 height 35
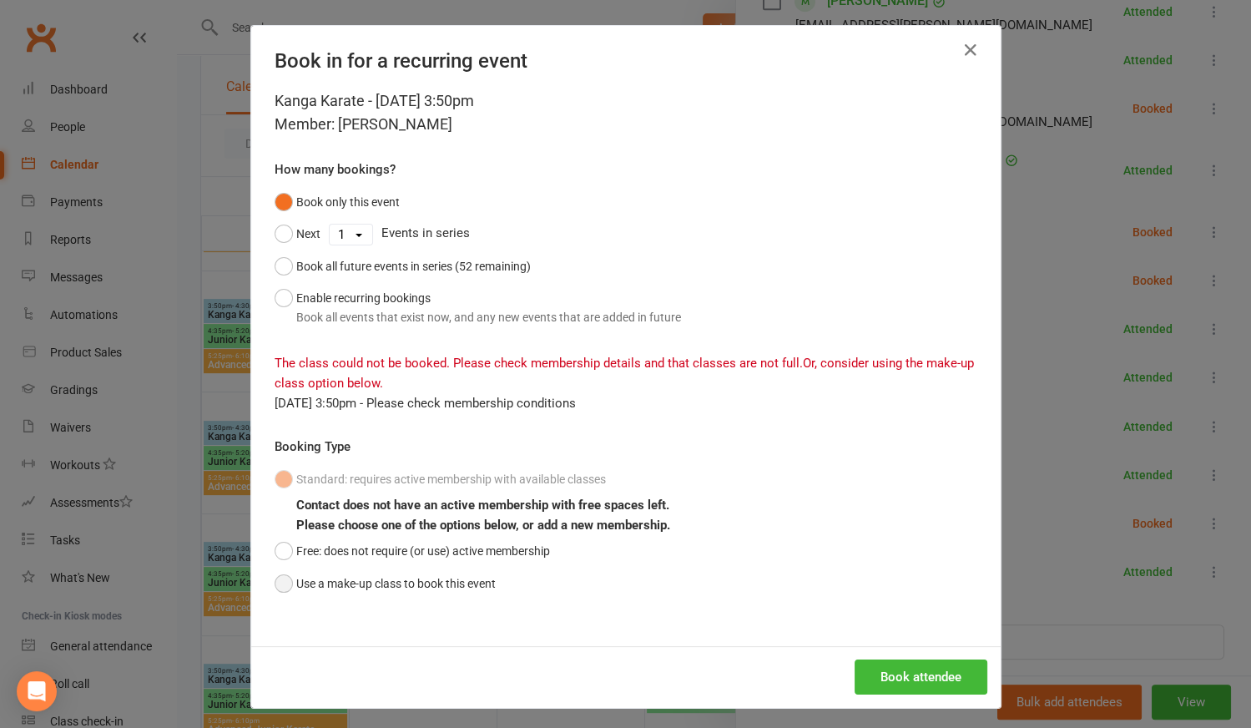
click at [278, 581] on button "Use a make-up class to book this event" at bounding box center [385, 584] width 221 height 32
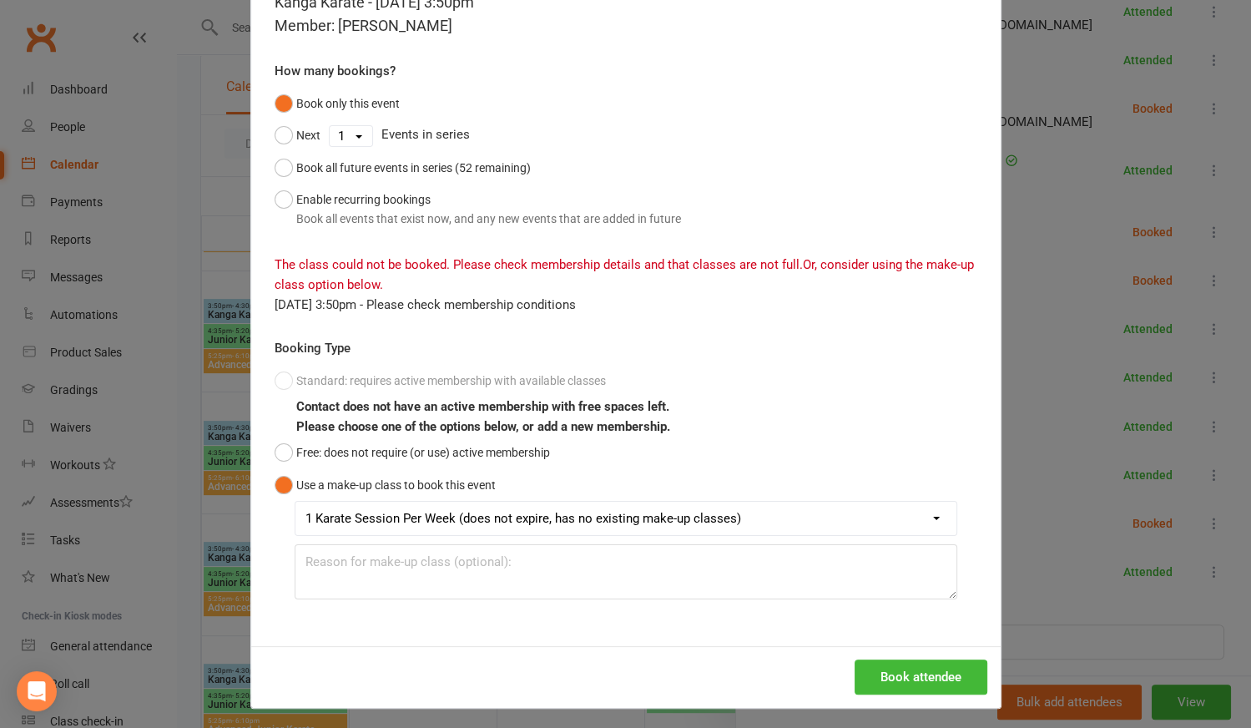
scroll to position [101, 0]
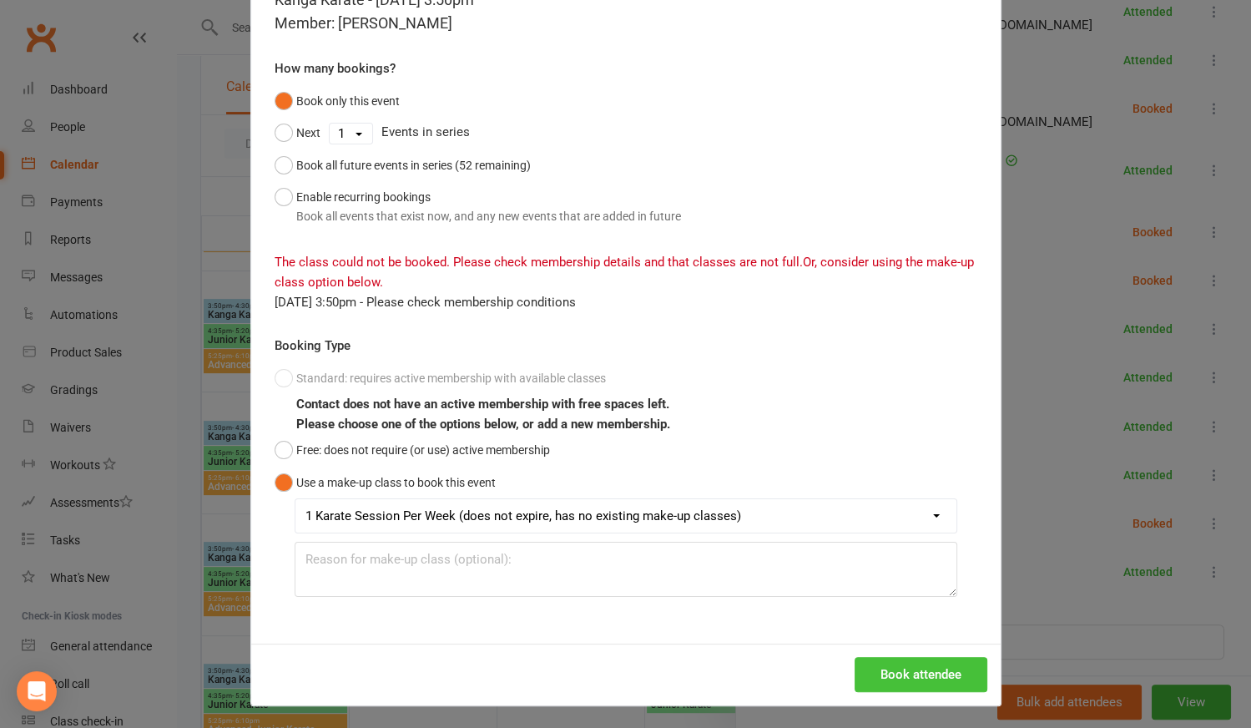
click at [921, 672] on button "Book attendee" at bounding box center [921, 674] width 133 height 35
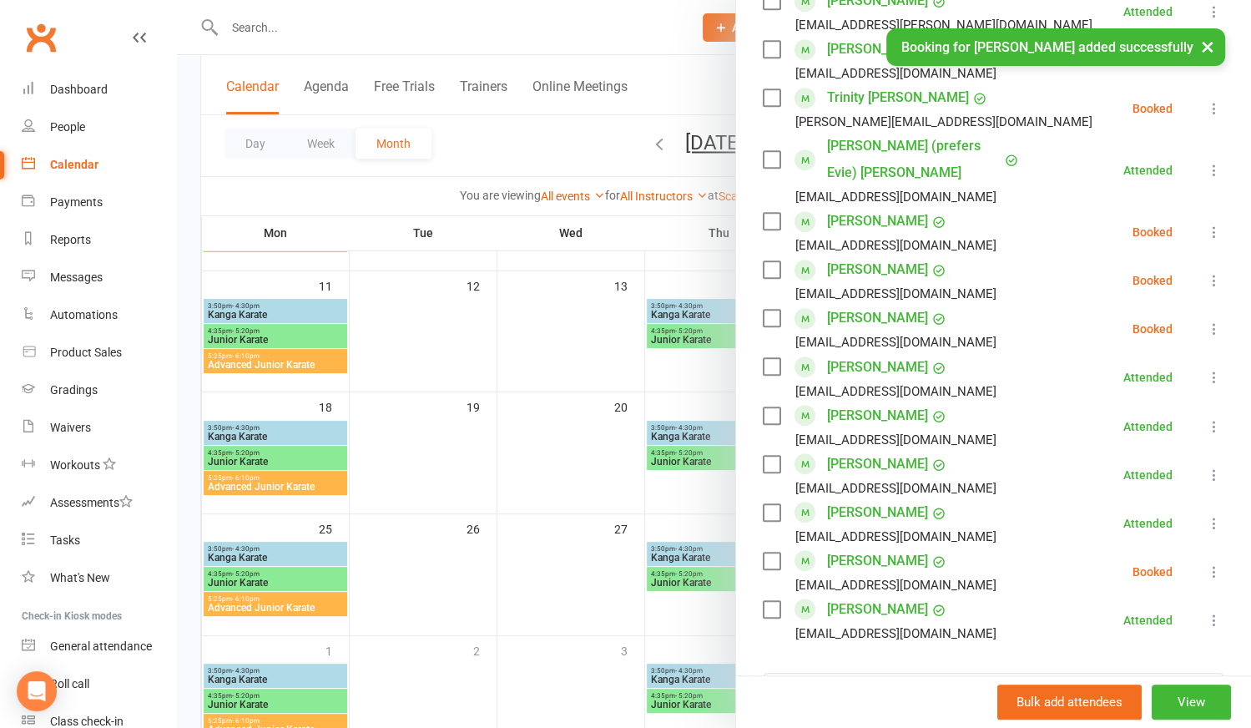
click at [1206, 320] on icon at bounding box center [1214, 328] width 17 height 17
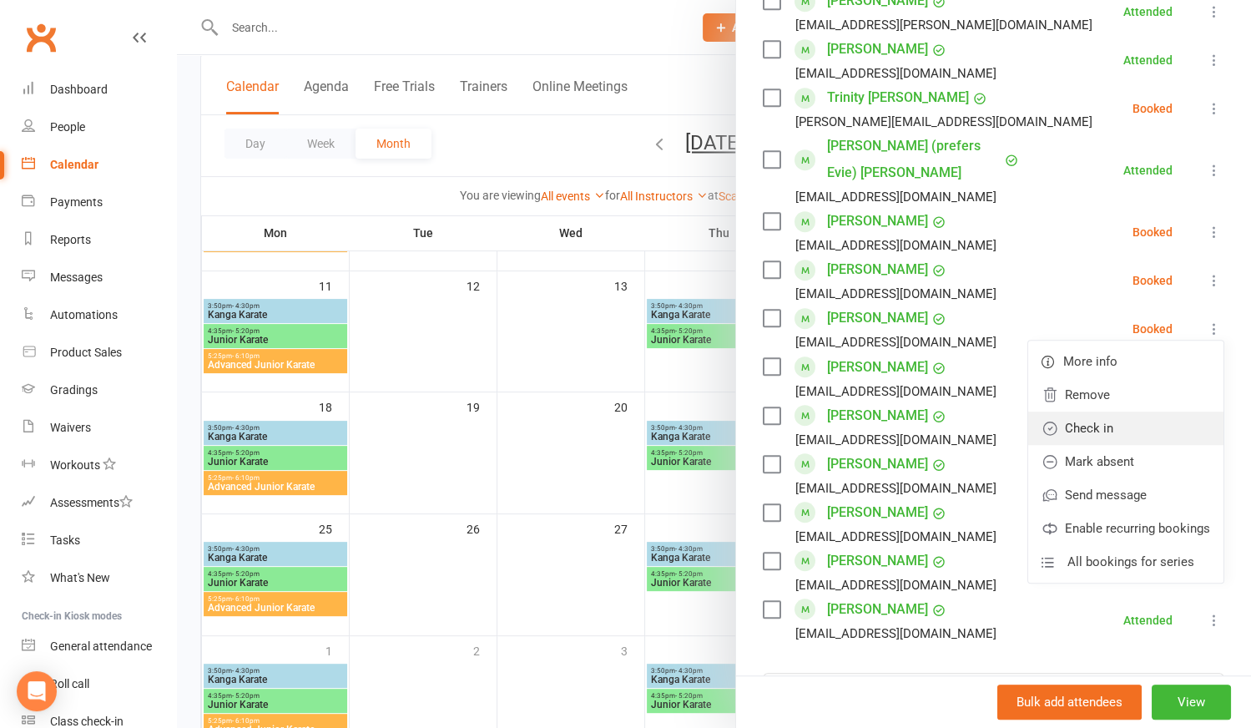
click at [1051, 411] on link "Check in" at bounding box center [1125, 427] width 195 height 33
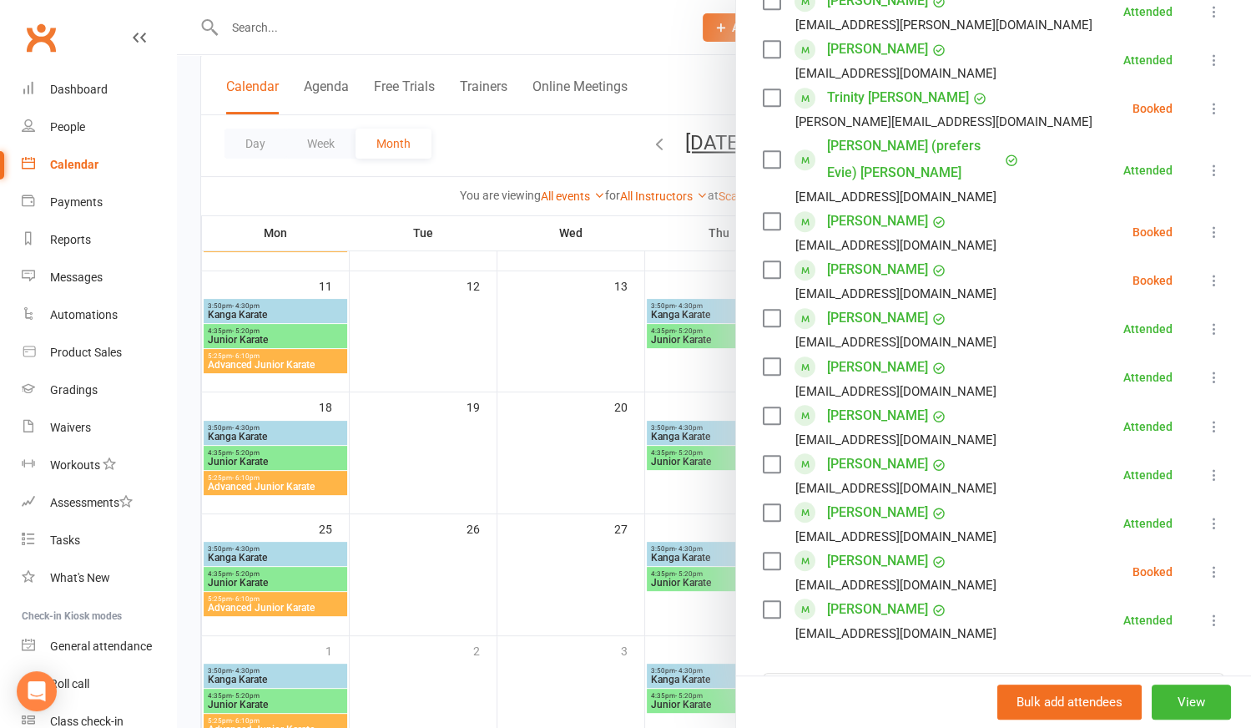
click at [602, 489] on div at bounding box center [714, 364] width 1074 height 728
